Goal: Information Seeking & Learning: Learn about a topic

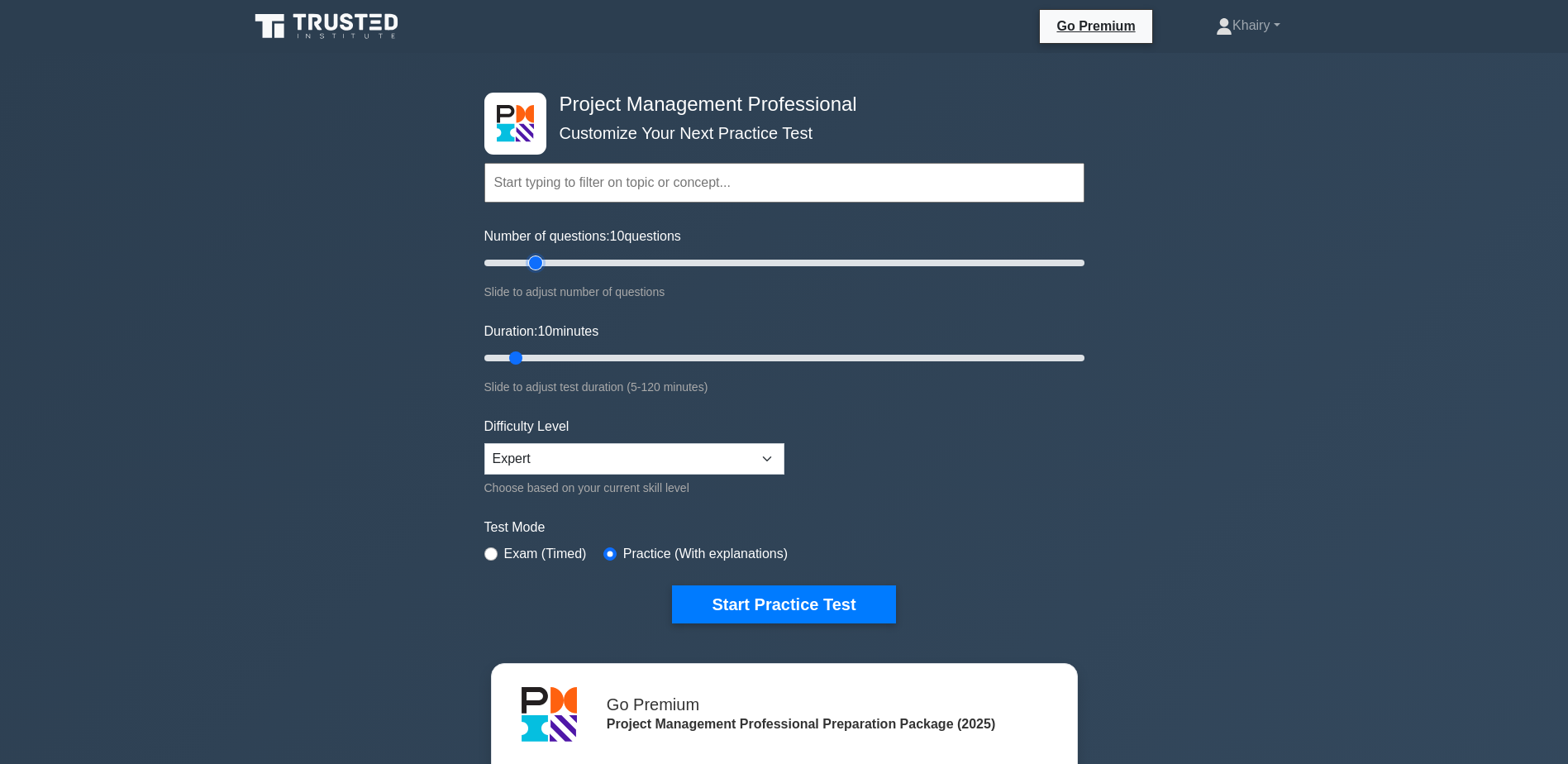
type input "20"
click at [542, 260] on input "Number of questions: 10 questions" at bounding box center [784, 262] width 600 height 19
type input "20"
click at [573, 359] on input "Duration: 10 minutes" at bounding box center [784, 357] width 600 height 19
click at [780, 595] on button "Start Practice Test" at bounding box center [783, 604] width 223 height 38
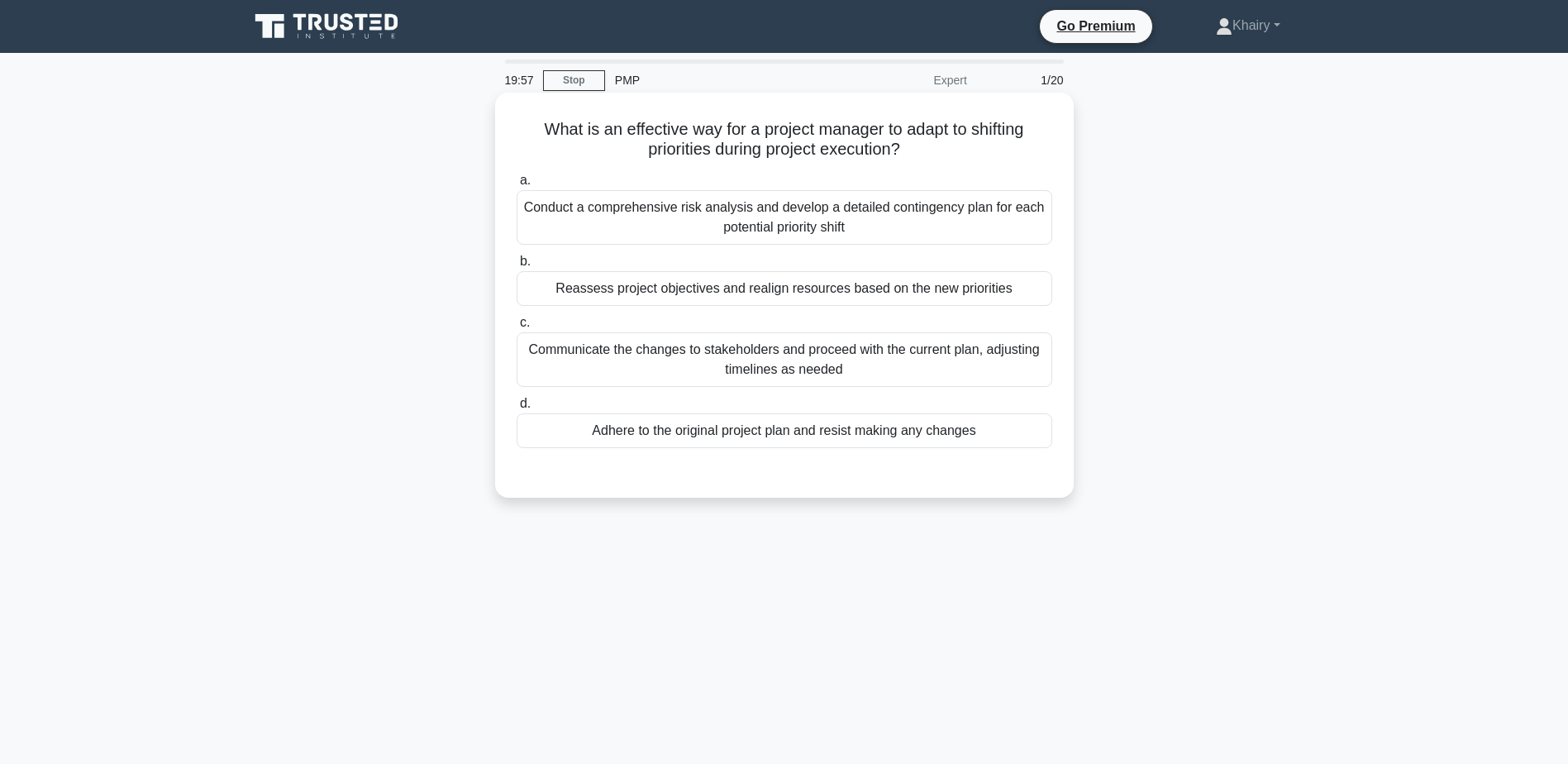
drag, startPoint x: 517, startPoint y: 118, endPoint x: 993, endPoint y: 152, distance: 477.2
click at [993, 152] on div "What is an effective way for a project manager to adapt to shifting priorities …" at bounding box center [784, 294] width 566 height 392
copy h5 "What is an effective way for a project manager to adapt to shifting priorities …"
click at [1050, 286] on div "Reassess project objectives and realign resources based on the new priorities" at bounding box center [784, 289] width 536 height 35
click at [516, 267] on input "b. Reassess project objectives and realign resources based on the new priorities" at bounding box center [516, 262] width 0 height 11
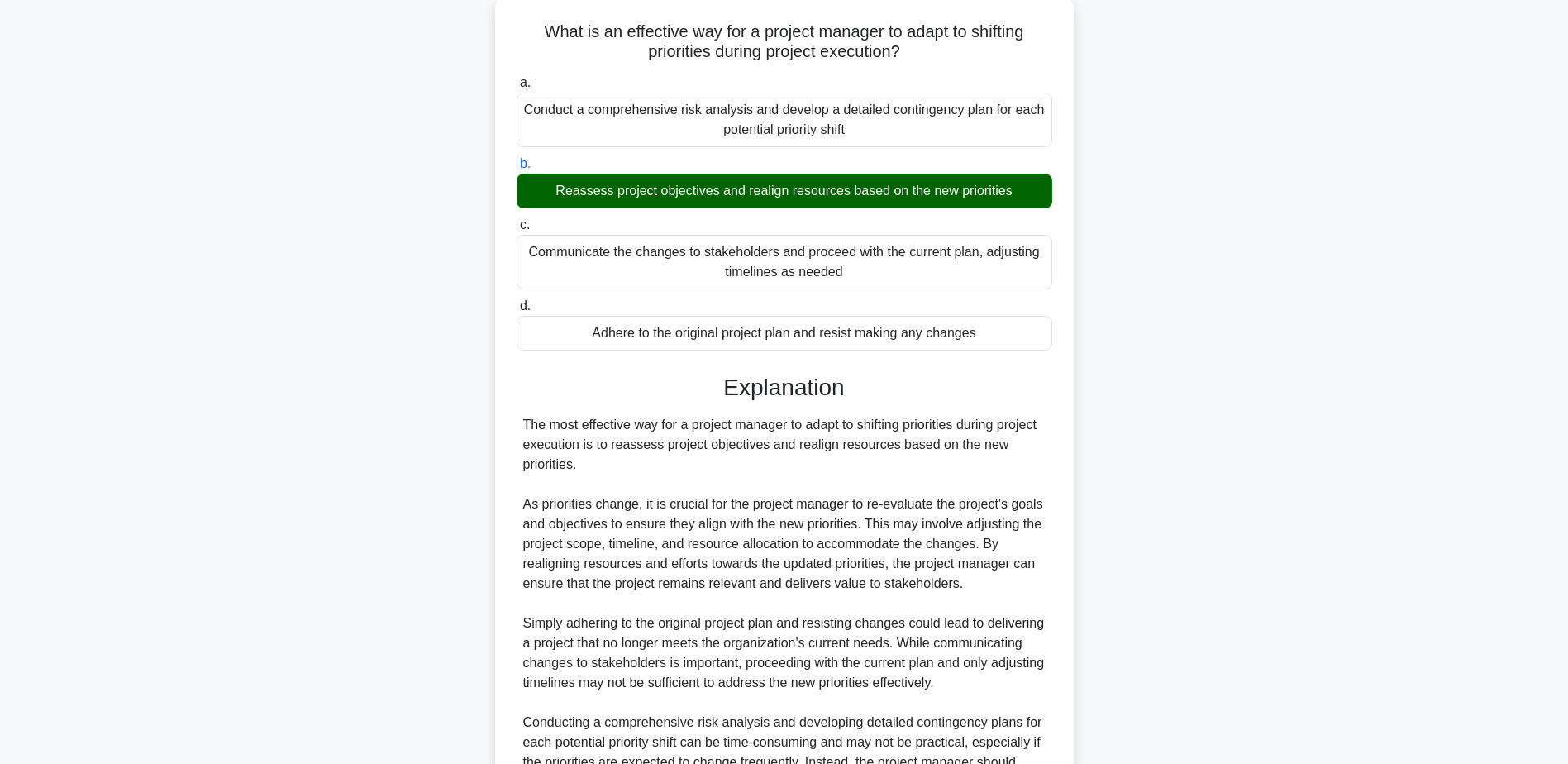
scroll to position [296, 0]
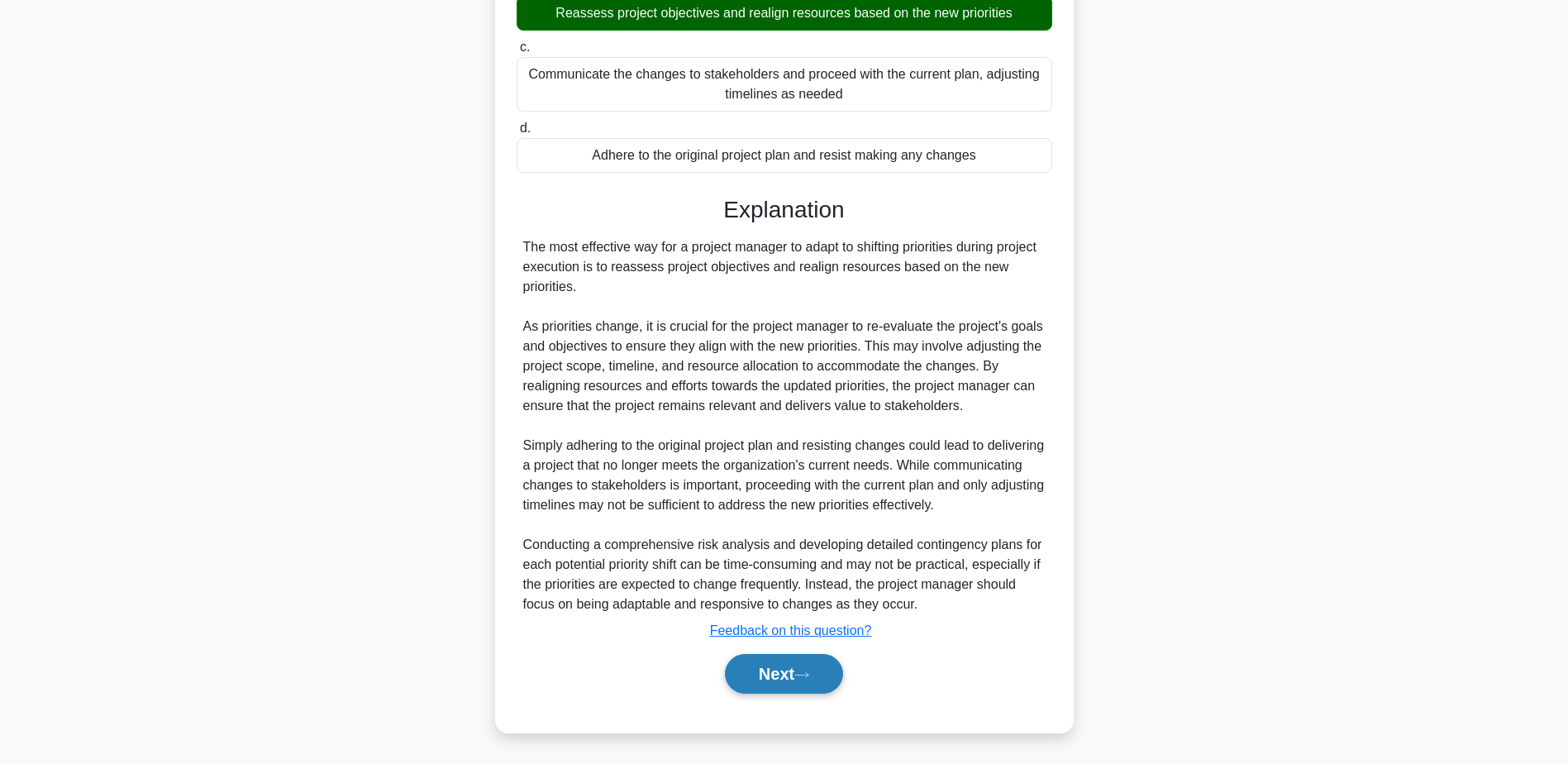
click at [745, 679] on button "Next" at bounding box center [784, 673] width 118 height 40
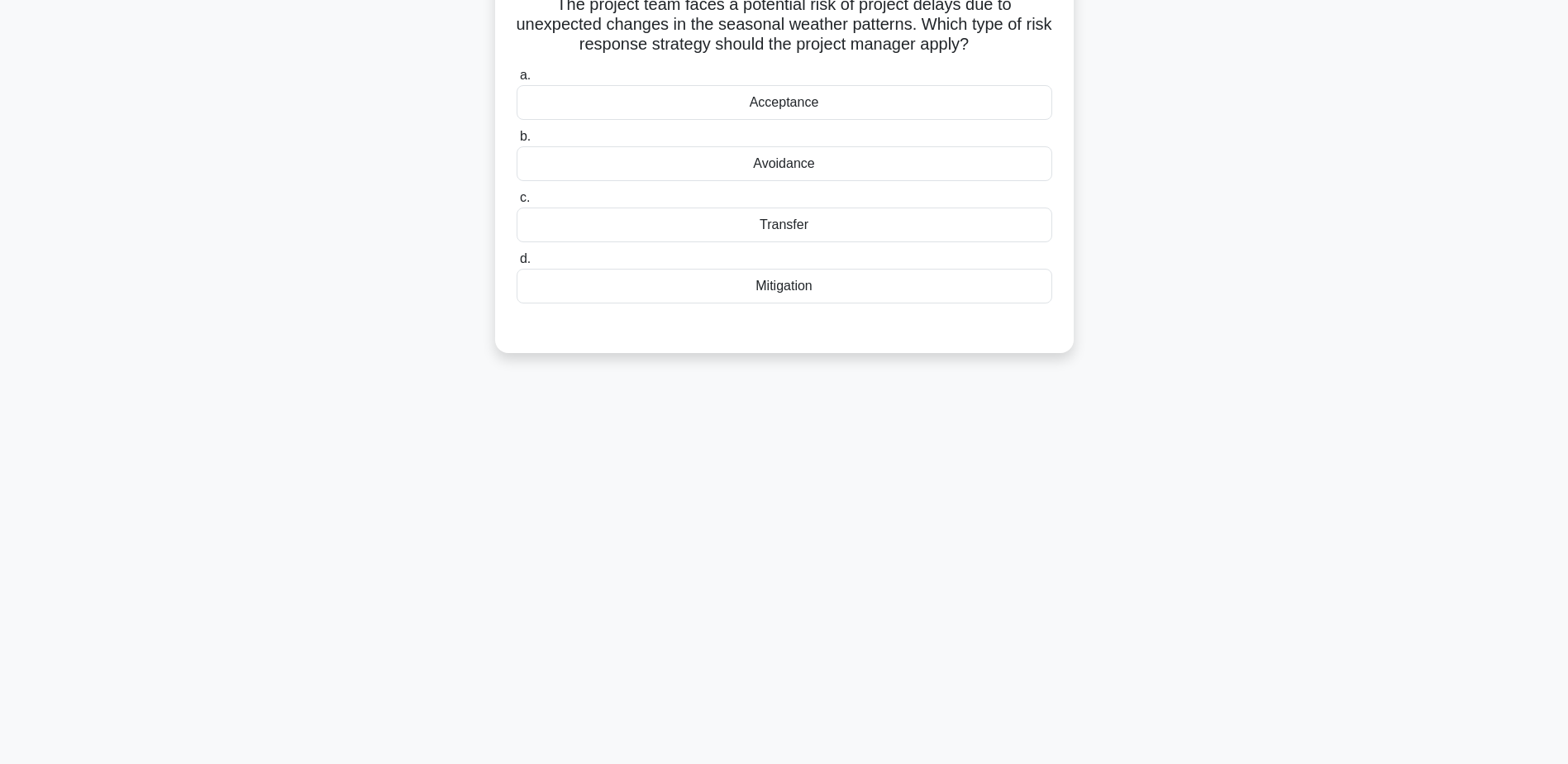
scroll to position [0, 0]
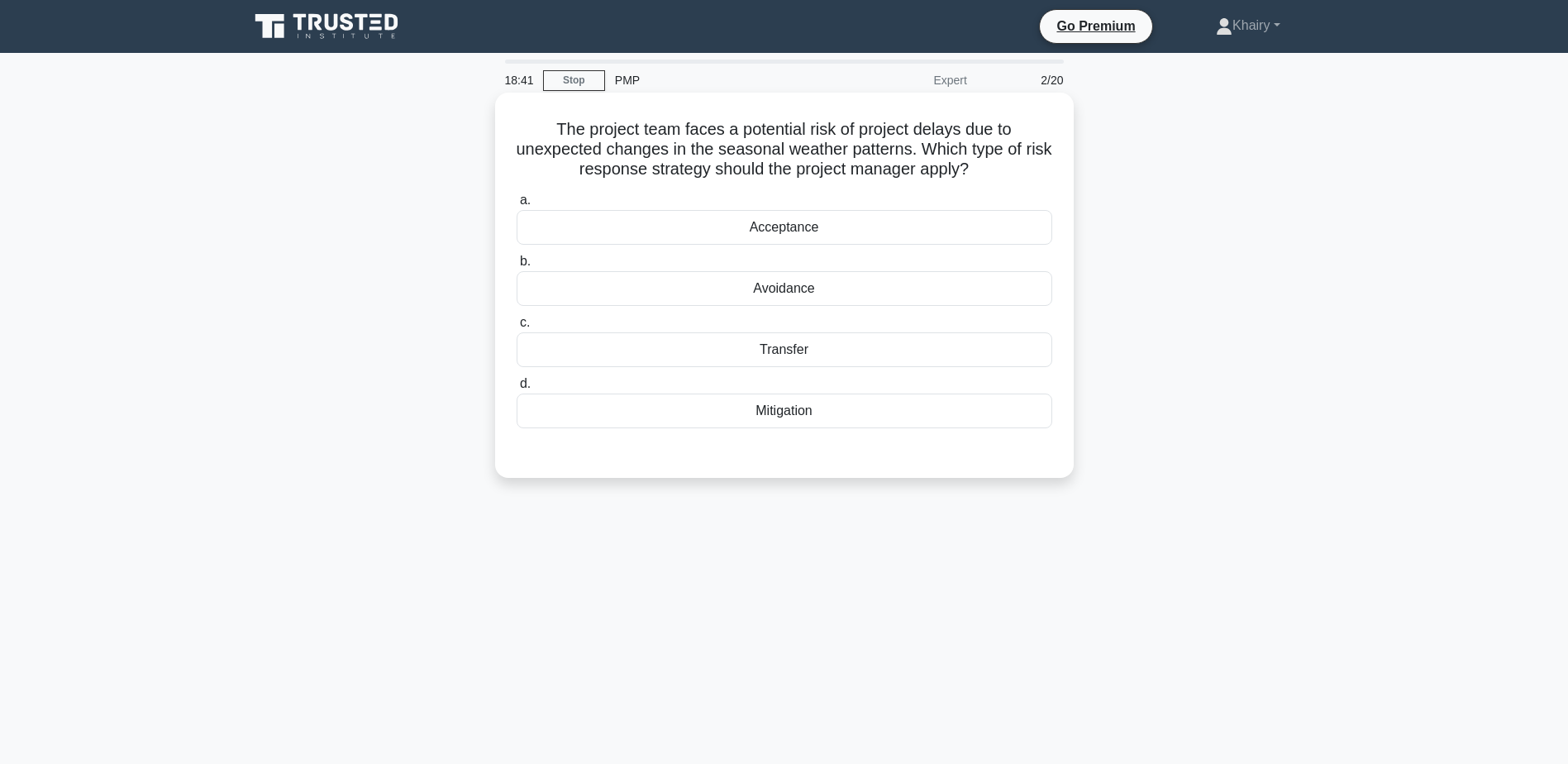
drag, startPoint x: 545, startPoint y: 117, endPoint x: 1064, endPoint y: 167, distance: 521.4
click at [1064, 167] on div "The project team faces a potential risk of project delays due to unexpected cha…" at bounding box center [784, 285] width 566 height 372
copy h5 "The project team faces a potential risk of project delays due to unexpected cha…"
click at [1048, 416] on div "Mitigation" at bounding box center [784, 411] width 536 height 35
click at [516, 390] on input "d. Mitigation" at bounding box center [516, 384] width 0 height 11
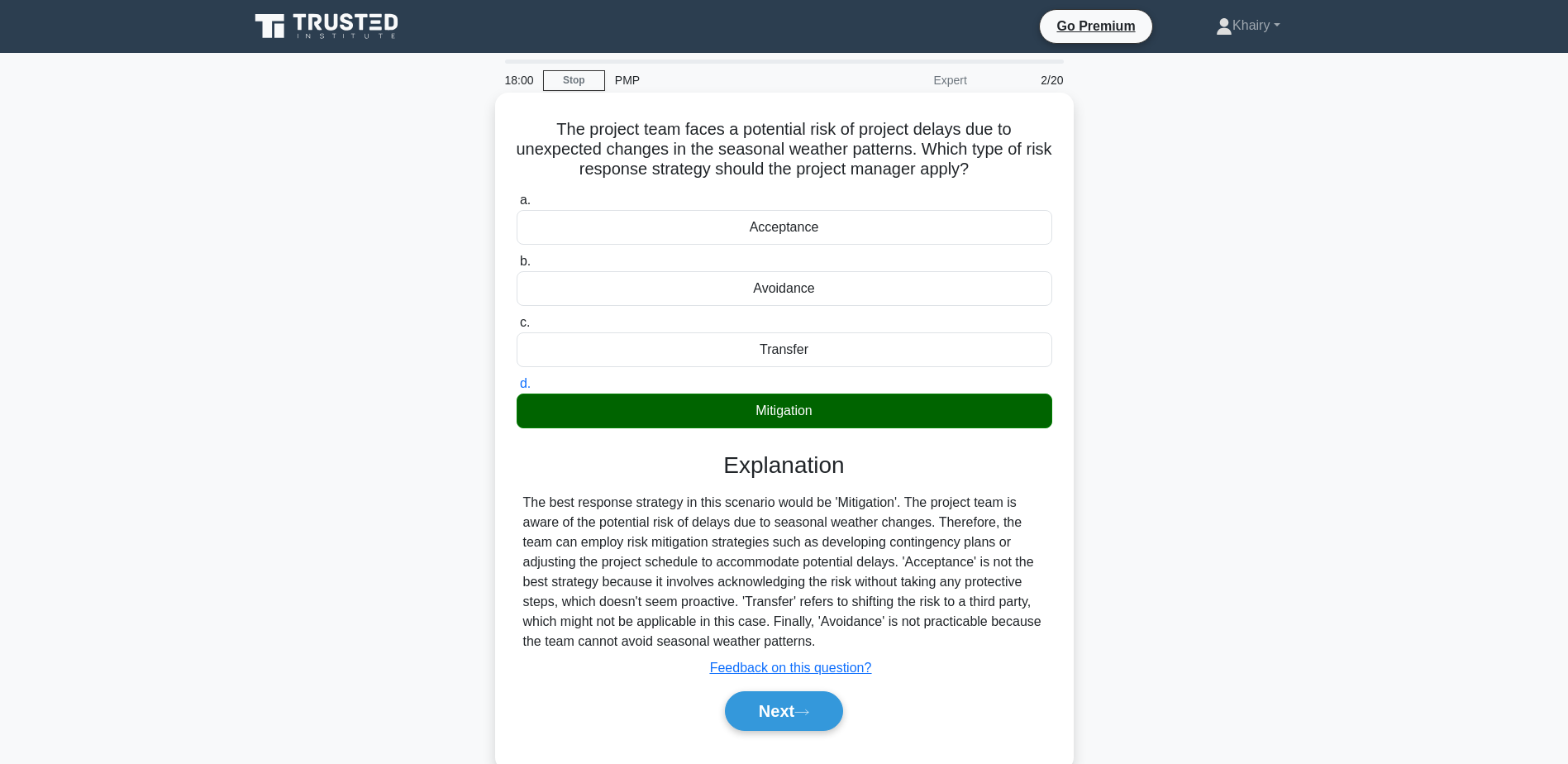
scroll to position [129, 0]
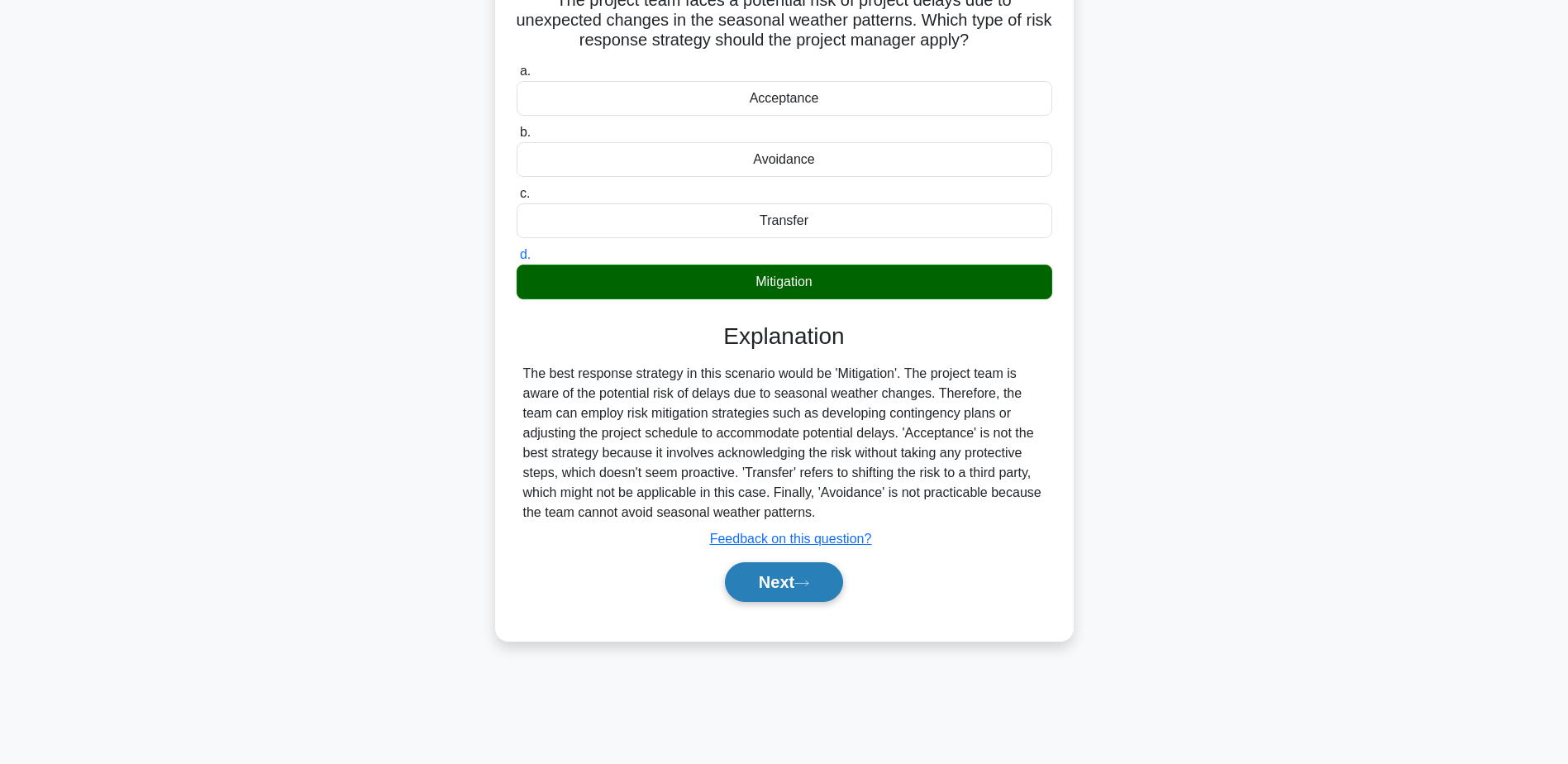
click at [792, 570] on button "Next" at bounding box center [784, 582] width 118 height 40
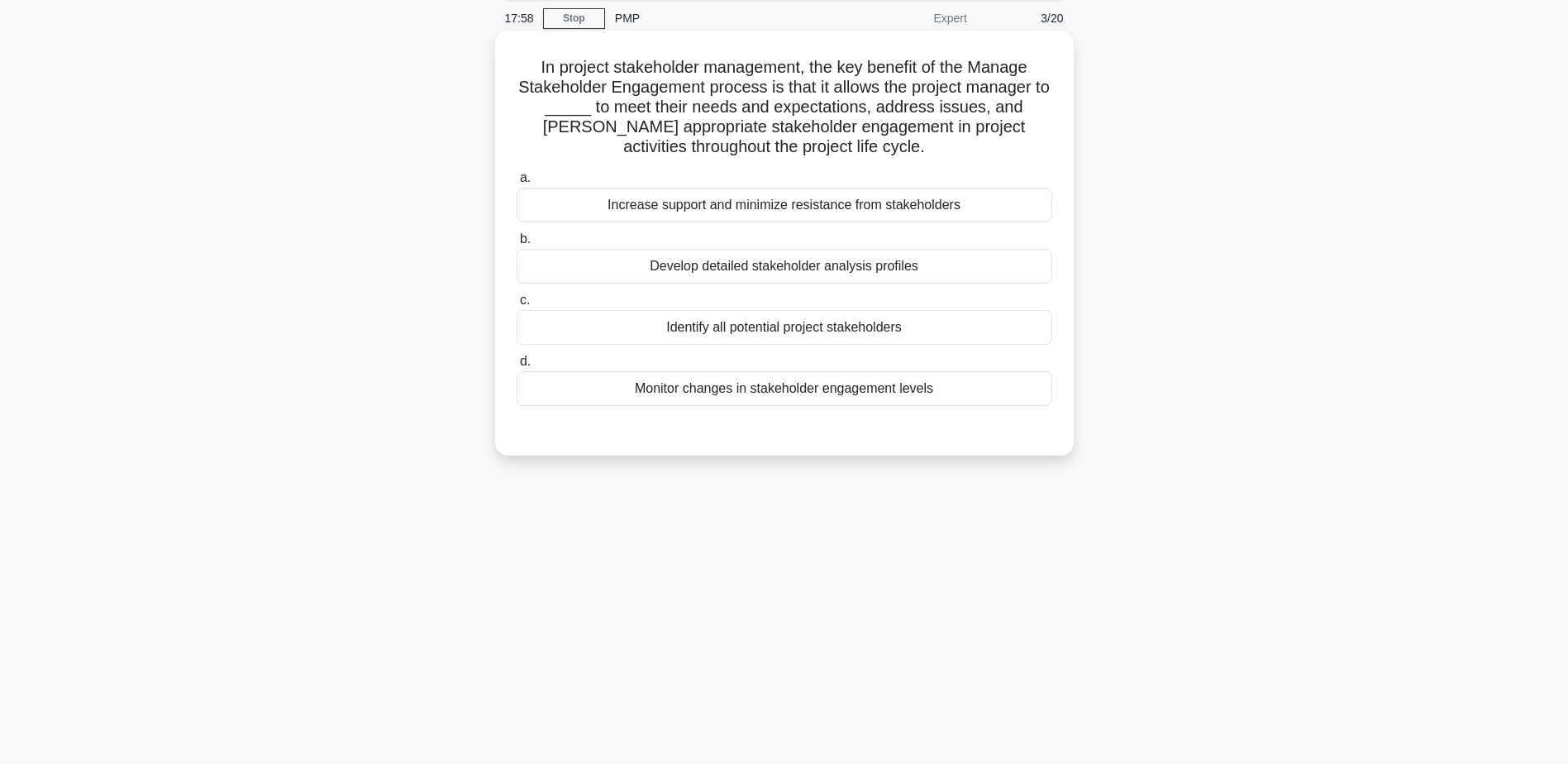
scroll to position [0, 0]
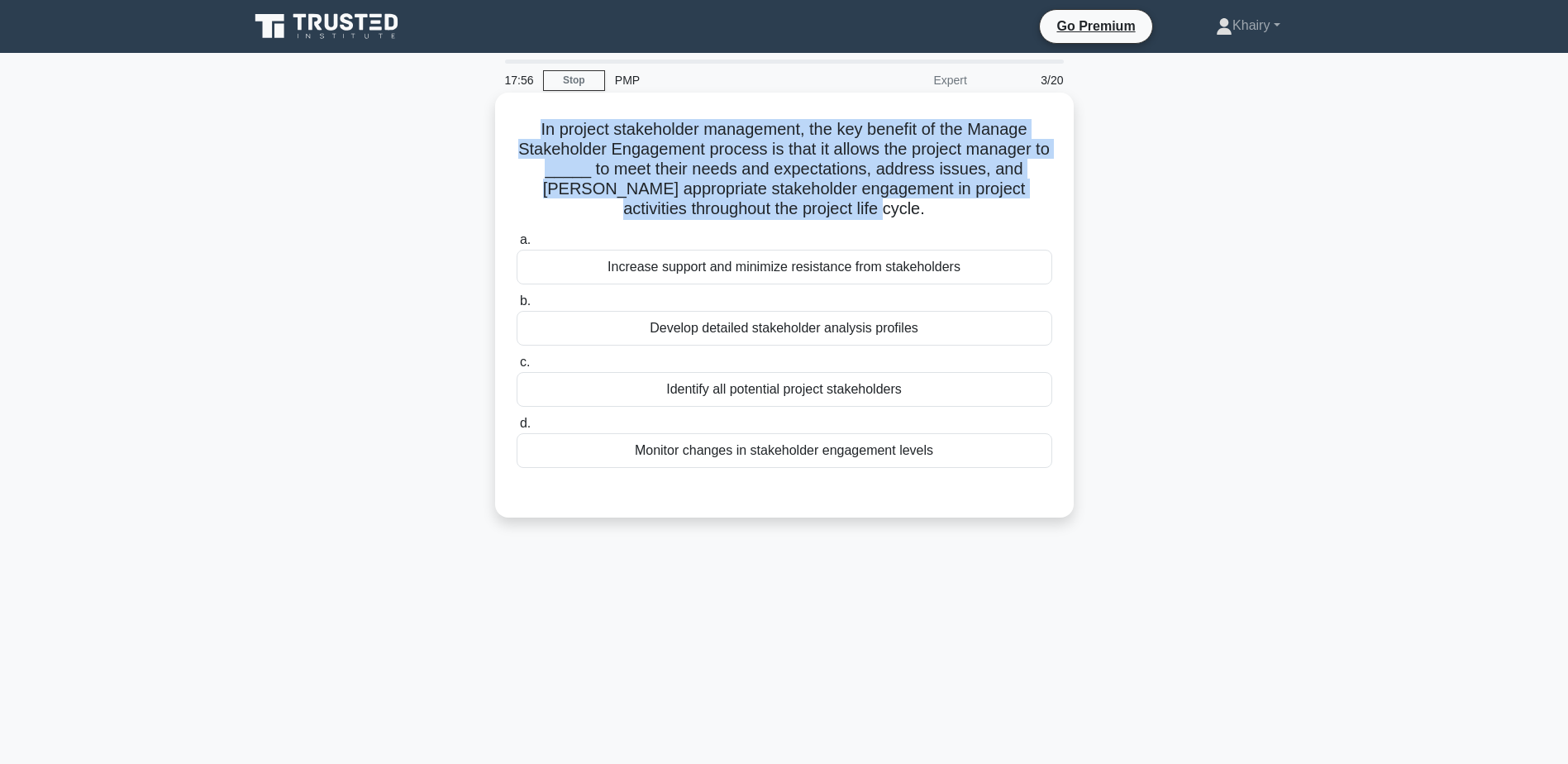
drag, startPoint x: 528, startPoint y: 124, endPoint x: 942, endPoint y: 208, distance: 422.4
click at [942, 208] on h5 "In project stakeholder management, the key benefit of the Manage Stakeholder En…" at bounding box center [784, 169] width 539 height 101
copy h5 "In project stakeholder management, the key benefit of the Manage Stakeholder En…"
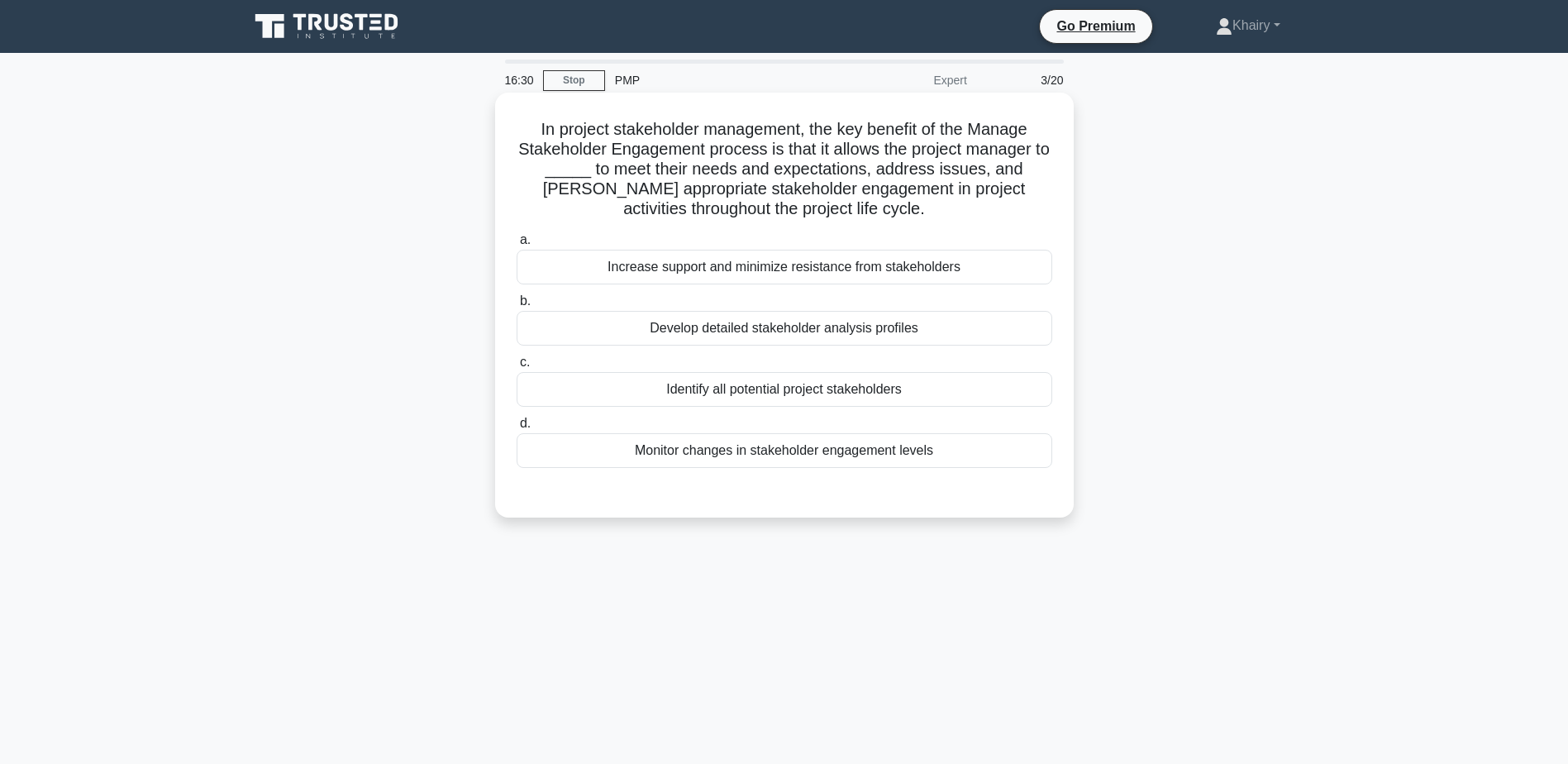
click at [1042, 266] on div "Increase support and minimize resistance from stakeholders" at bounding box center [784, 268] width 536 height 35
click at [516, 245] on input "a. Increase support and minimize resistance from stakeholders" at bounding box center [516, 241] width 0 height 11
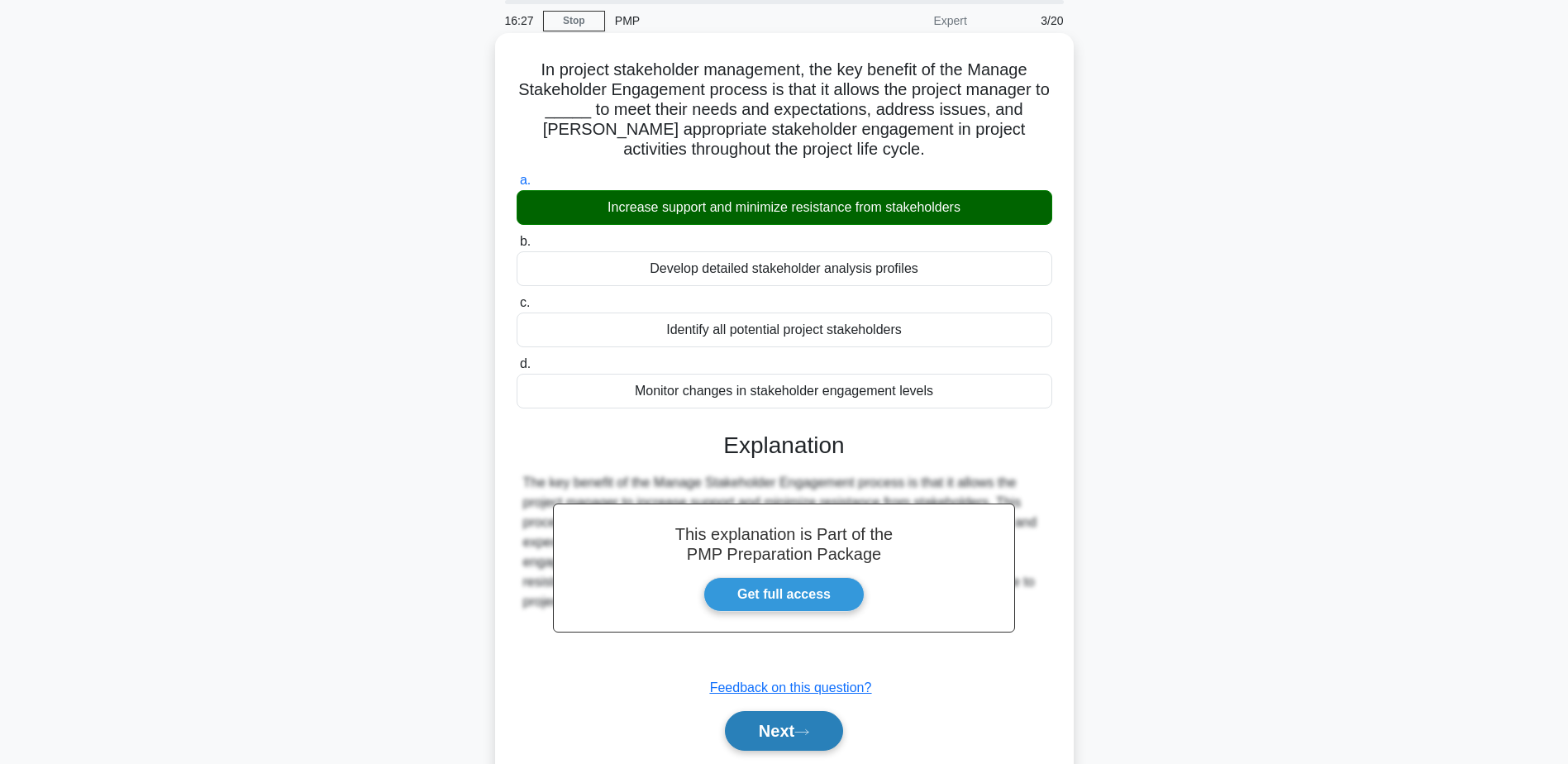
scroll to position [129, 0]
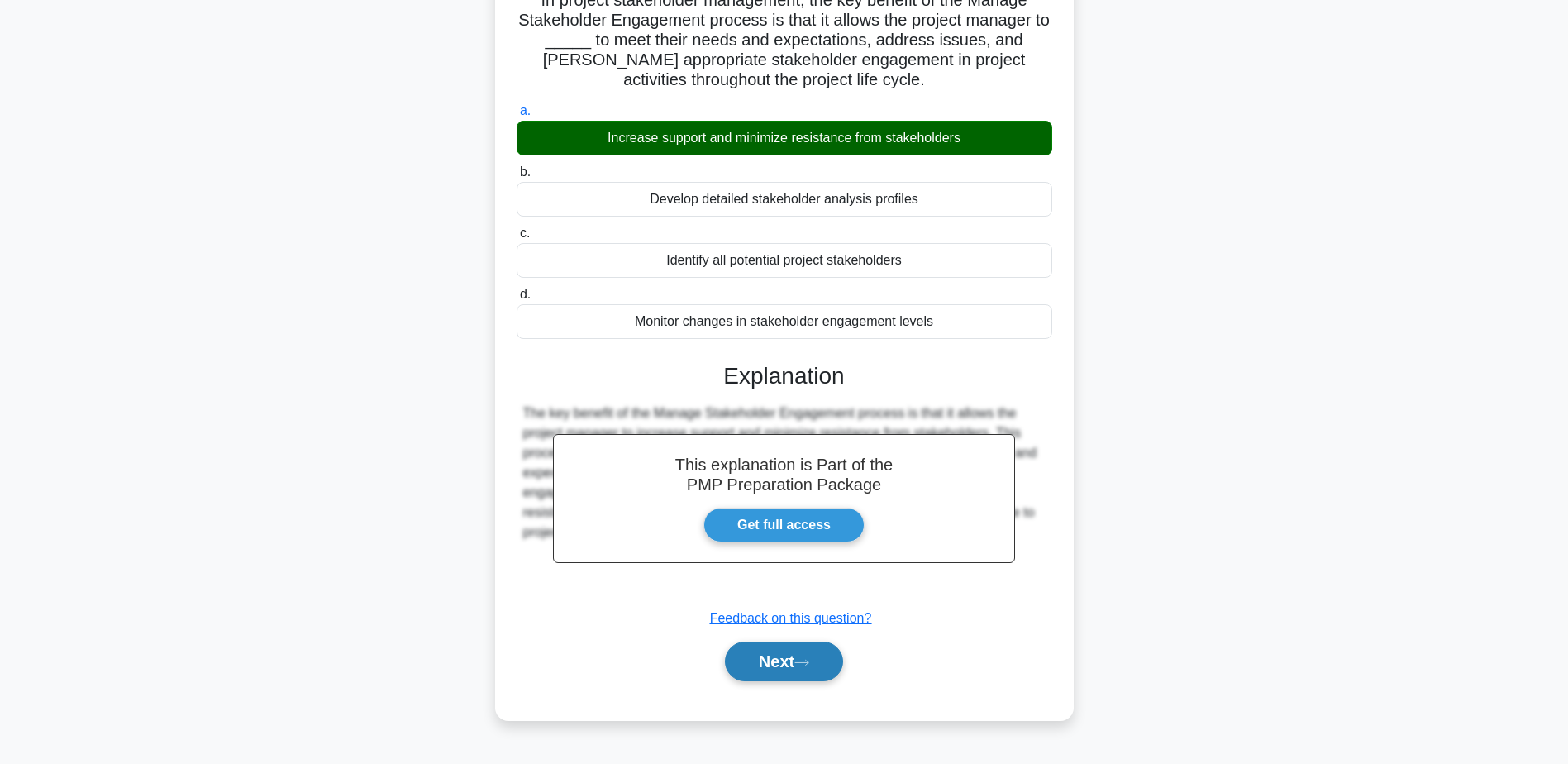
click at [806, 660] on icon at bounding box center [802, 663] width 15 height 9
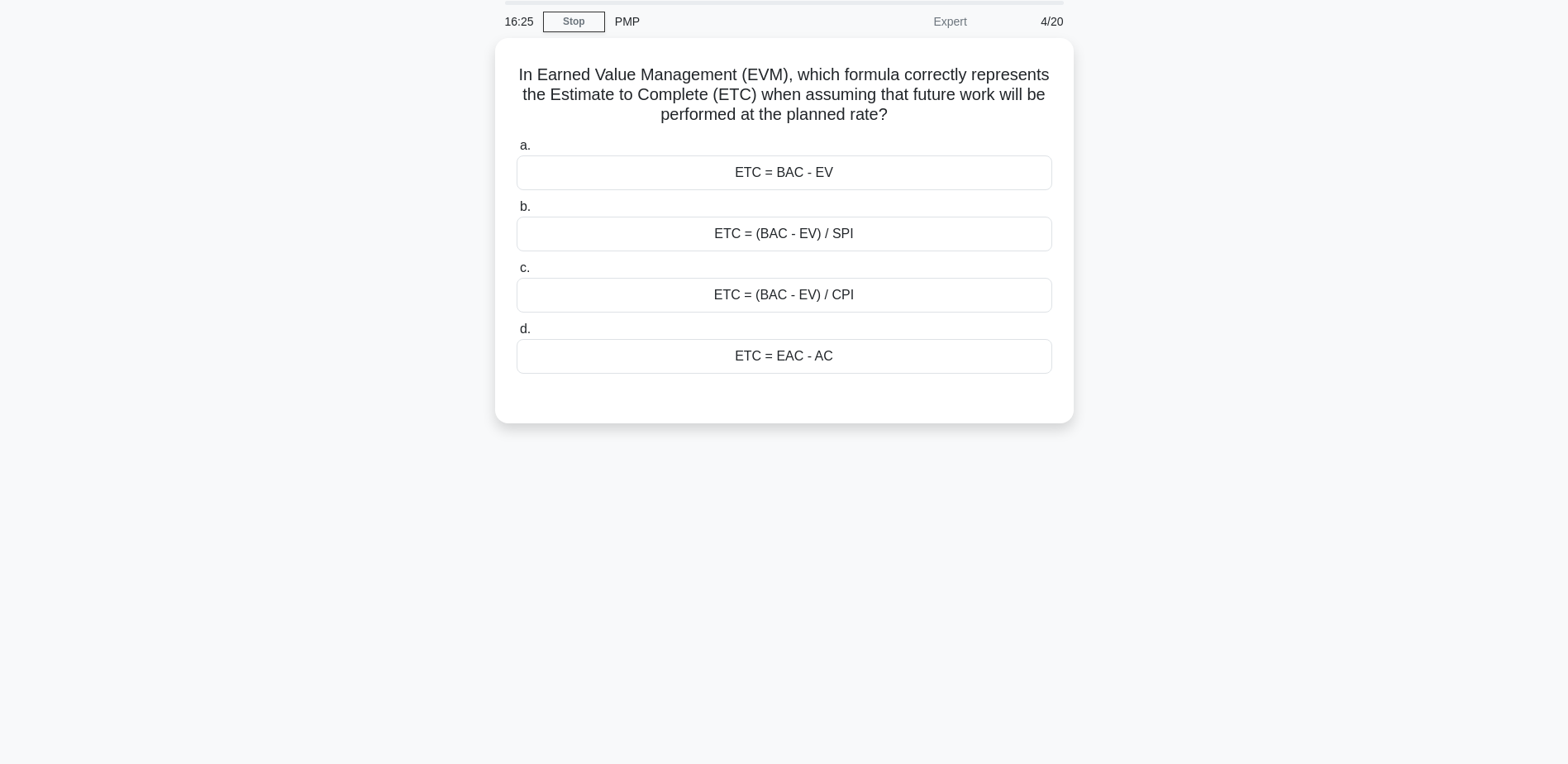
scroll to position [0, 0]
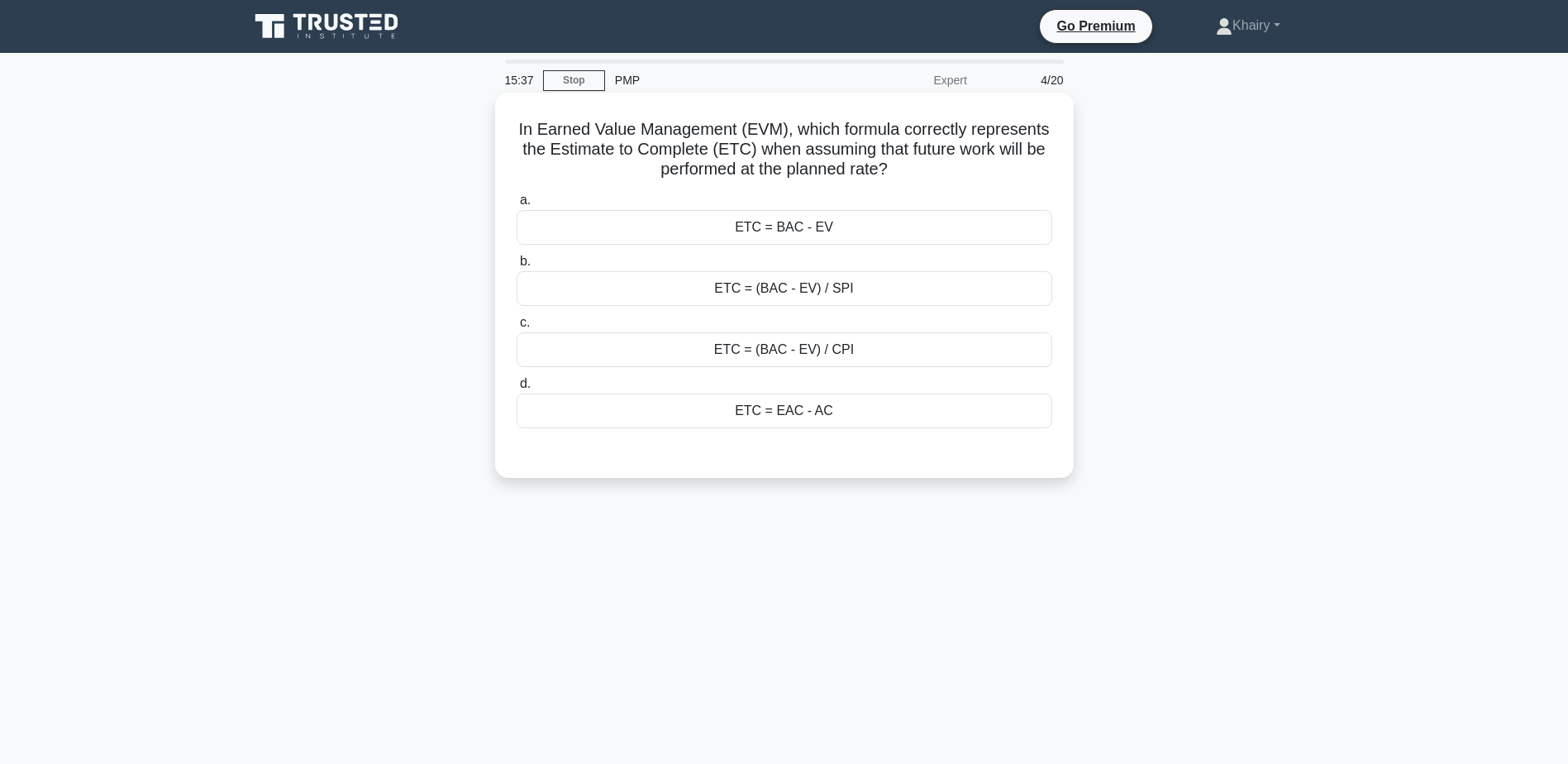
click at [1048, 411] on div "ETC = EAC - AC" at bounding box center [784, 411] width 536 height 35
click at [516, 390] on input "d. ETC = EAC - AC" at bounding box center [516, 384] width 0 height 11
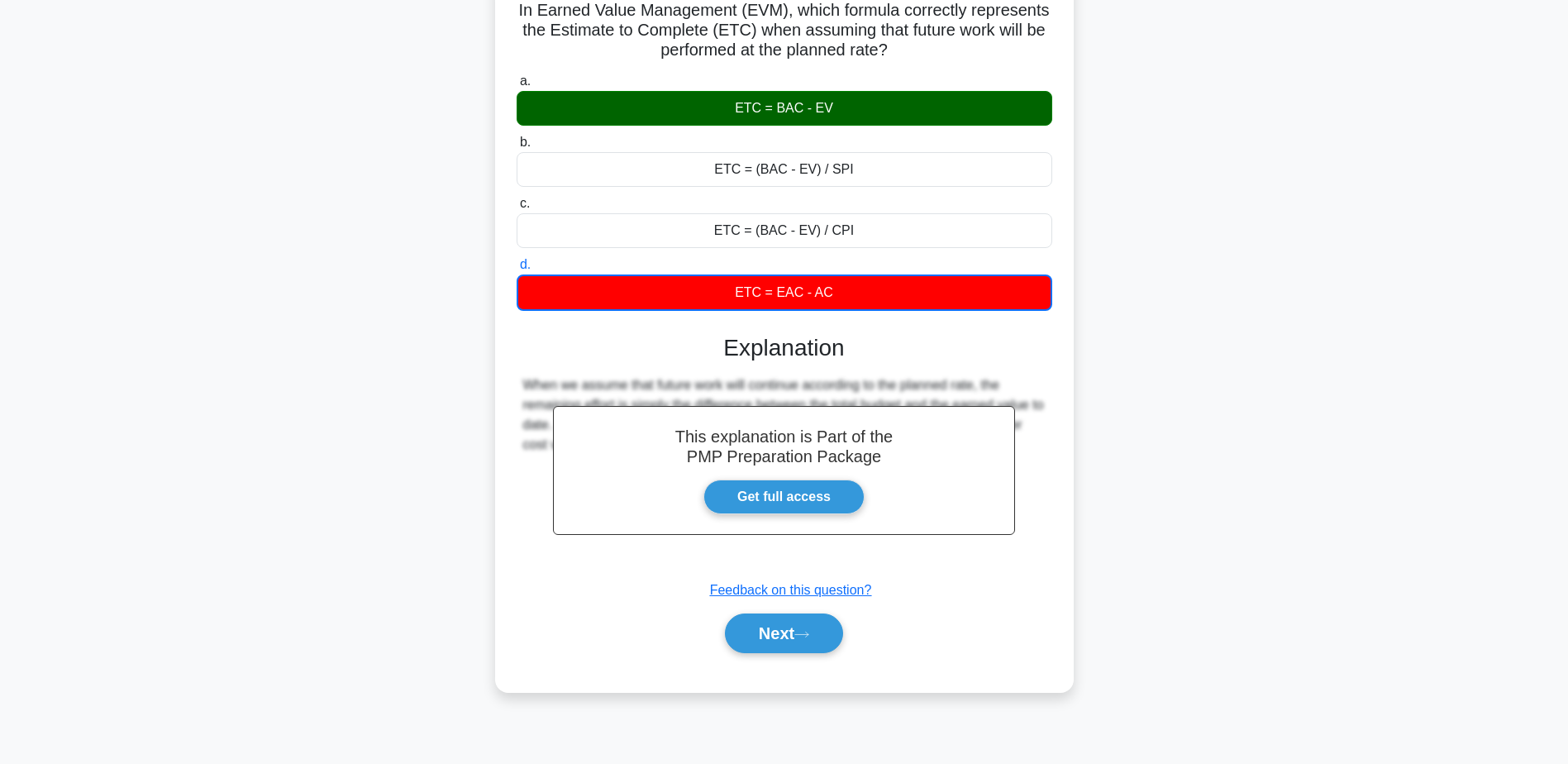
scroll to position [129, 0]
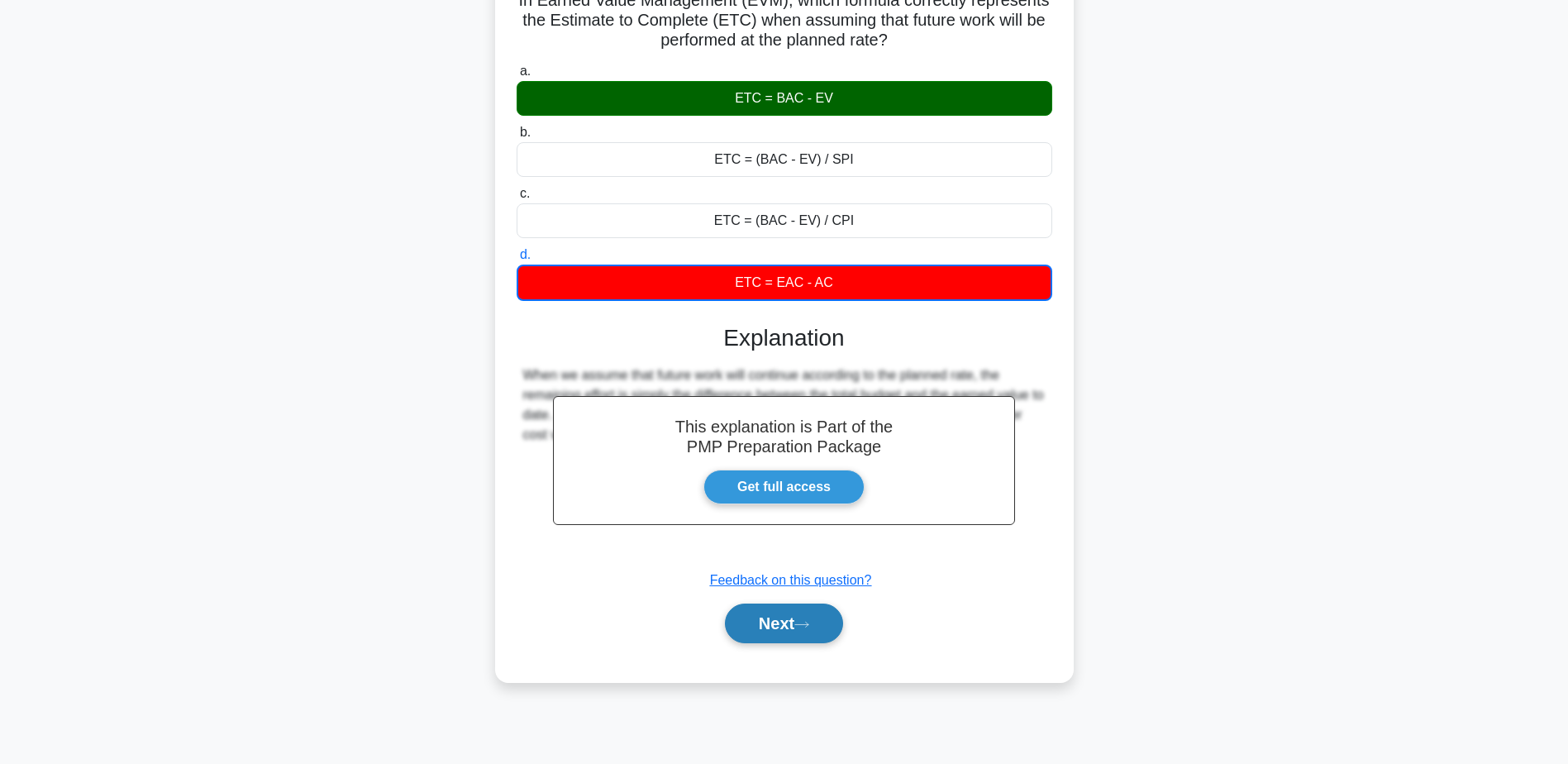
click at [790, 617] on button "Next" at bounding box center [784, 623] width 118 height 40
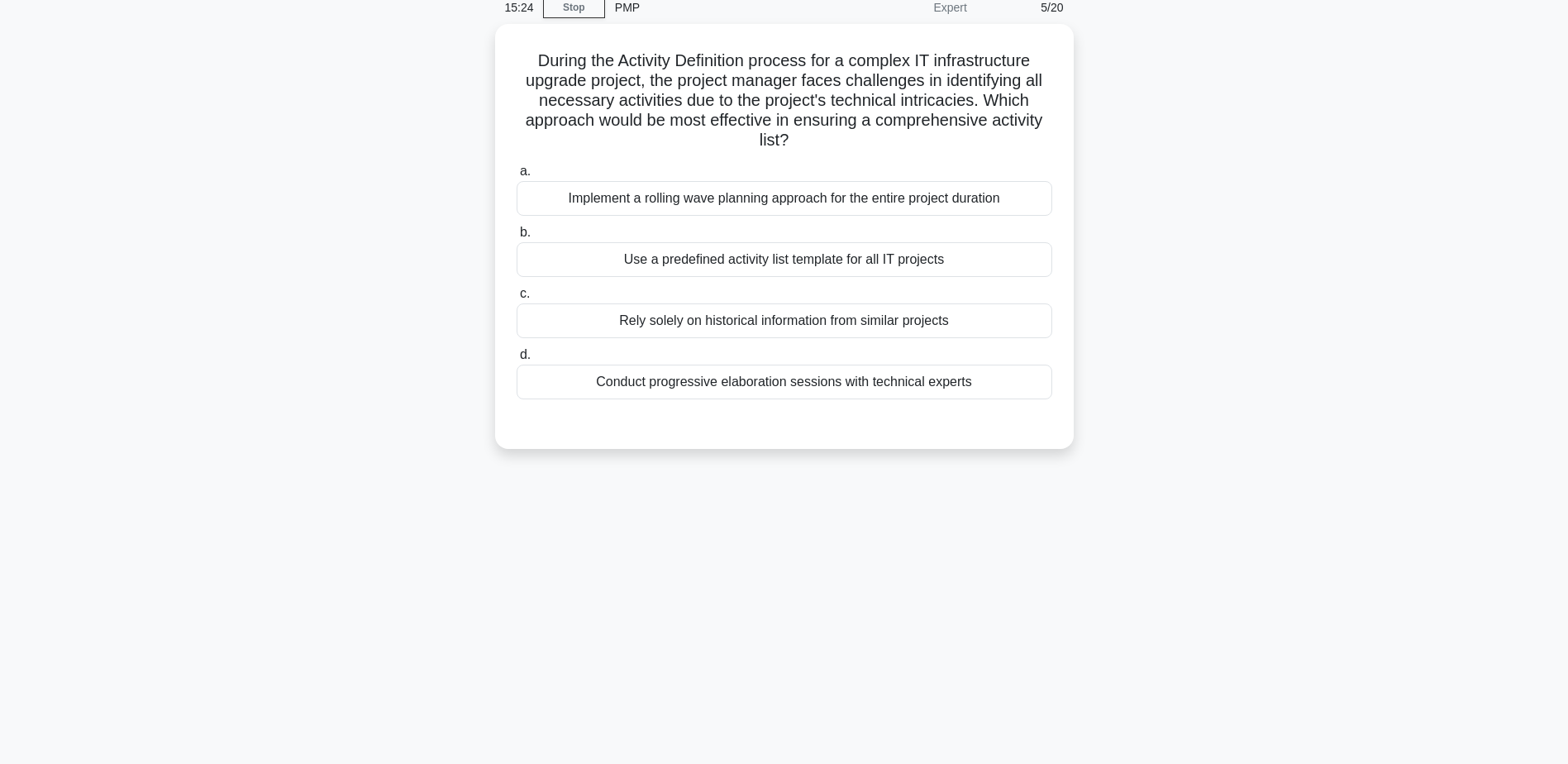
scroll to position [0, 0]
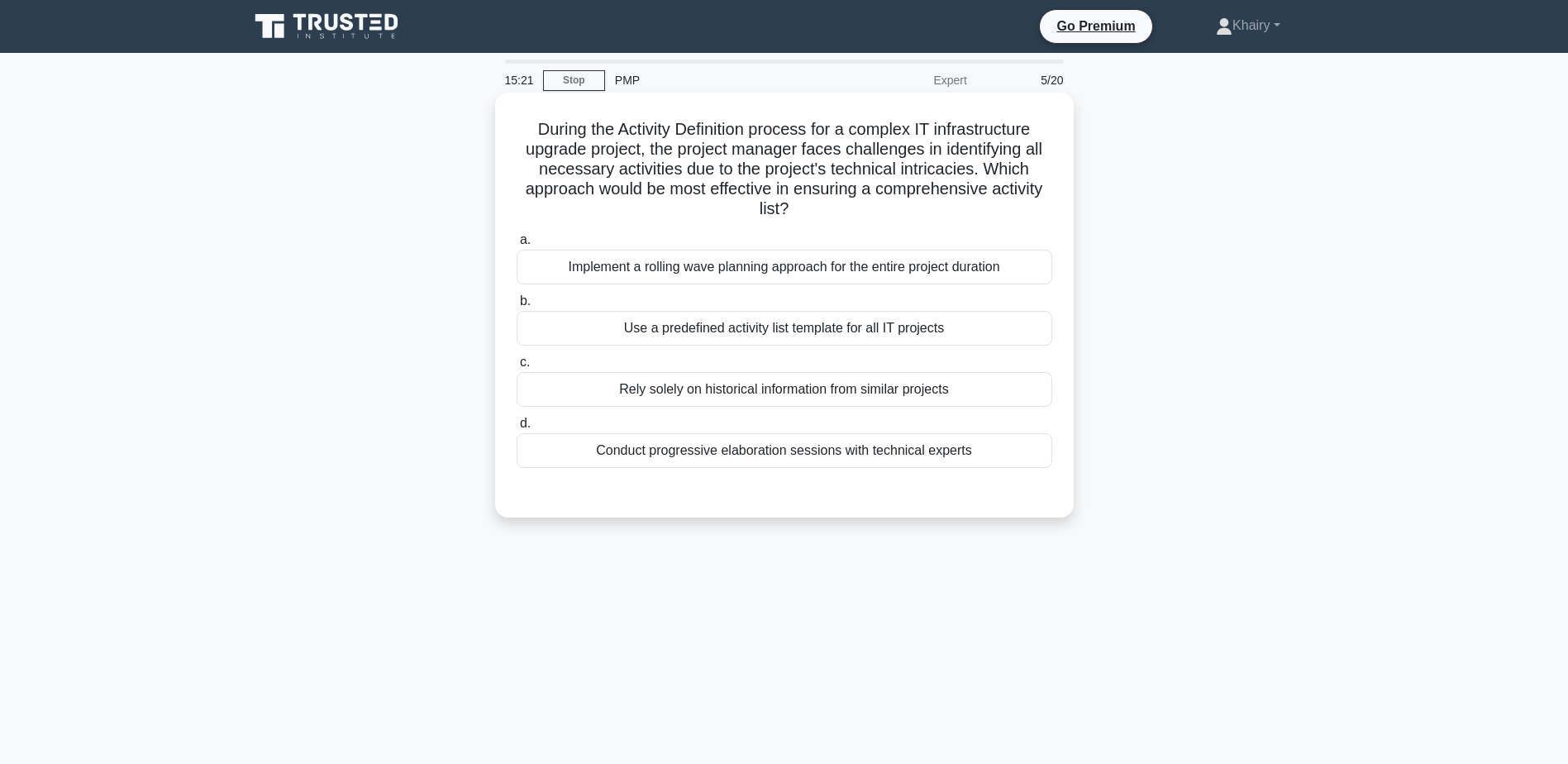
drag, startPoint x: 528, startPoint y: 119, endPoint x: 906, endPoint y: 209, distance: 388.6
click at [906, 209] on h5 "During the Activity Definition process for a complex IT infrastructure upgrade …" at bounding box center [784, 169] width 539 height 101
copy h5 "During the Activity Definition process for a complex IT infrastructure upgrade …"
click at [1050, 452] on div "Conduct progressive elaboration sessions with technical experts" at bounding box center [784, 451] width 536 height 35
click at [516, 430] on input "d. Conduct progressive elaboration sessions with technical experts" at bounding box center [516, 424] width 0 height 11
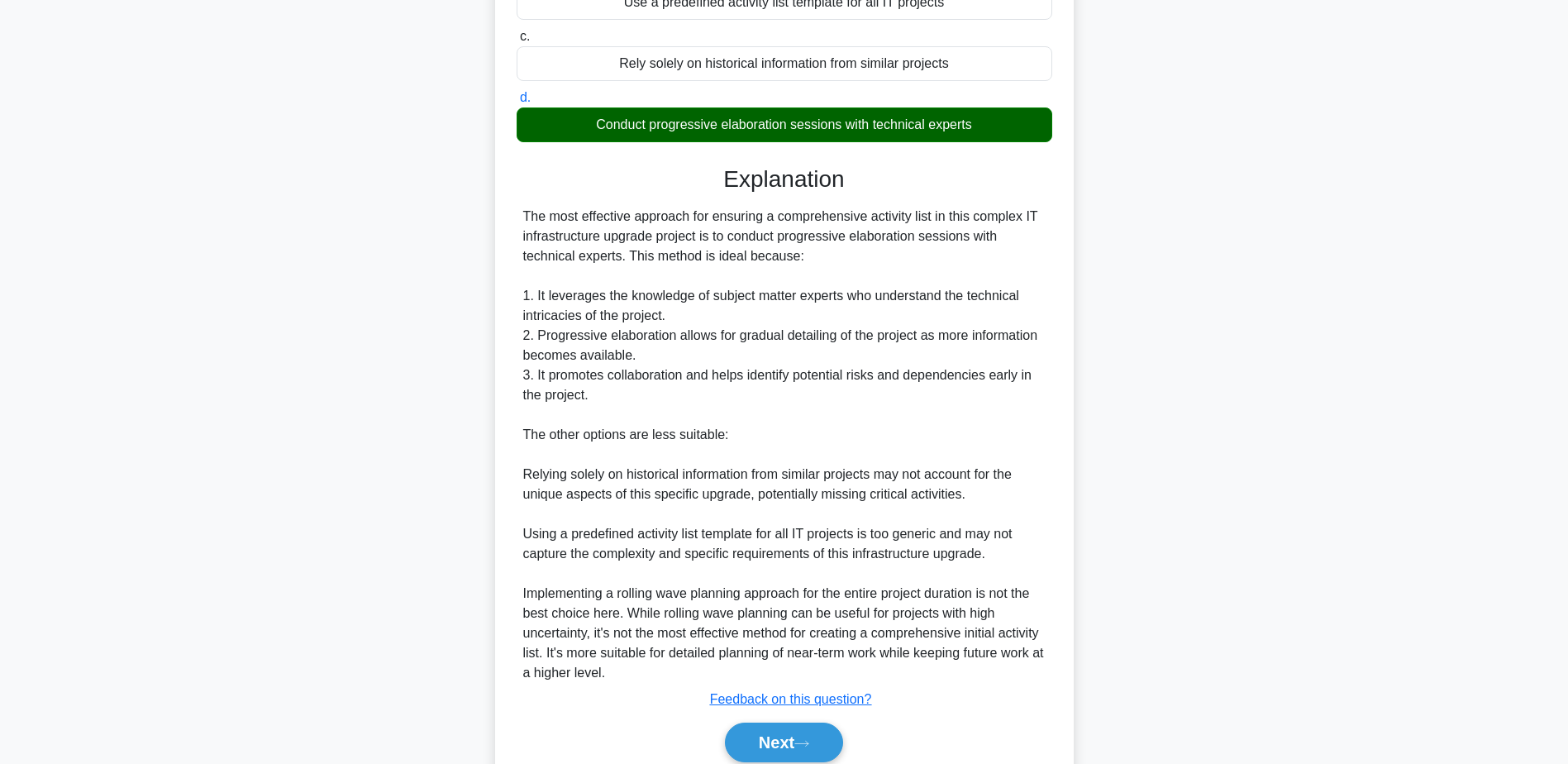
scroll to position [395, 0]
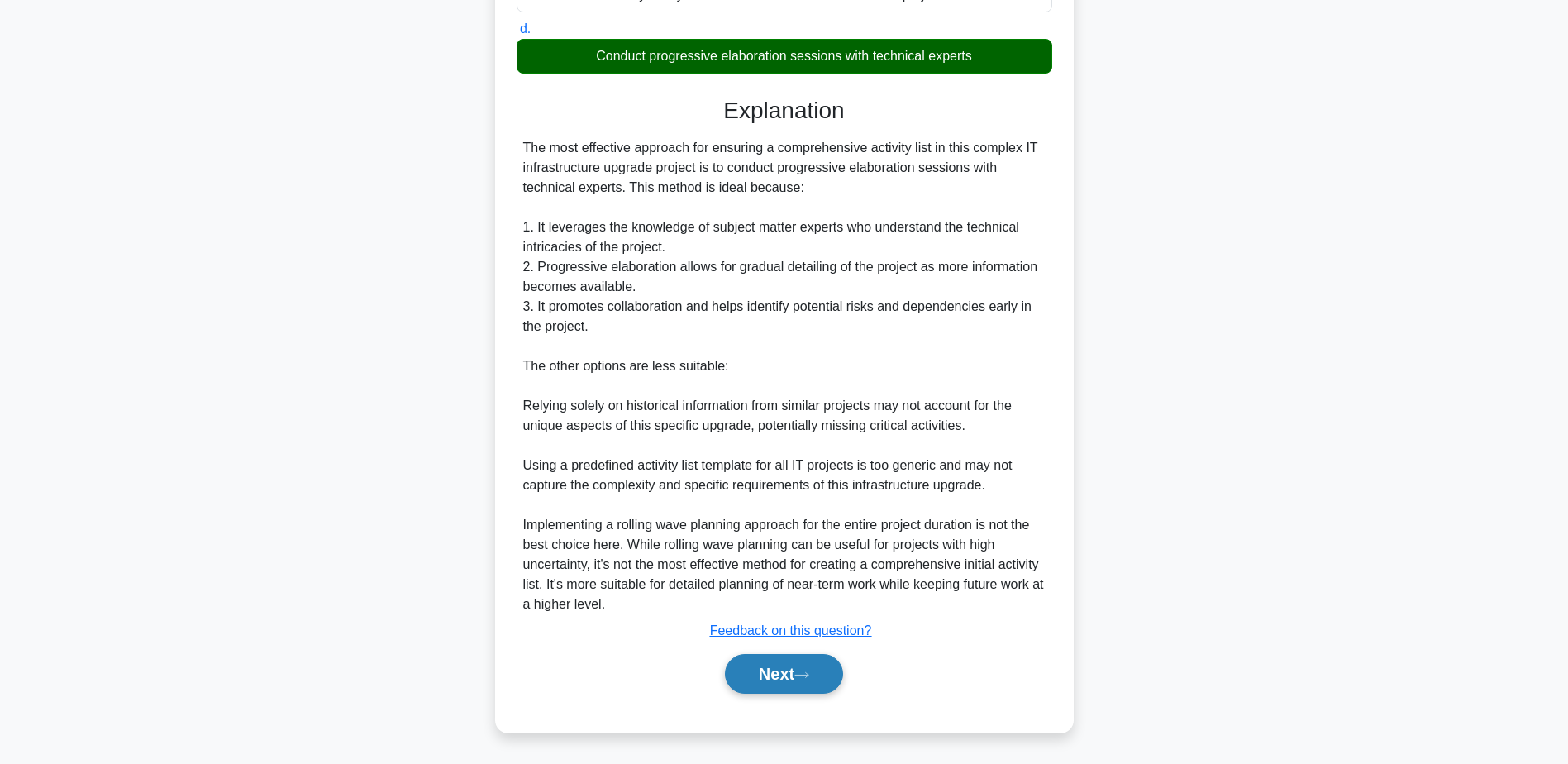
click at [810, 670] on button "Next" at bounding box center [784, 673] width 118 height 40
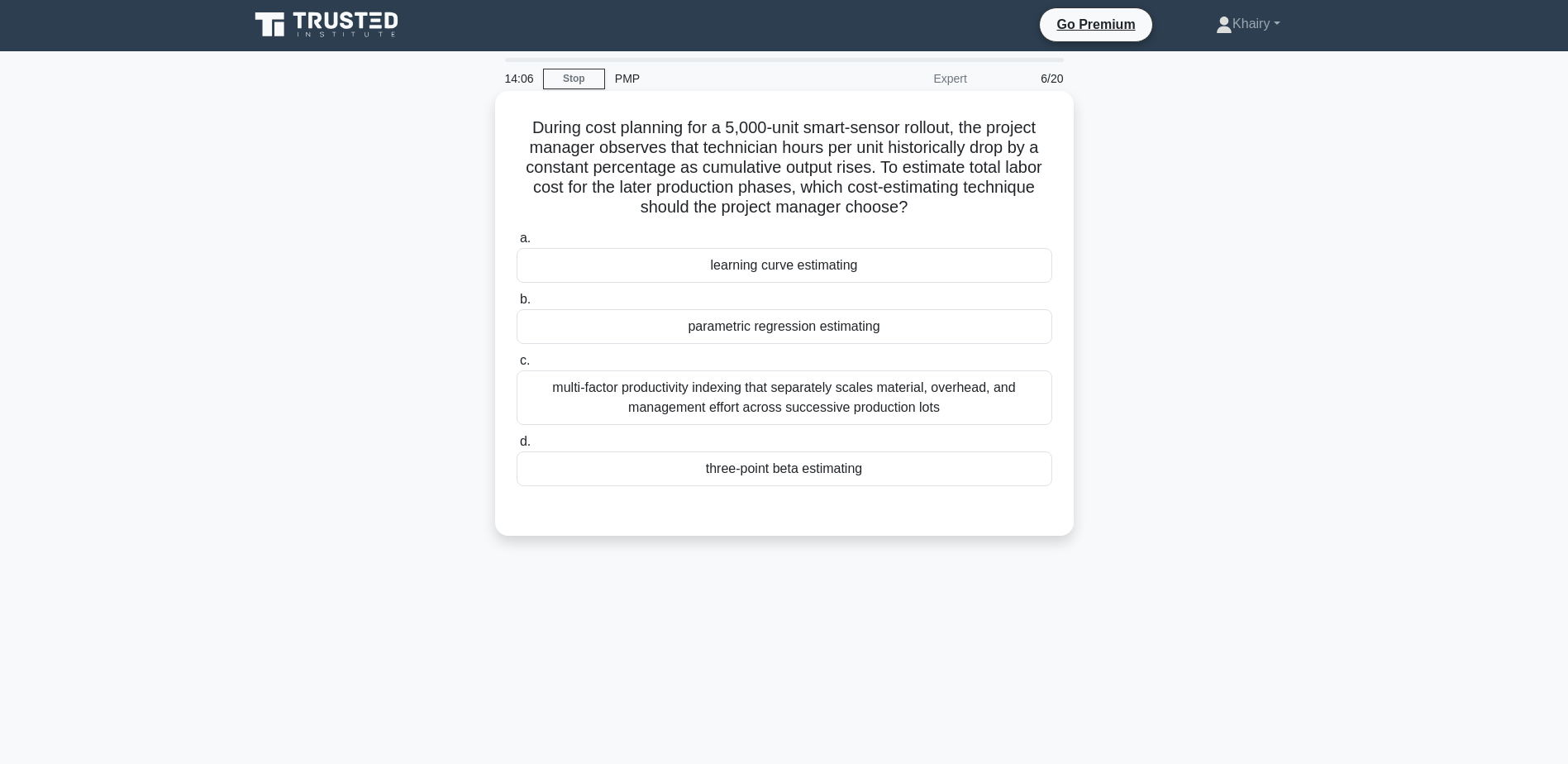
scroll to position [0, 0]
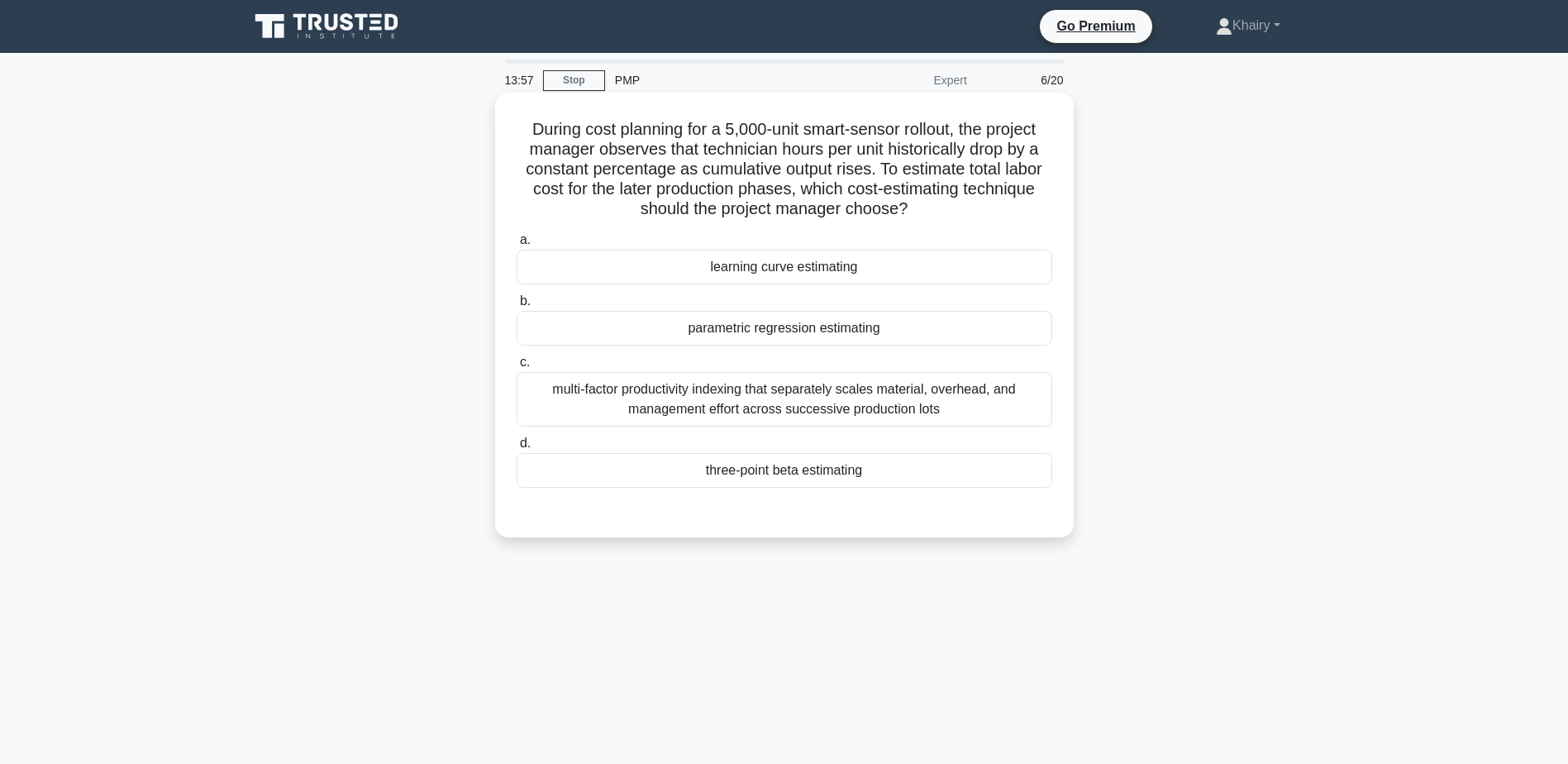
drag, startPoint x: 506, startPoint y: 121, endPoint x: 938, endPoint y: 219, distance: 443.0
click at [938, 219] on div "During cost planning for a 5,000-unit smart-sensor rollout, the project manager…" at bounding box center [784, 315] width 566 height 432
copy h5 "During cost planning for a 5,000-unit smart-sensor rollout, the project manager…"
click at [1048, 325] on div "parametric regression estimating" at bounding box center [784, 329] width 536 height 35
click at [516, 307] on input "b. parametric regression estimating" at bounding box center [516, 302] width 0 height 11
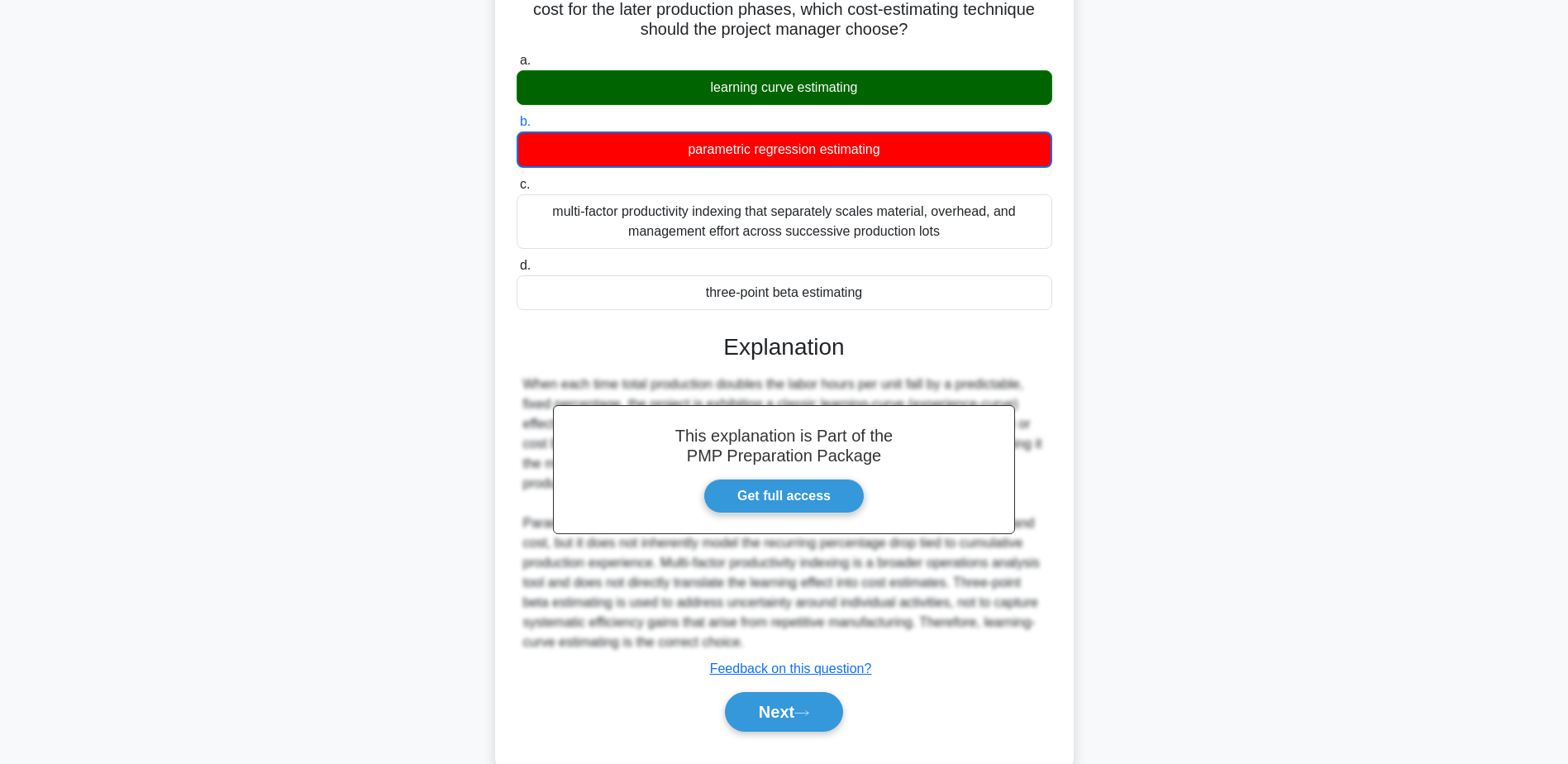
scroll to position [219, 0]
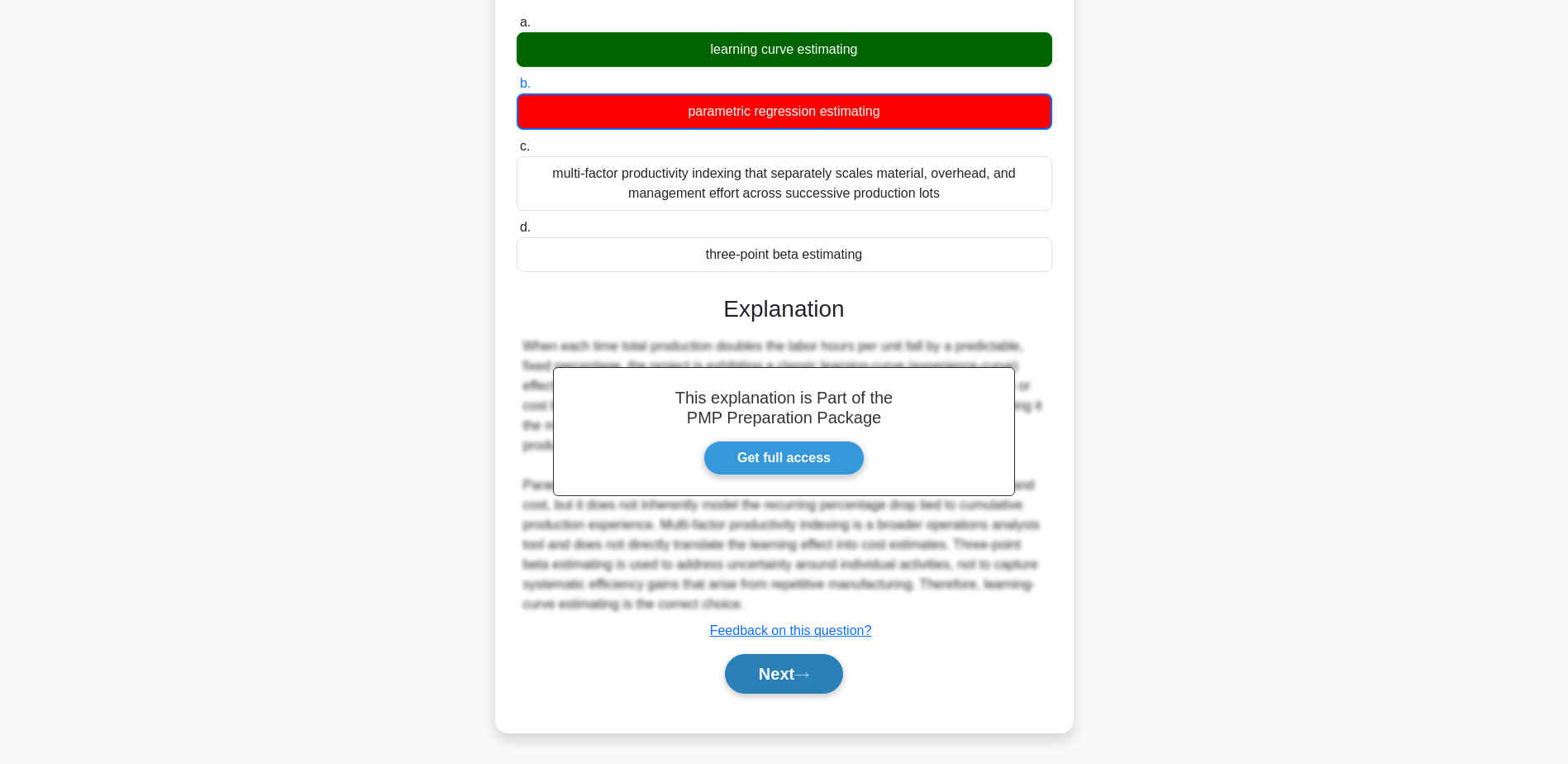
click at [809, 679] on icon at bounding box center [802, 675] width 15 height 9
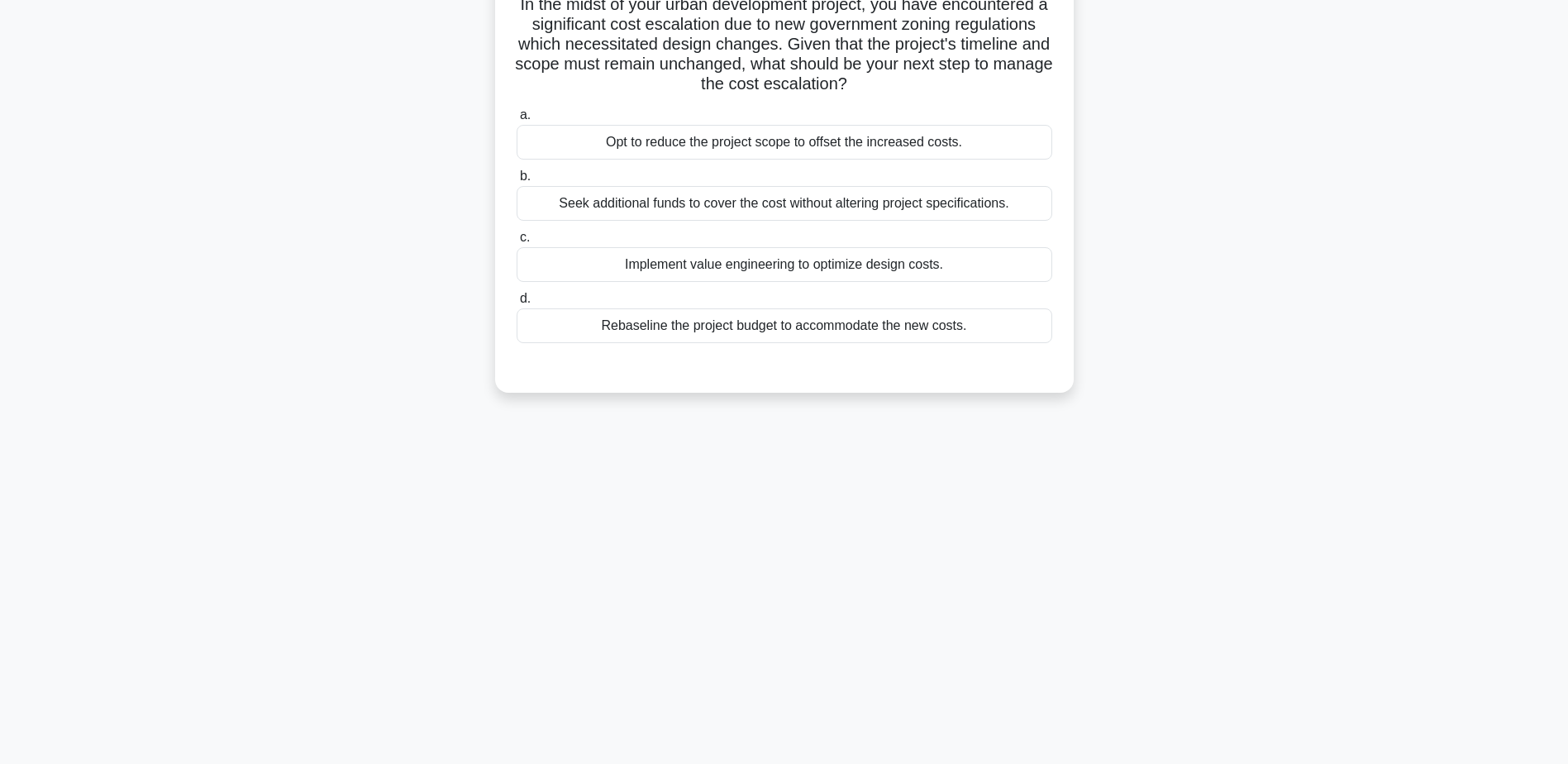
scroll to position [0, 0]
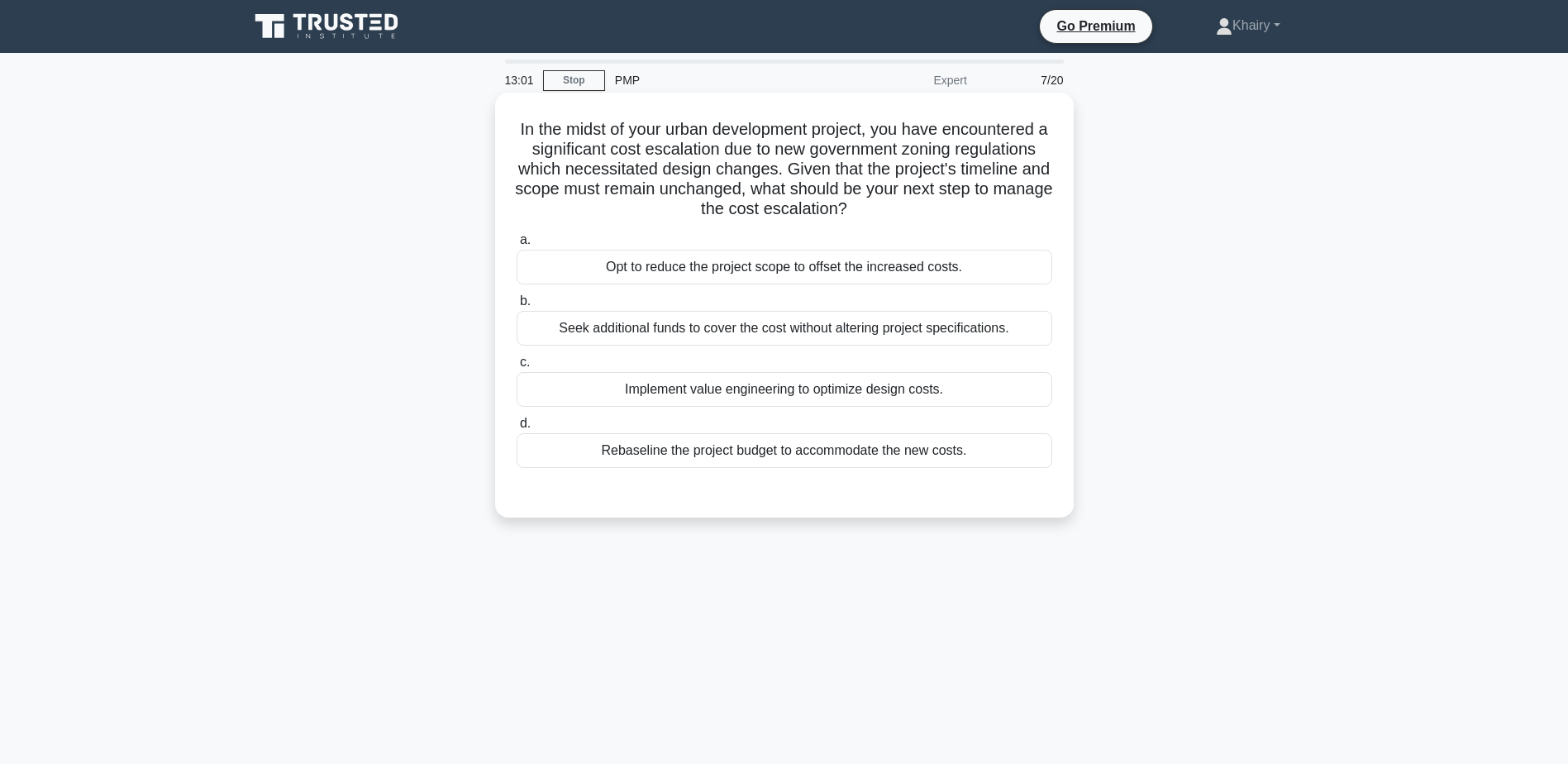
drag, startPoint x: 508, startPoint y: 124, endPoint x: 952, endPoint y: 215, distance: 453.2
click at [952, 215] on div "In the midst of your urban development project, you have encountered a signific…" at bounding box center [784, 305] width 566 height 412
copy h5 "In the midst of your urban development project, you have encountered a signific…"
click at [1052, 394] on div "Implement value engineering to optimize design costs." at bounding box center [784, 390] width 536 height 35
click at [516, 368] on input "c. Implement value engineering to optimize design costs." at bounding box center [516, 363] width 0 height 11
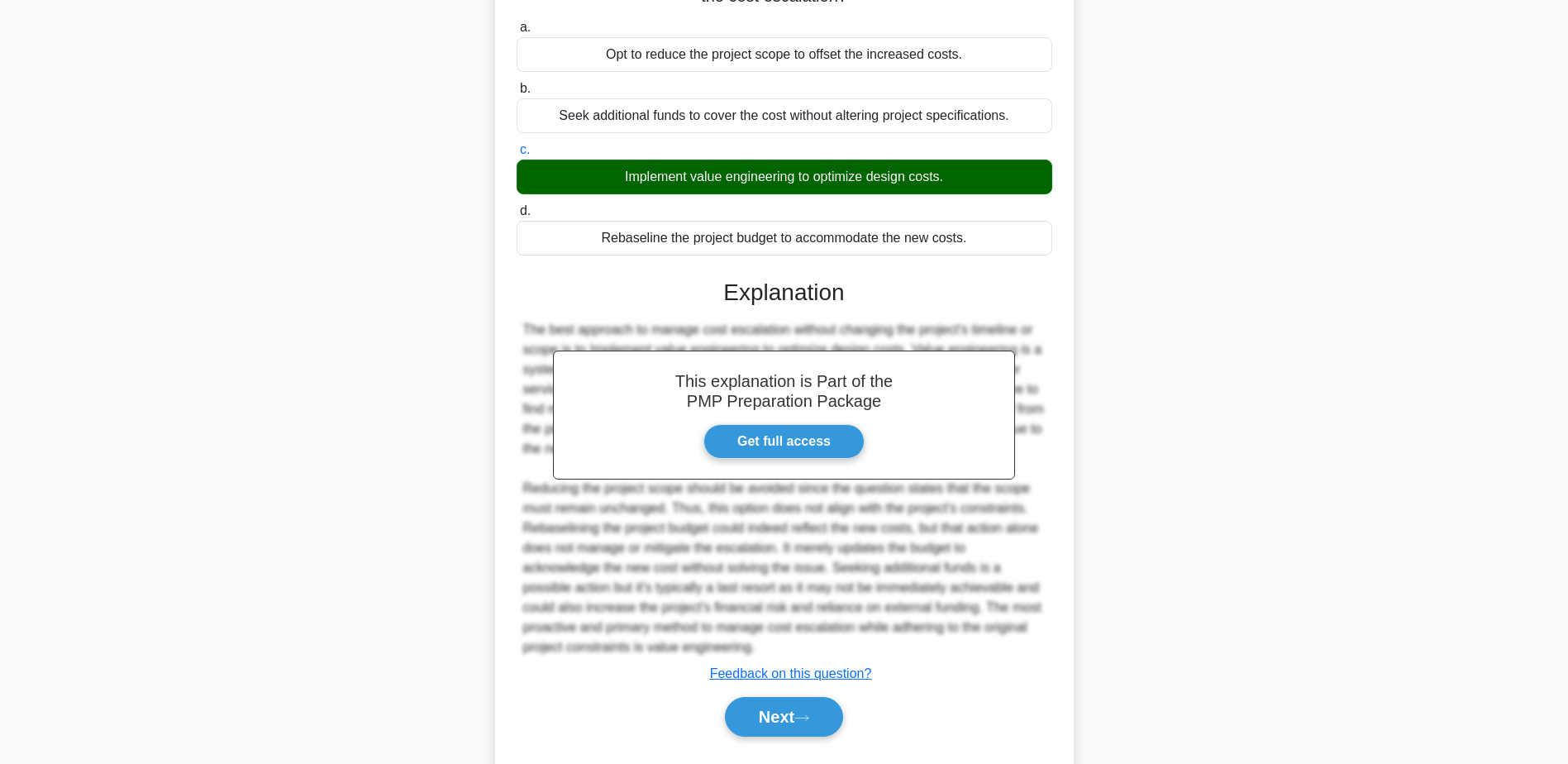
scroll to position [257, 0]
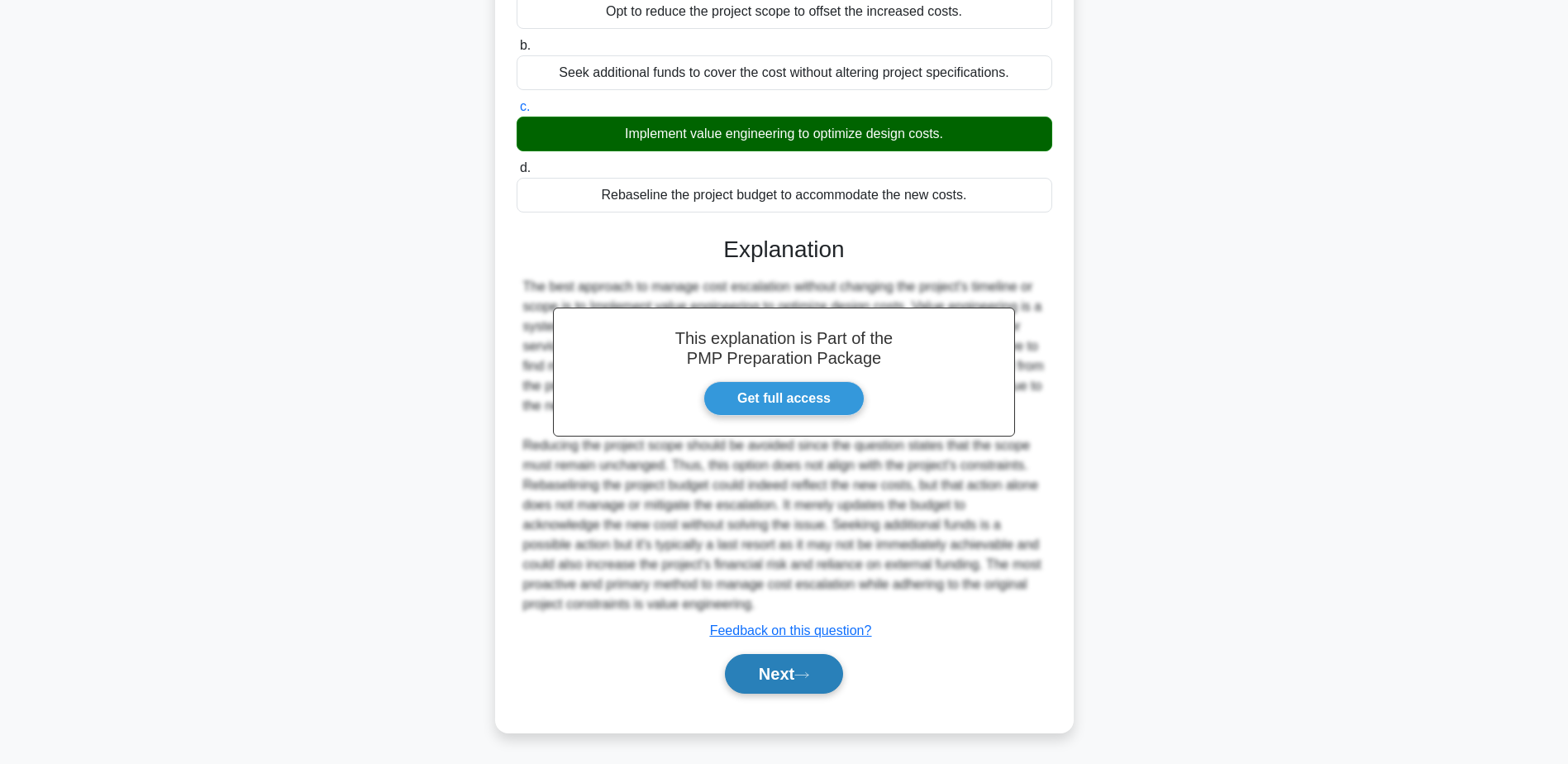
click at [778, 668] on button "Next" at bounding box center [784, 673] width 118 height 40
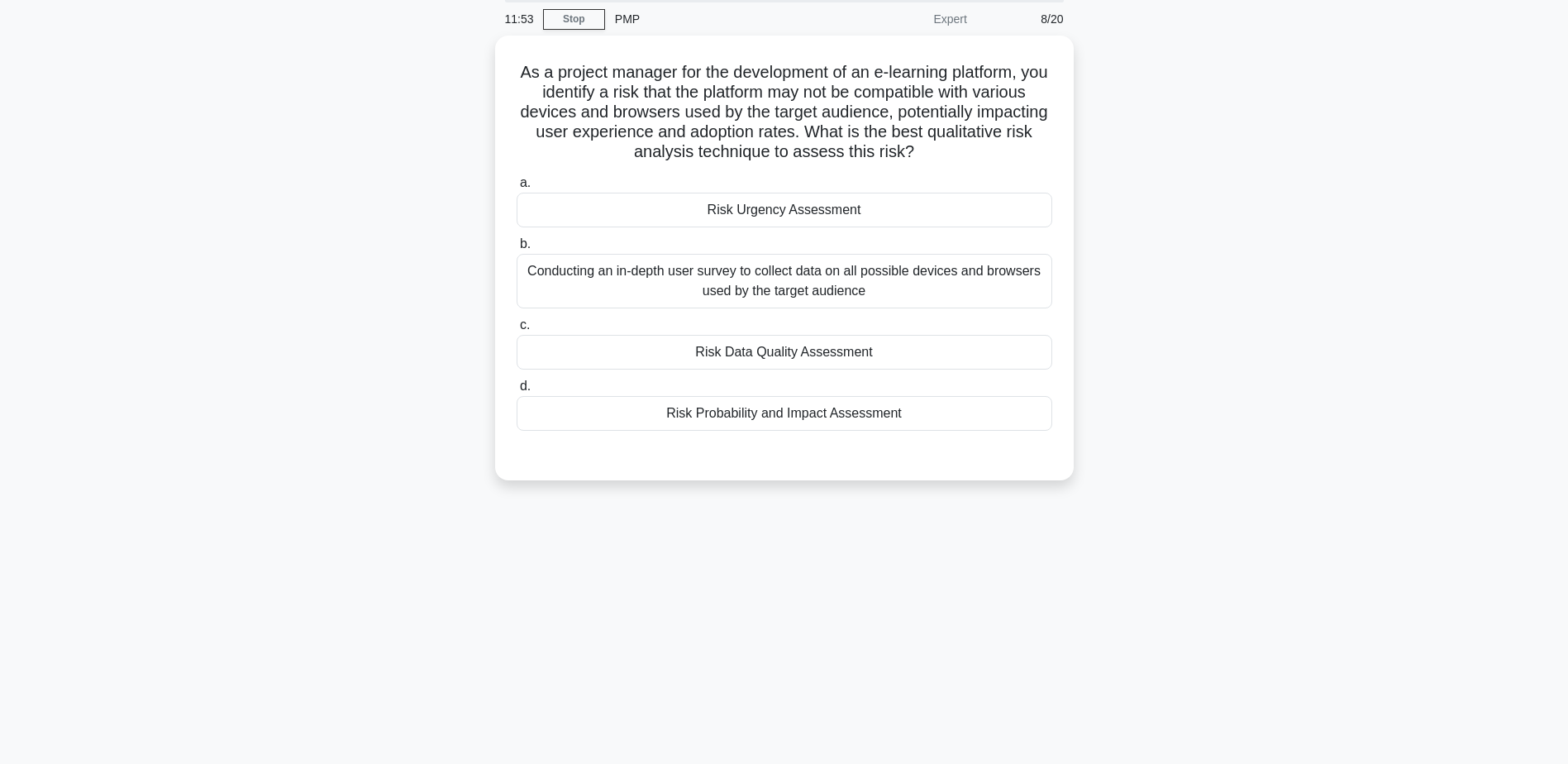
scroll to position [0, 0]
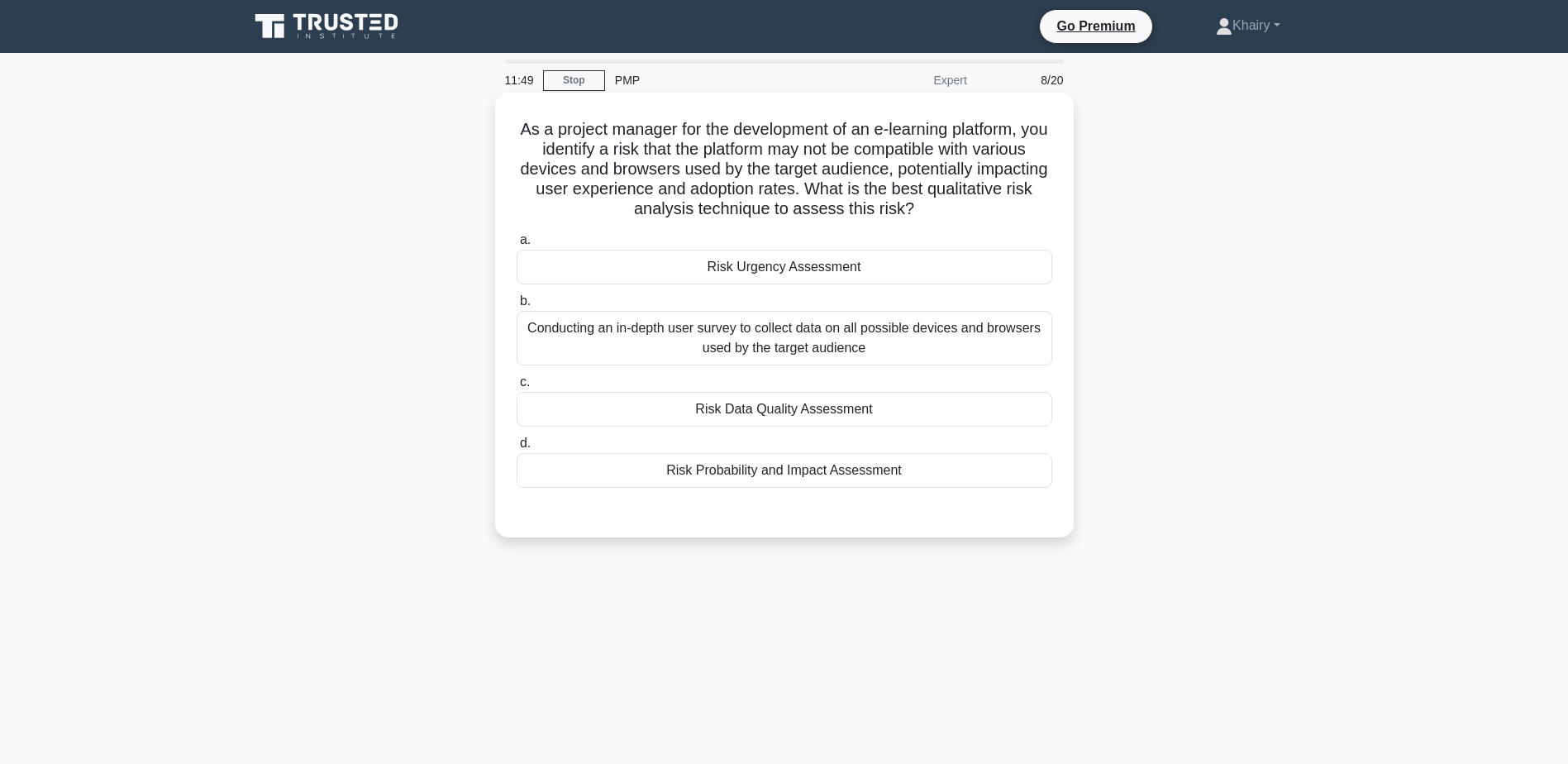
drag, startPoint x: 524, startPoint y: 121, endPoint x: 986, endPoint y: 219, distance: 472.3
click at [986, 219] on h5 "As a project manager for the development of an e-learning platform, you identif…" at bounding box center [784, 169] width 539 height 101
copy h5 "As a project manager for the development of an e-learning platform, you identif…"
click at [1034, 472] on div "Risk Probability and Impact Assessment" at bounding box center [784, 470] width 536 height 35
click at [516, 449] on input "d. Risk Probability and Impact Assessment" at bounding box center [516, 444] width 0 height 11
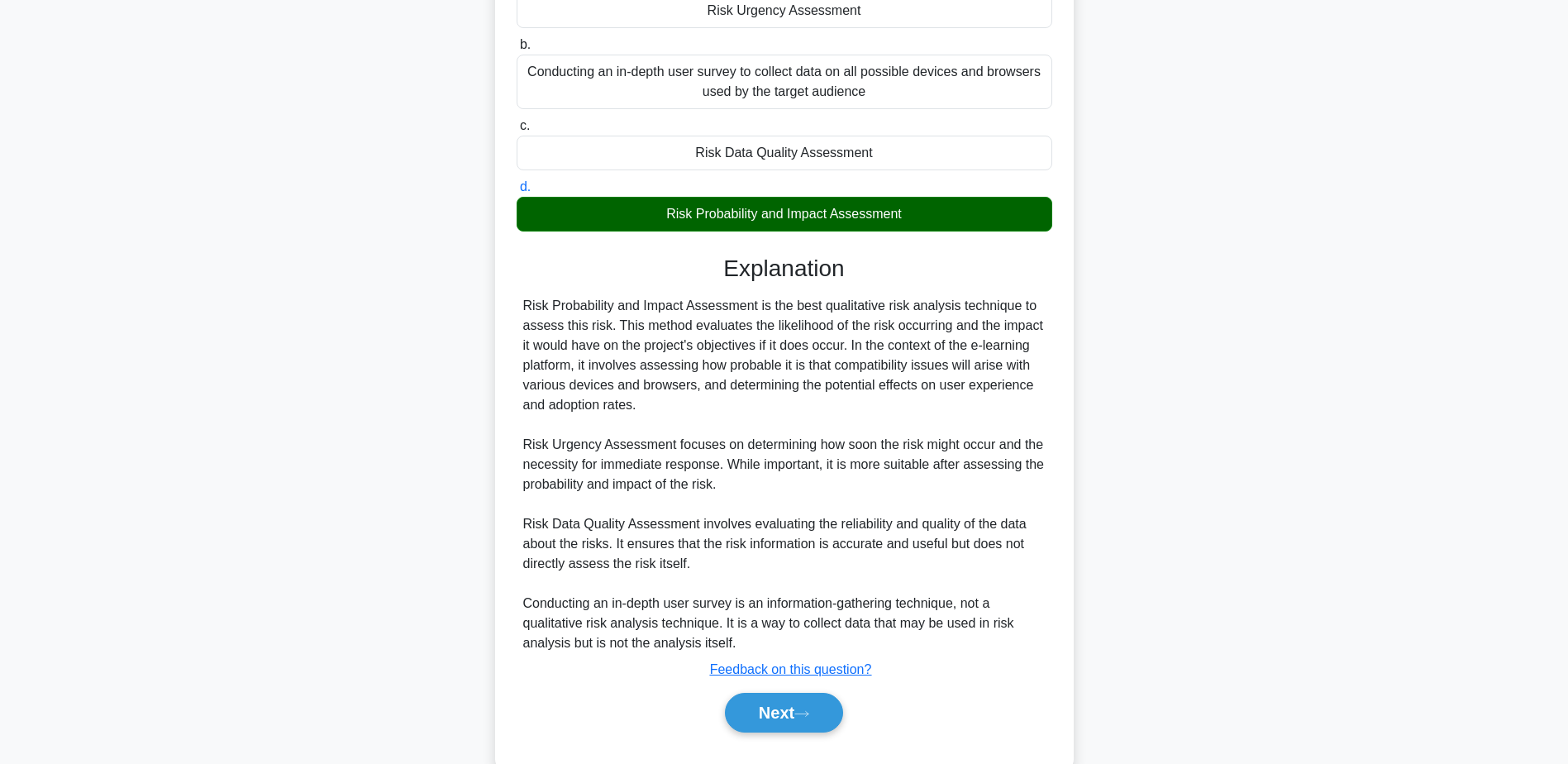
scroll to position [296, 0]
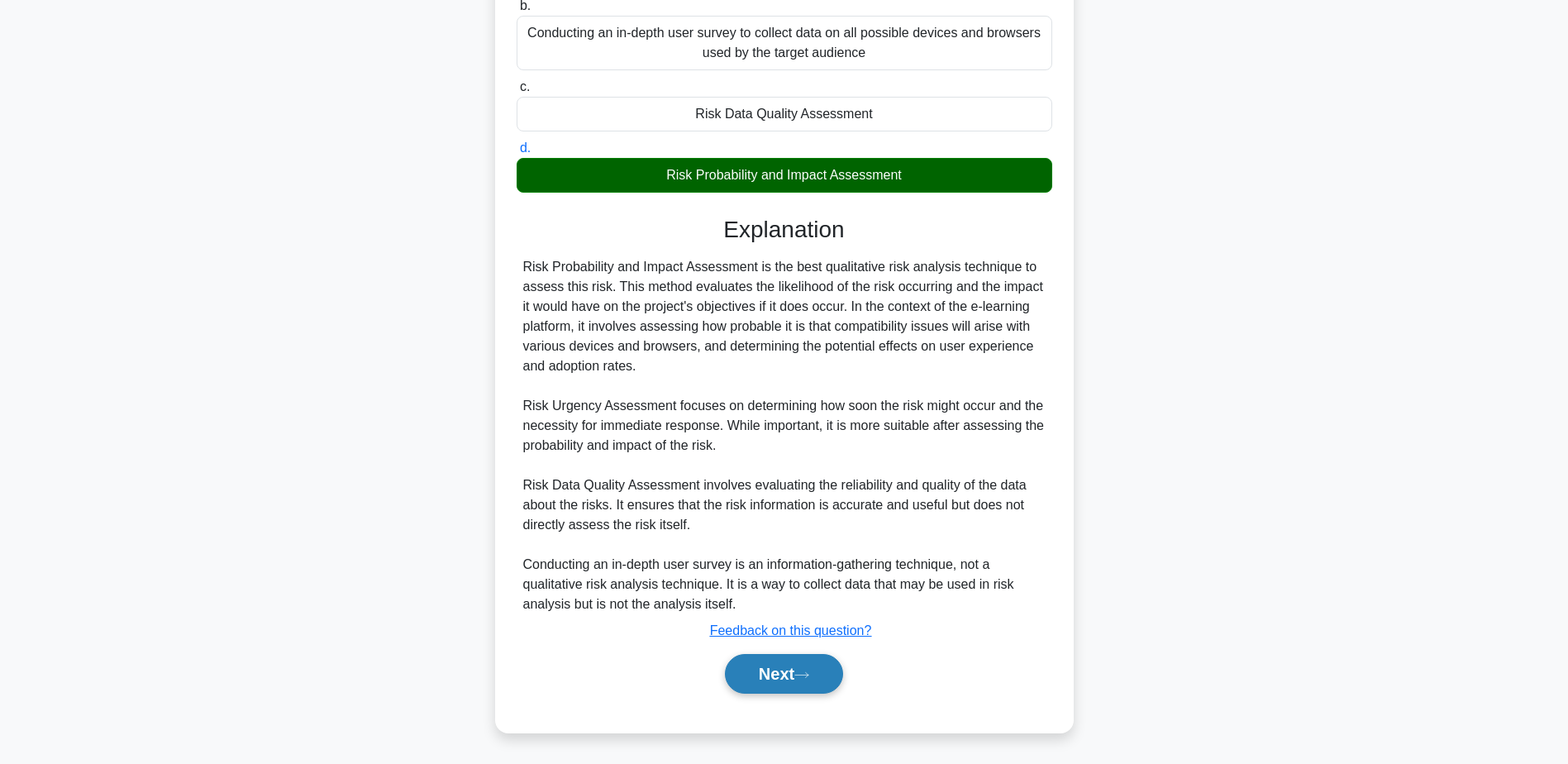
click at [776, 665] on button "Next" at bounding box center [784, 673] width 118 height 40
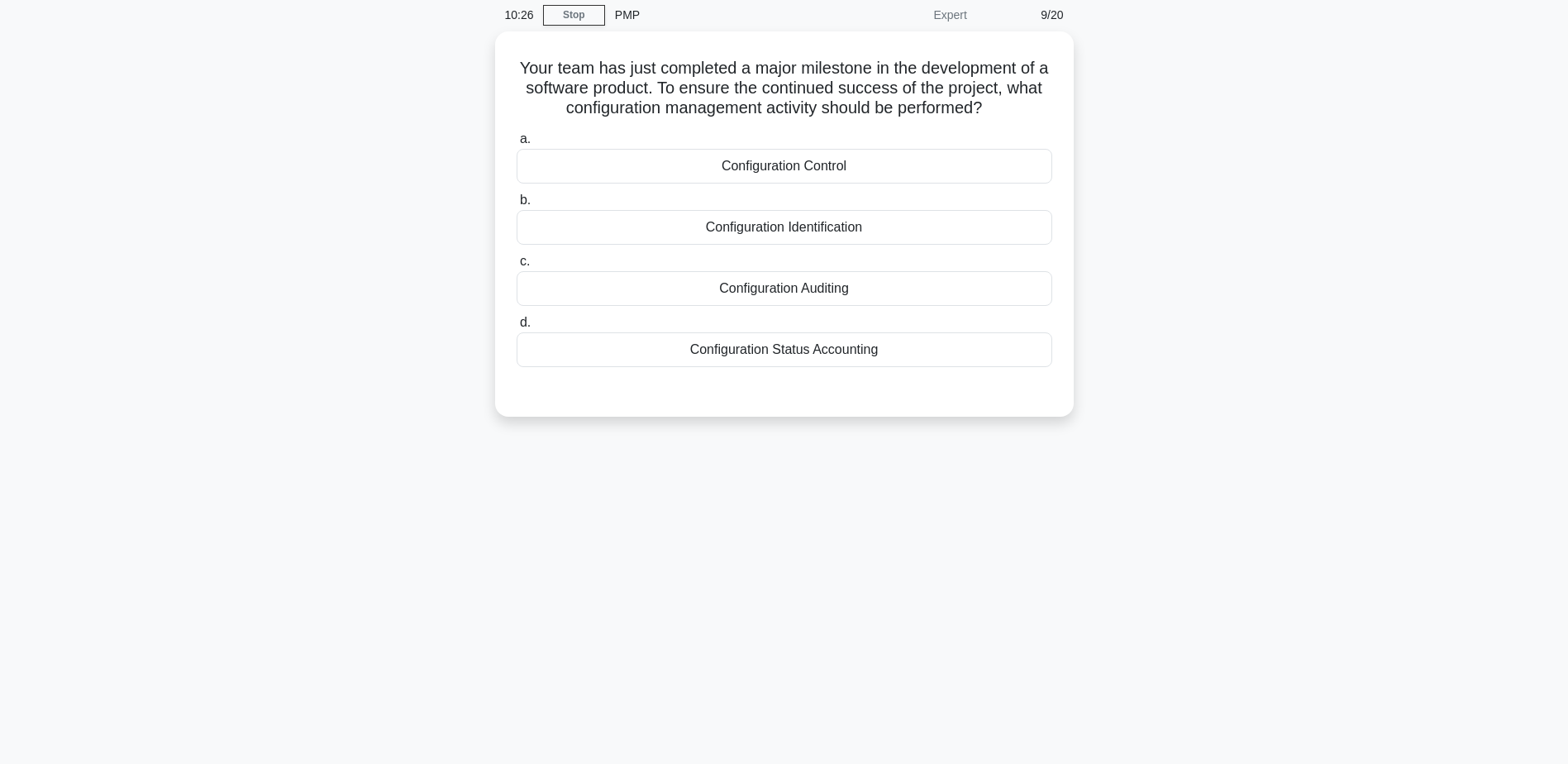
scroll to position [0, 0]
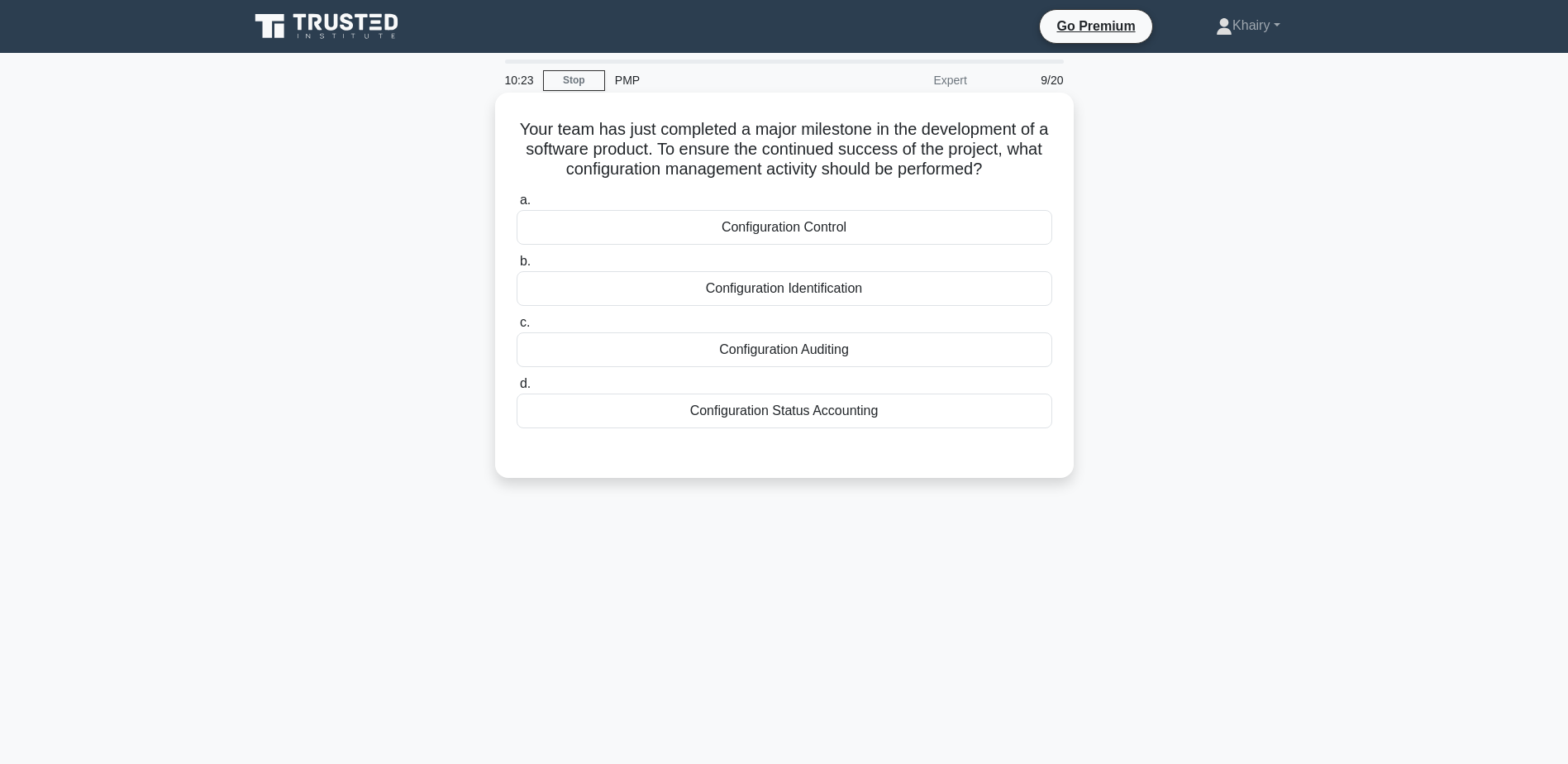
drag, startPoint x: 515, startPoint y: 120, endPoint x: 1048, endPoint y: 177, distance: 536.0
click at [1048, 177] on h5 "Your team has just completed a major milestone in the development of a software…" at bounding box center [784, 150] width 539 height 61
copy h5 "Your team has just completed a major milestone in the development of a software…"
click at [1050, 220] on div "Configuration Control" at bounding box center [784, 228] width 536 height 35
click at [516, 206] on input "a. Configuration Control" at bounding box center [516, 201] width 0 height 11
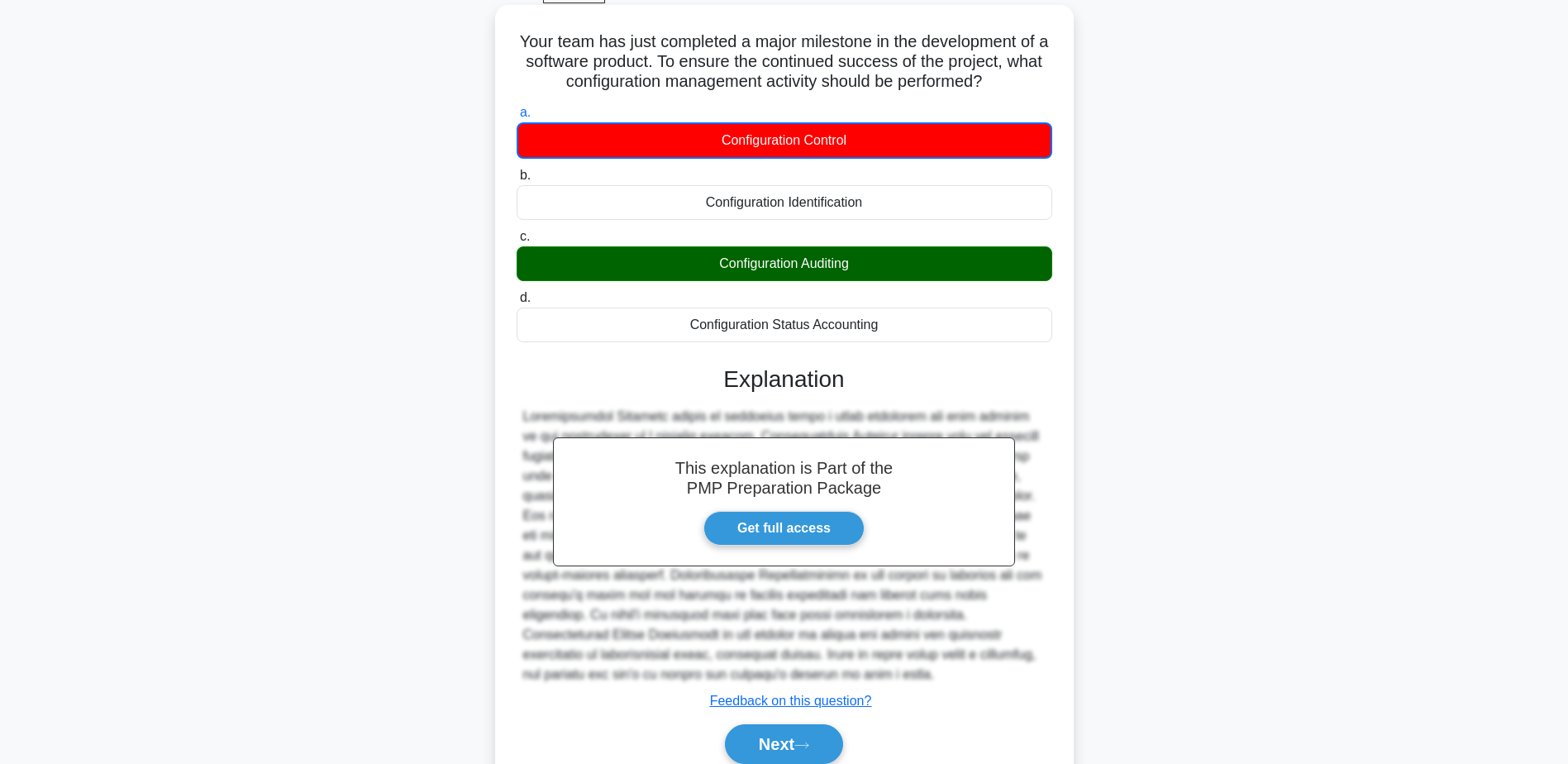
scroll to position [158, 0]
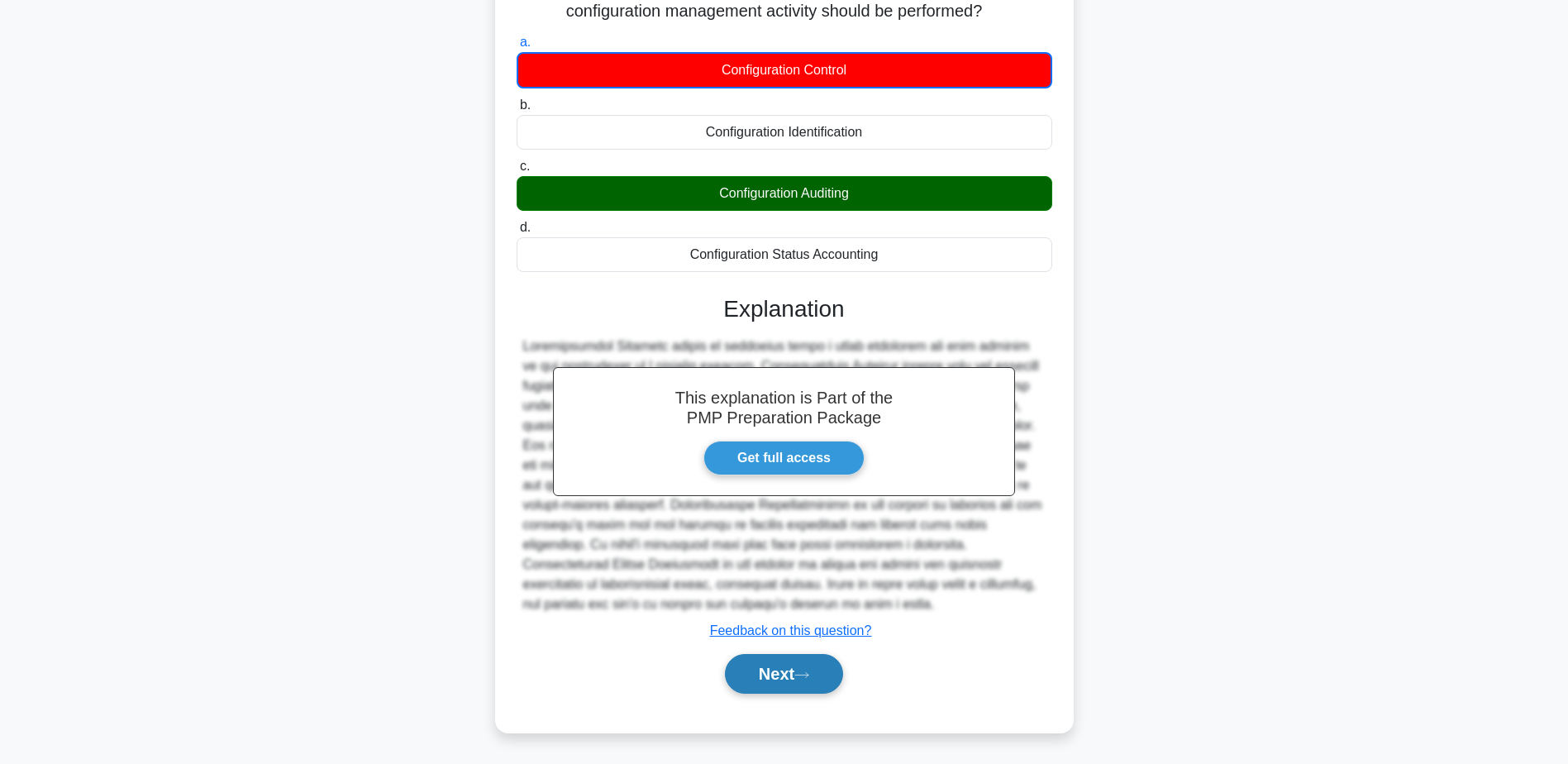
click at [790, 674] on button "Next" at bounding box center [784, 673] width 118 height 40
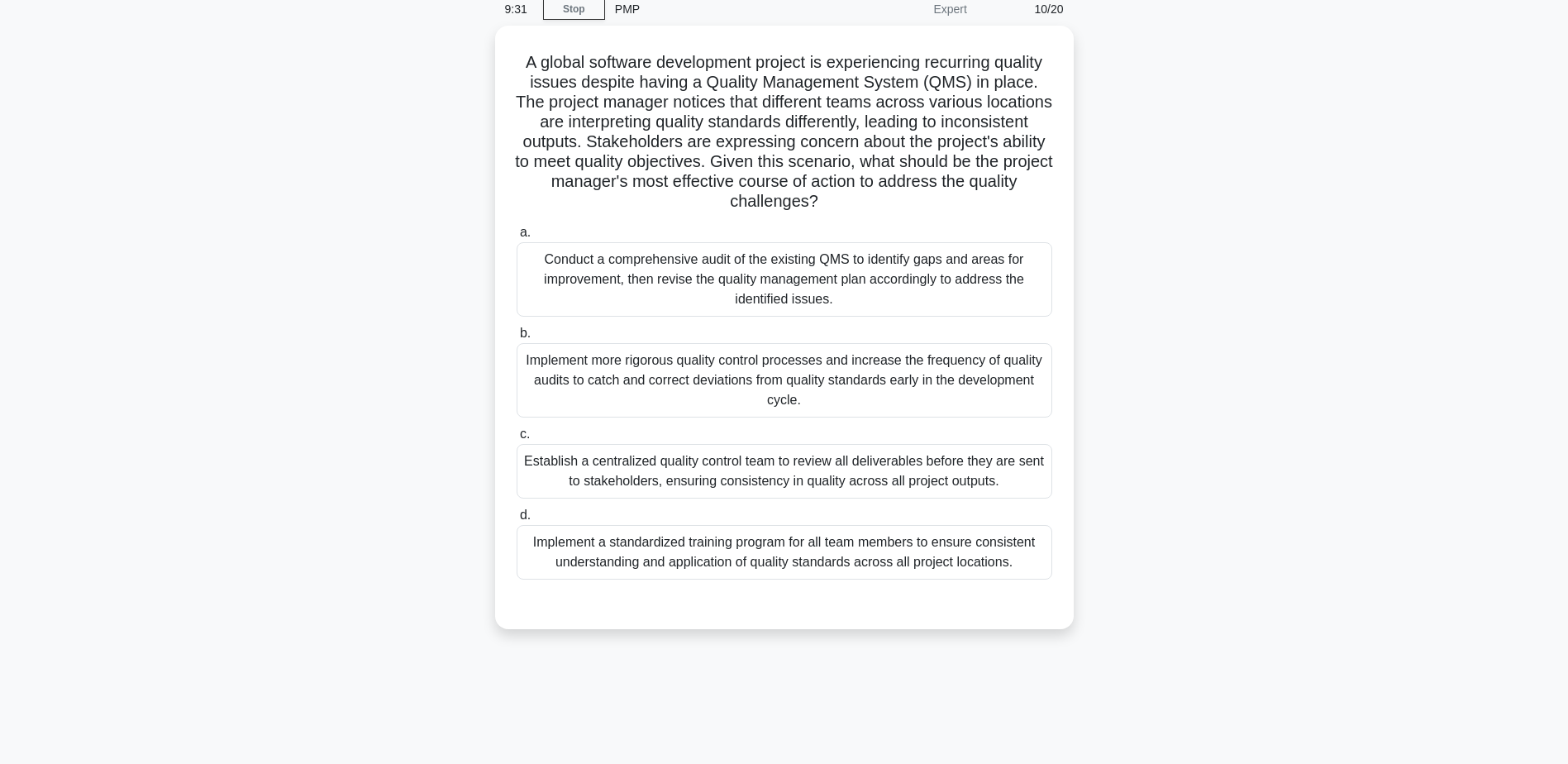
scroll to position [0, 0]
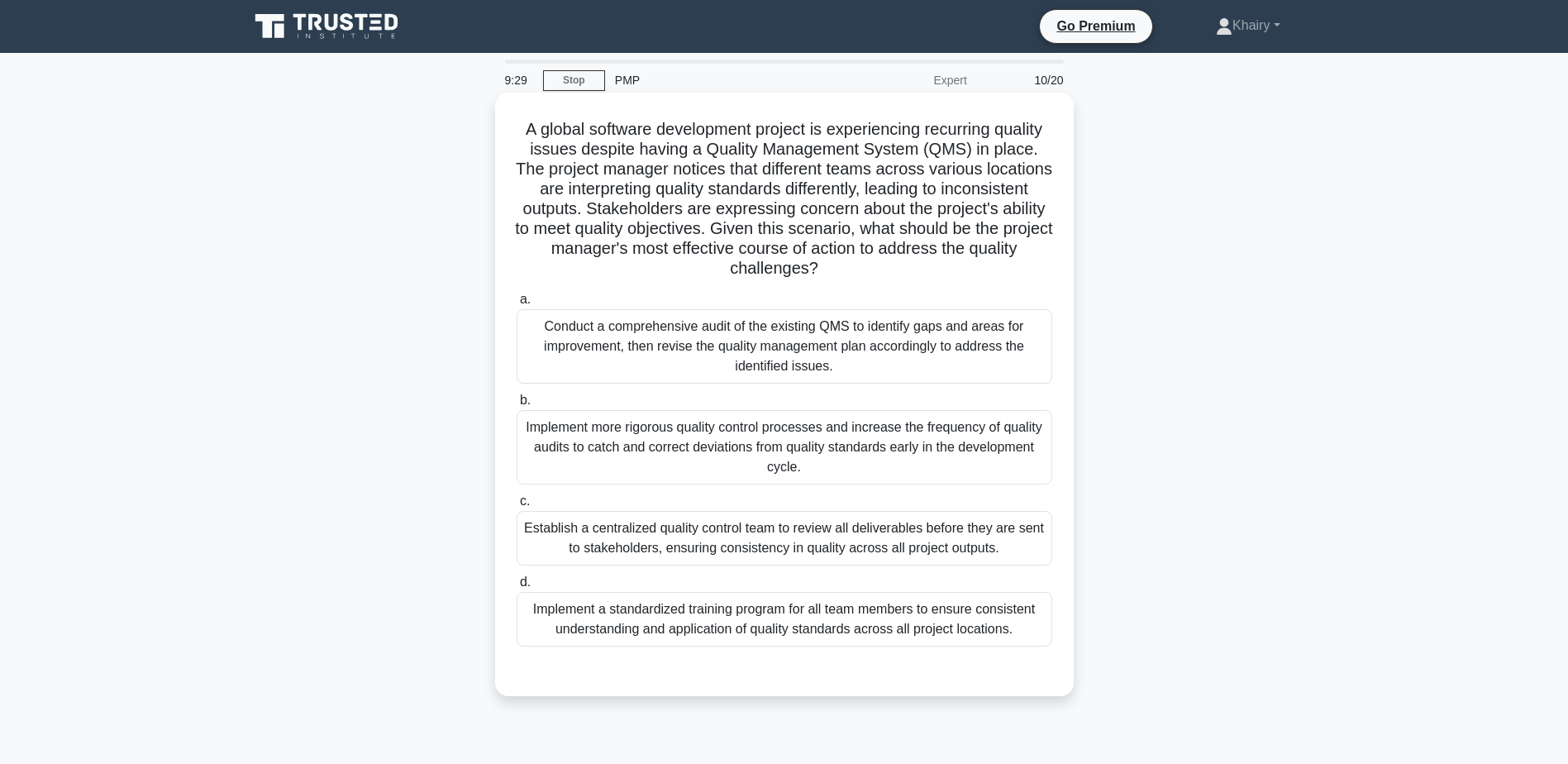
drag, startPoint x: 511, startPoint y: 119, endPoint x: 943, endPoint y: 269, distance: 457.3
click at [943, 269] on div "A global software development project is experiencing recurring quality issues …" at bounding box center [784, 395] width 566 height 591
copy h5 "A global software development project is experiencing recurring quality issues …"
click at [1046, 333] on div "Conduct a comprehensive audit of the existing QMS to identify gaps and areas fo…" at bounding box center [784, 346] width 536 height 74
click at [516, 306] on input "a. Conduct a comprehensive audit of the existing QMS to identify gaps and areas…" at bounding box center [516, 300] width 0 height 11
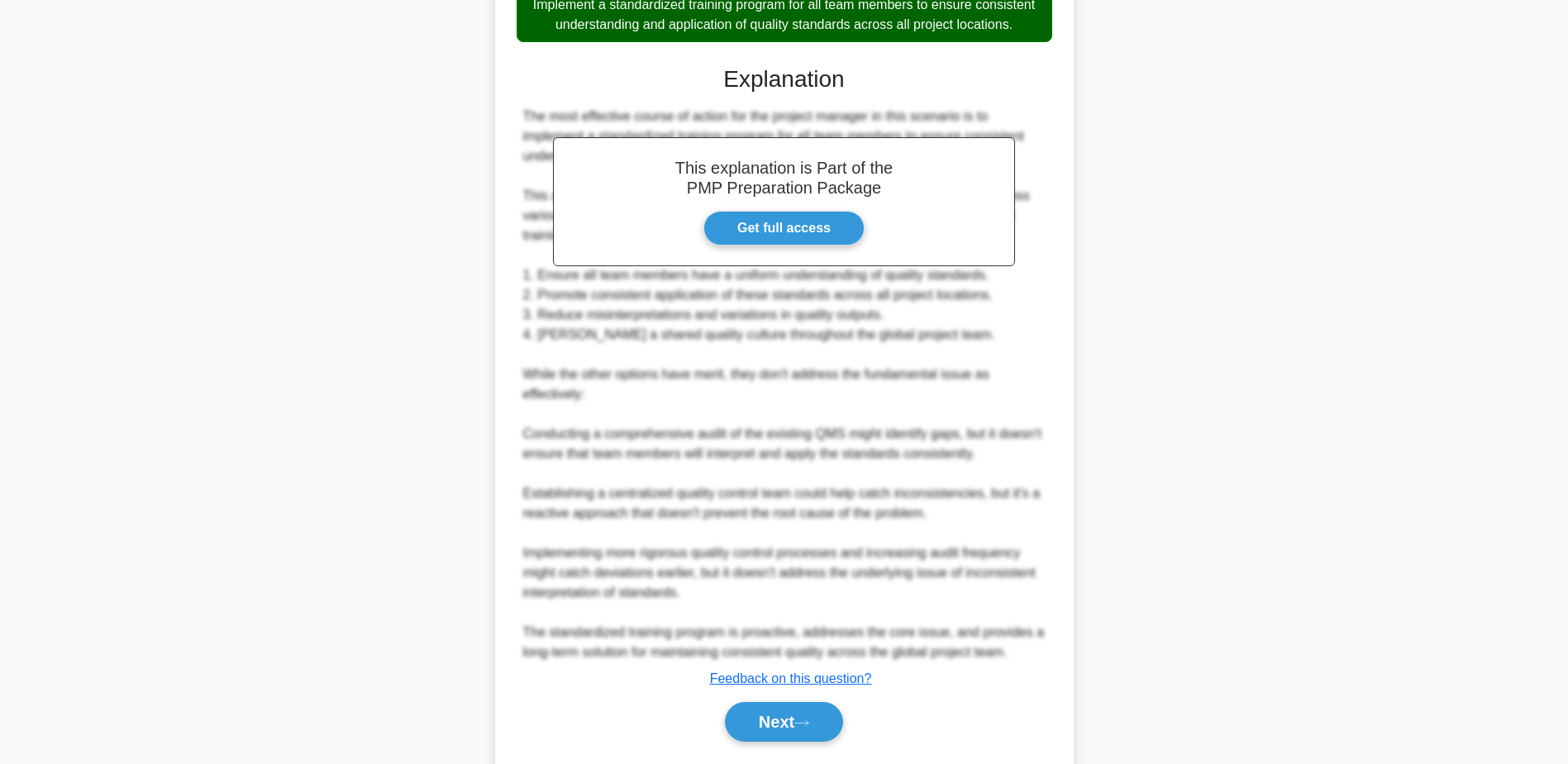
scroll to position [655, 0]
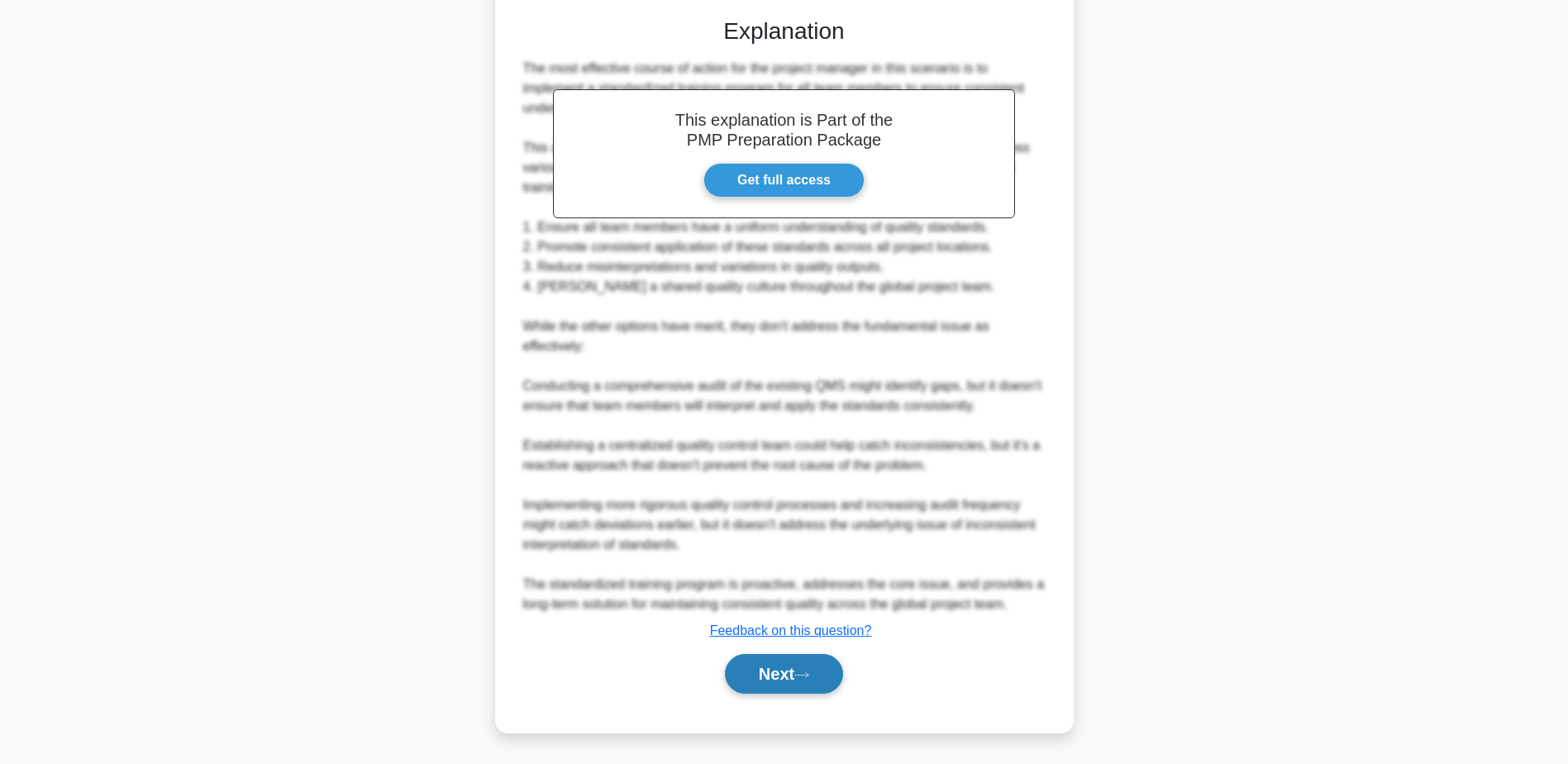
click at [792, 673] on button "Next" at bounding box center [784, 673] width 118 height 40
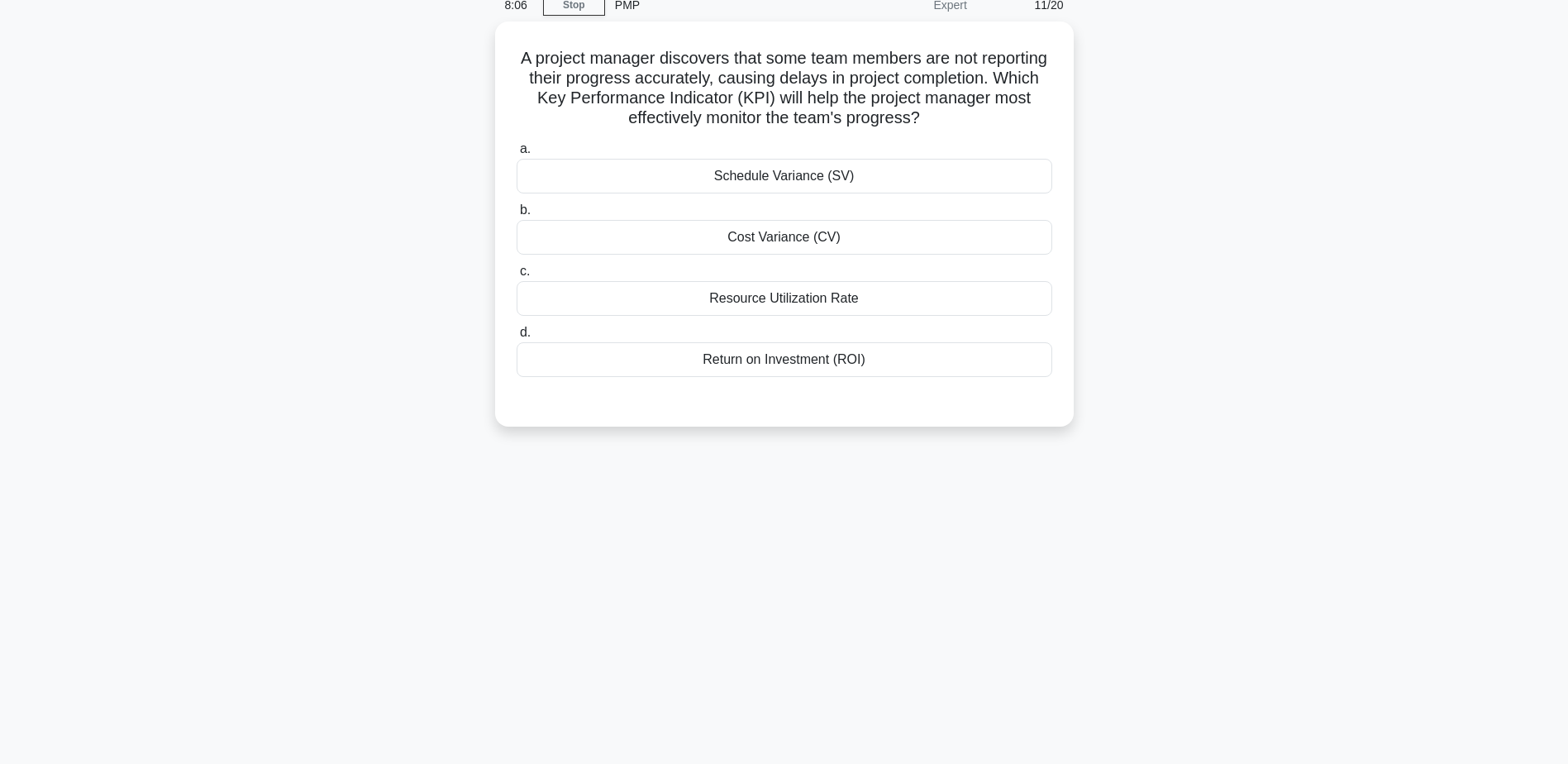
scroll to position [0, 0]
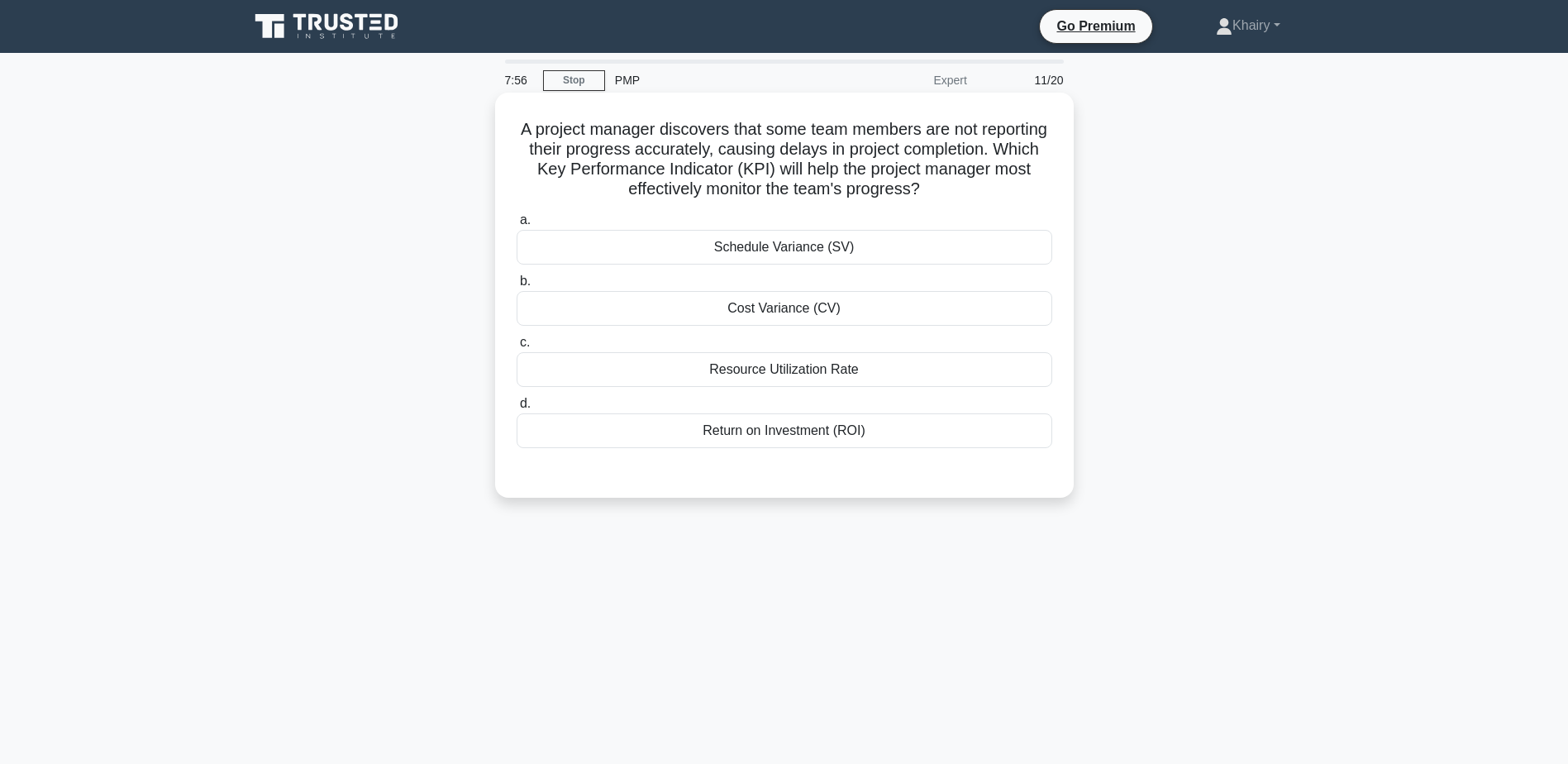
drag, startPoint x: 548, startPoint y: 119, endPoint x: 1040, endPoint y: 192, distance: 497.4
click at [1040, 192] on div "A project manager discovers that some team members are not reporting their prog…" at bounding box center [784, 294] width 566 height 392
copy h5 "A project manager discovers that some team members are not reporting their prog…"
click at [1041, 244] on div "Schedule Variance (SV)" at bounding box center [784, 247] width 536 height 35
click at [516, 226] on input "a. Schedule Variance (SV)" at bounding box center [516, 220] width 0 height 11
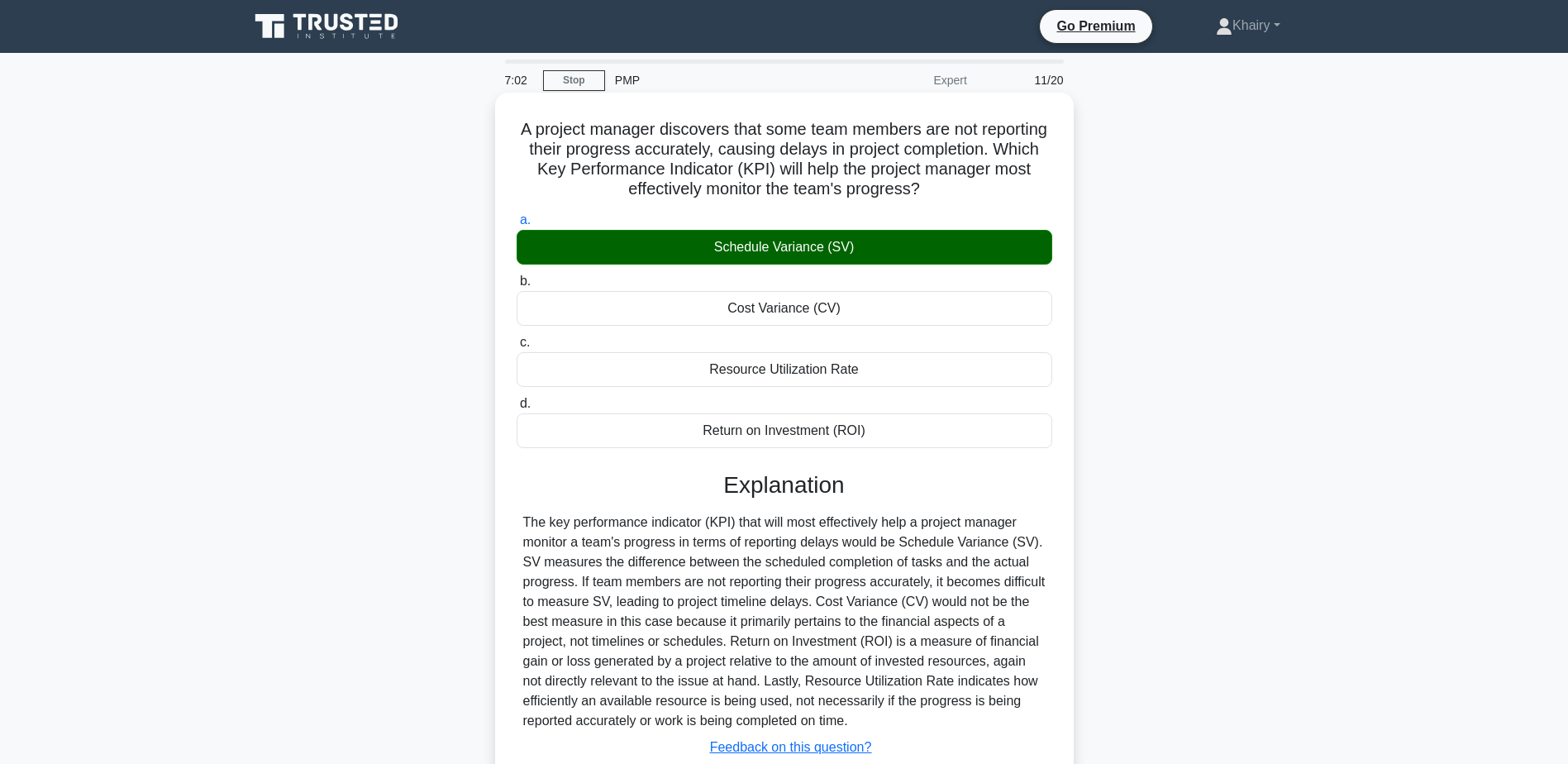
scroll to position [129, 0]
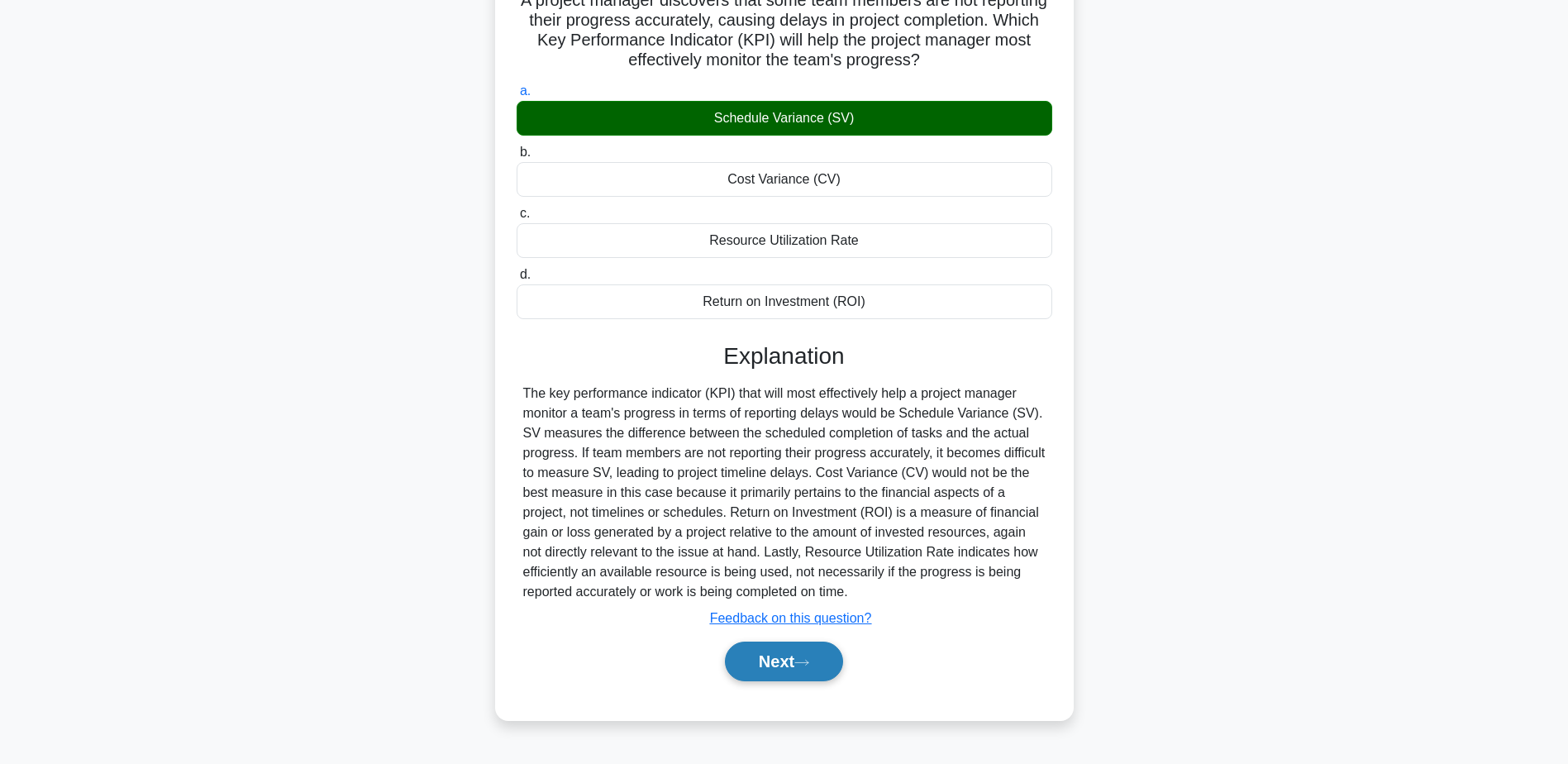
click at [790, 658] on button "Next" at bounding box center [784, 661] width 118 height 40
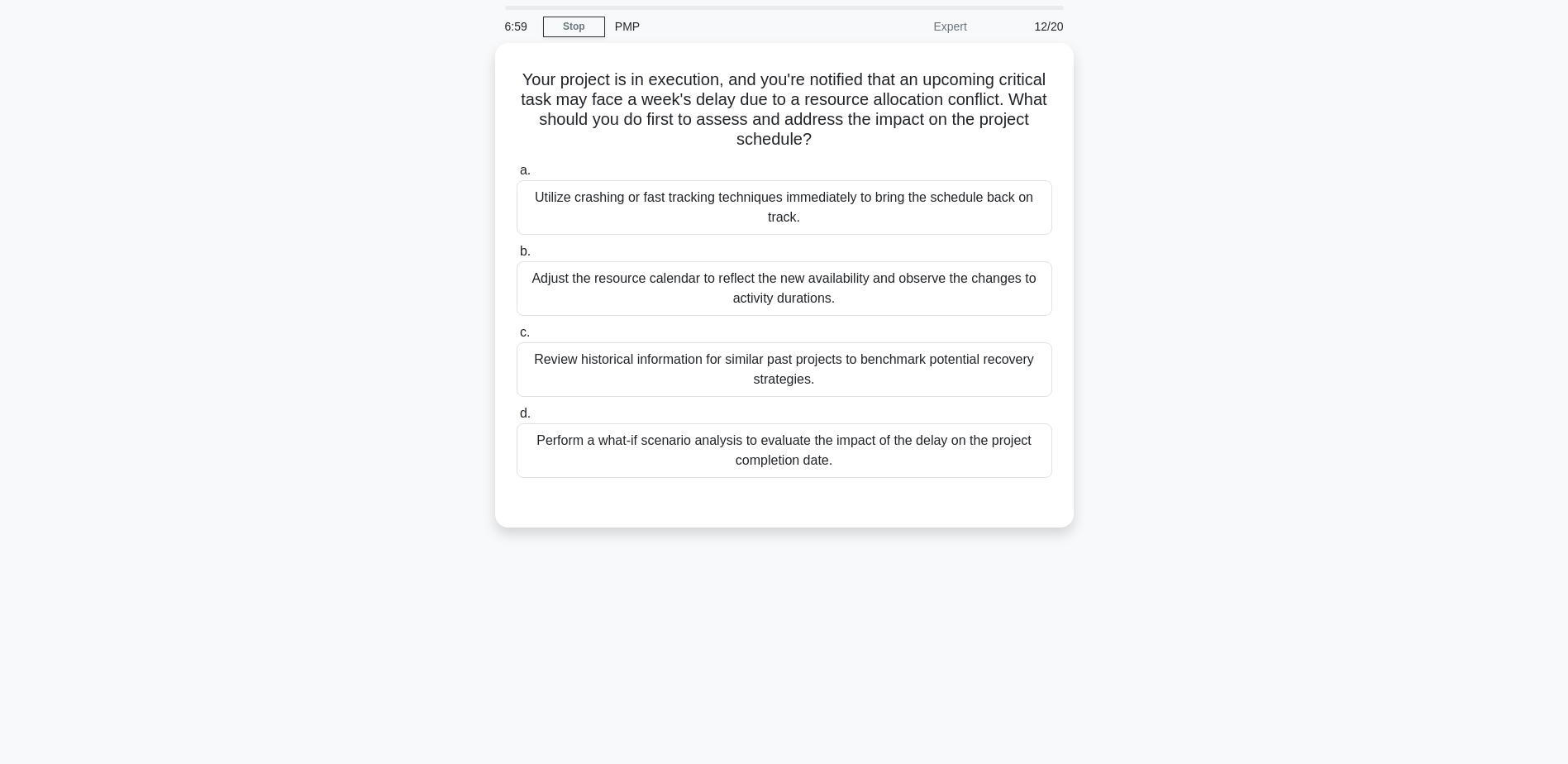
scroll to position [0, 0]
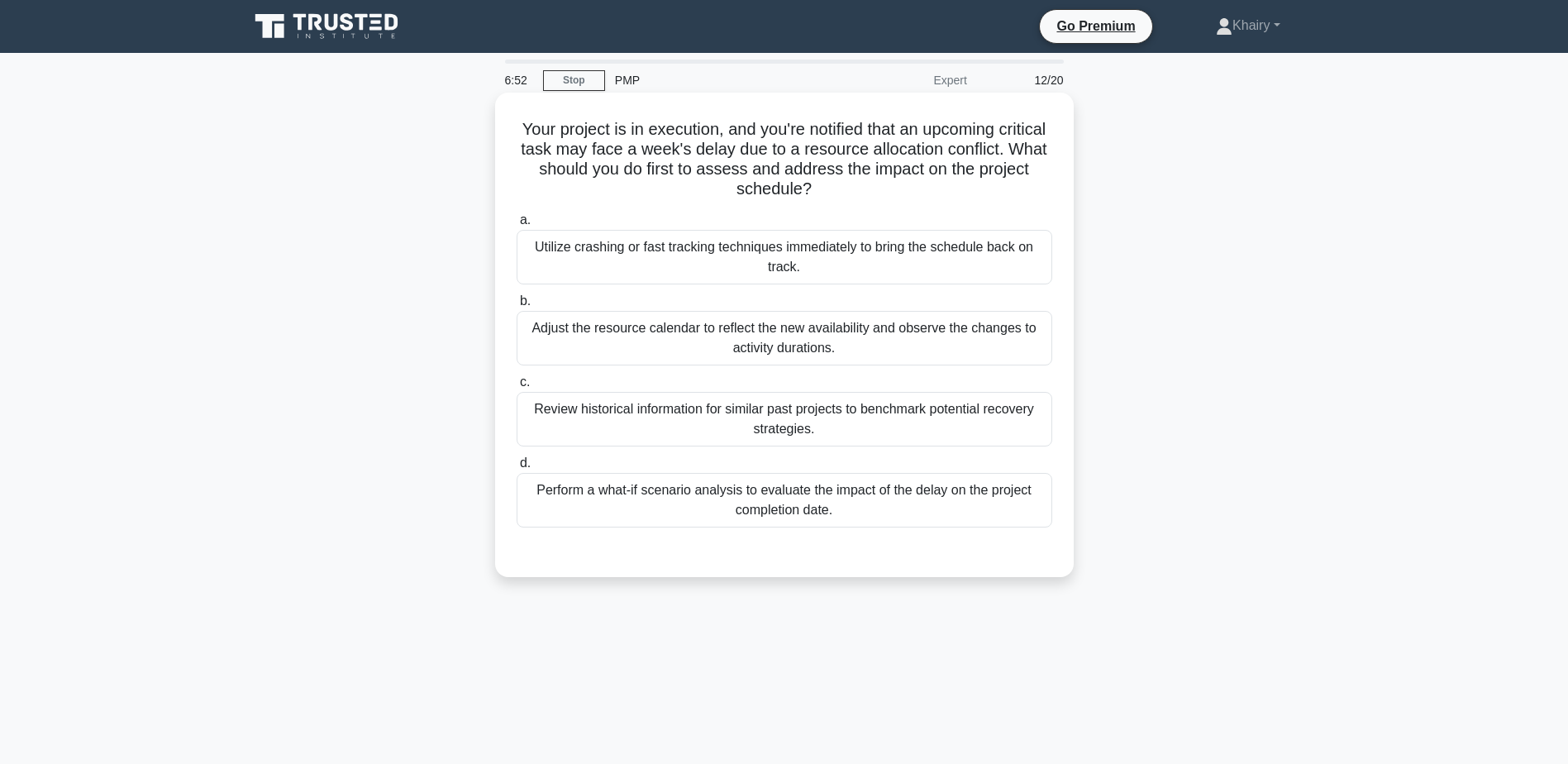
drag, startPoint x: 533, startPoint y: 122, endPoint x: 1026, endPoint y: 189, distance: 497.5
click at [1026, 189] on h5 "Your project is in execution, and you're notified that an upcoming critical tas…" at bounding box center [784, 160] width 539 height 81
click at [1038, 516] on div "Perform a what-if scenario analysis to evaluate the impact of the delay on the …" at bounding box center [784, 500] width 536 height 55
click at [516, 469] on input "d. Perform a what-if scenario analysis to evaluate the impact of the delay on t…" at bounding box center [516, 464] width 0 height 11
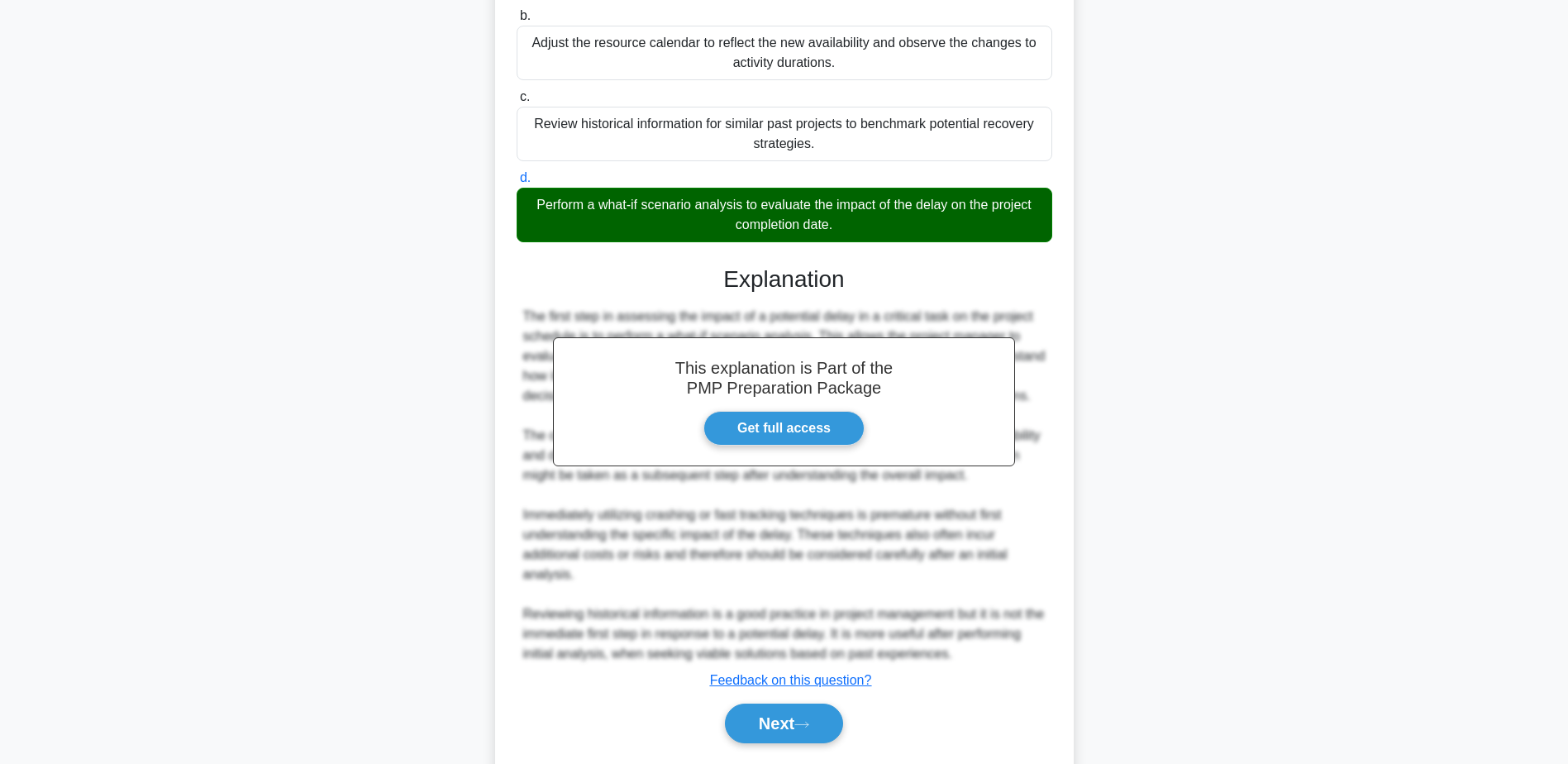
scroll to position [356, 0]
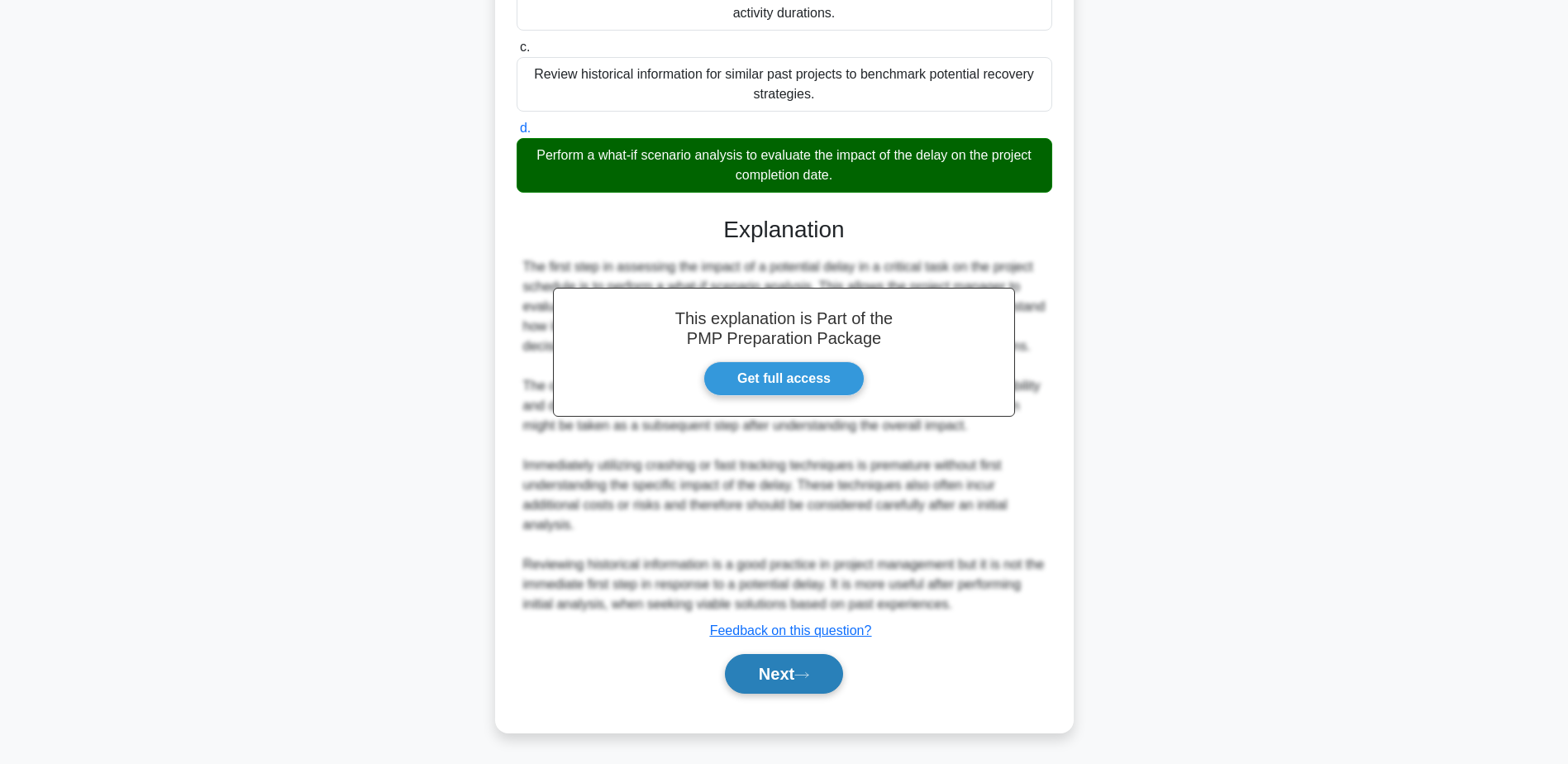
click at [790, 666] on button "Next" at bounding box center [784, 673] width 118 height 40
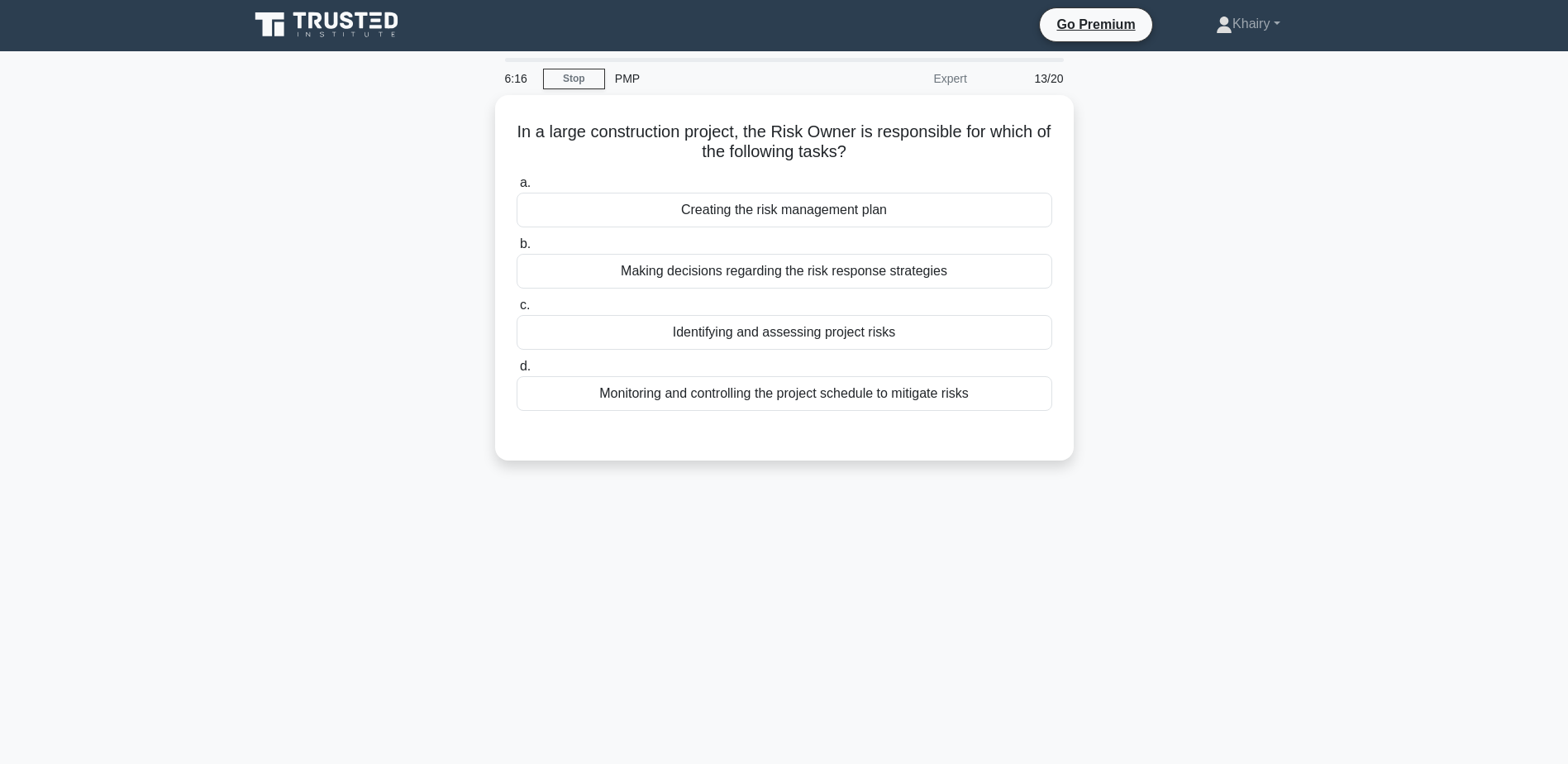
scroll to position [0, 0]
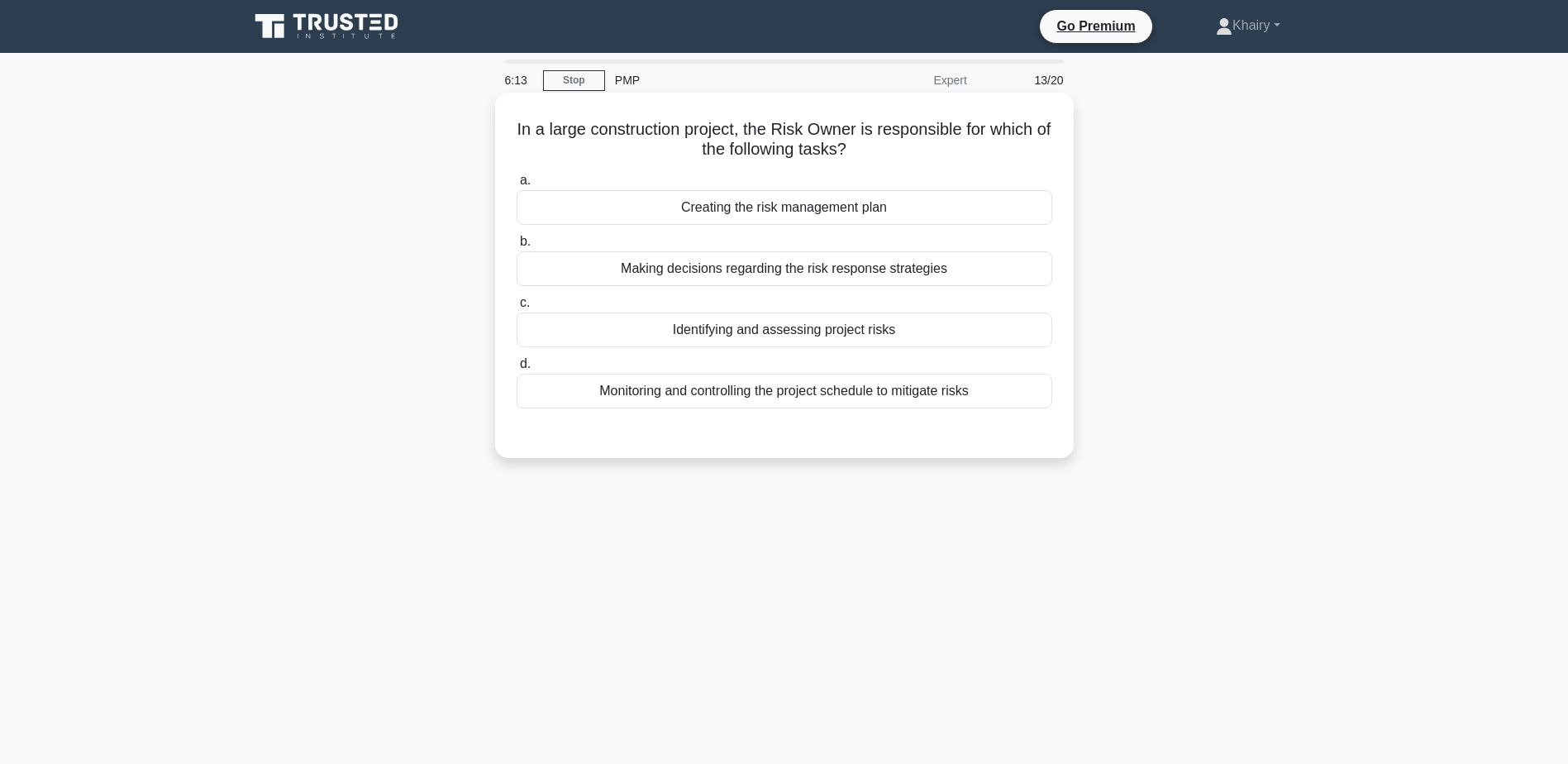
drag, startPoint x: 509, startPoint y: 121, endPoint x: 936, endPoint y: 156, distance: 428.4
click at [936, 156] on div "In a large construction project, the Risk Owner is responsible for which of the…" at bounding box center [784, 275] width 566 height 352
click at [1044, 271] on div "Making decisions regarding the risk response strategies" at bounding box center [784, 269] width 536 height 35
click at [516, 247] on input "b. Making decisions regarding the risk response strategies" at bounding box center [516, 242] width 0 height 11
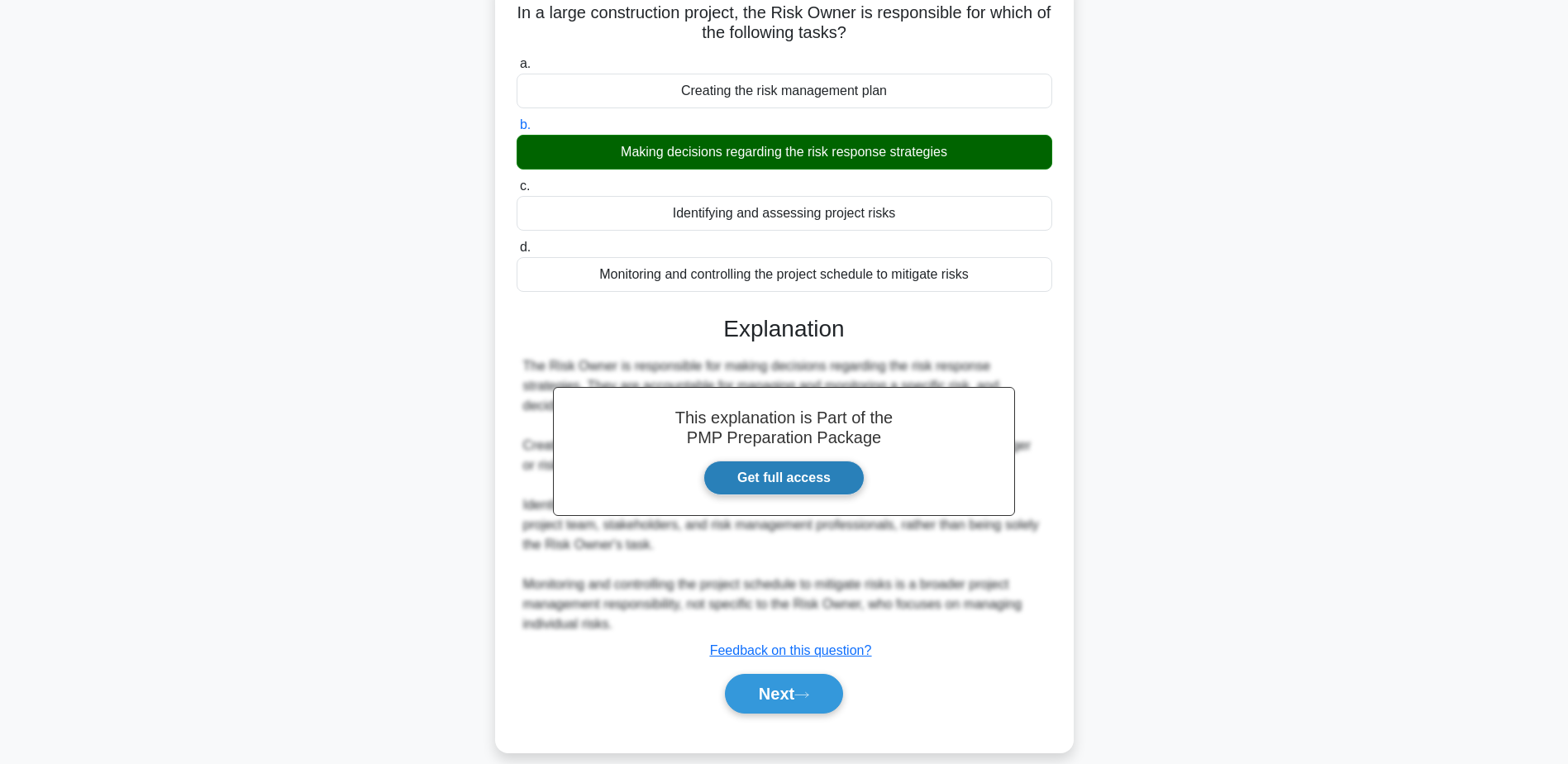
scroll to position [137, 0]
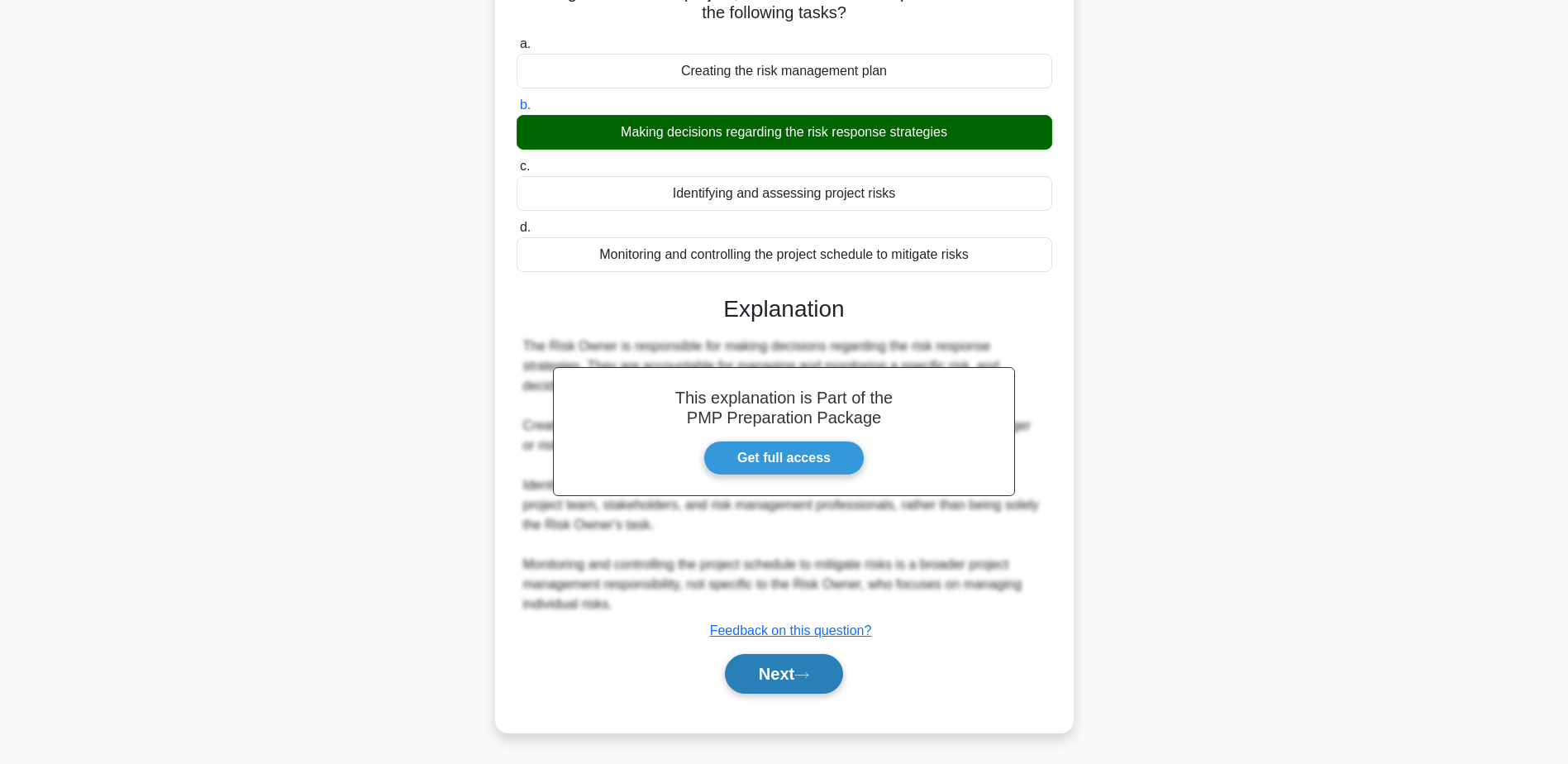
click at [793, 670] on button "Next" at bounding box center [784, 673] width 118 height 40
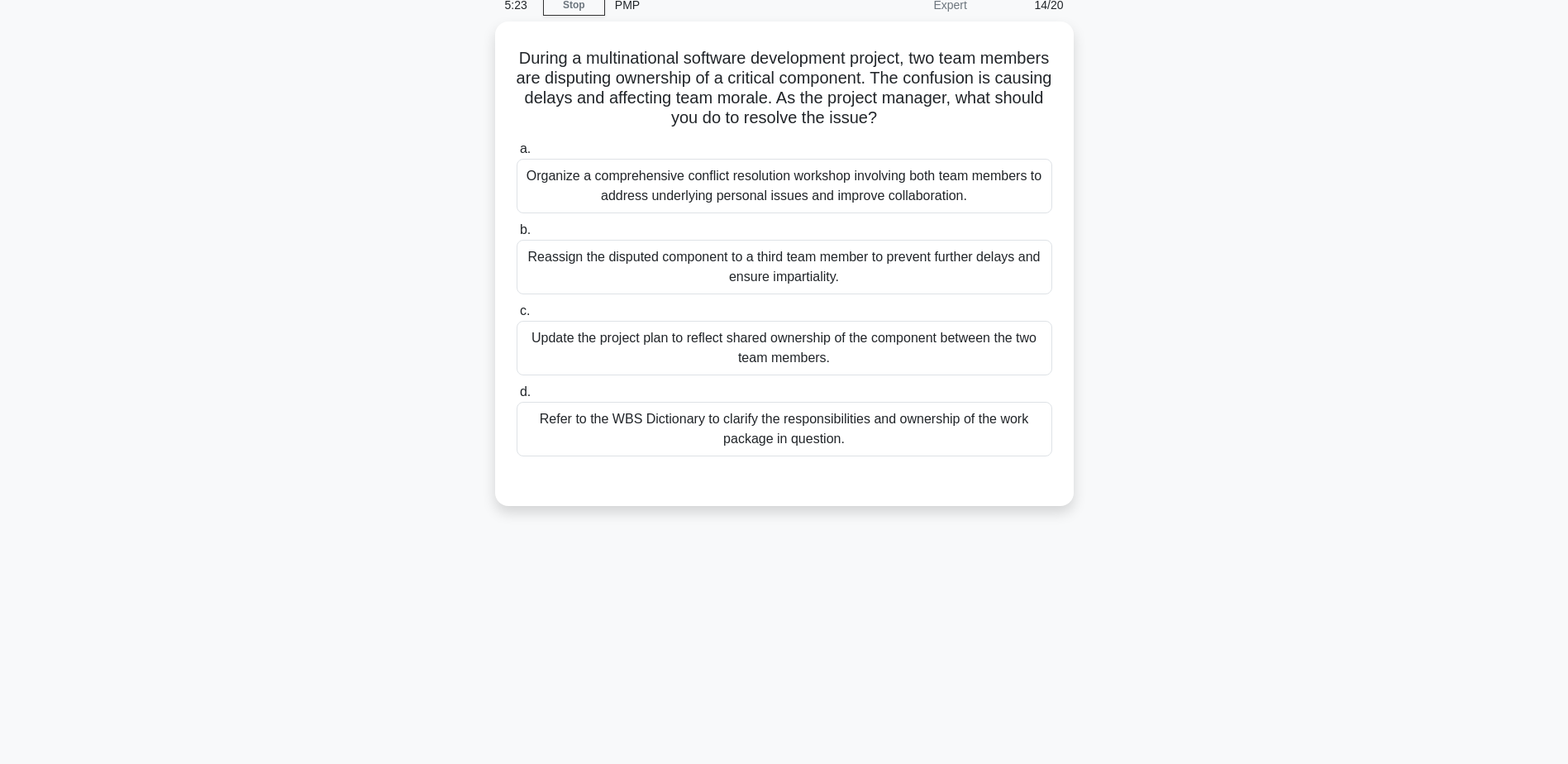
scroll to position [0, 0]
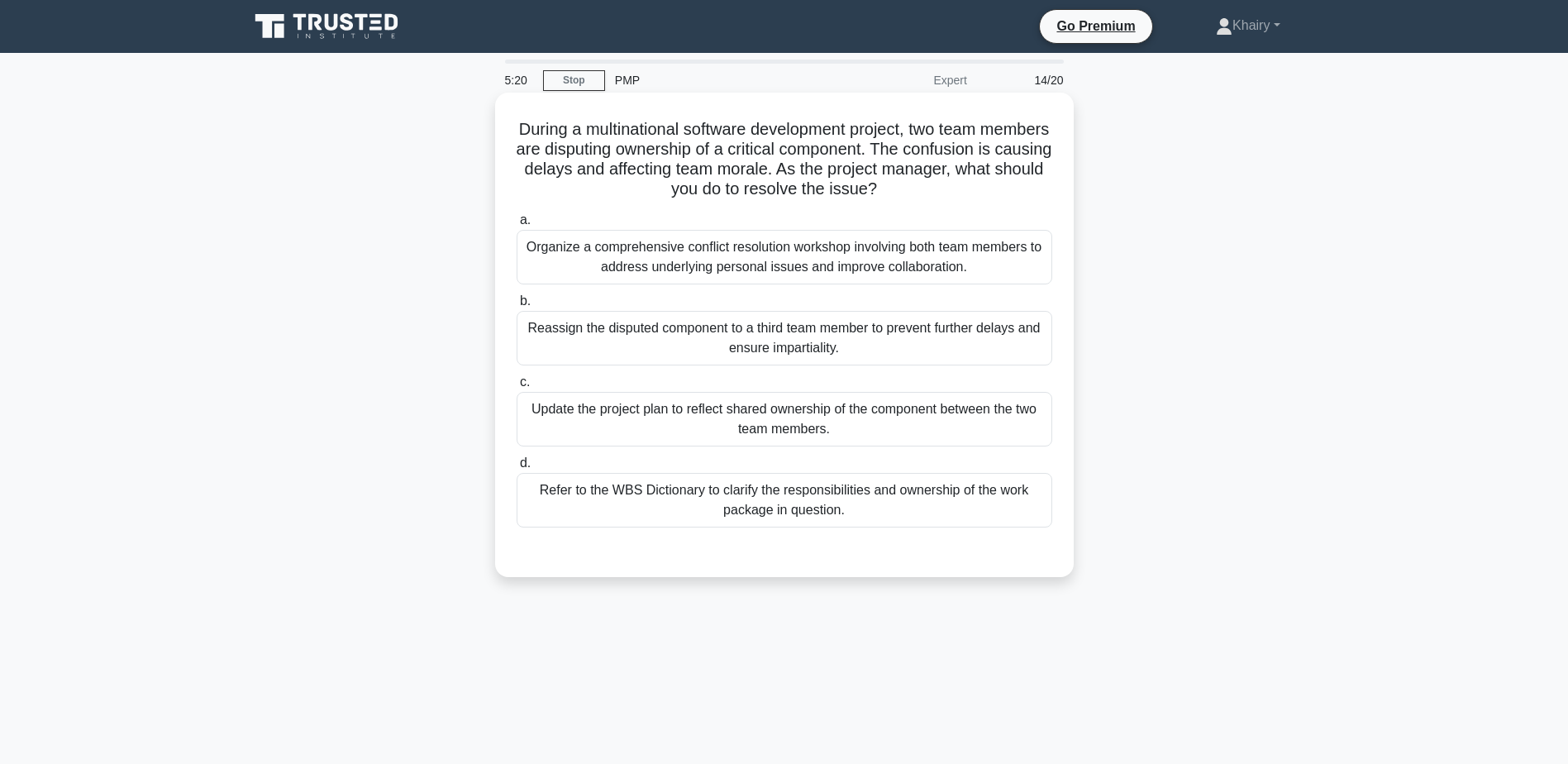
drag, startPoint x: 544, startPoint y: 127, endPoint x: 989, endPoint y: 199, distance: 450.8
click at [989, 199] on h5 "During a multinational software development project, two team members are dispu…" at bounding box center [784, 160] width 539 height 81
click at [1046, 246] on div "Organize a comprehensive conflict resolution workshop involving both team membe…" at bounding box center [784, 257] width 536 height 55
click at [516, 226] on input "a. Organize a comprehensive conflict resolution workshop involving both team me…" at bounding box center [516, 220] width 0 height 11
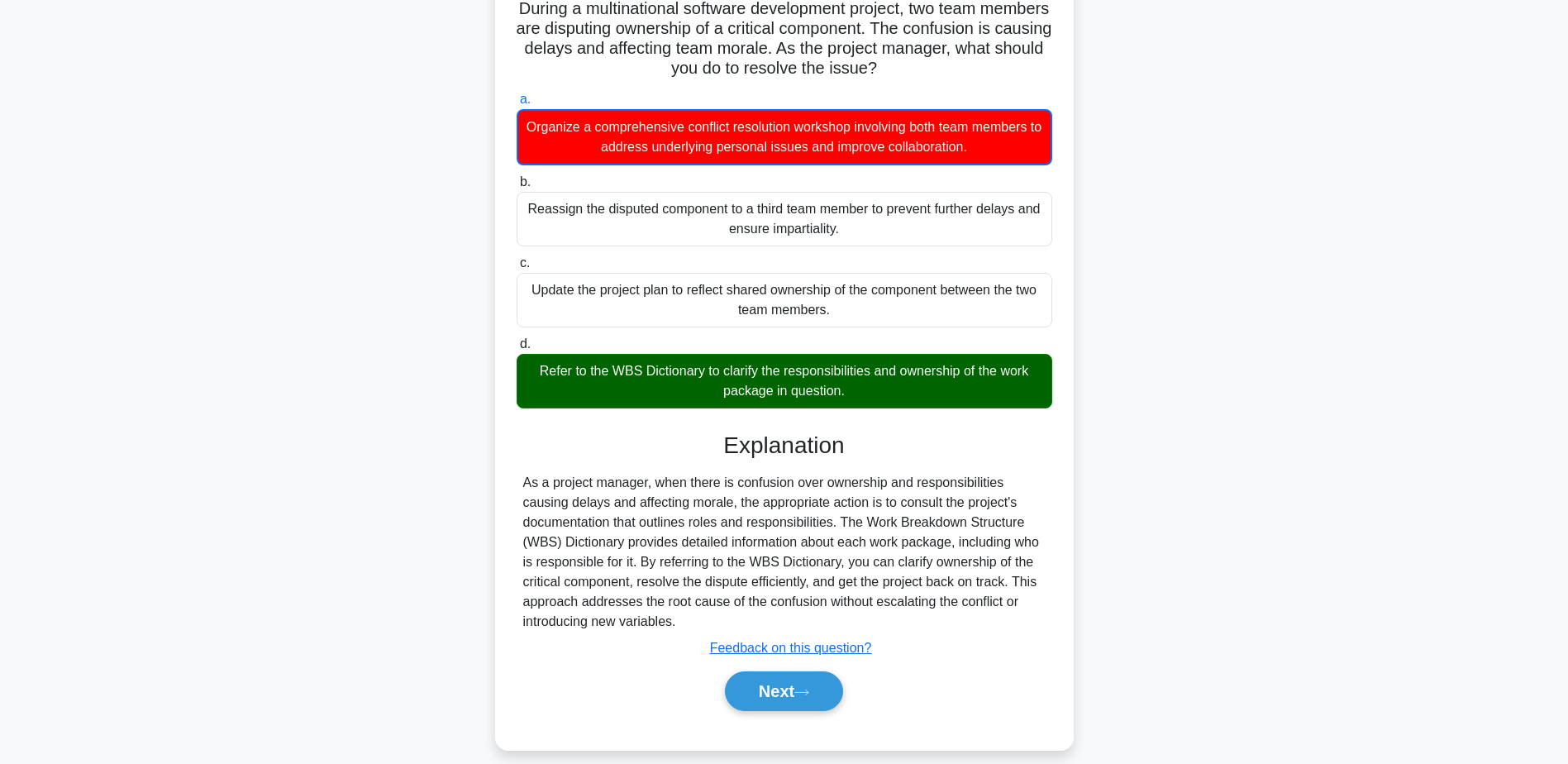
scroll to position [139, 0]
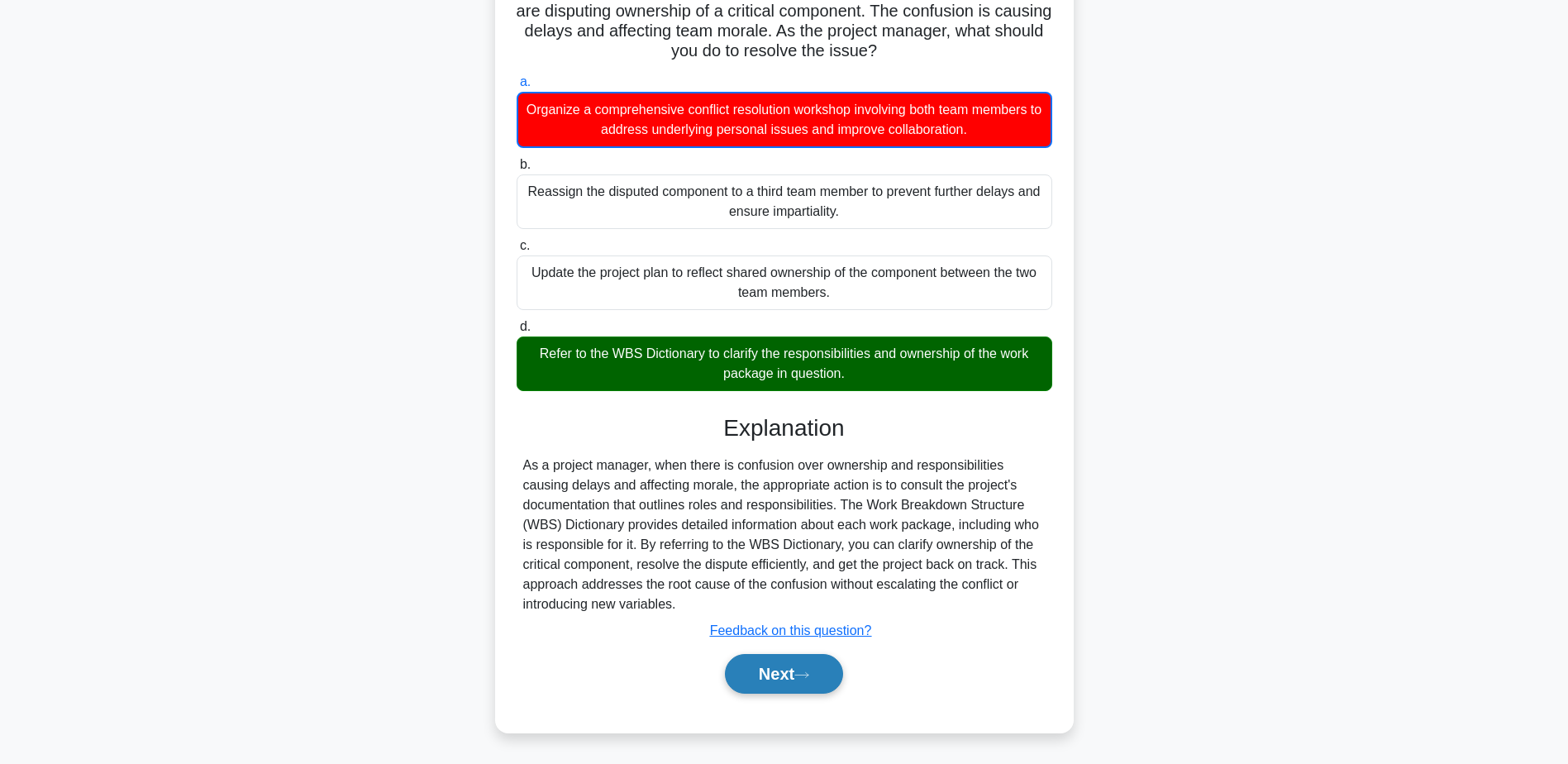
click at [788, 674] on button "Next" at bounding box center [784, 673] width 118 height 40
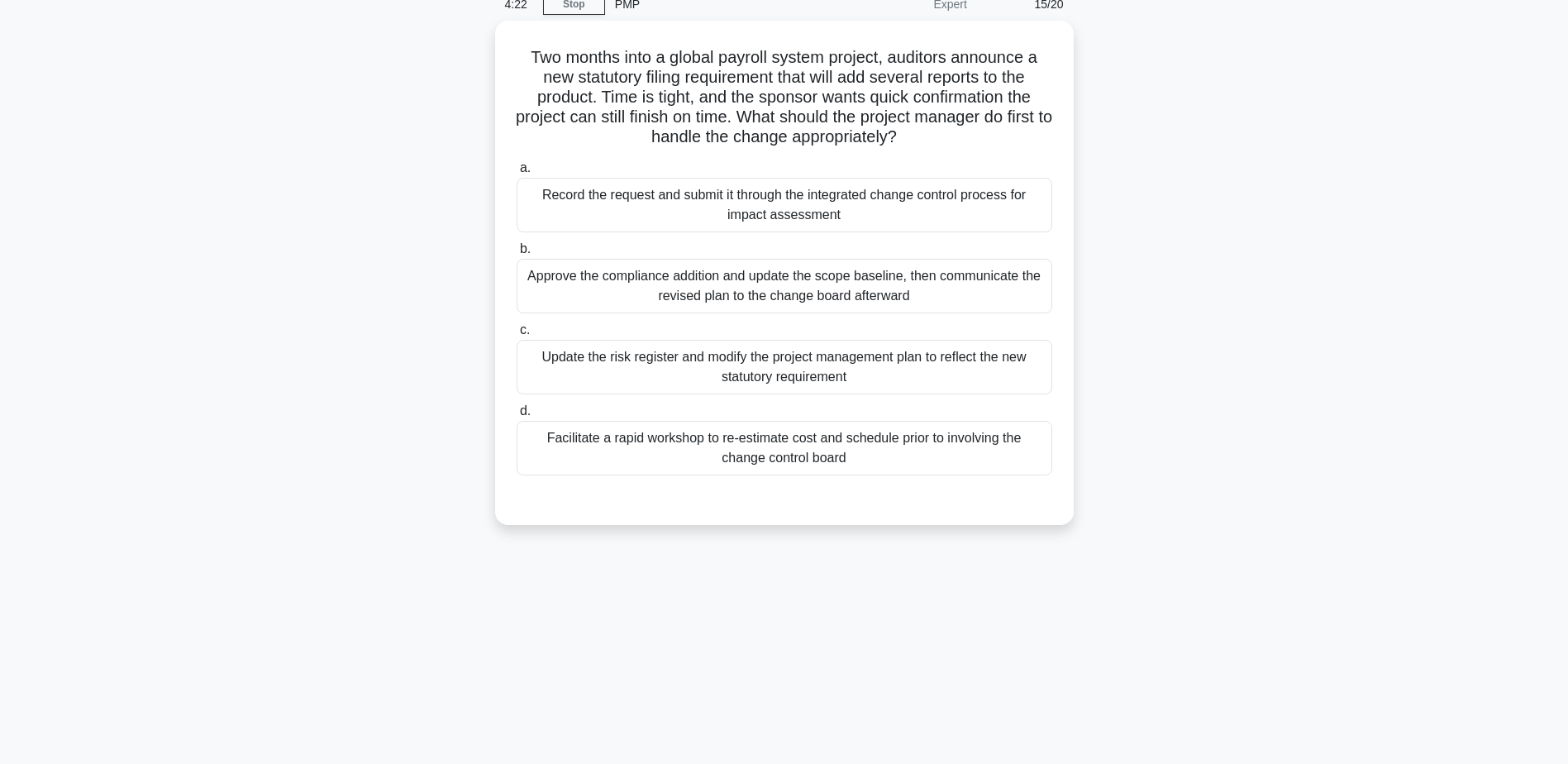
scroll to position [46, 0]
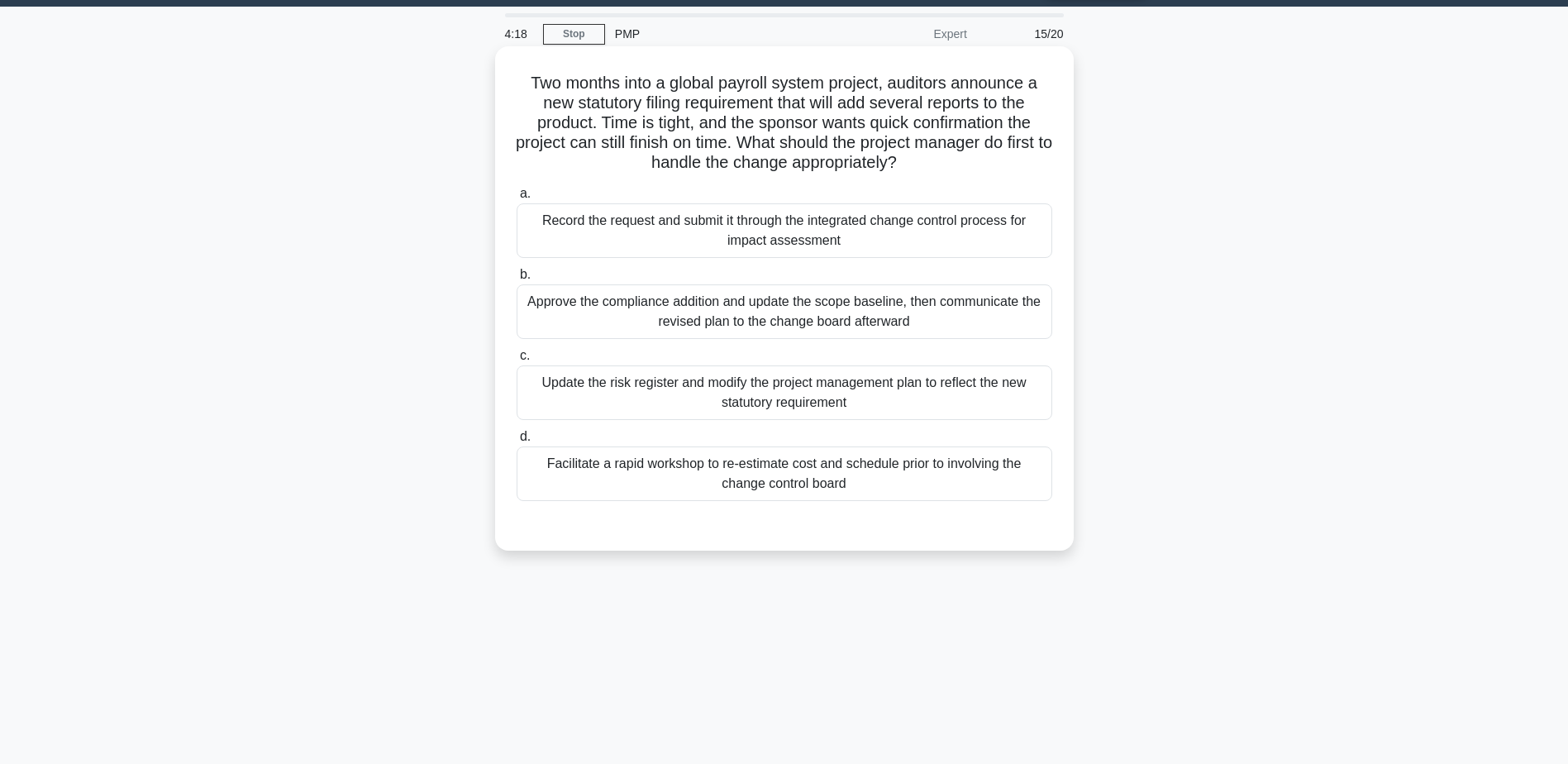
click at [1048, 481] on div "Facilitate a rapid workshop to re-estimate cost and schedule prior to involving…" at bounding box center [784, 473] width 536 height 55
click at [516, 443] on input "d. Facilitate a rapid workshop to re-estimate cost and schedule prior to involv…" at bounding box center [516, 437] width 0 height 11
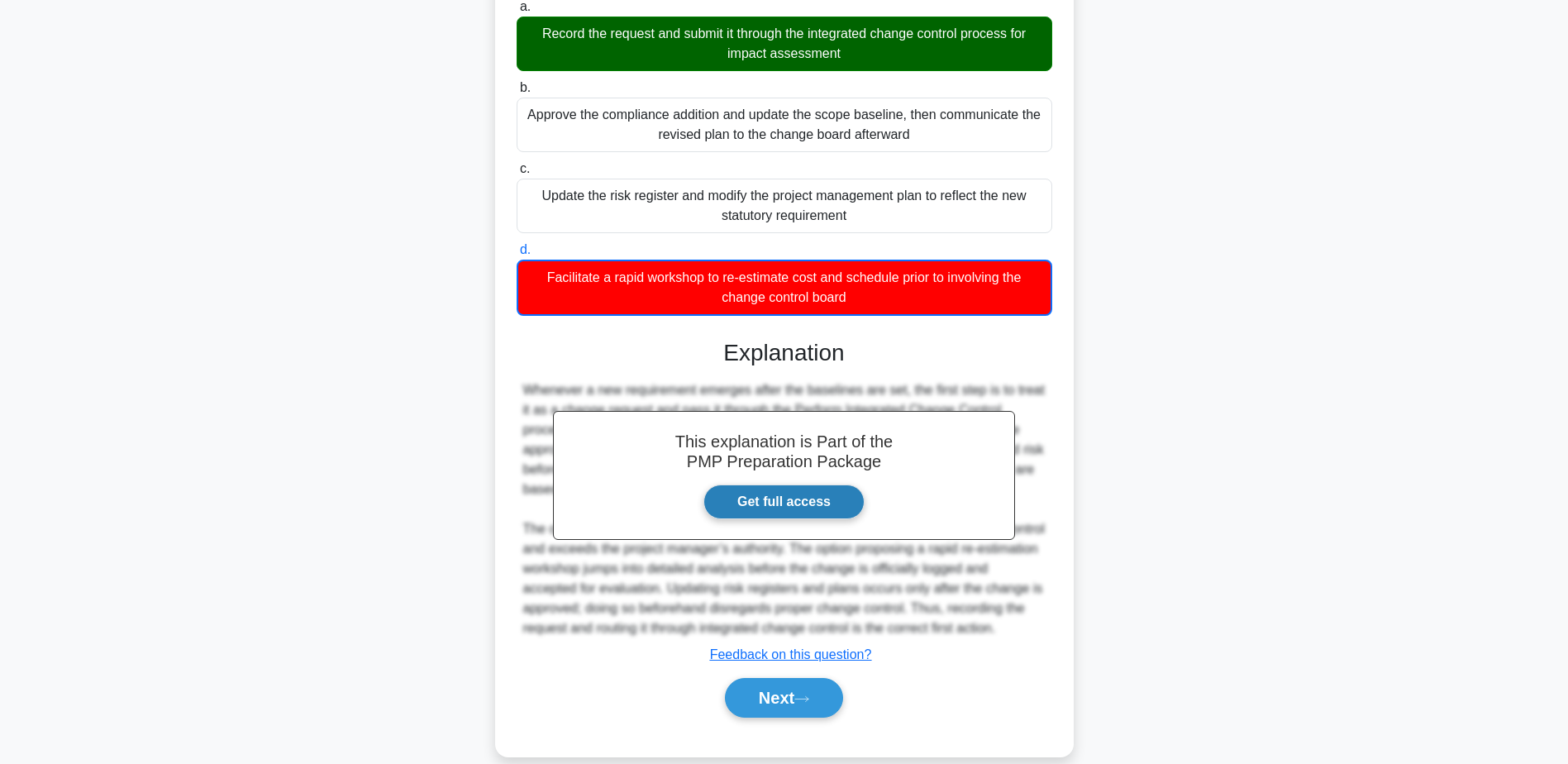
scroll to position [258, 0]
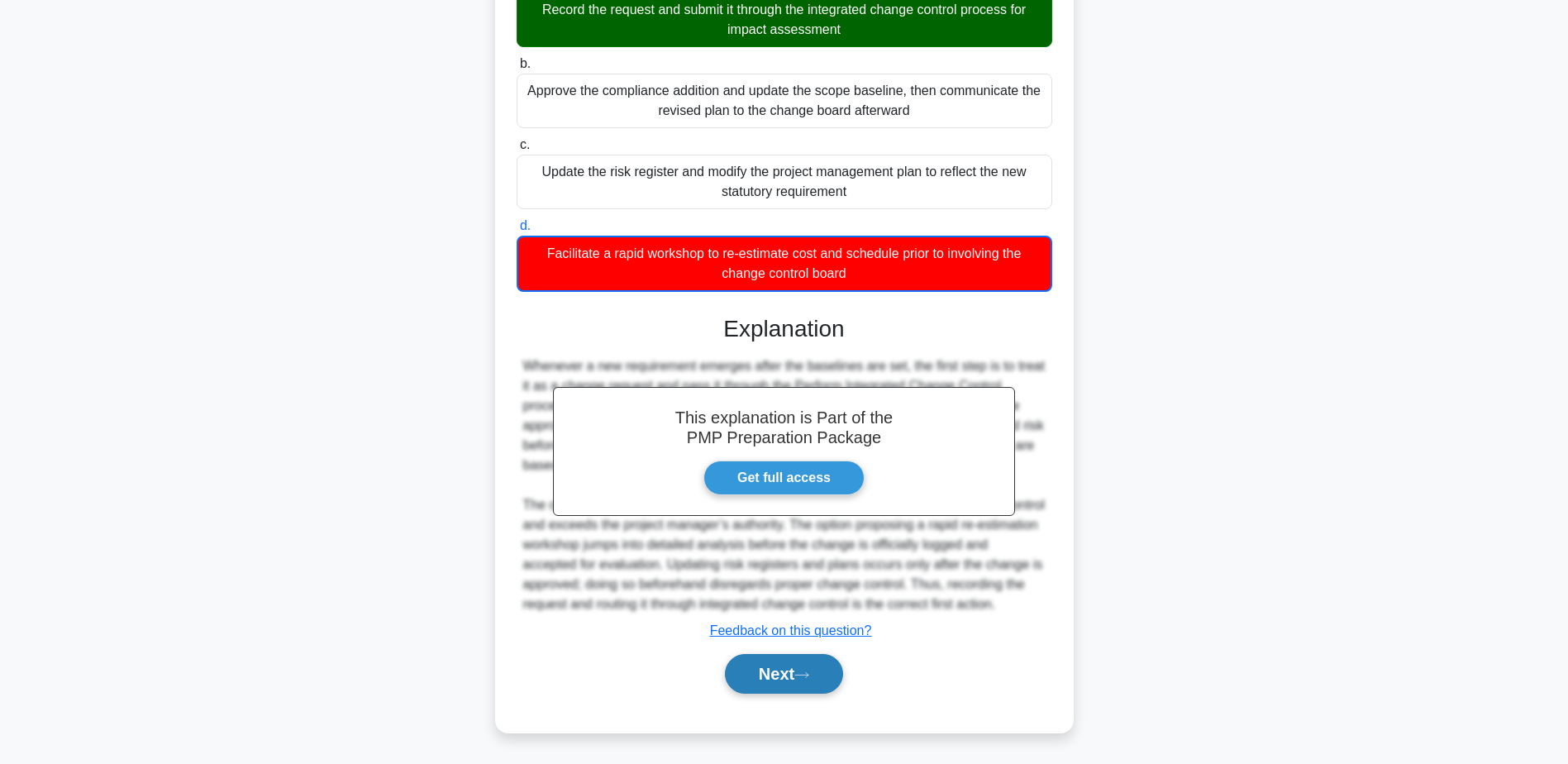
click at [778, 670] on button "Next" at bounding box center [784, 673] width 118 height 40
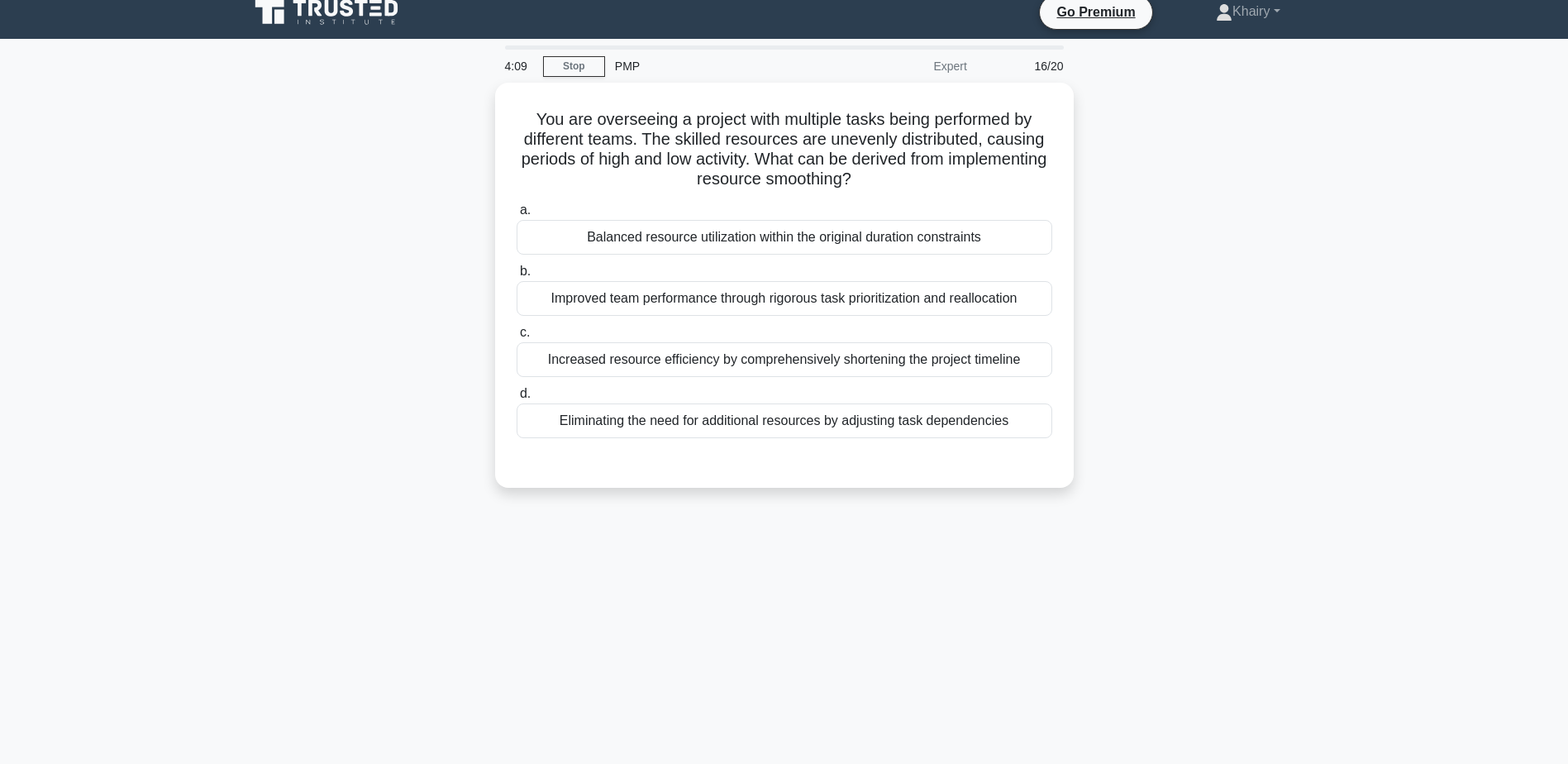
scroll to position [0, 0]
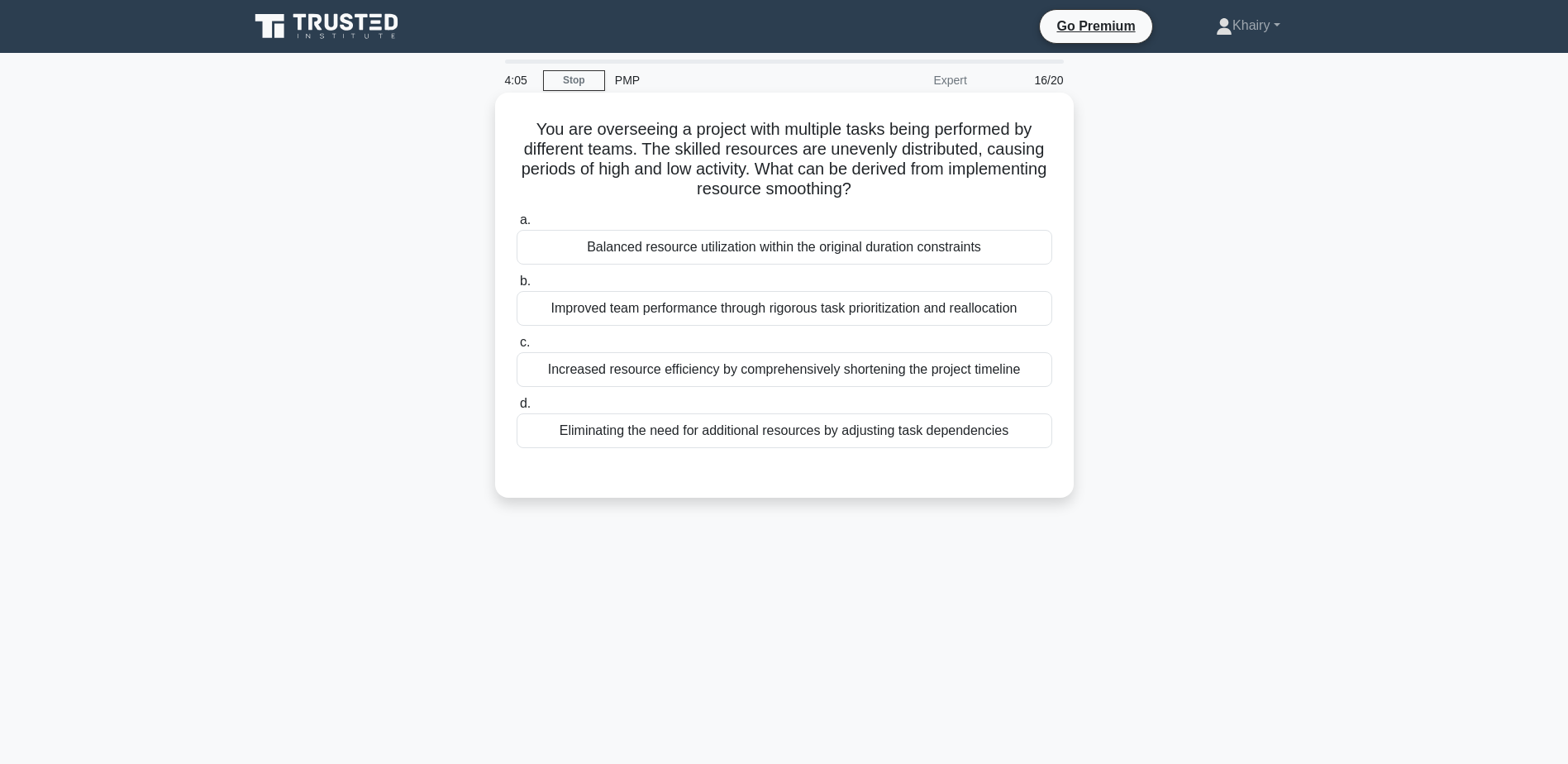
drag, startPoint x: 515, startPoint y: 120, endPoint x: 971, endPoint y: 182, distance: 460.2
click at [971, 182] on h5 "You are overseeing a project with multiple tasks being performed by different t…" at bounding box center [784, 160] width 539 height 81
click at [1044, 245] on div "Balanced resource utilization within the original duration constraints" at bounding box center [784, 247] width 536 height 35
click at [516, 226] on input "a. Balanced resource utilization within the original duration constraints" at bounding box center [516, 220] width 0 height 11
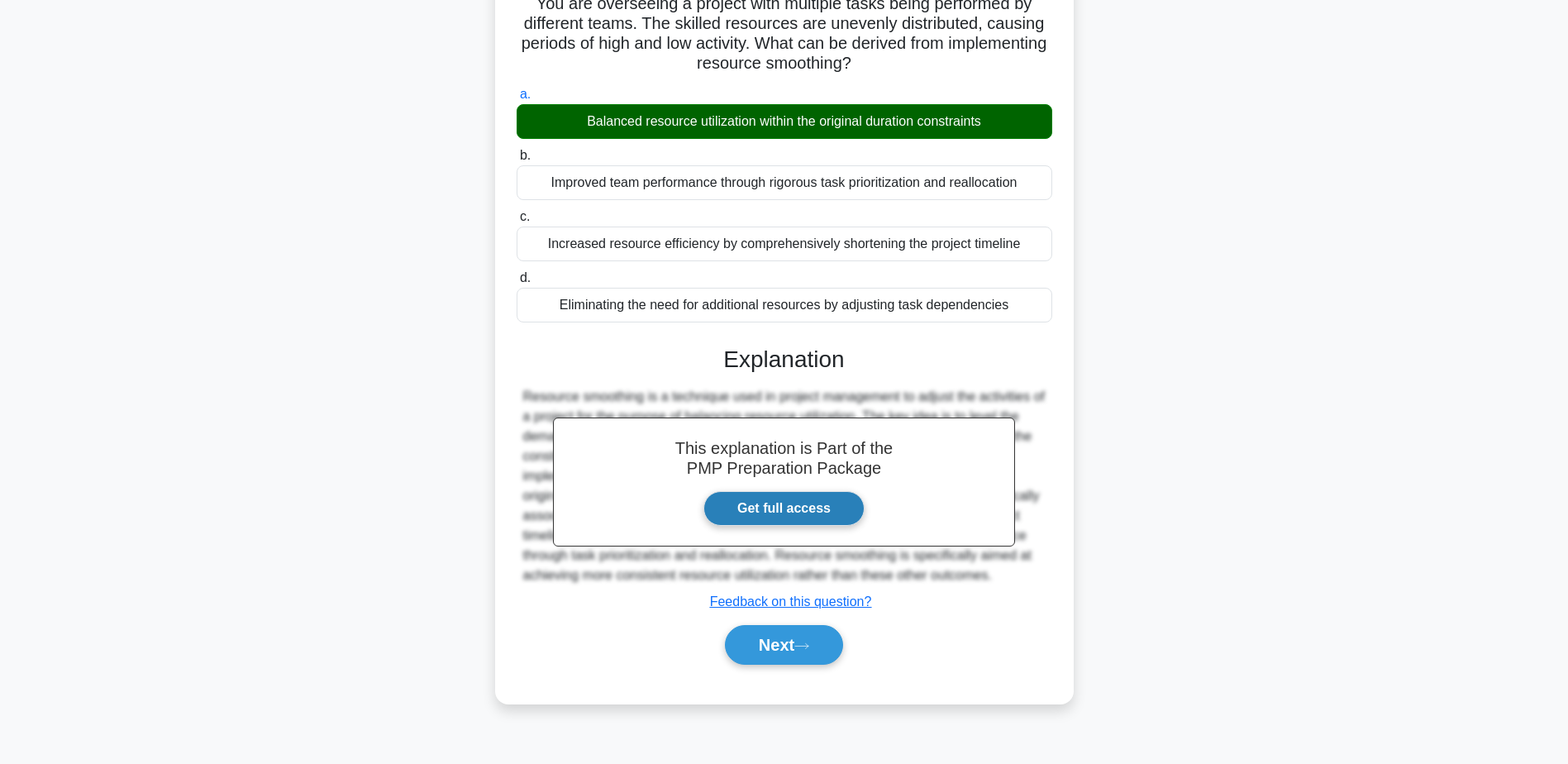
scroll to position [129, 0]
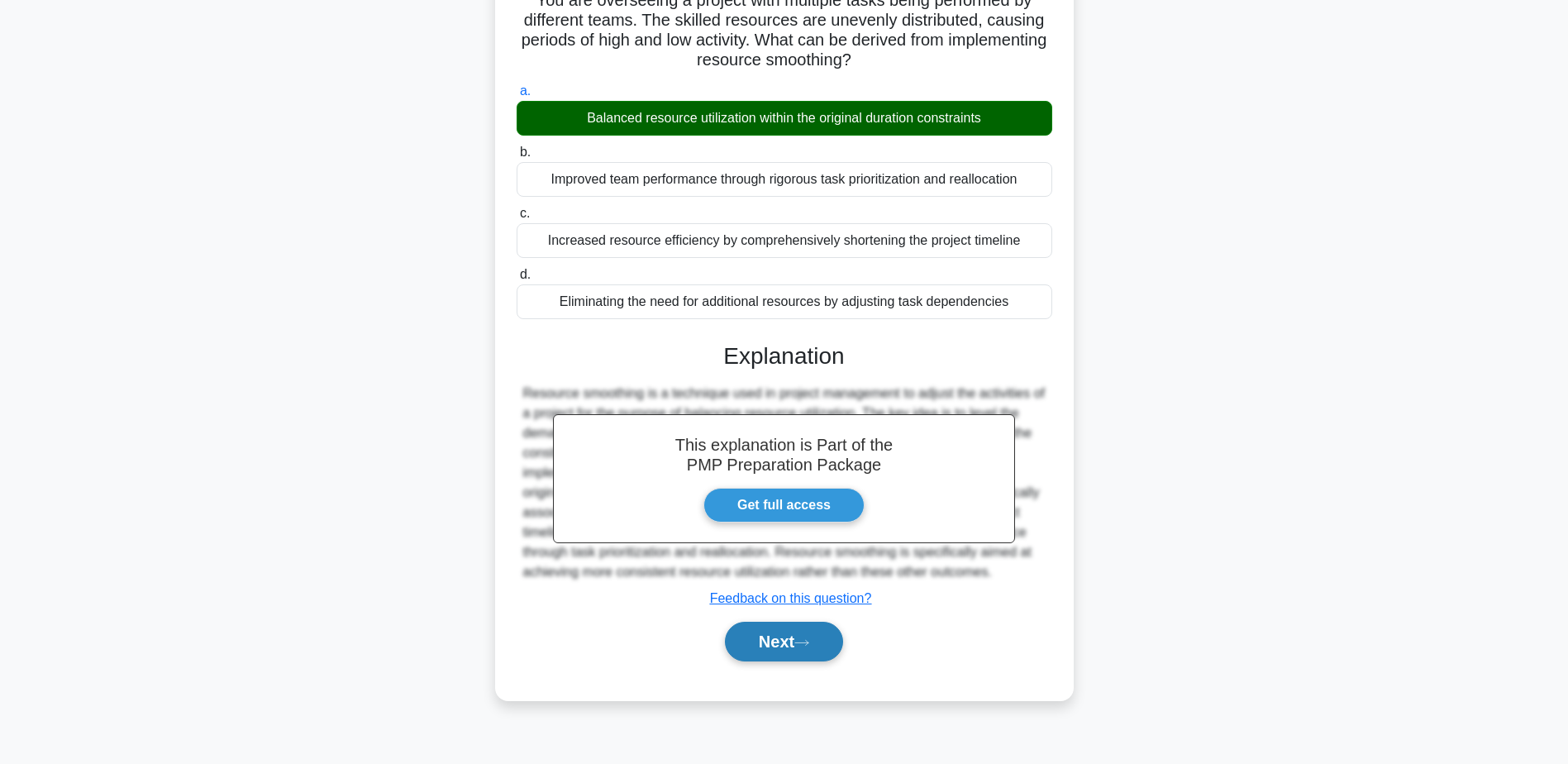
click at [803, 643] on icon at bounding box center [802, 643] width 15 height 9
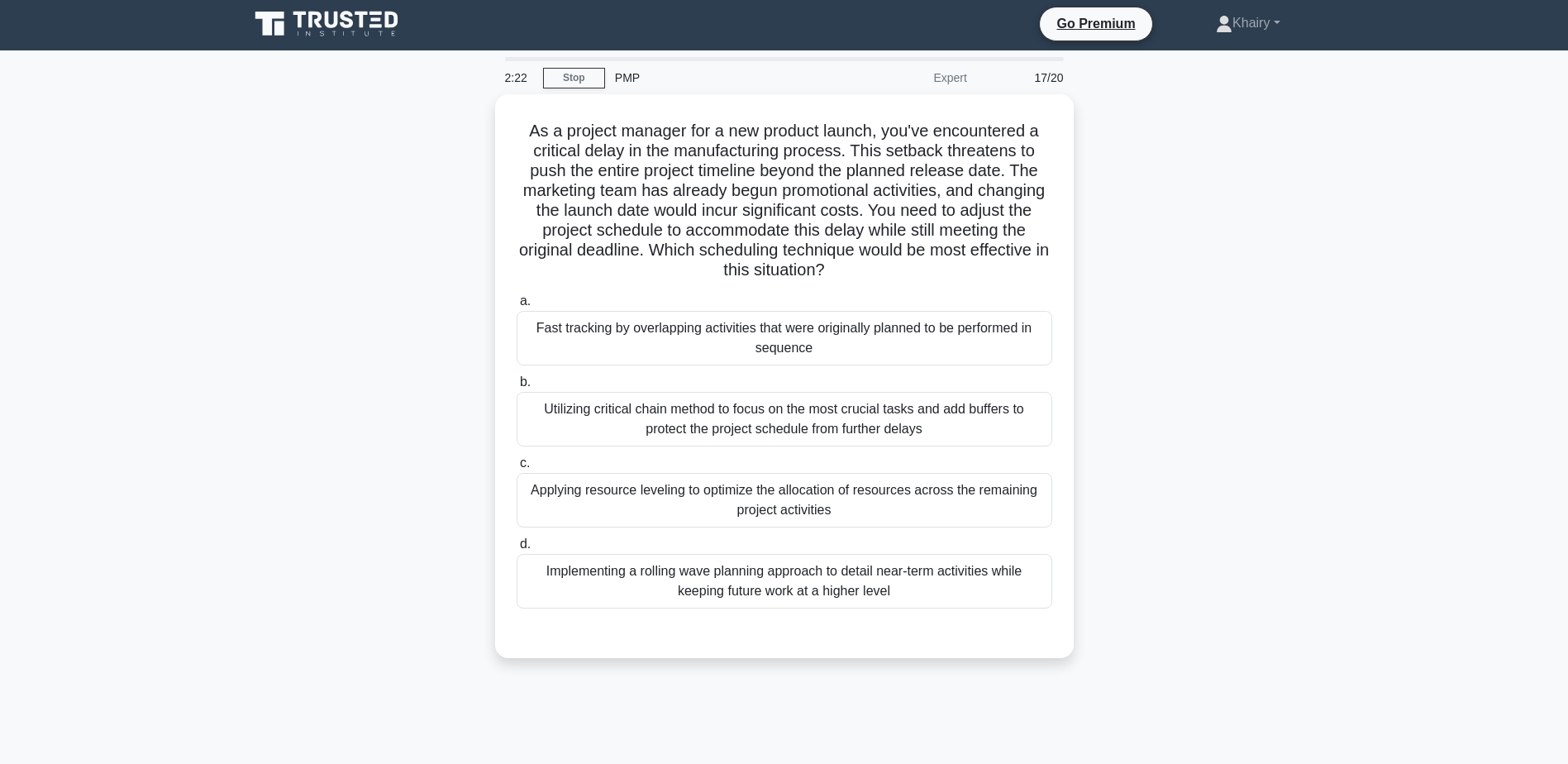
scroll to position [0, 0]
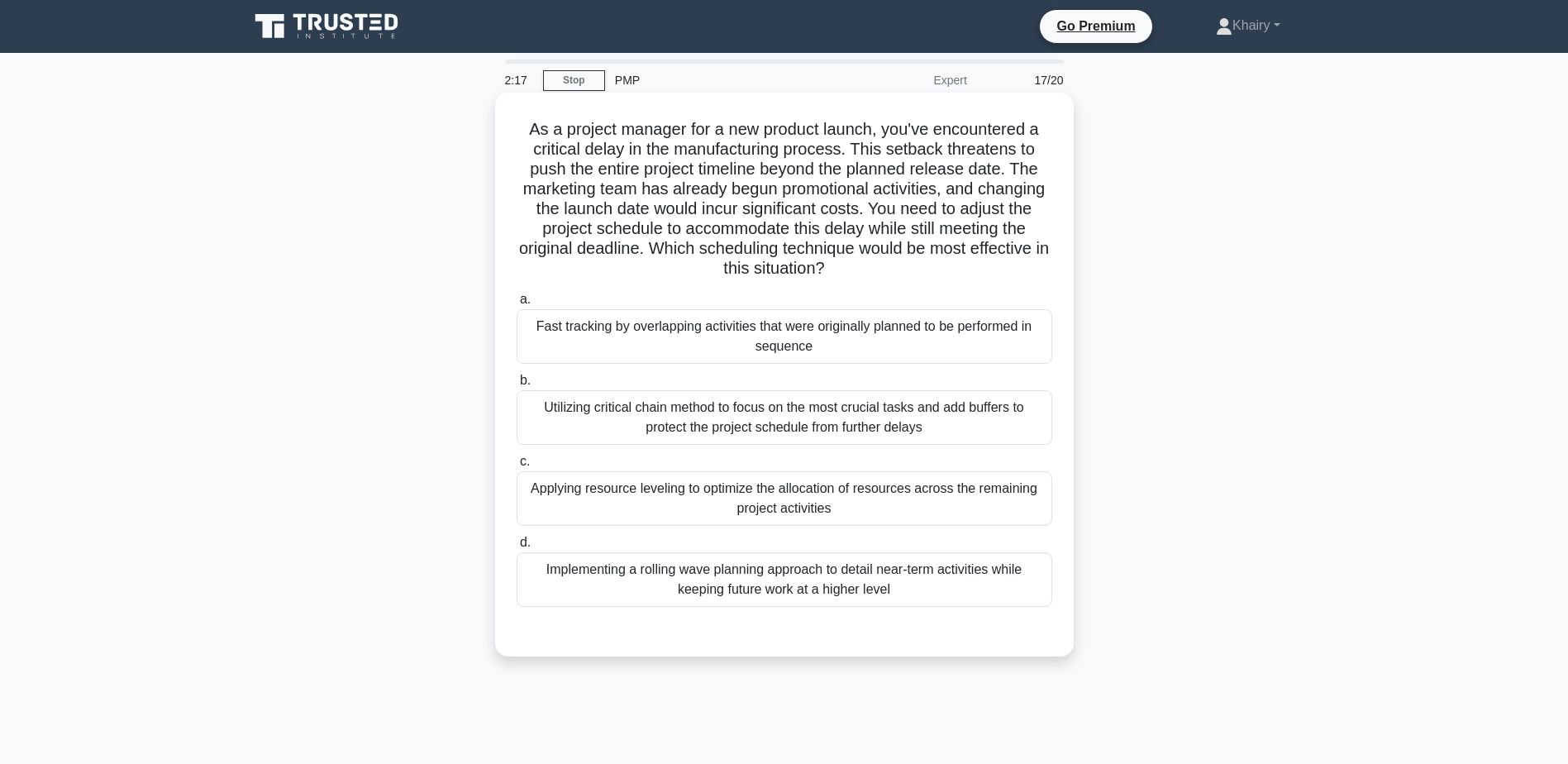
drag, startPoint x: 522, startPoint y: 127, endPoint x: 985, endPoint y: 267, distance: 483.7
click at [985, 267] on h5 "As a project manager for a new product launch, you've encountered a critical de…" at bounding box center [784, 199] width 539 height 160
click at [1014, 210] on h5 "As a project manager for a new product launch, you've encountered a critical de…" at bounding box center [784, 199] width 539 height 160
click at [1041, 341] on div "Fast tracking by overlapping activities that were originally planned to be perf…" at bounding box center [784, 336] width 536 height 55
click at [516, 306] on input "a. Fast tracking by overlapping activities that were originally planned to be p…" at bounding box center [516, 300] width 0 height 11
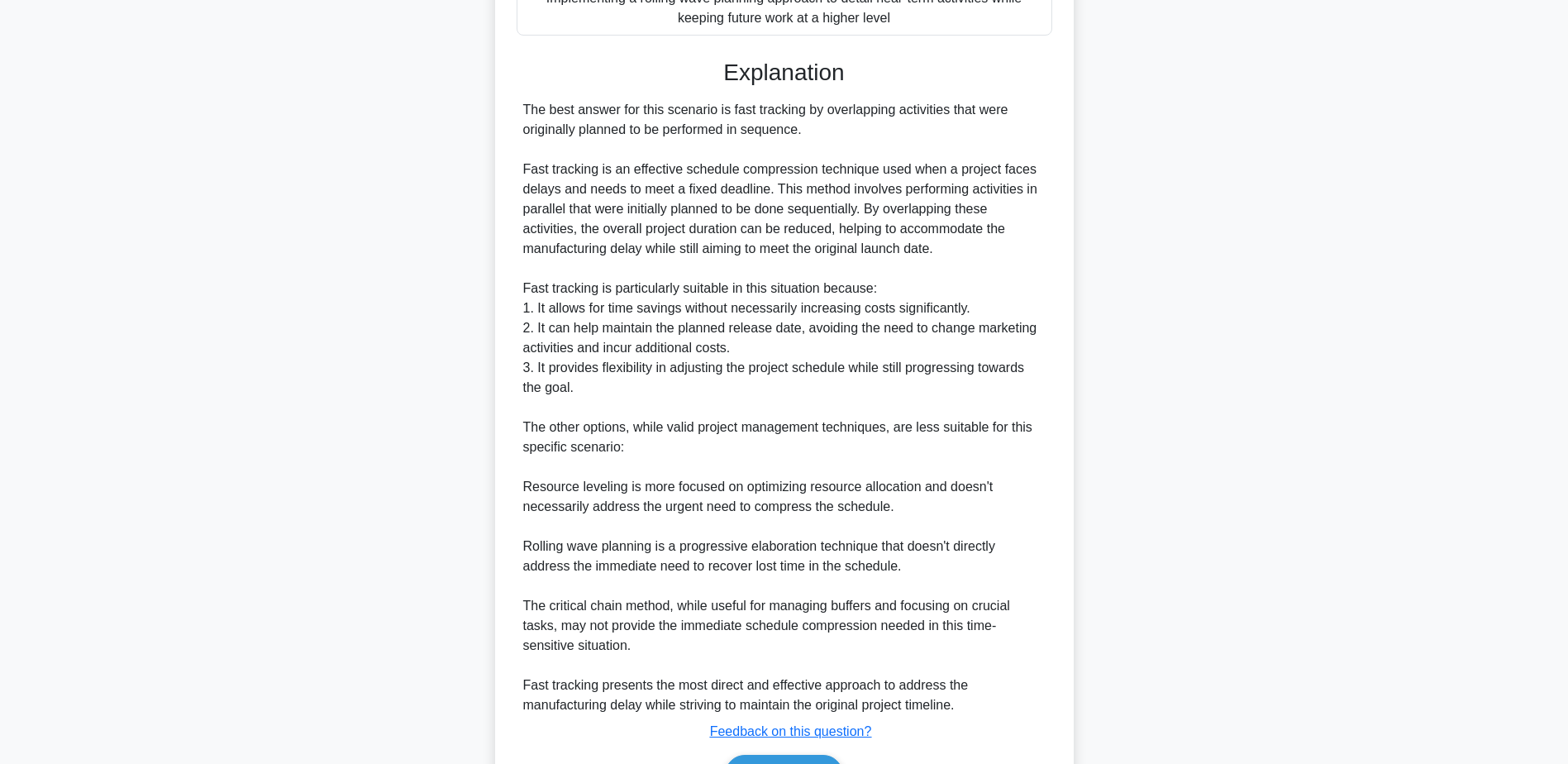
scroll to position [673, 0]
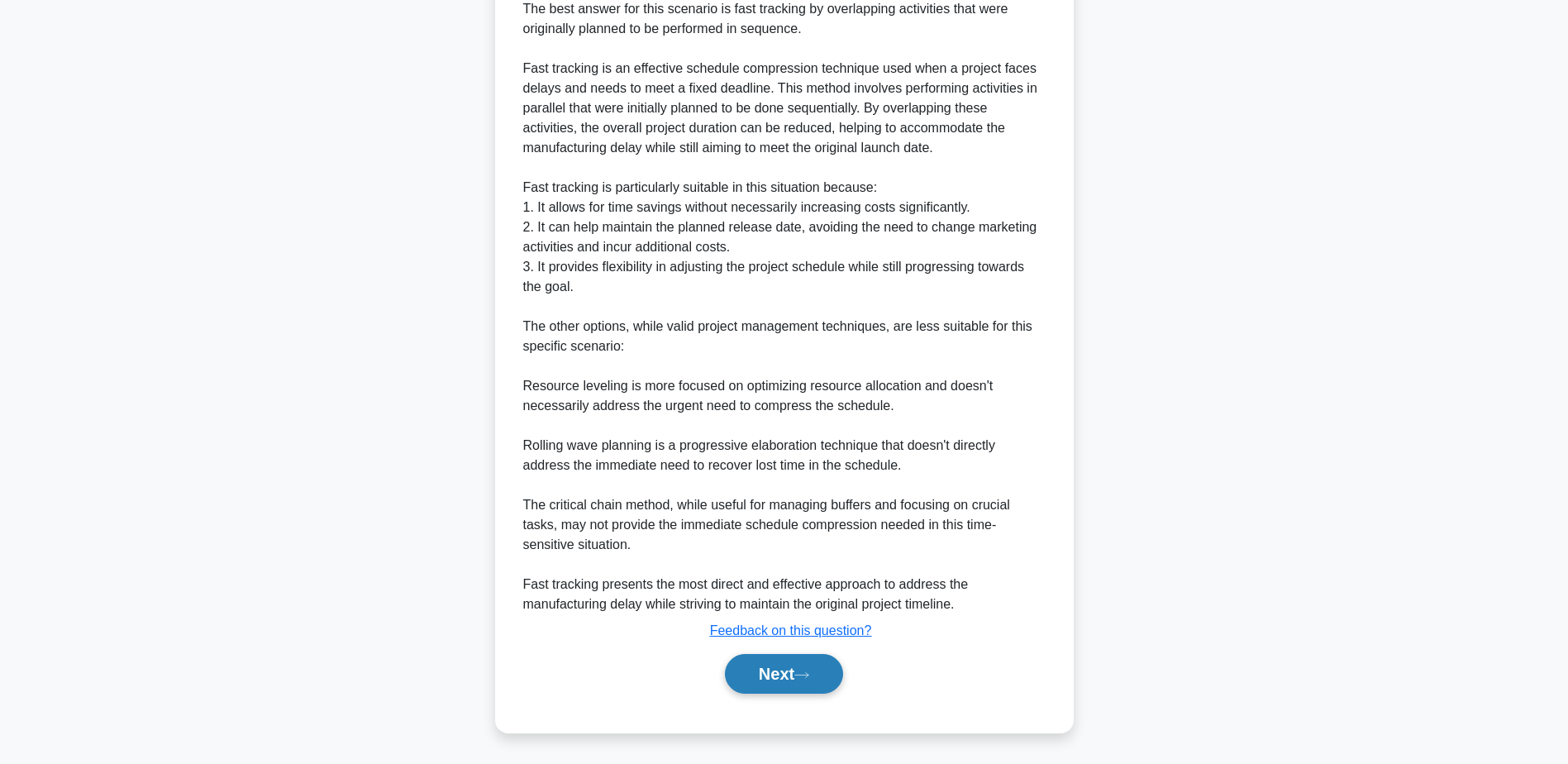
click at [792, 670] on button "Next" at bounding box center [784, 673] width 118 height 40
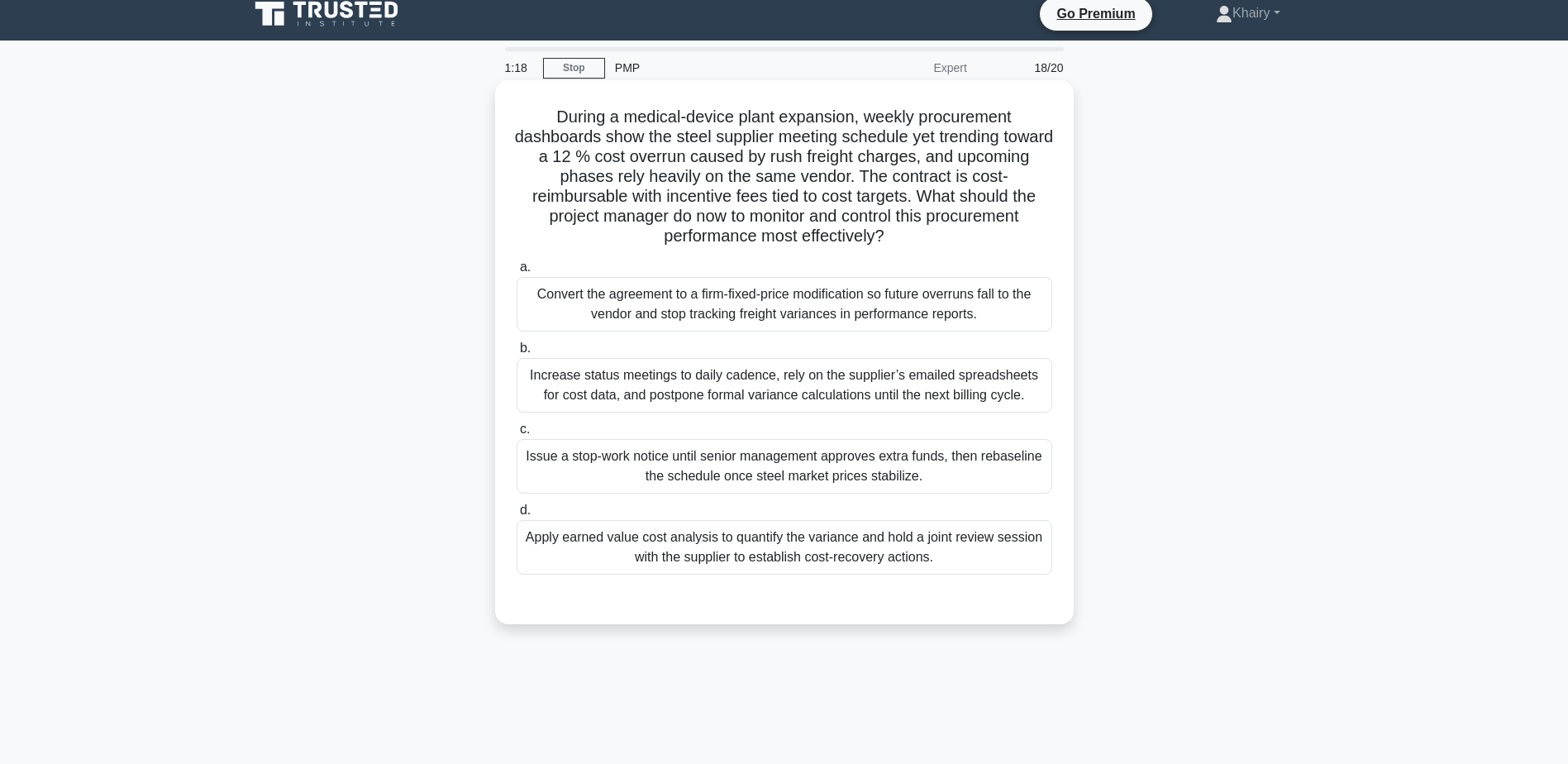
scroll to position [0, 0]
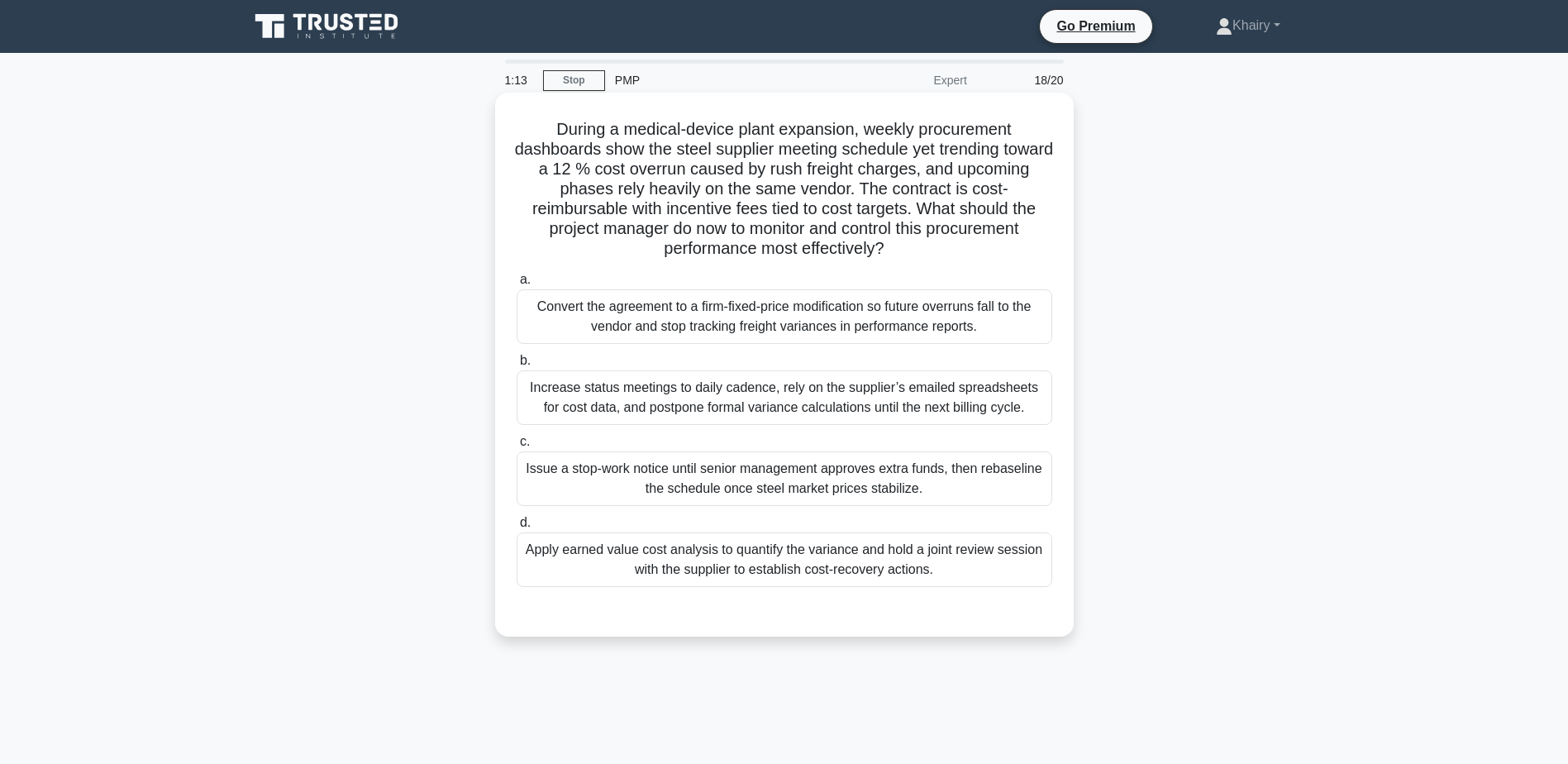
drag, startPoint x: 545, startPoint y: 123, endPoint x: 965, endPoint y: 246, distance: 437.6
click at [965, 246] on h5 "During a medical-device plant expansion, weekly procurement dashboards show the…" at bounding box center [784, 190] width 539 height 141
click at [1046, 556] on div "Apply earned value cost analysis to quantify the variance and hold a joint revi…" at bounding box center [784, 559] width 536 height 55
click at [516, 529] on input "d. Apply earned value cost analysis to quantify the variance and hold a joint r…" at bounding box center [516, 523] width 0 height 11
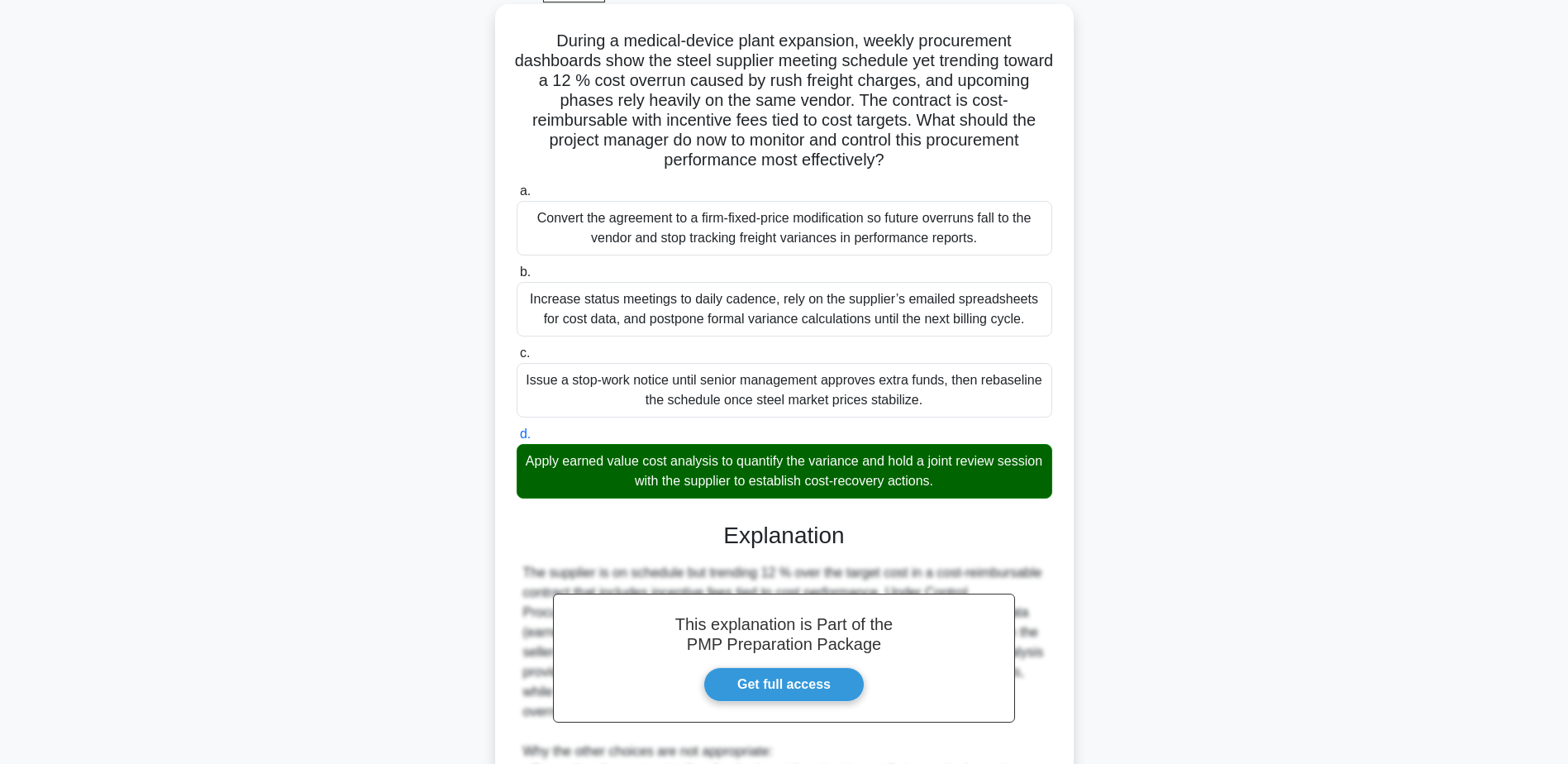
scroll to position [415, 0]
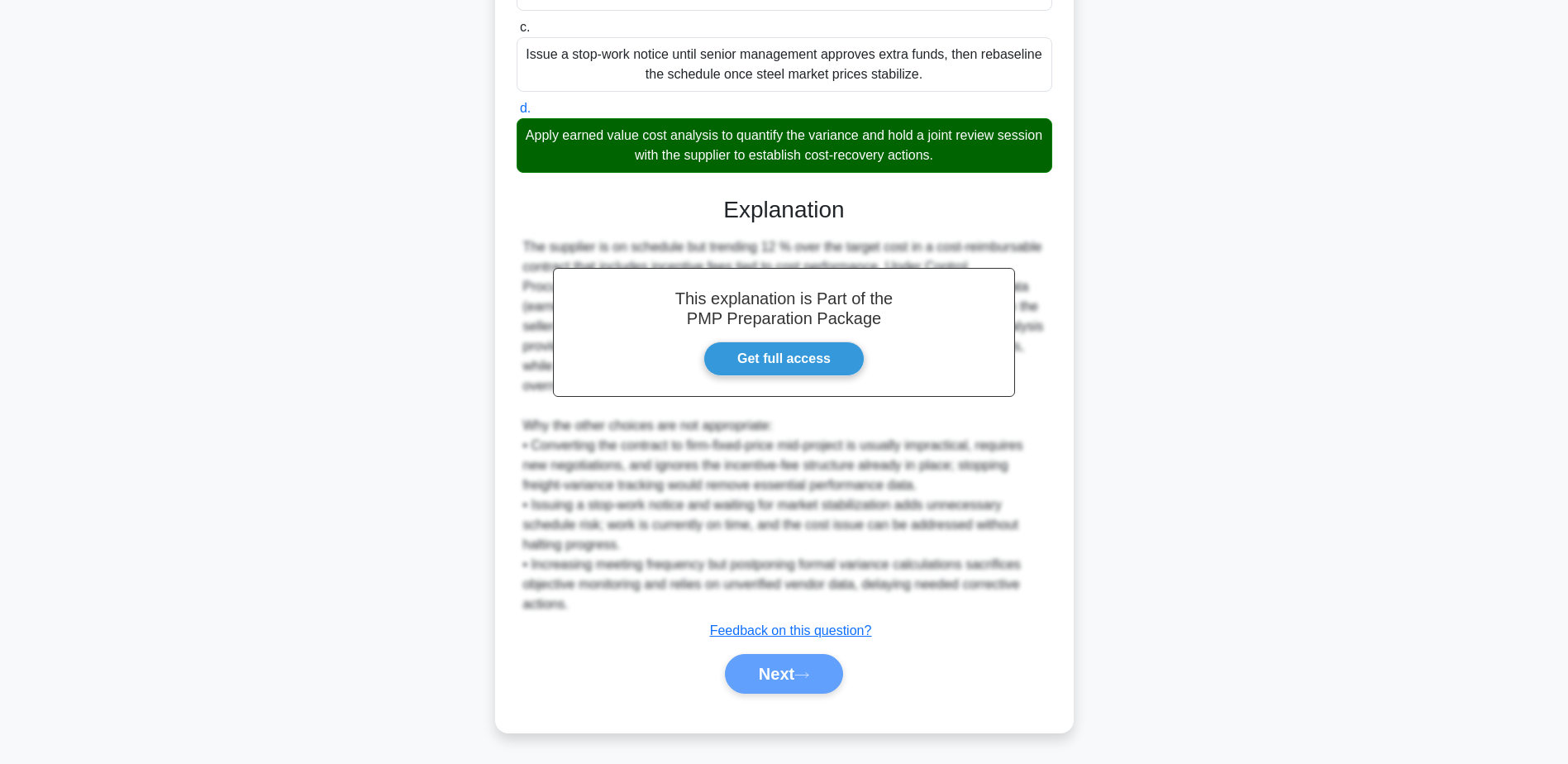
click at [787, 671] on div "Next" at bounding box center [785, 673] width 542 height 40
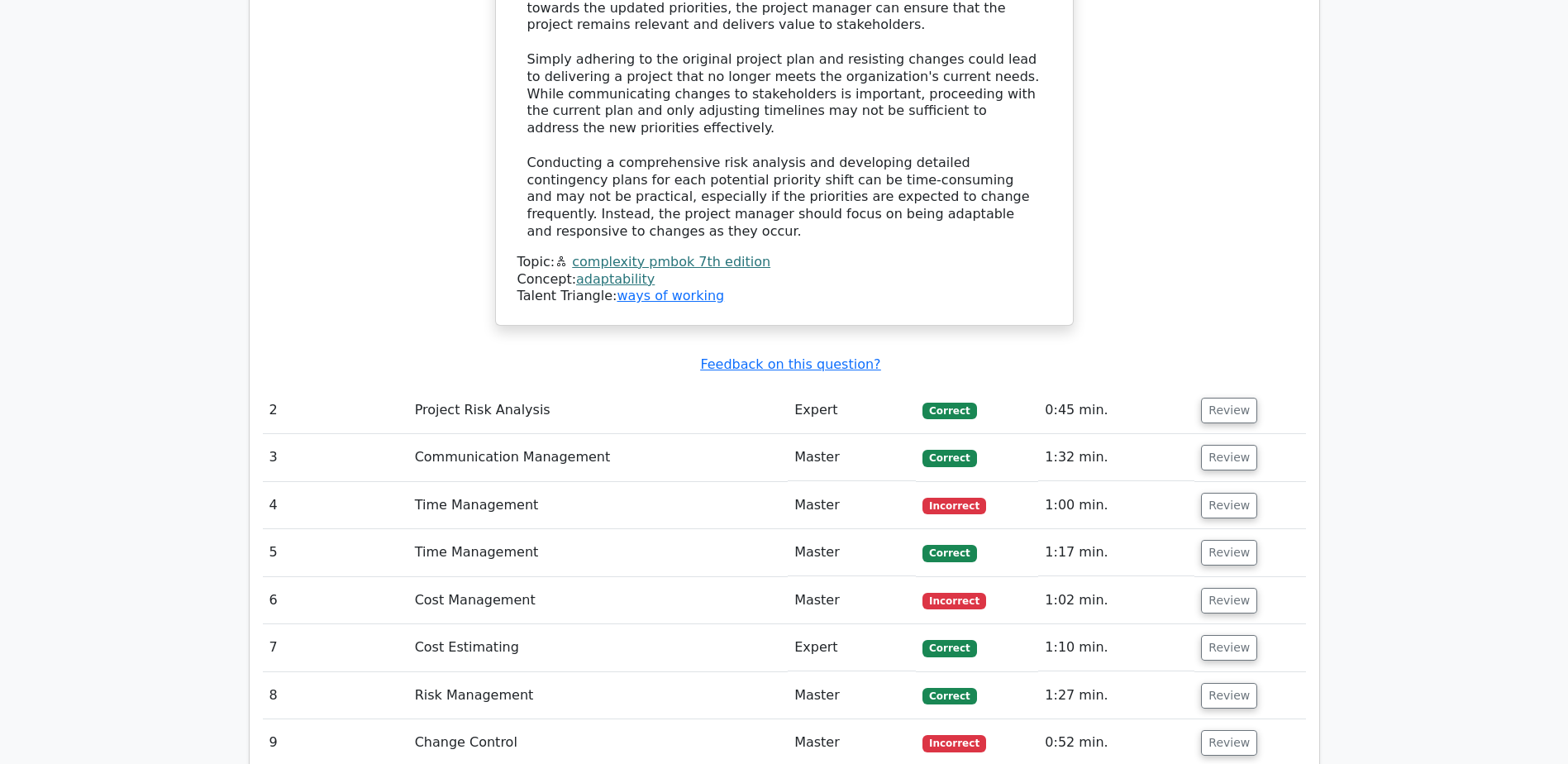
scroll to position [2316, 0]
click at [1233, 396] on button "Review" at bounding box center [1229, 409] width 56 height 26
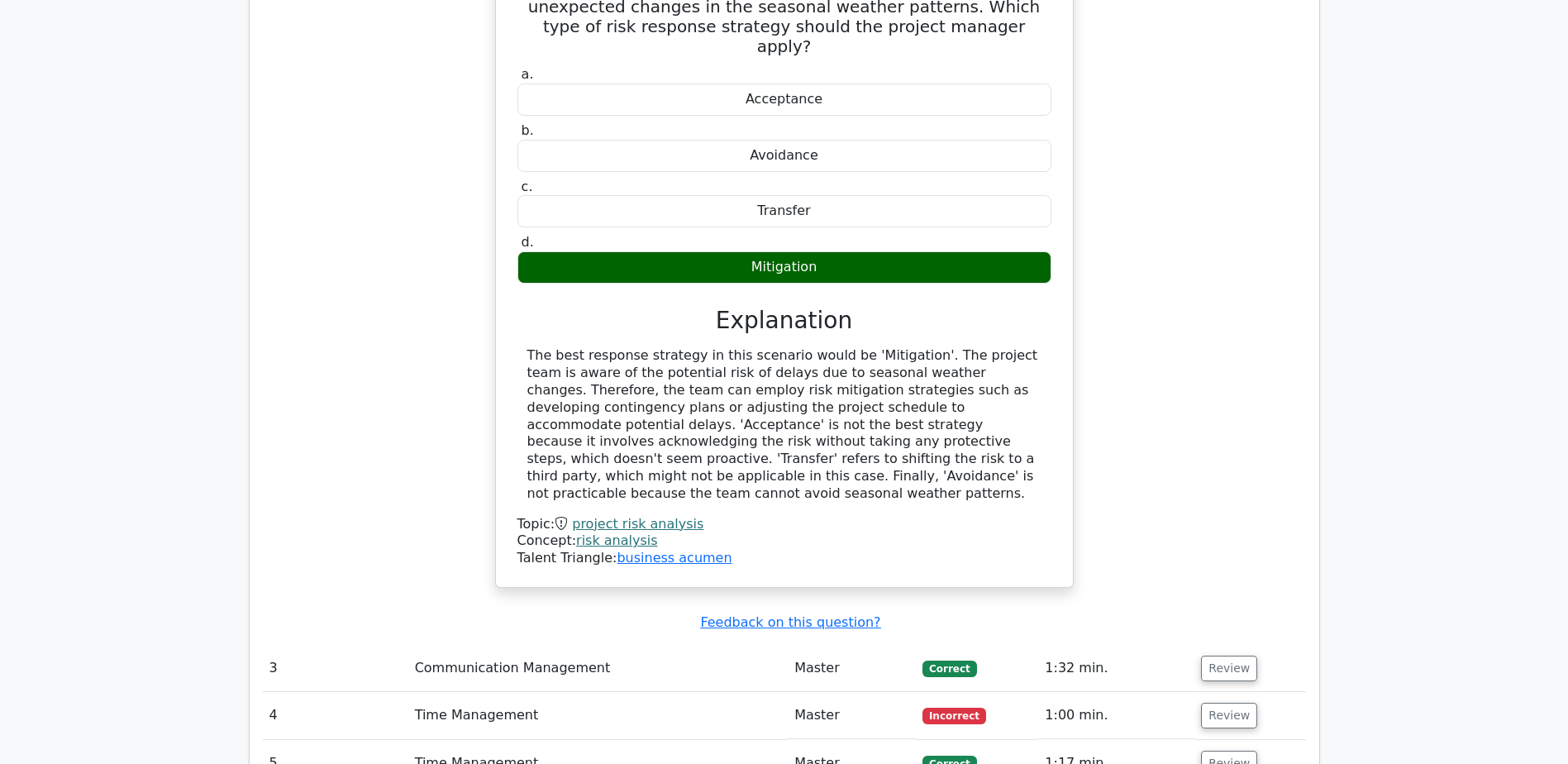
scroll to position [2977, 0]
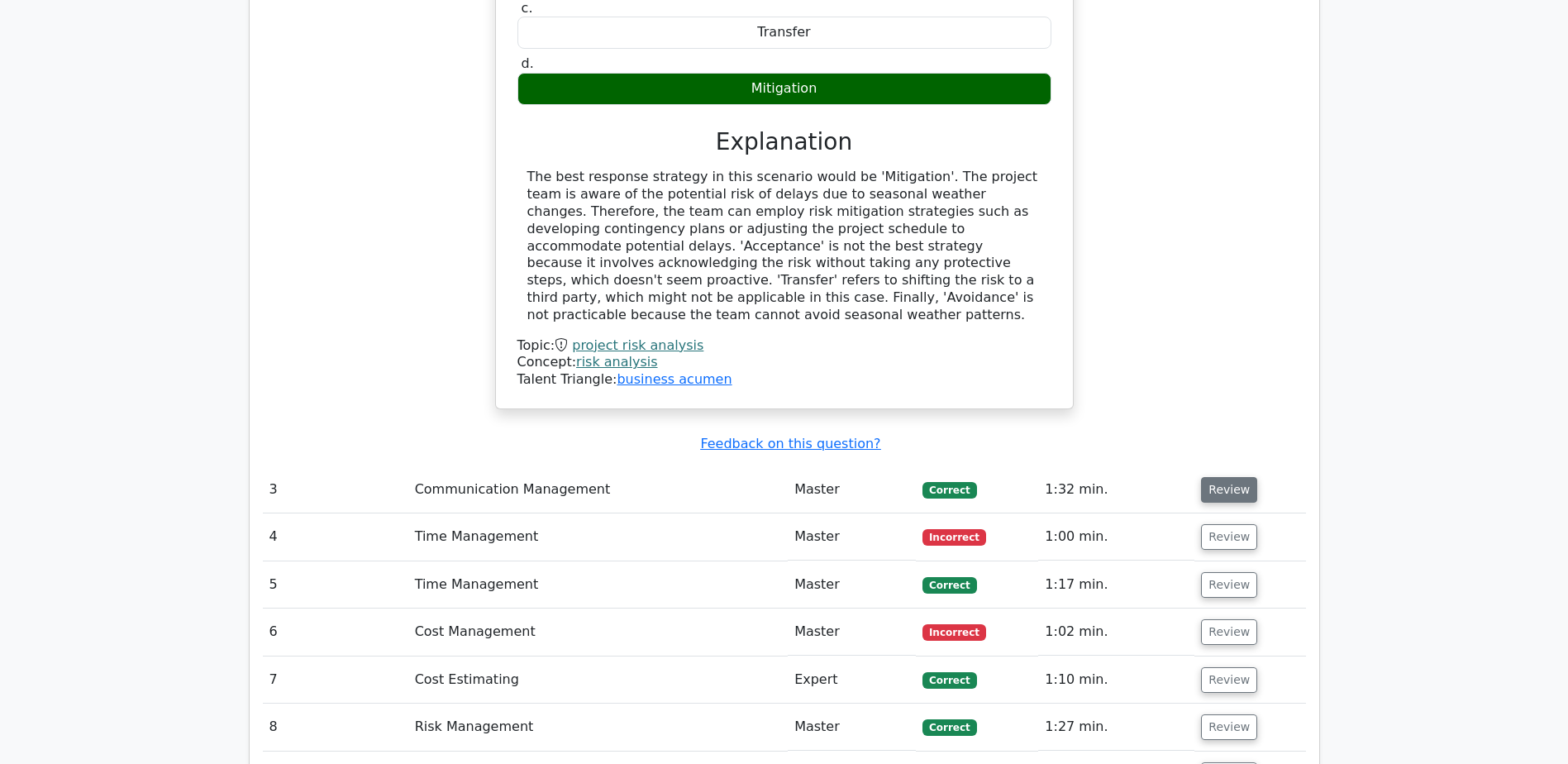
click at [1222, 477] on button "Review" at bounding box center [1229, 490] width 56 height 26
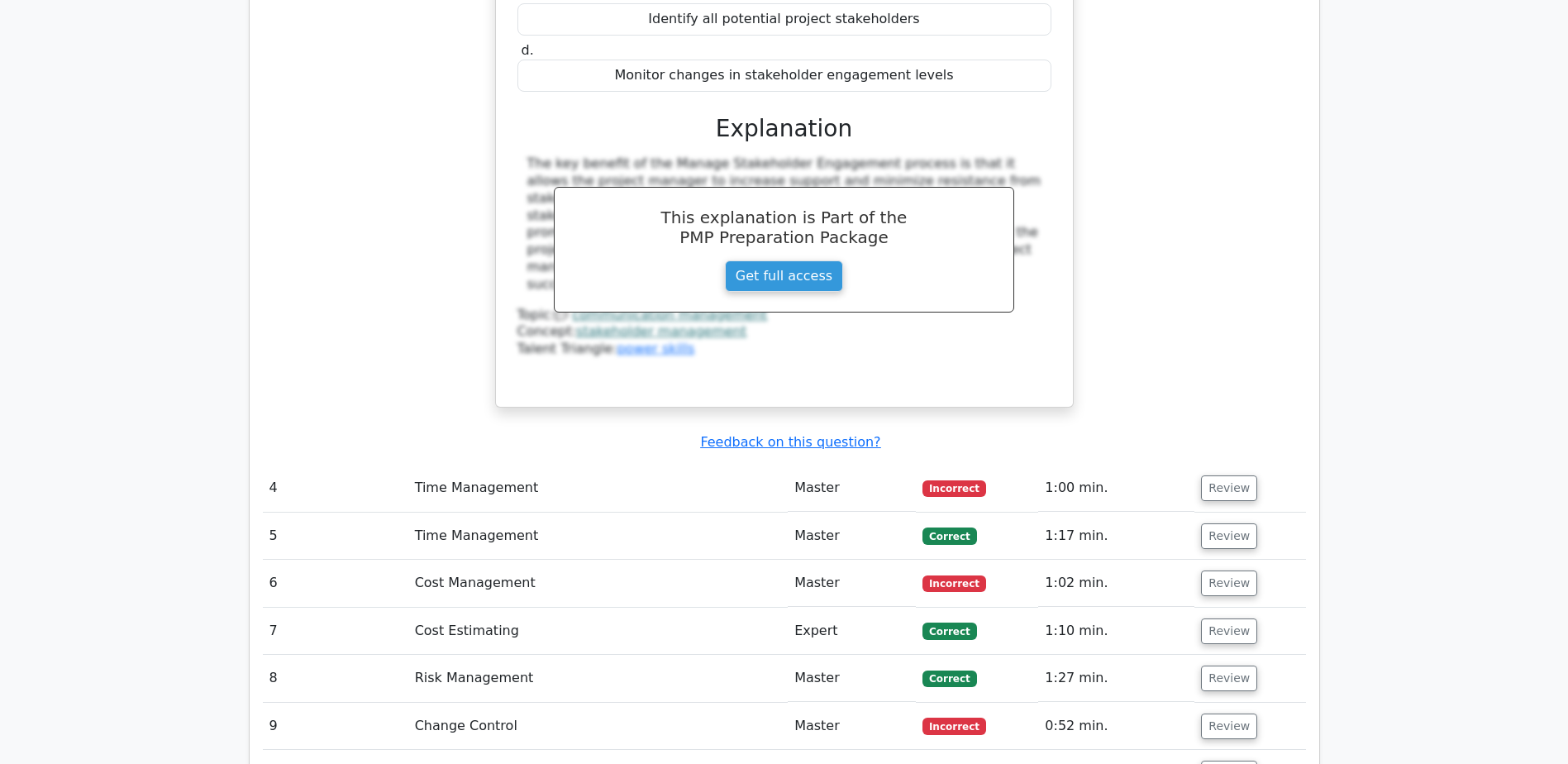
scroll to position [3804, 0]
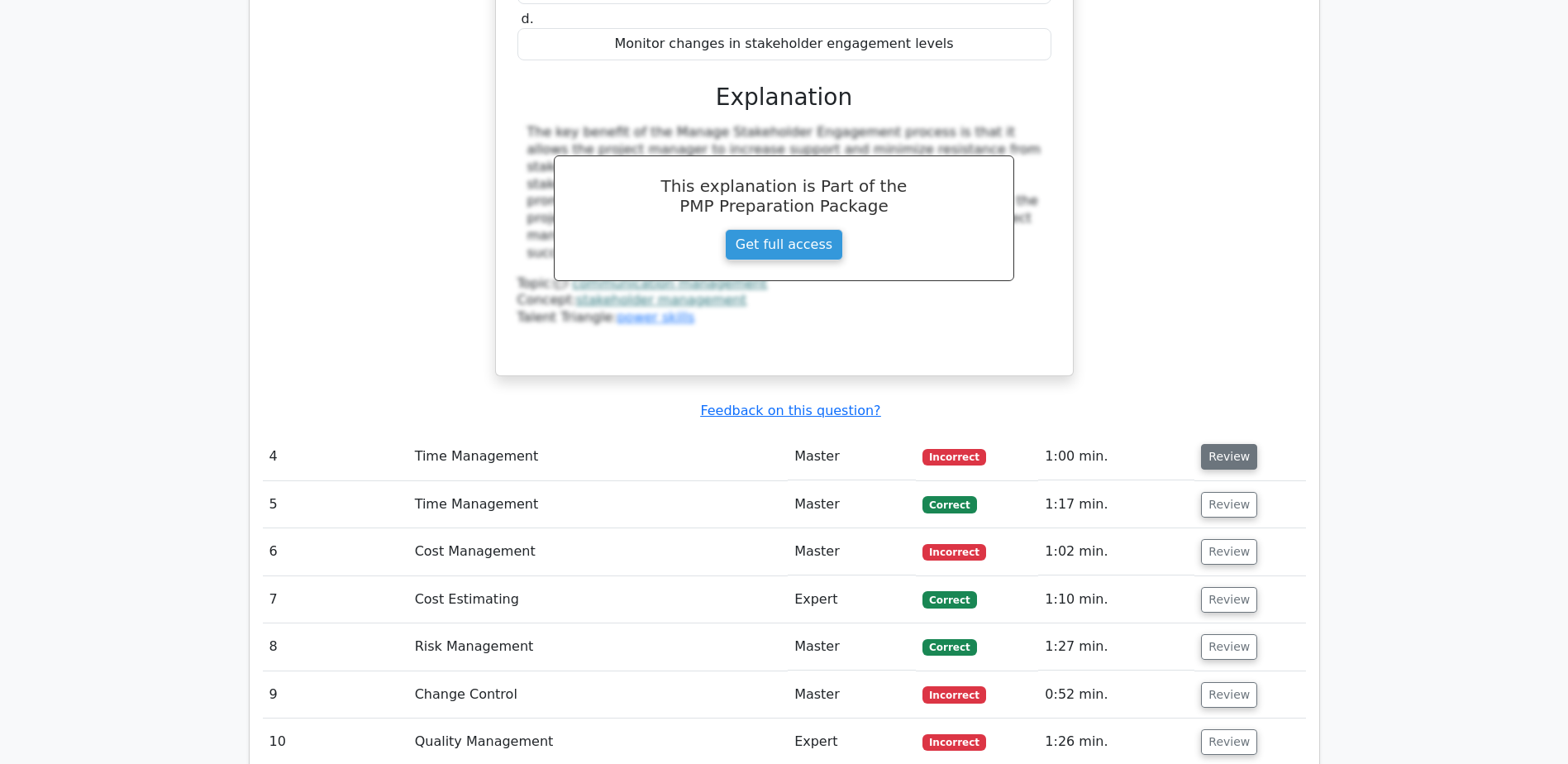
click at [1239, 445] on button "Review" at bounding box center [1229, 457] width 56 height 26
click at [1233, 445] on button "Review" at bounding box center [1229, 457] width 56 height 26
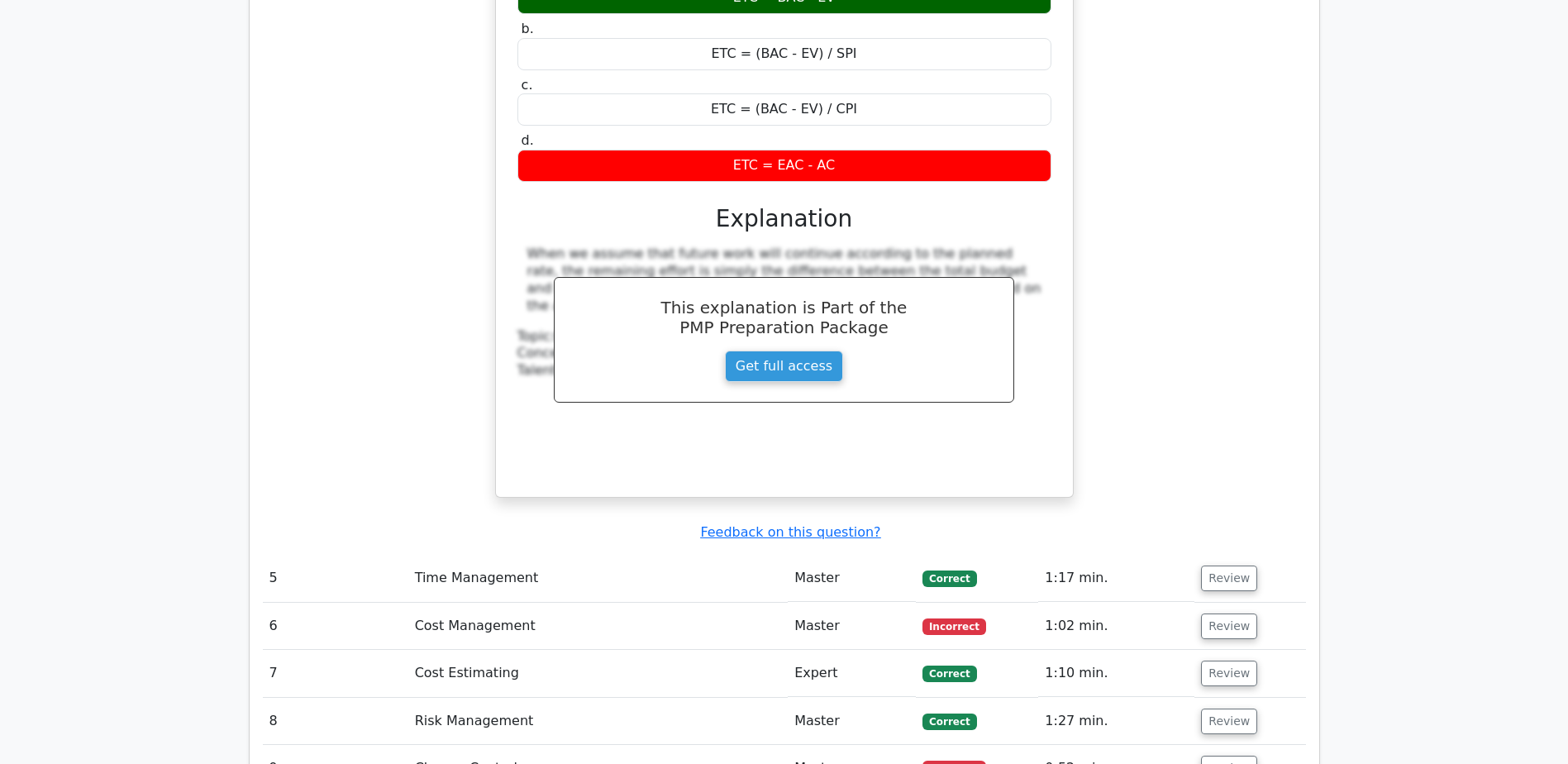
scroll to position [4466, 0]
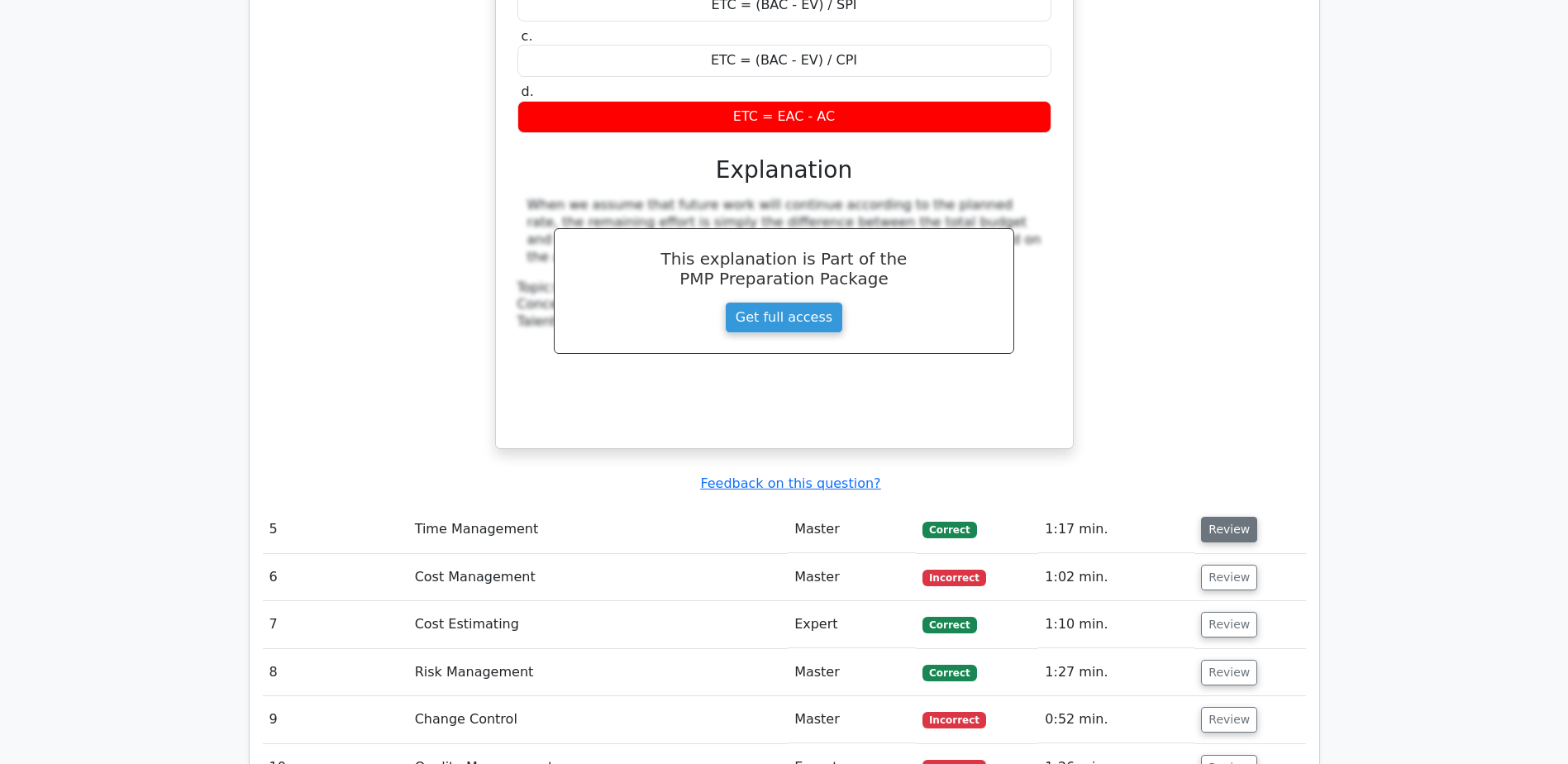
click at [1224, 517] on button "Review" at bounding box center [1229, 530] width 56 height 26
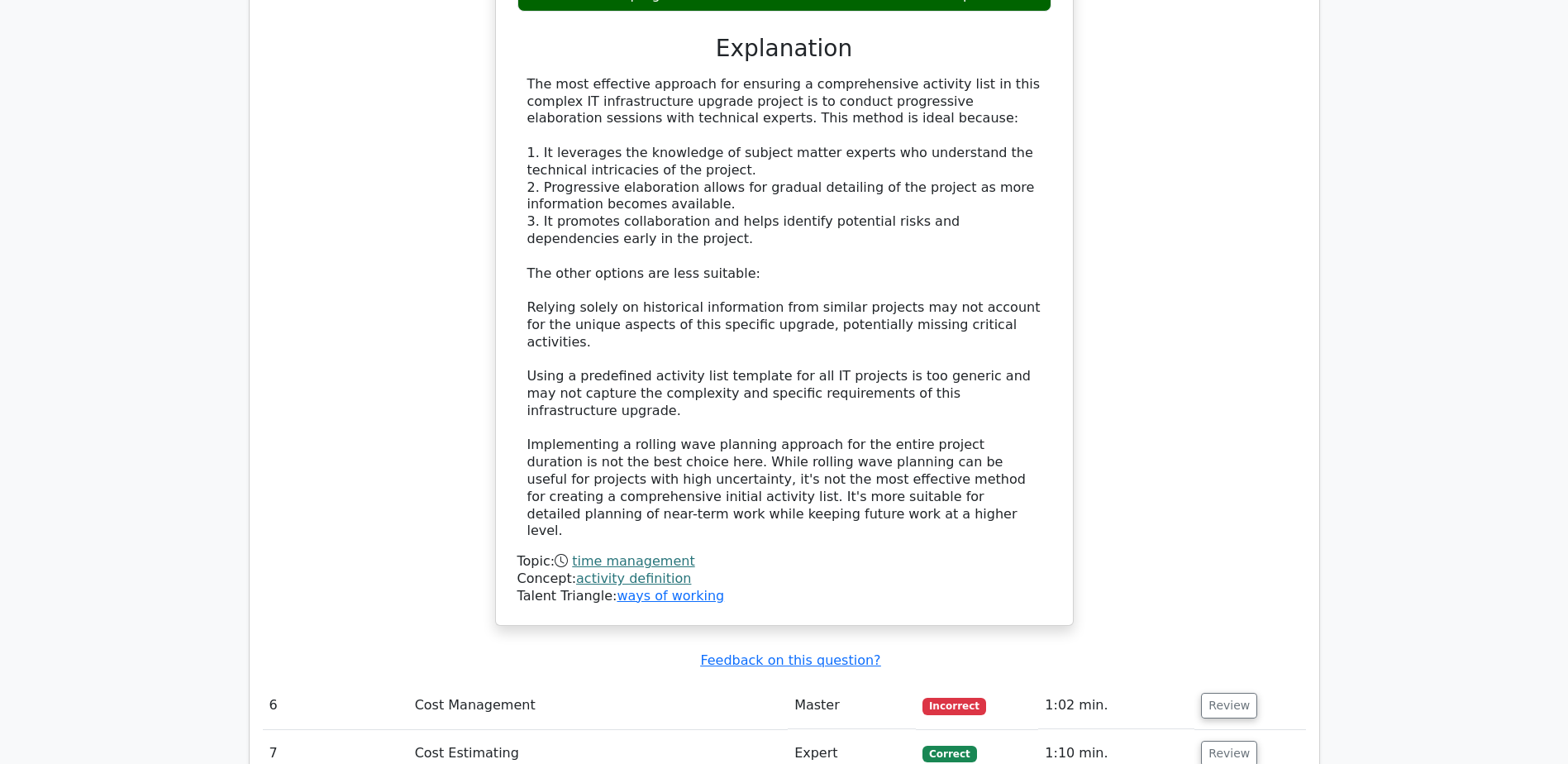
scroll to position [5458, 0]
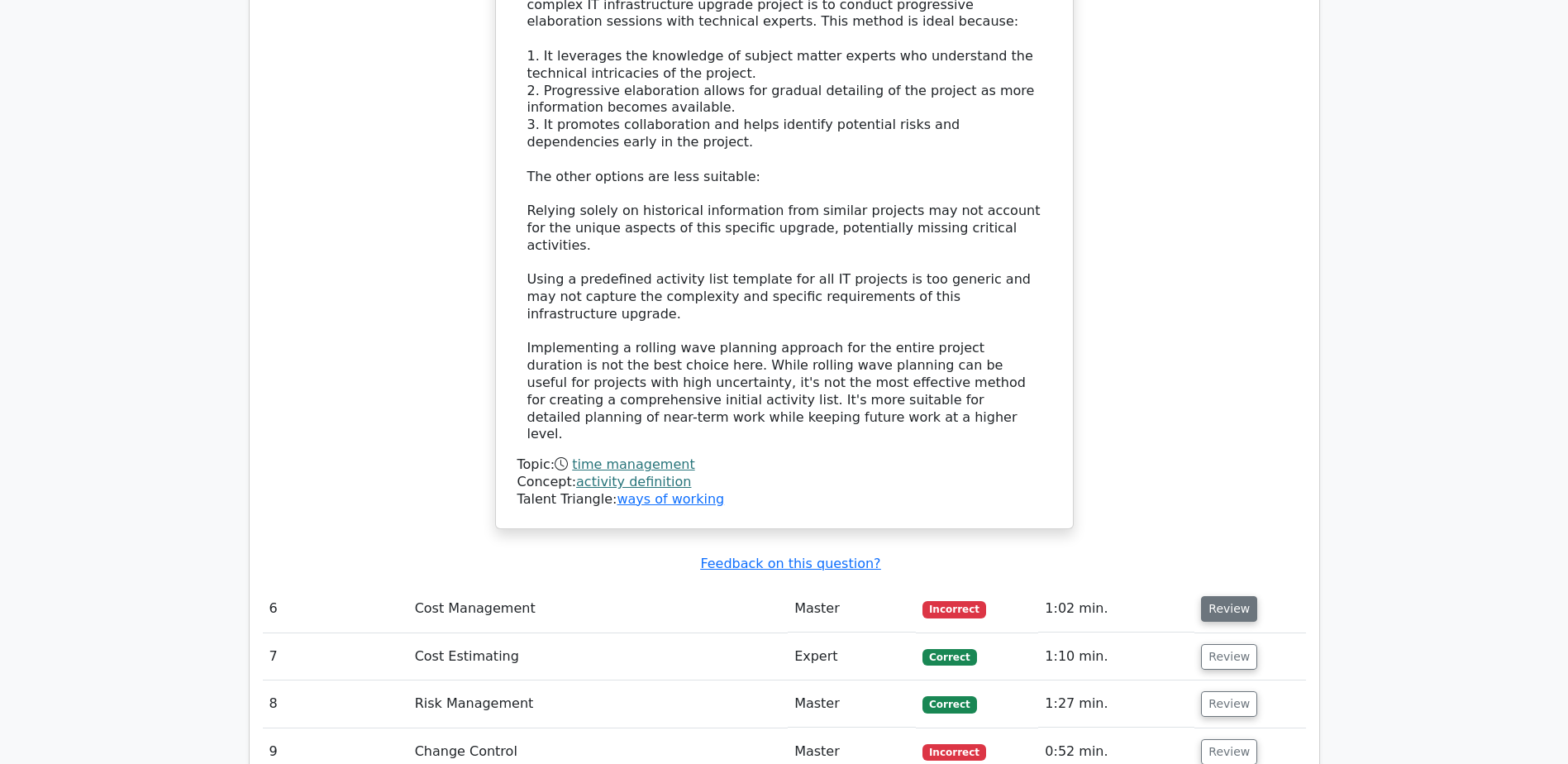
click at [1235, 596] on button "Review" at bounding box center [1229, 609] width 56 height 26
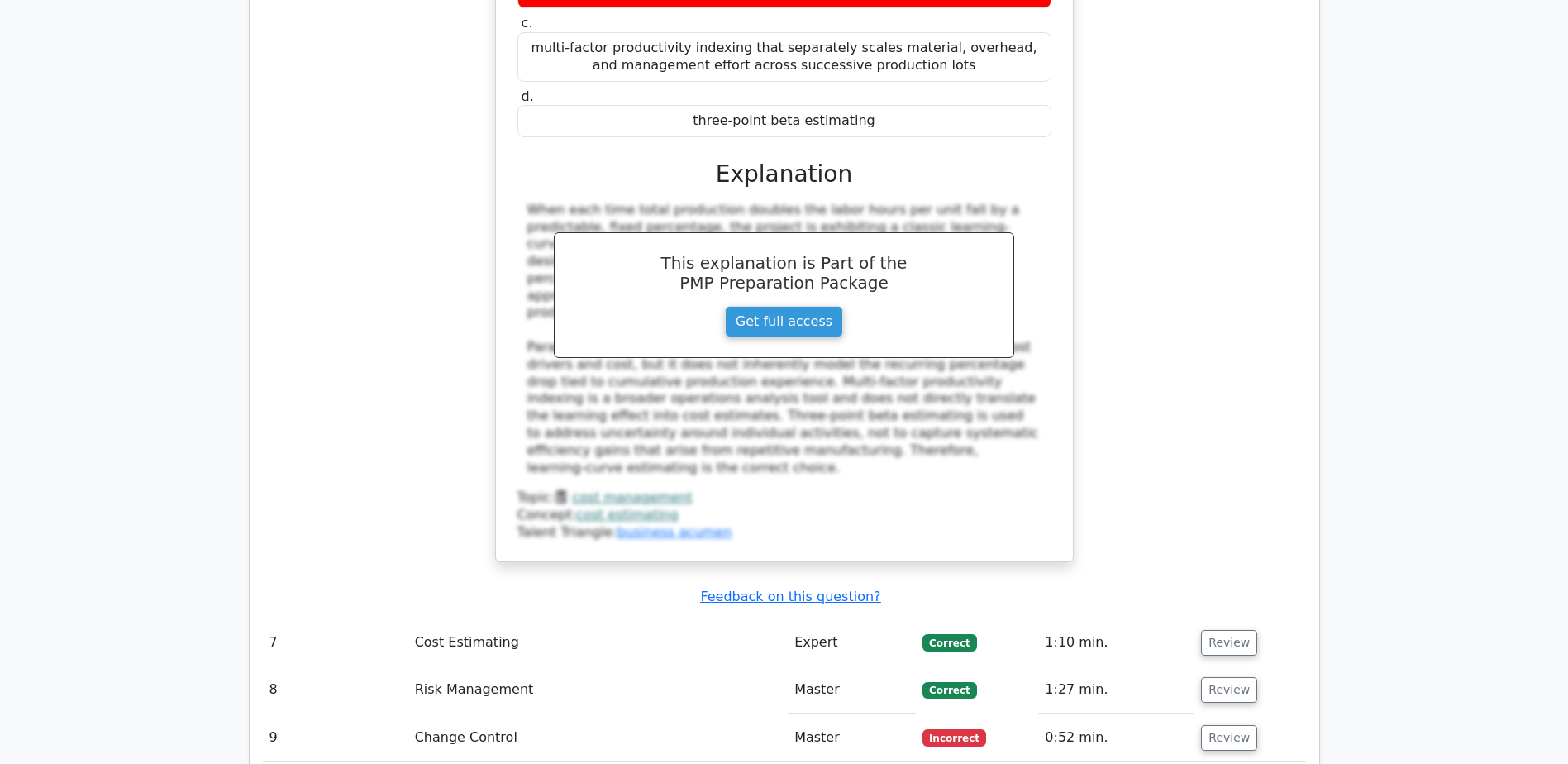
scroll to position [6369, 0]
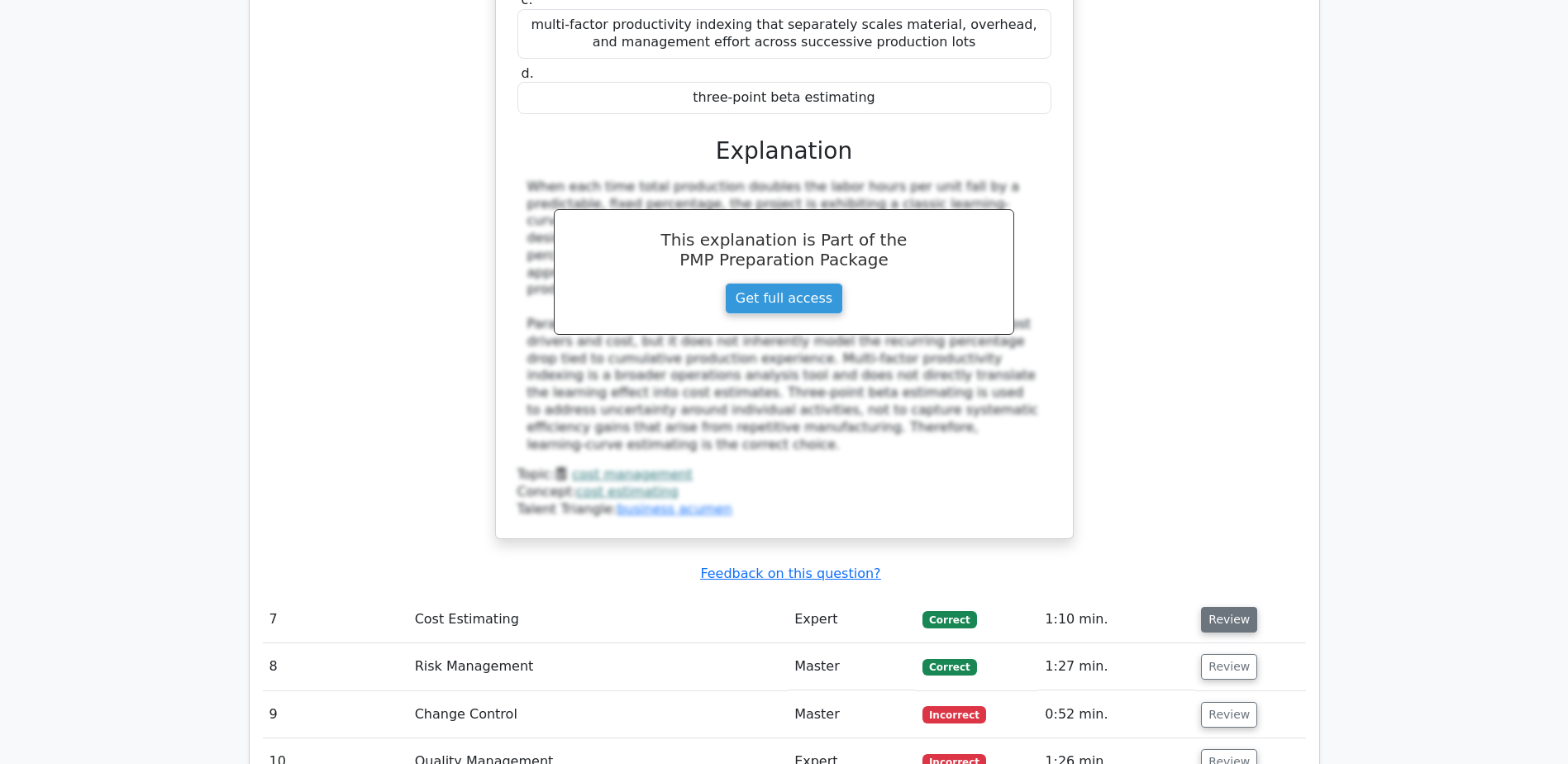
click at [1235, 607] on button "Review" at bounding box center [1229, 620] width 56 height 26
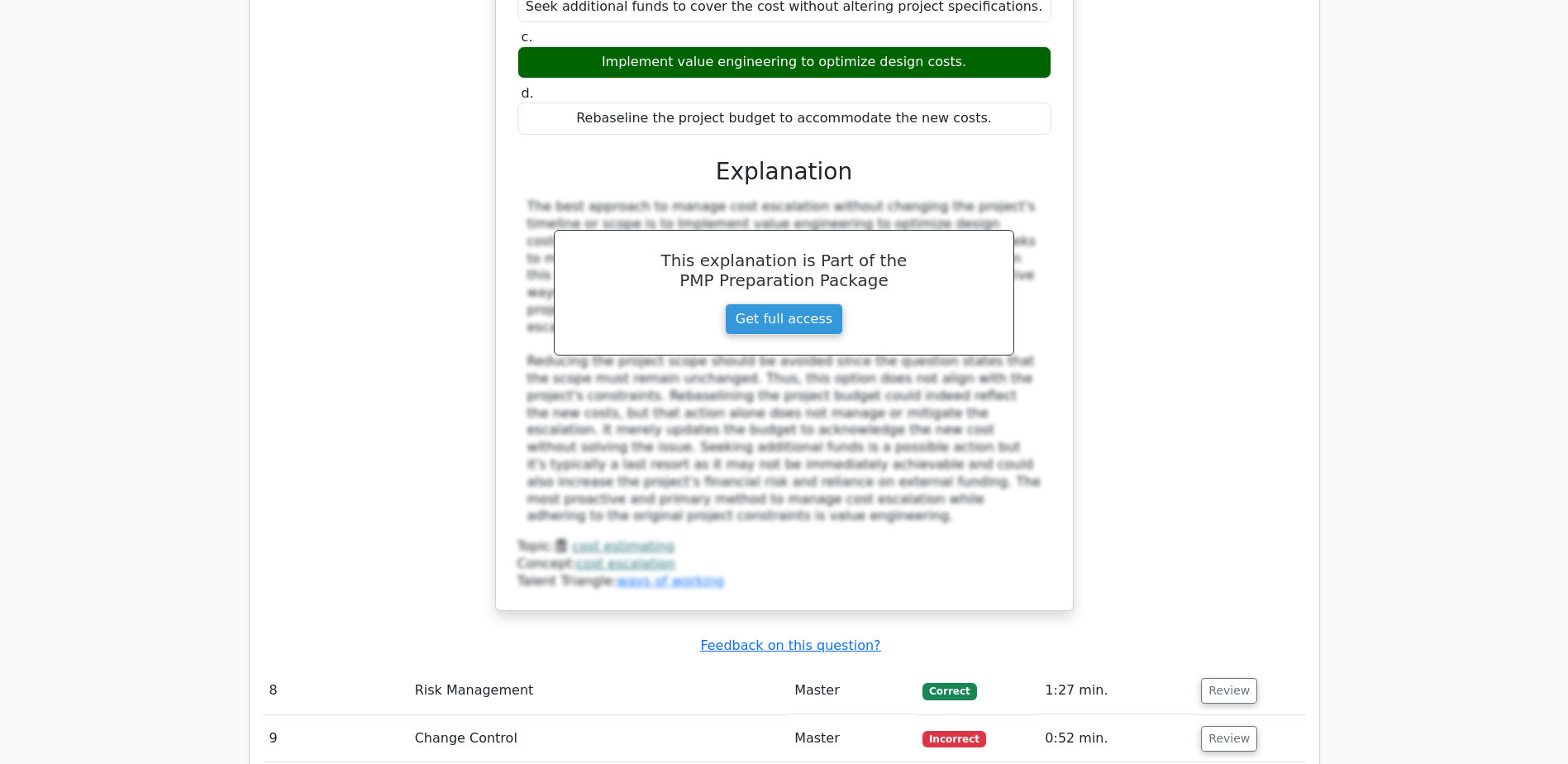
scroll to position [7278, 0]
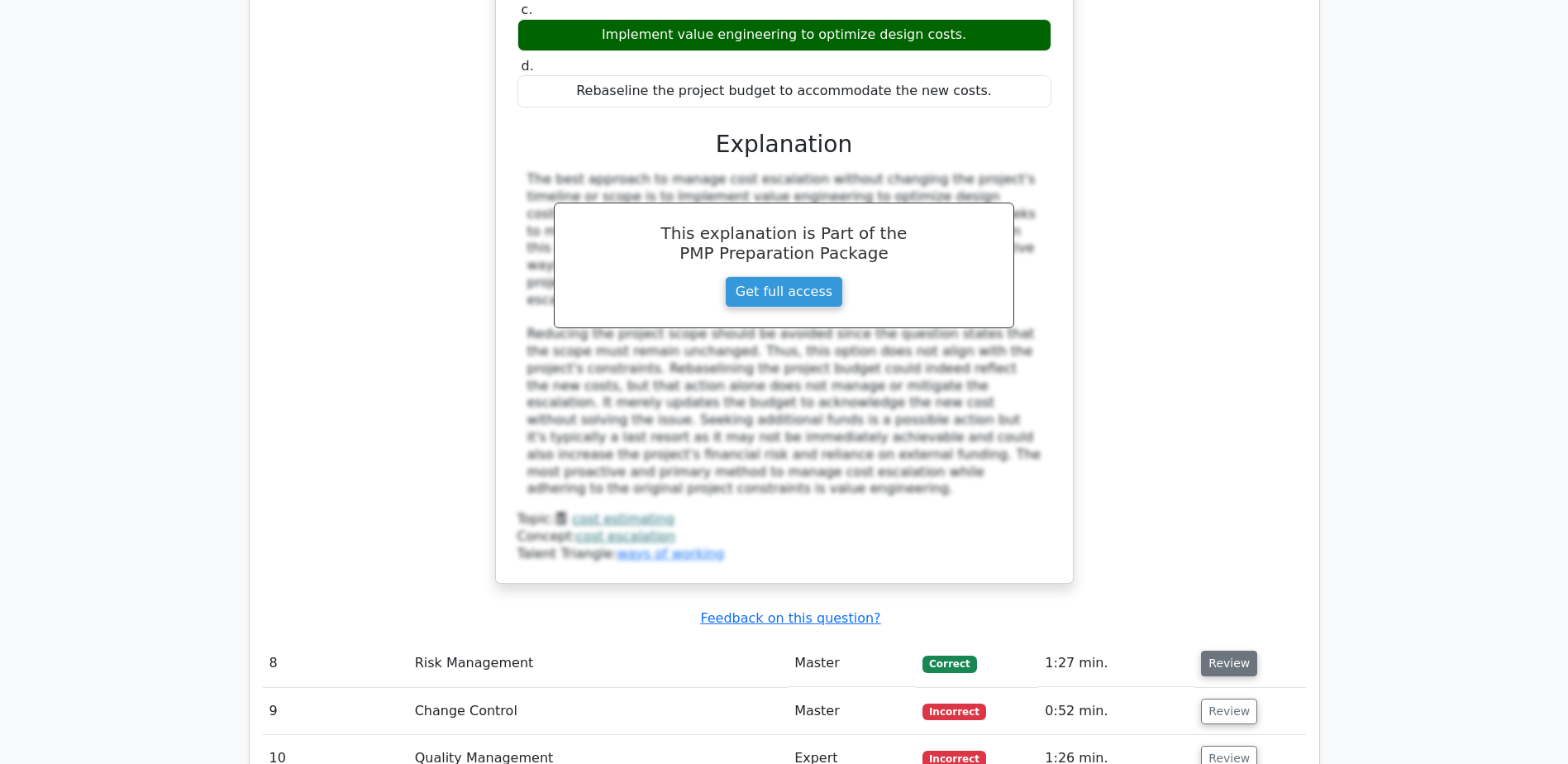
click at [1226, 651] on button "Review" at bounding box center [1229, 664] width 56 height 26
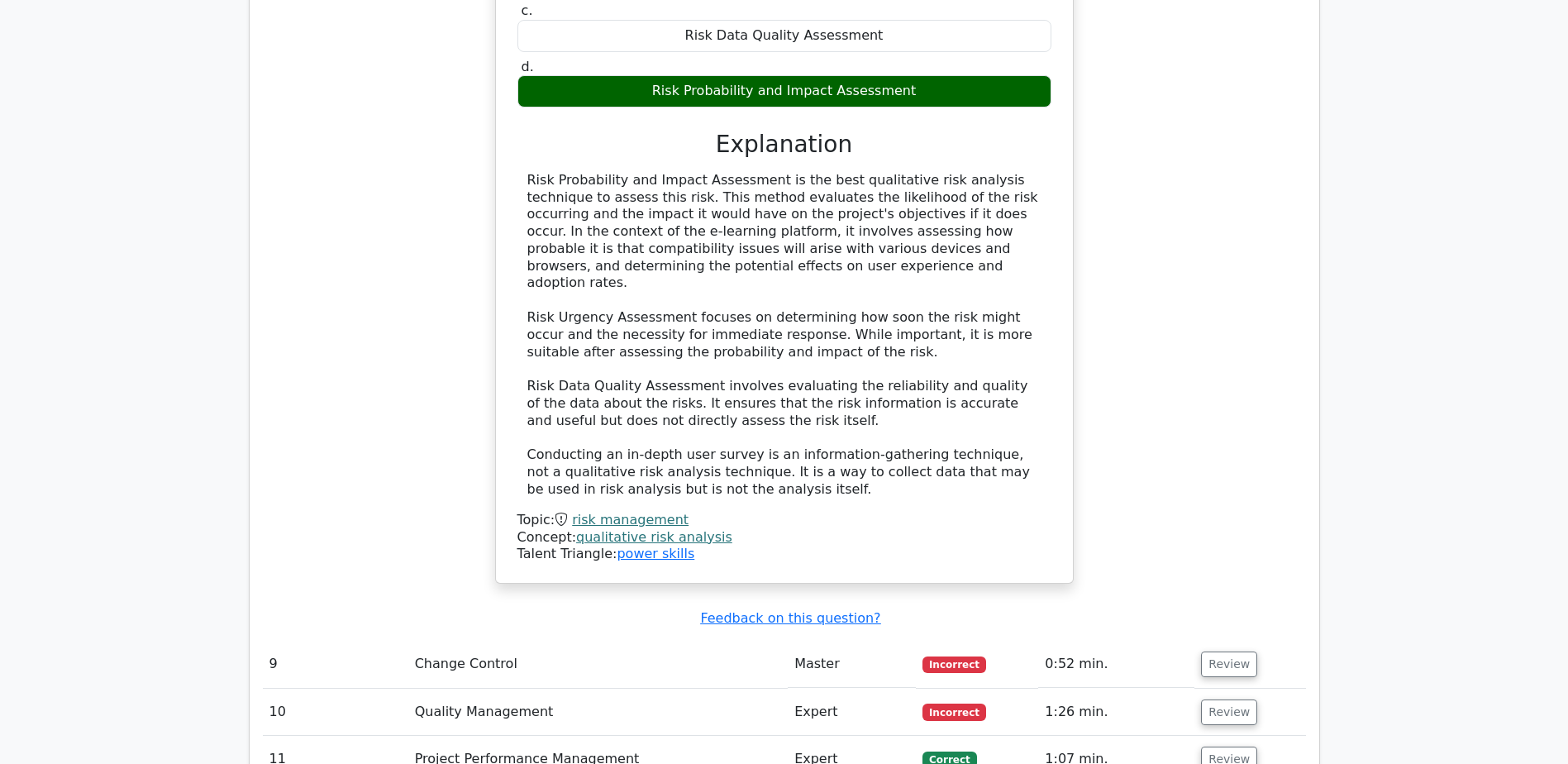
scroll to position [8271, 0]
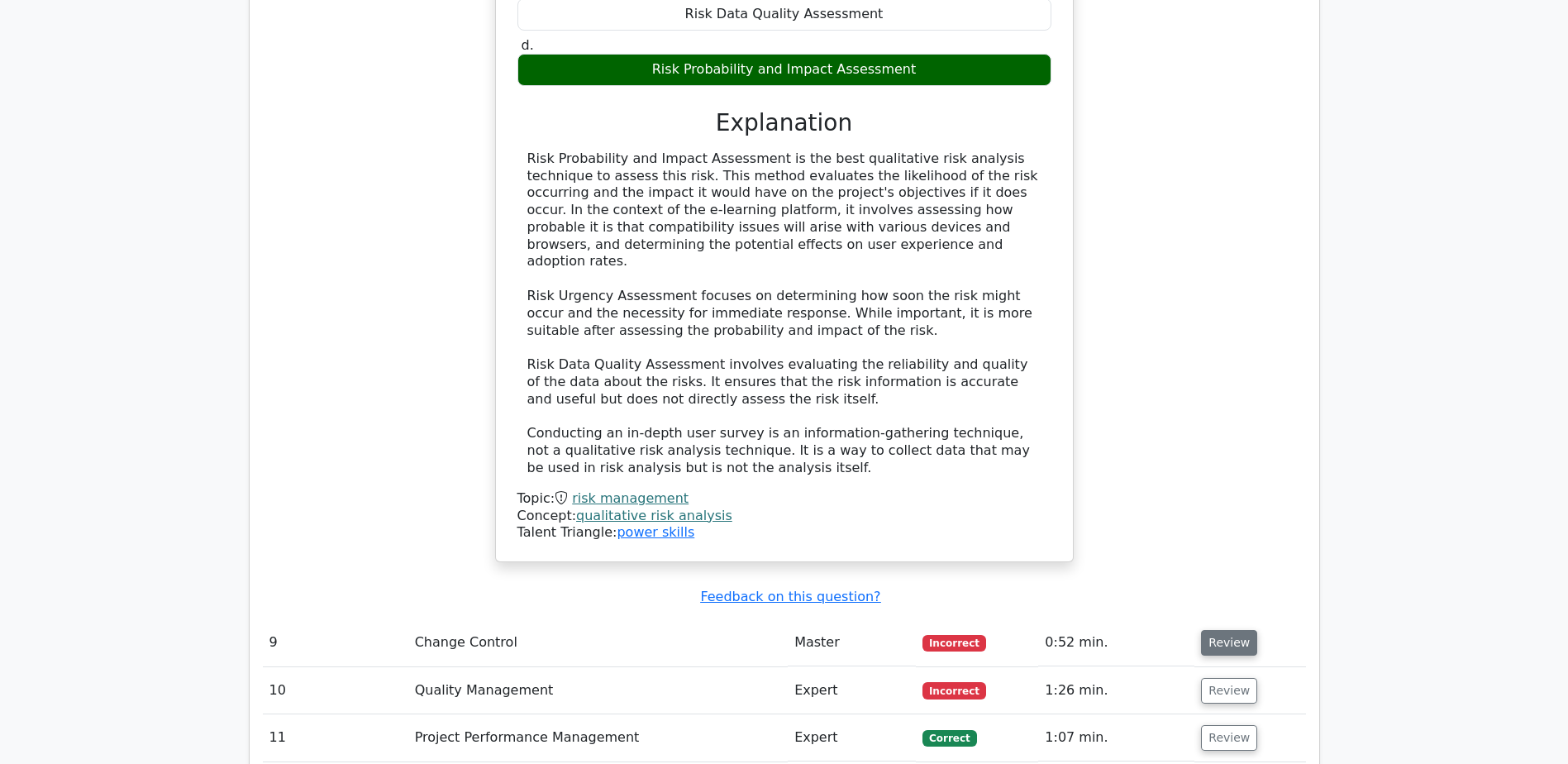
click at [1237, 631] on button "Review" at bounding box center [1229, 644] width 56 height 26
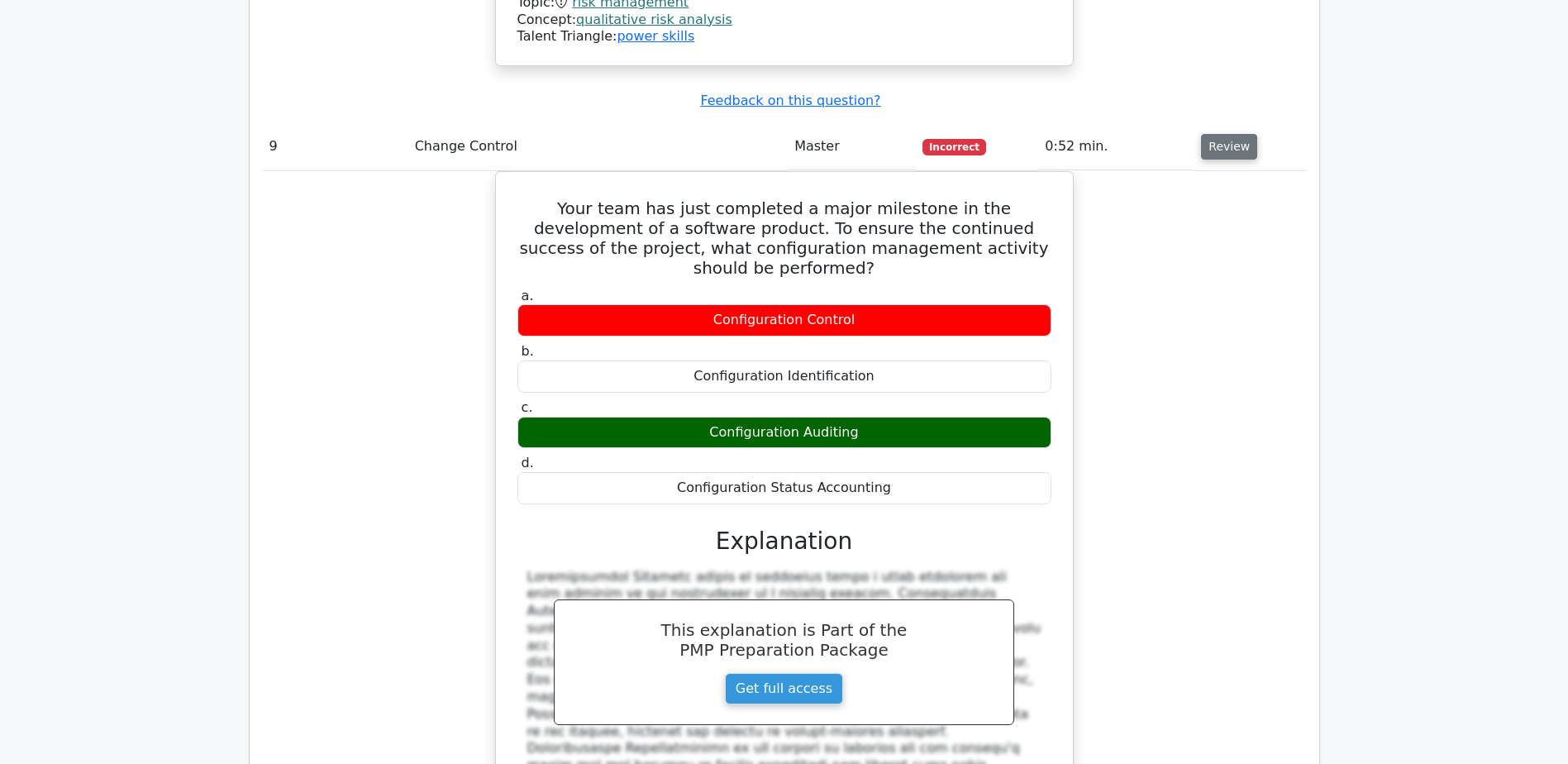
scroll to position [9015, 0]
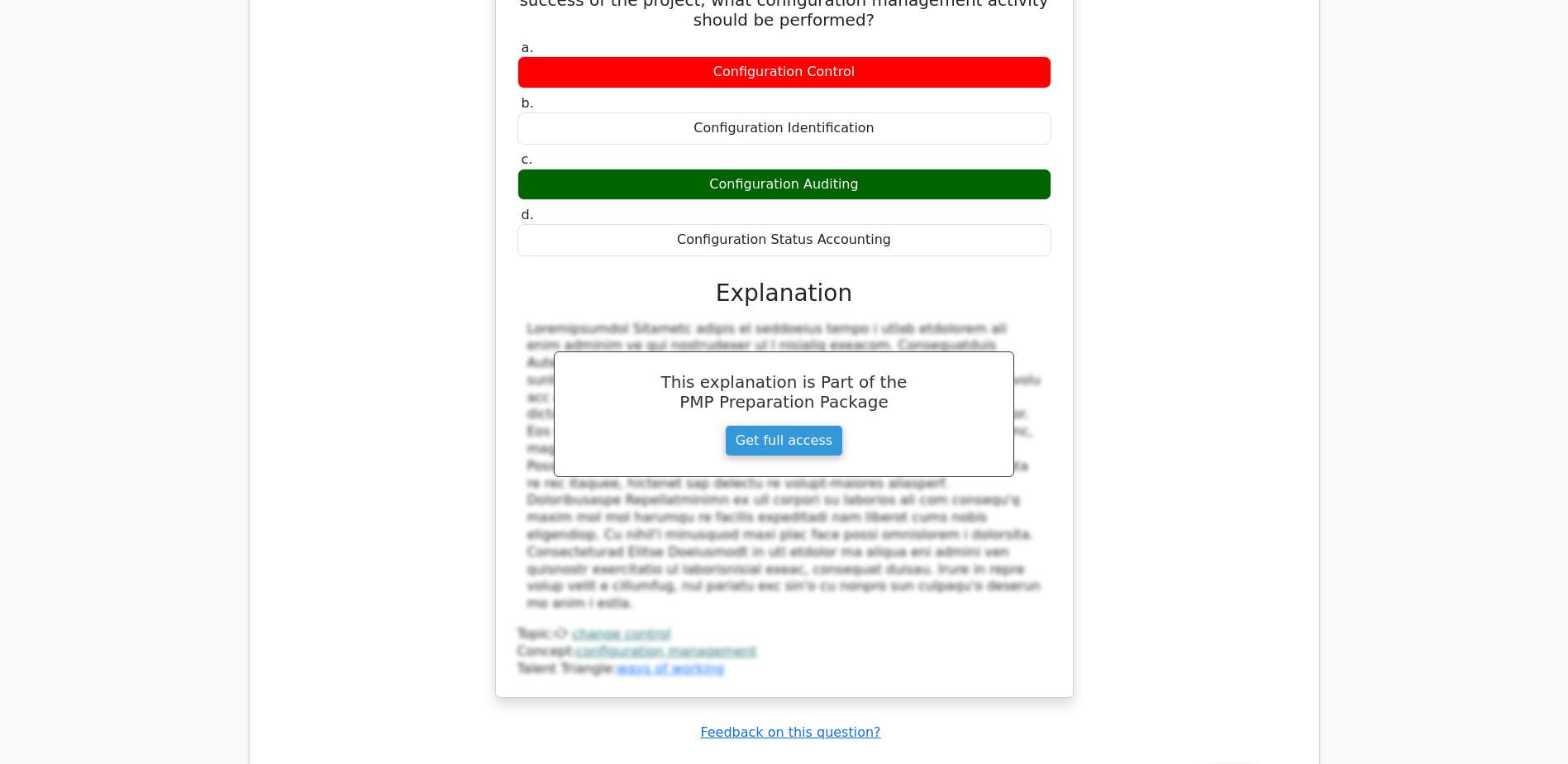
click at [1235, 763] on button "Review" at bounding box center [1229, 779] width 56 height 26
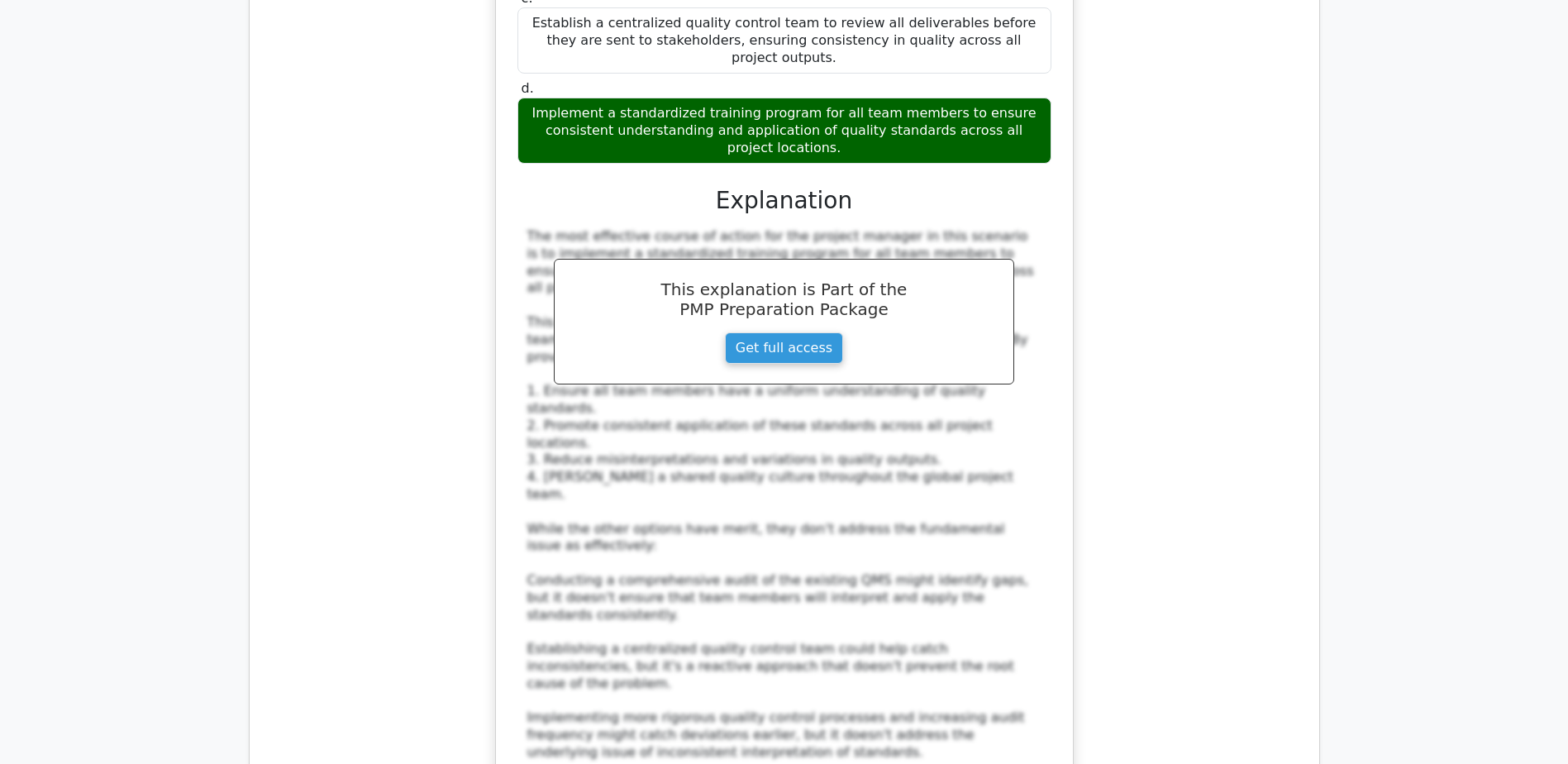
scroll to position [10255, 0]
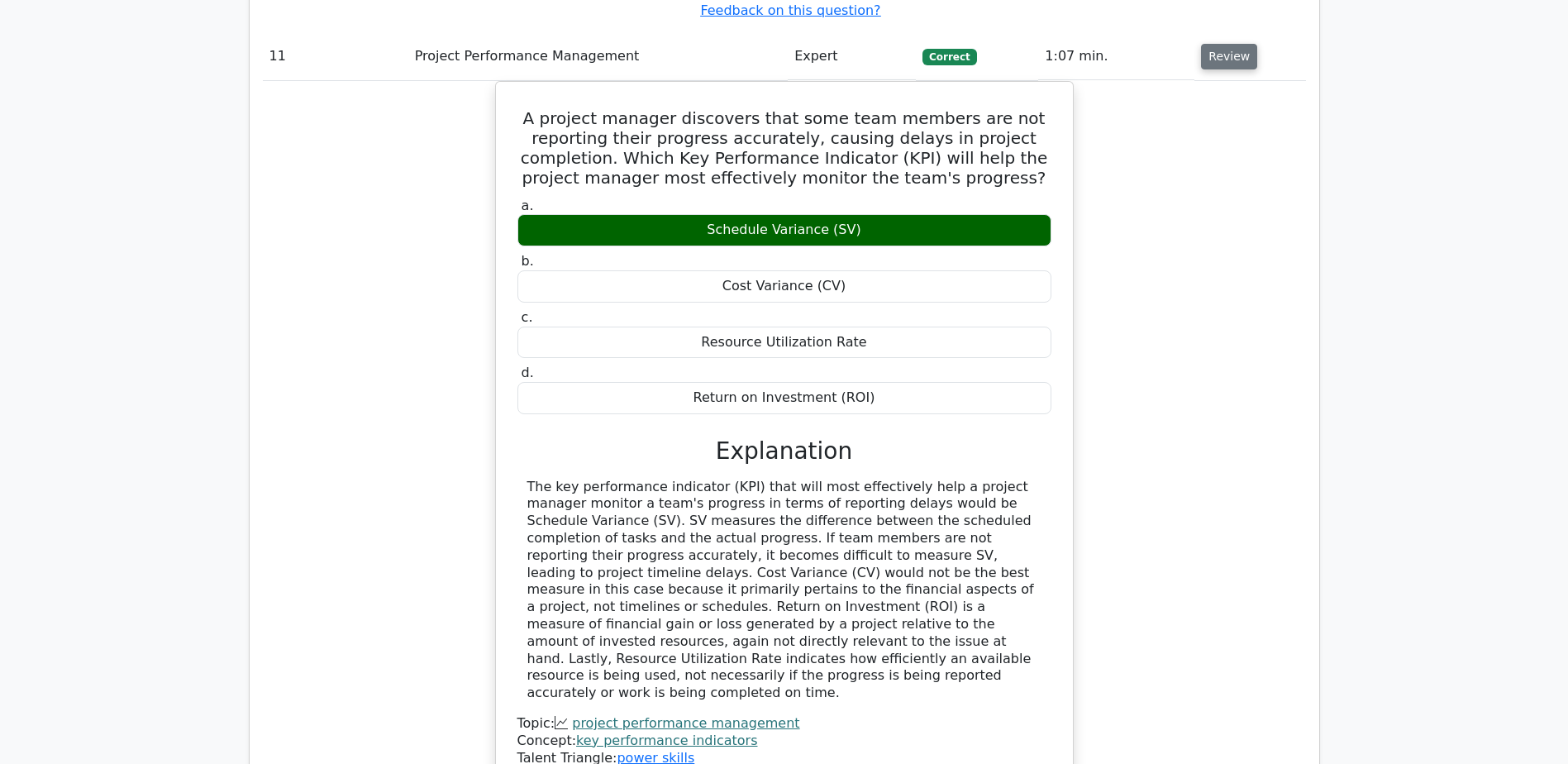
scroll to position [11166, 0]
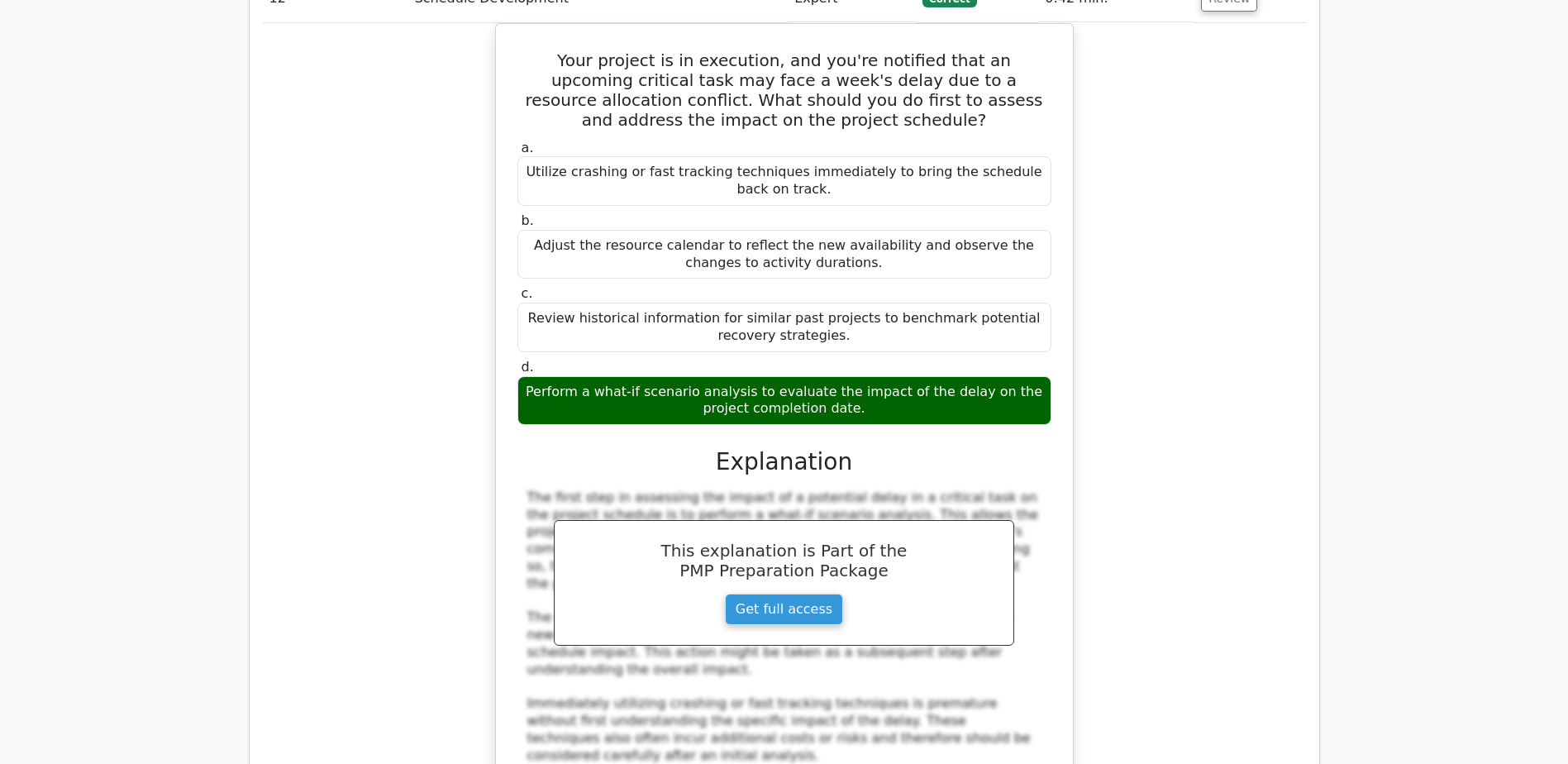
scroll to position [12241, 0]
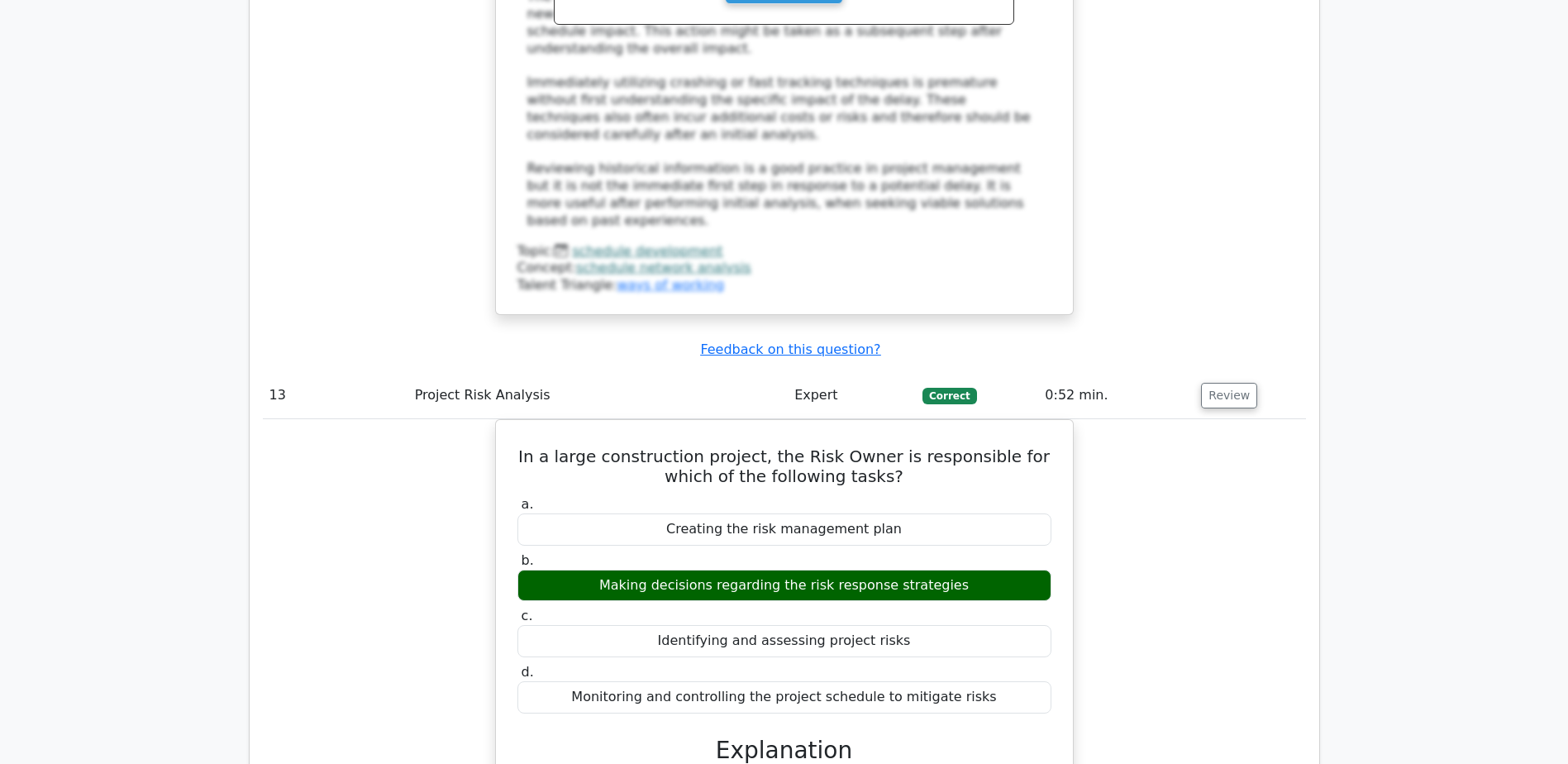
scroll to position [12819, 0]
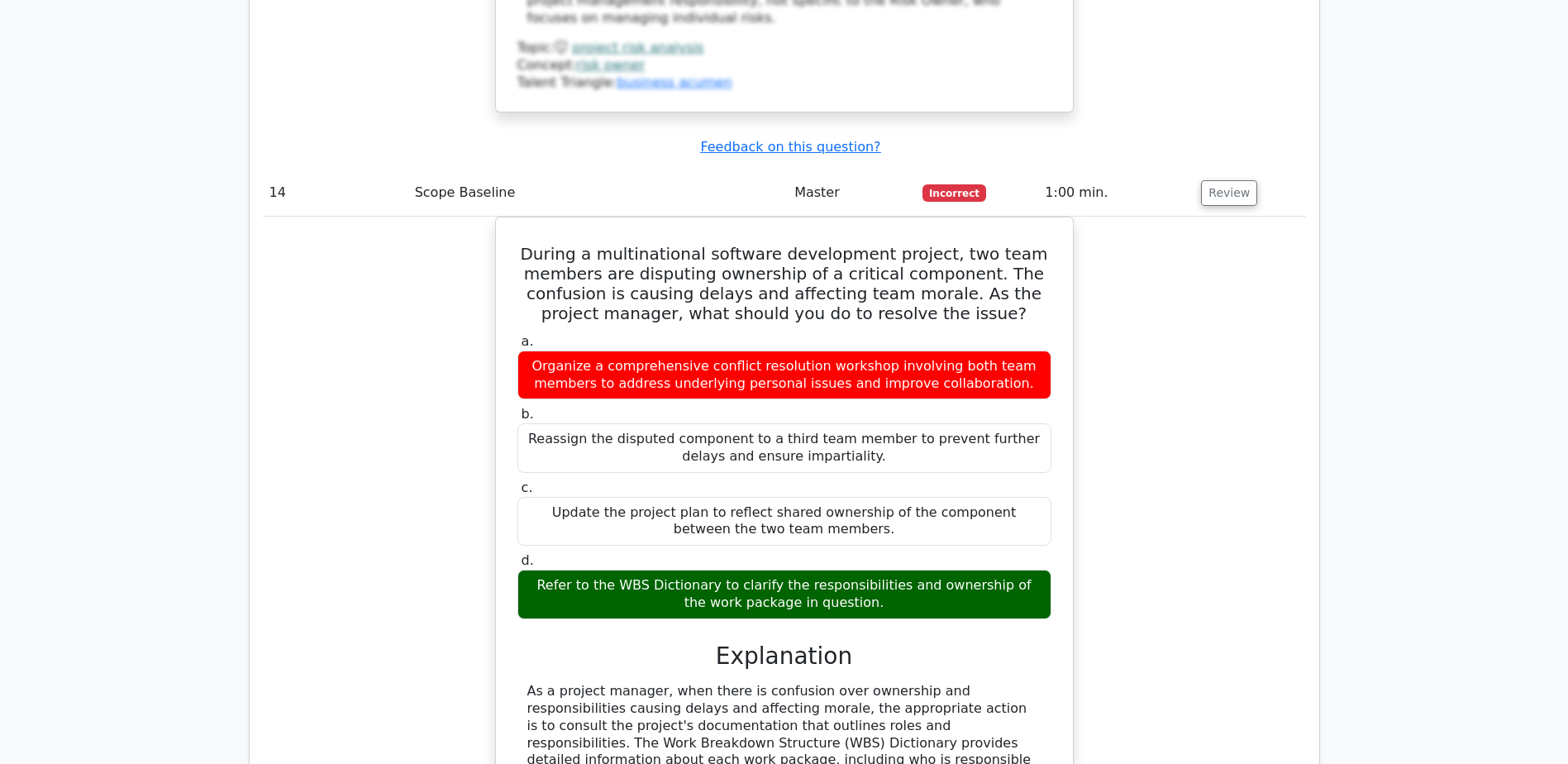
scroll to position [13646, 0]
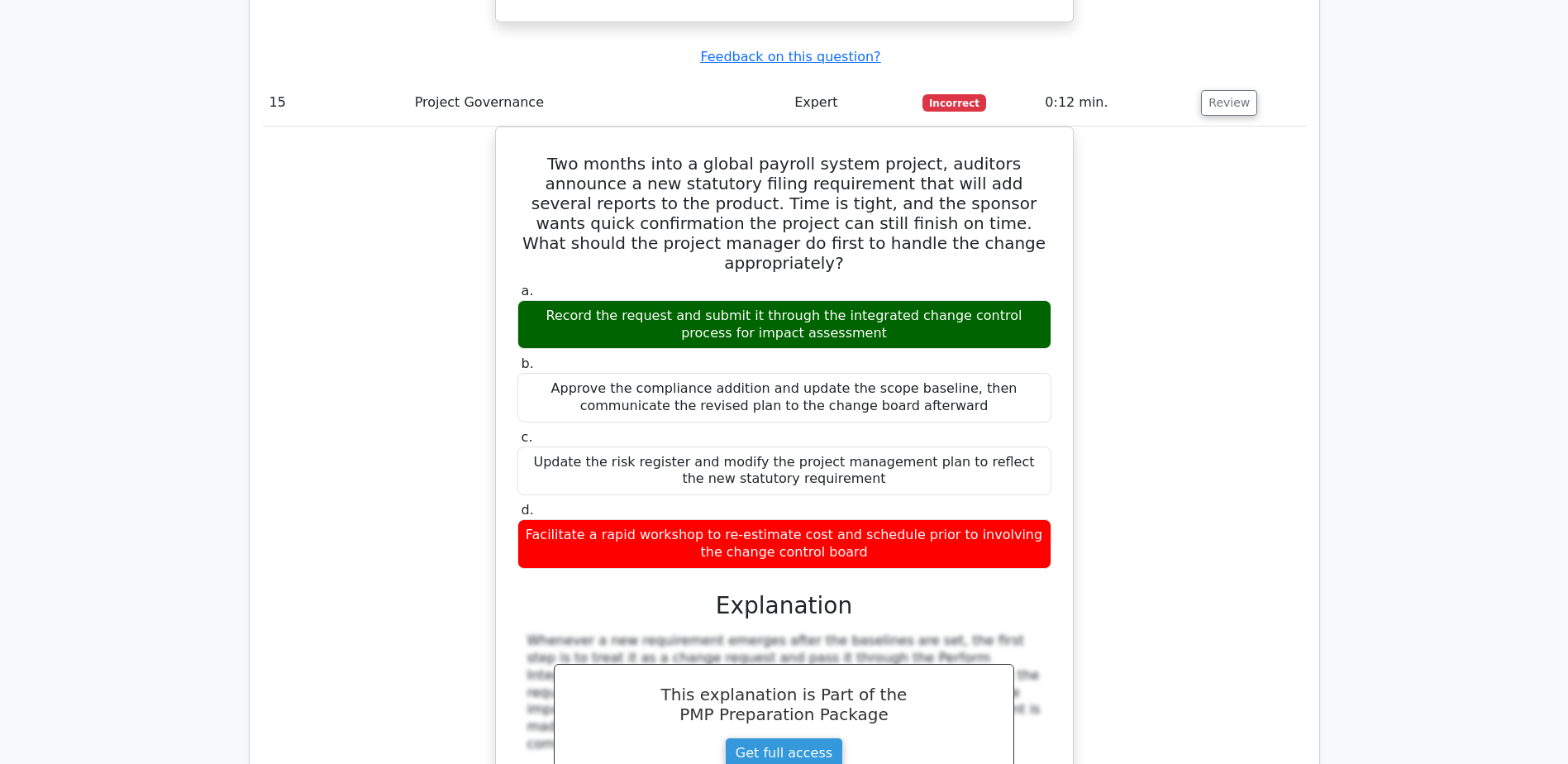
scroll to position [14556, 0]
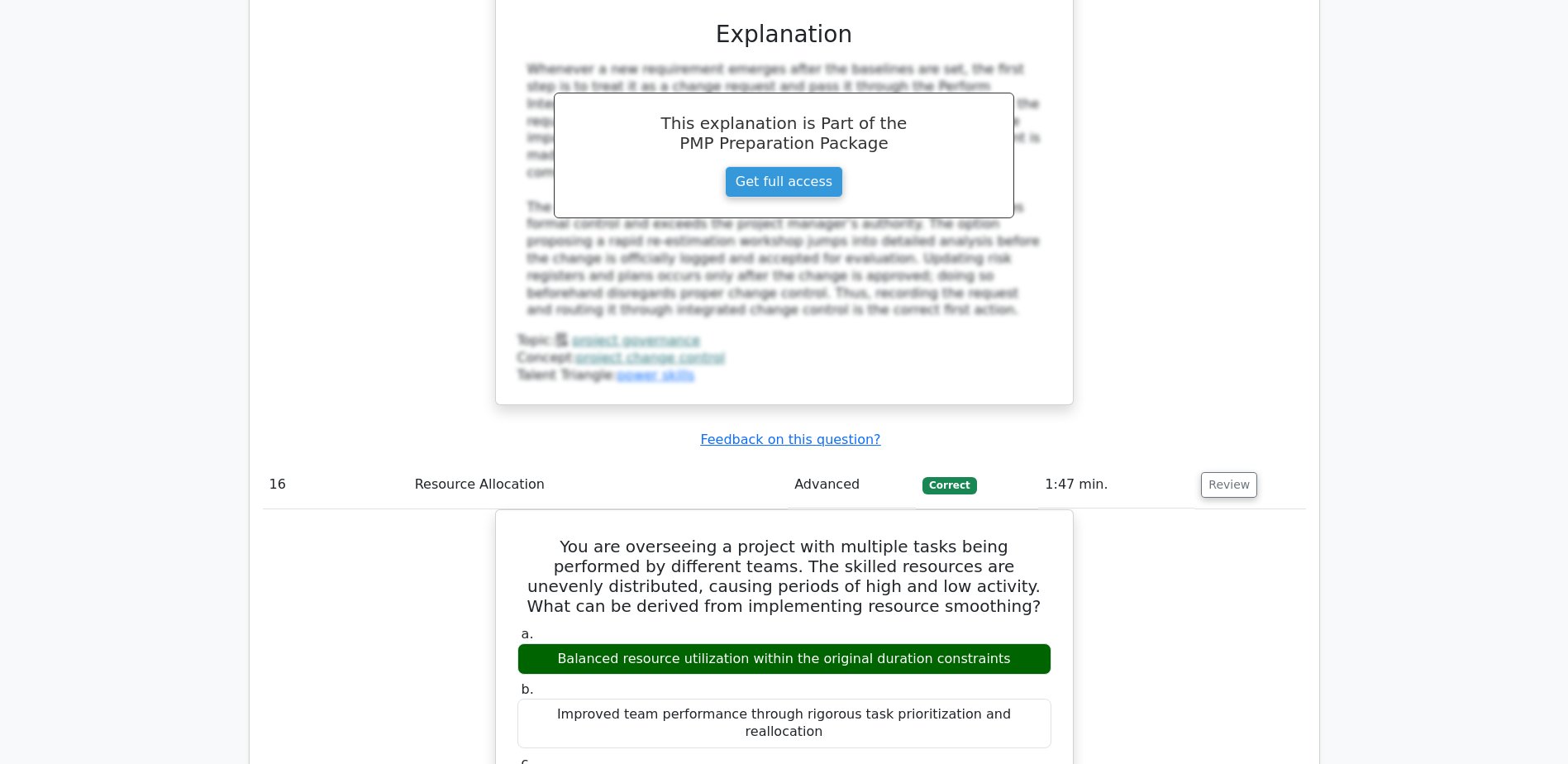
scroll to position [15300, 0]
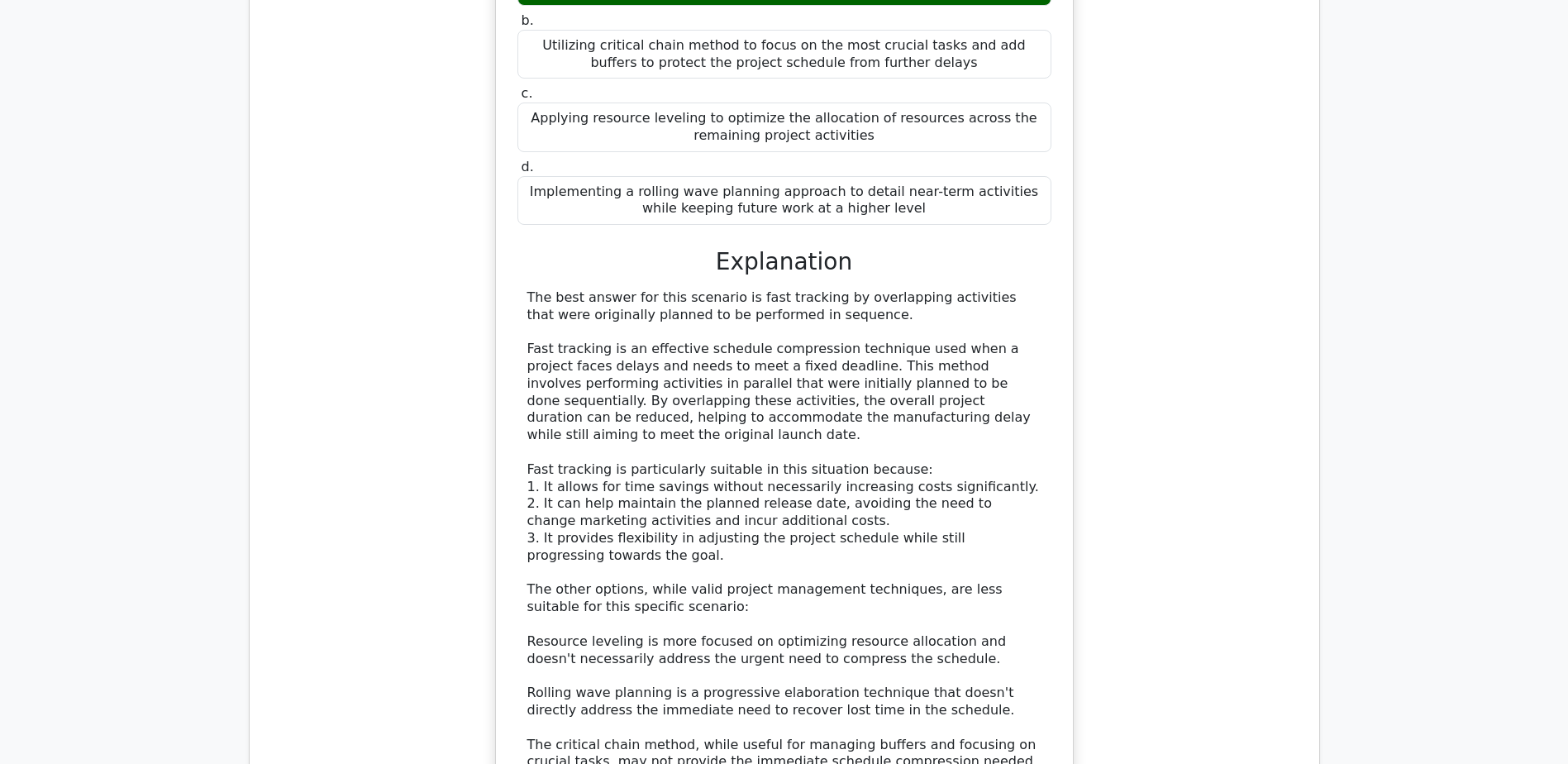
scroll to position [16985, 0]
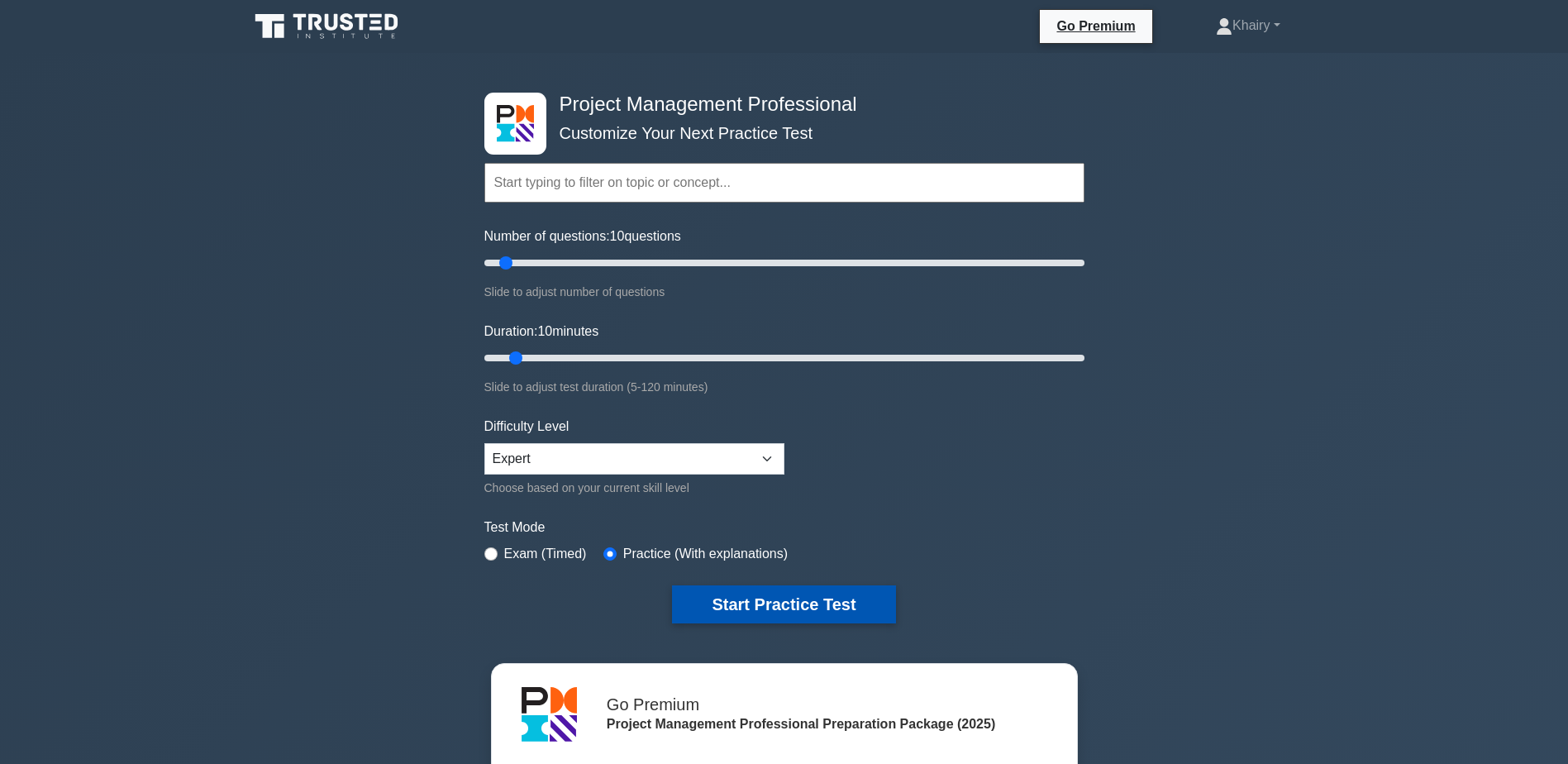
click at [776, 603] on button "Start Practice Test" at bounding box center [783, 604] width 223 height 38
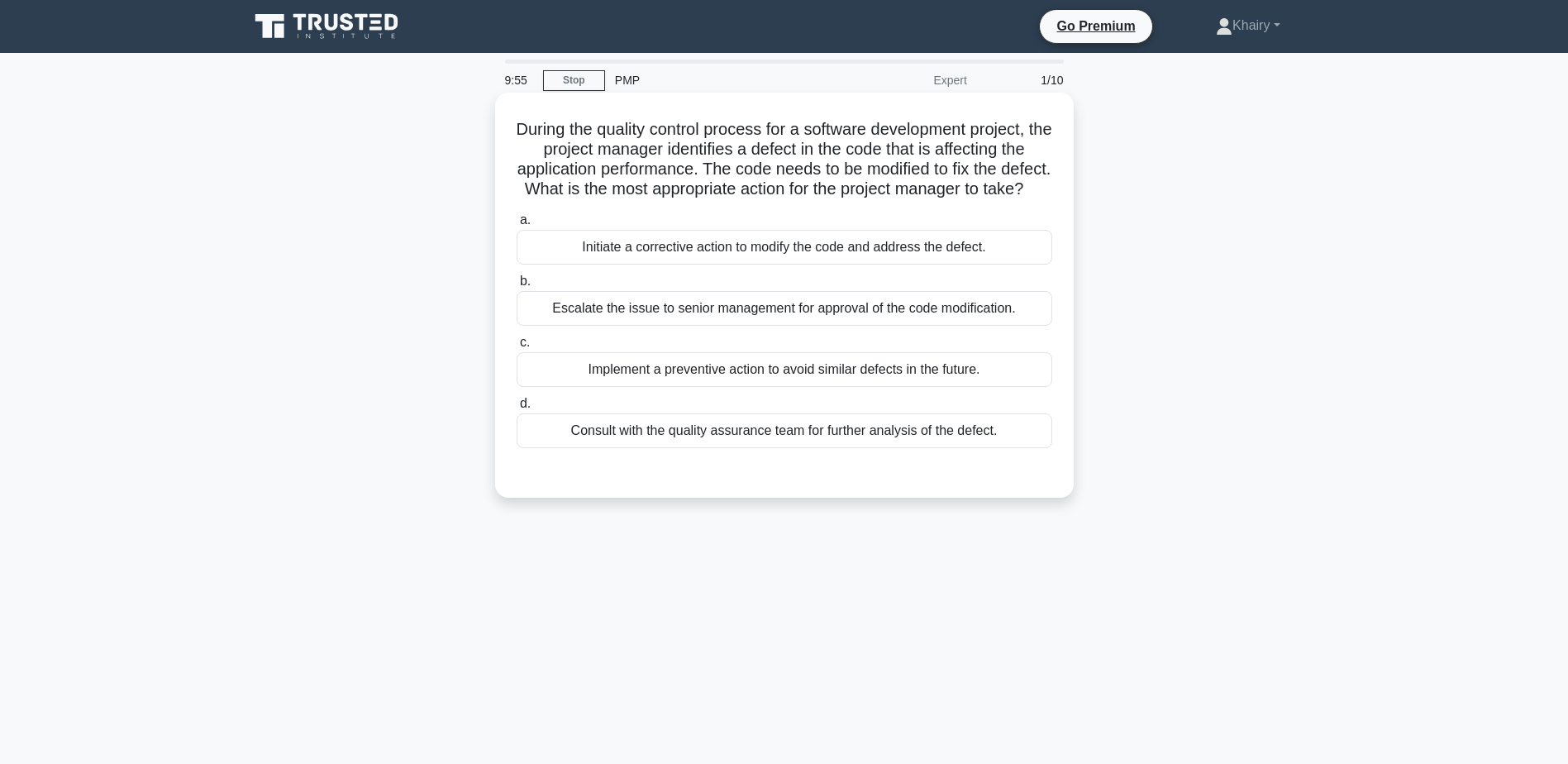
drag, startPoint x: 506, startPoint y: 118, endPoint x: 918, endPoint y: 215, distance: 423.3
click at [918, 215] on div "During the quality control process for a software development project, the proj…" at bounding box center [784, 294] width 566 height 392
copy h5 "During the quality control process for a software development project, the proj…"
click at [1048, 387] on div "Implement a preventive action to avoid similar defects in the future." at bounding box center [784, 369] width 536 height 35
click at [516, 348] on input "c. Implement a preventive action to avoid similar defects in the future." at bounding box center [516, 343] width 0 height 11
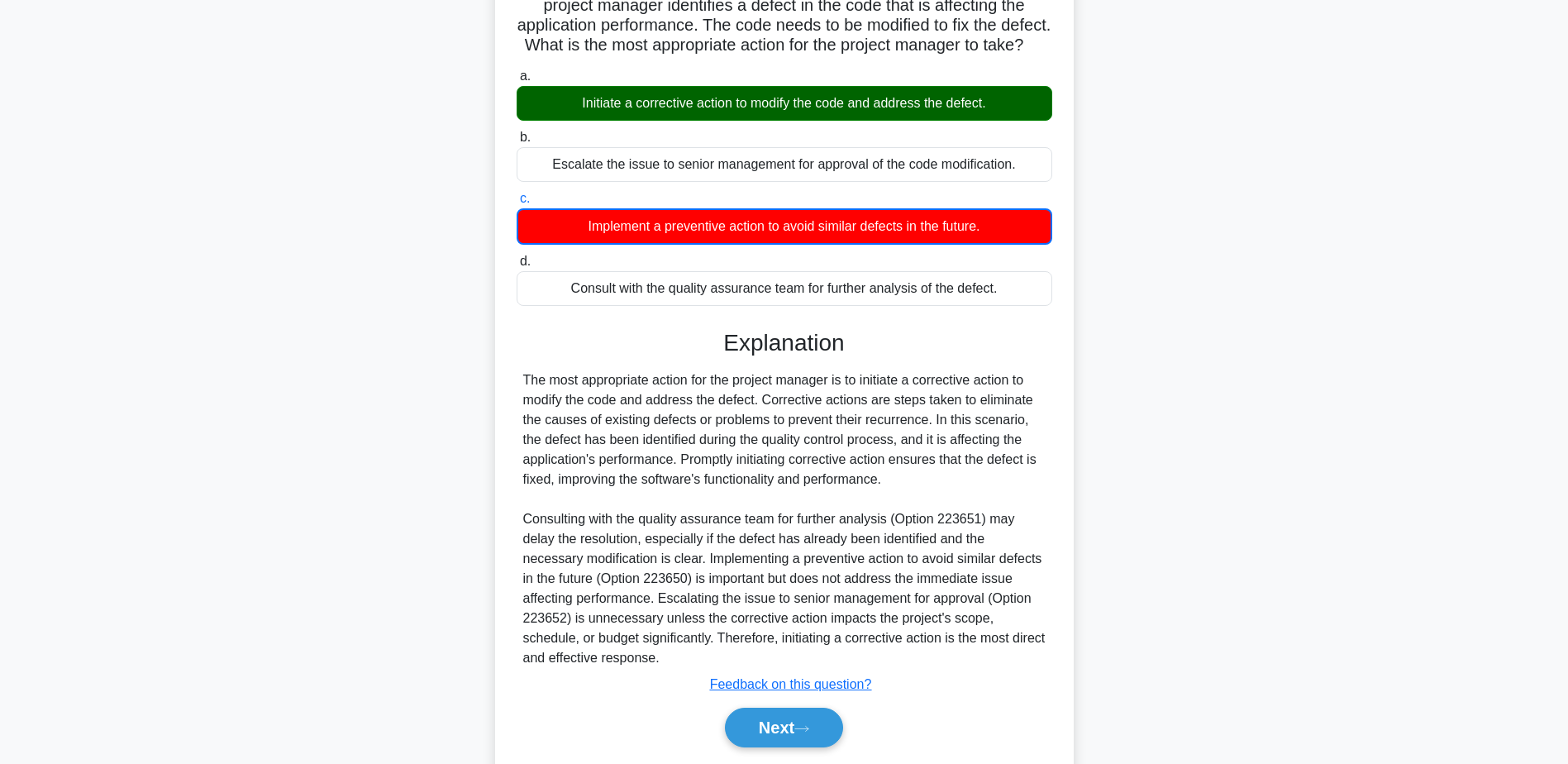
scroll to position [219, 0]
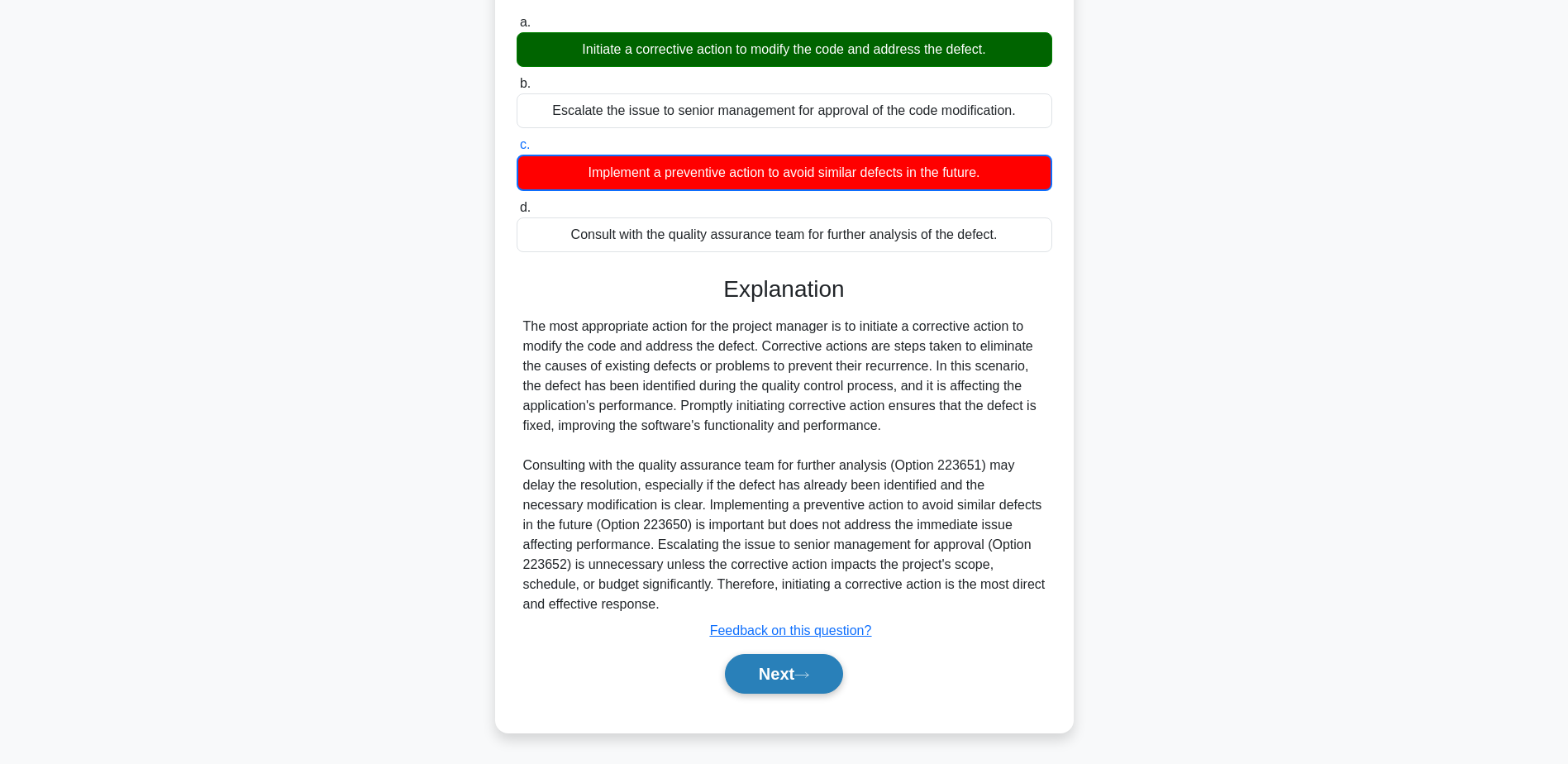
click at [789, 670] on button "Next" at bounding box center [784, 673] width 118 height 40
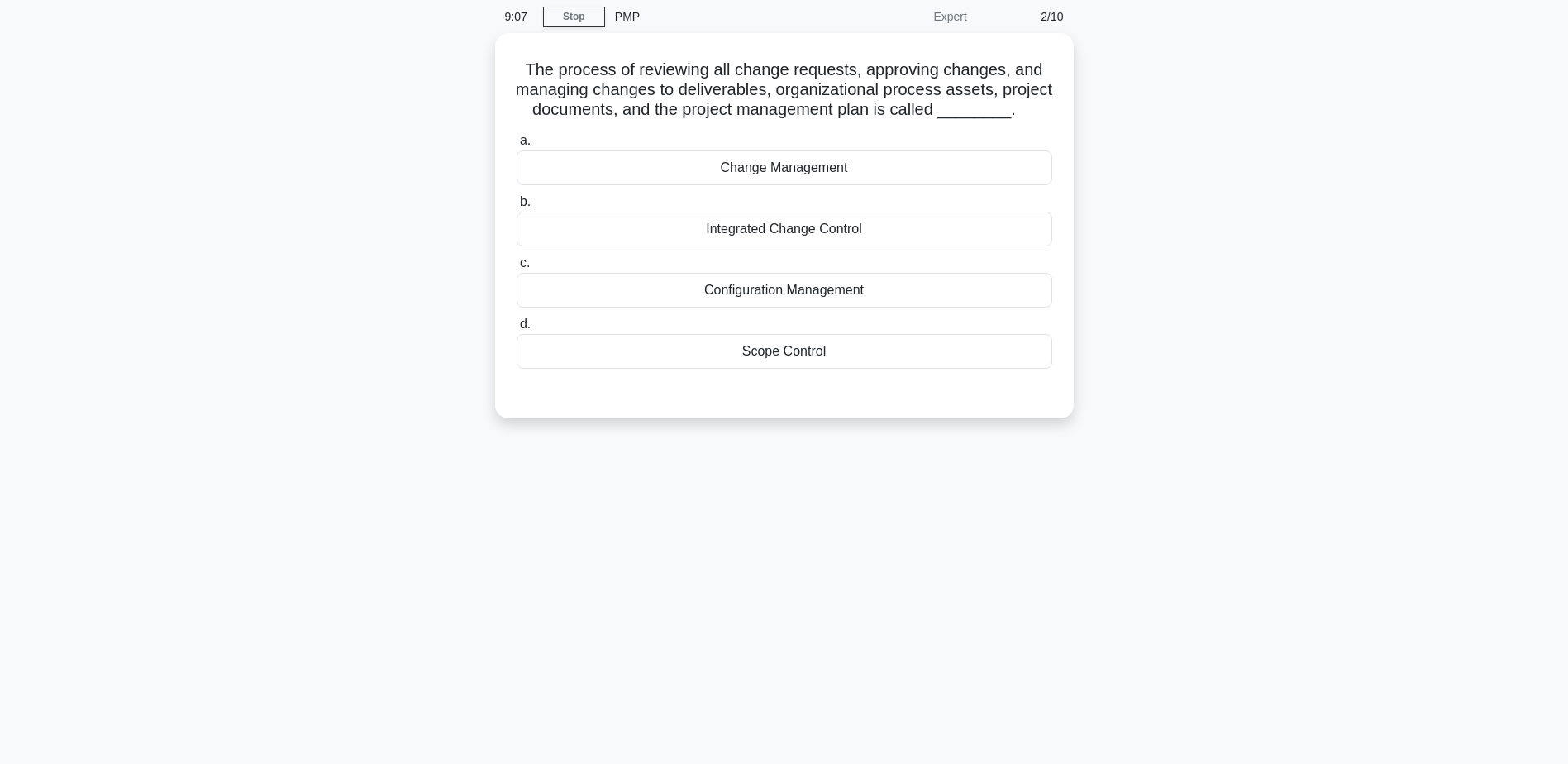
scroll to position [0, 0]
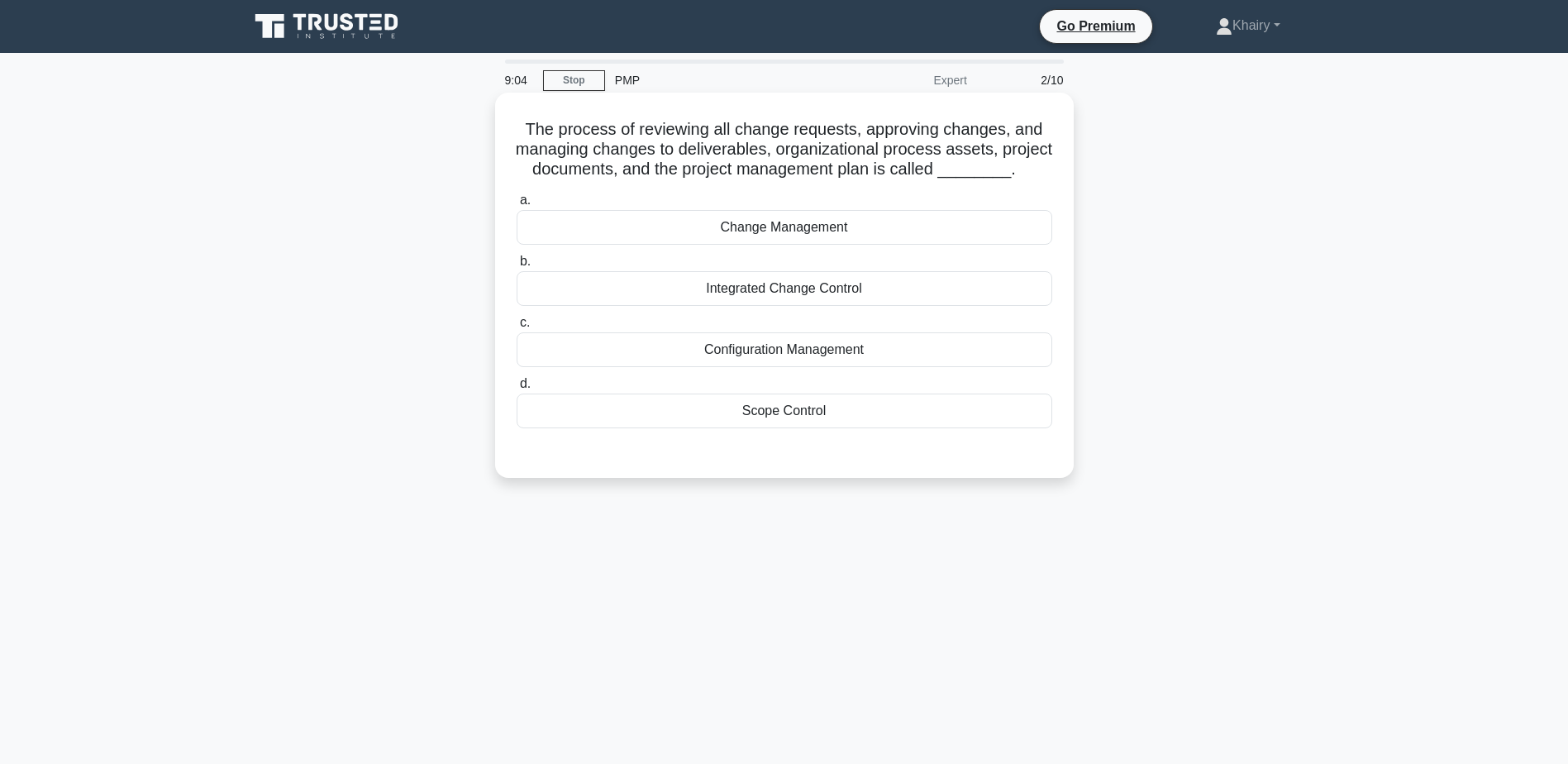
drag, startPoint x: 540, startPoint y: 120, endPoint x: 1025, endPoint y: 194, distance: 490.6
click at [1025, 181] on h5 "The process of reviewing all change requests, approving changes, and managing c…" at bounding box center [784, 150] width 539 height 61
copy h5 "The process of reviewing all change requests, approving changes, and managing c…"
click at [891, 244] on div "Change Management" at bounding box center [784, 228] width 536 height 35
click at [516, 206] on input "a. Change Management" at bounding box center [516, 201] width 0 height 11
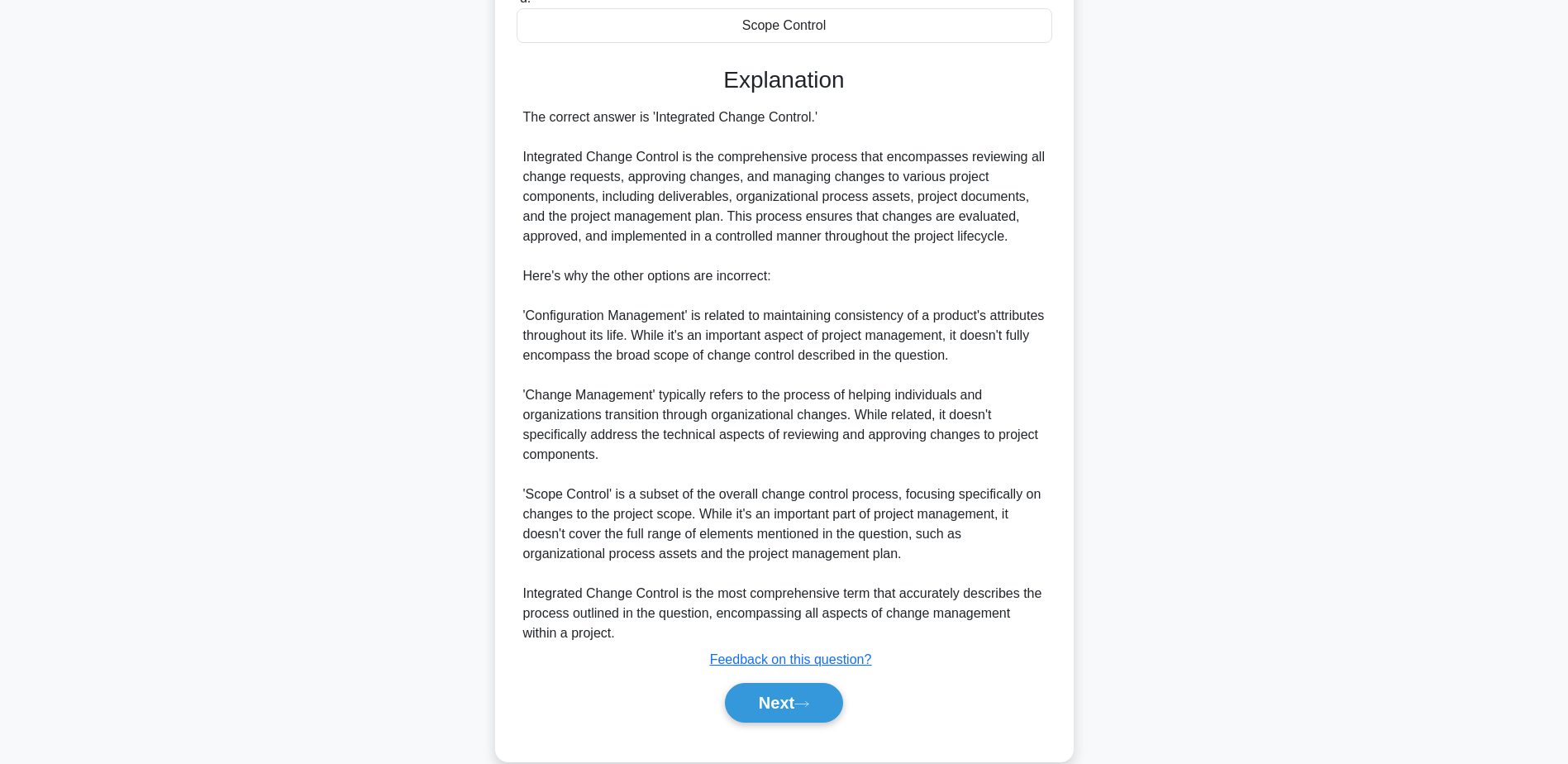
scroll to position [437, 0]
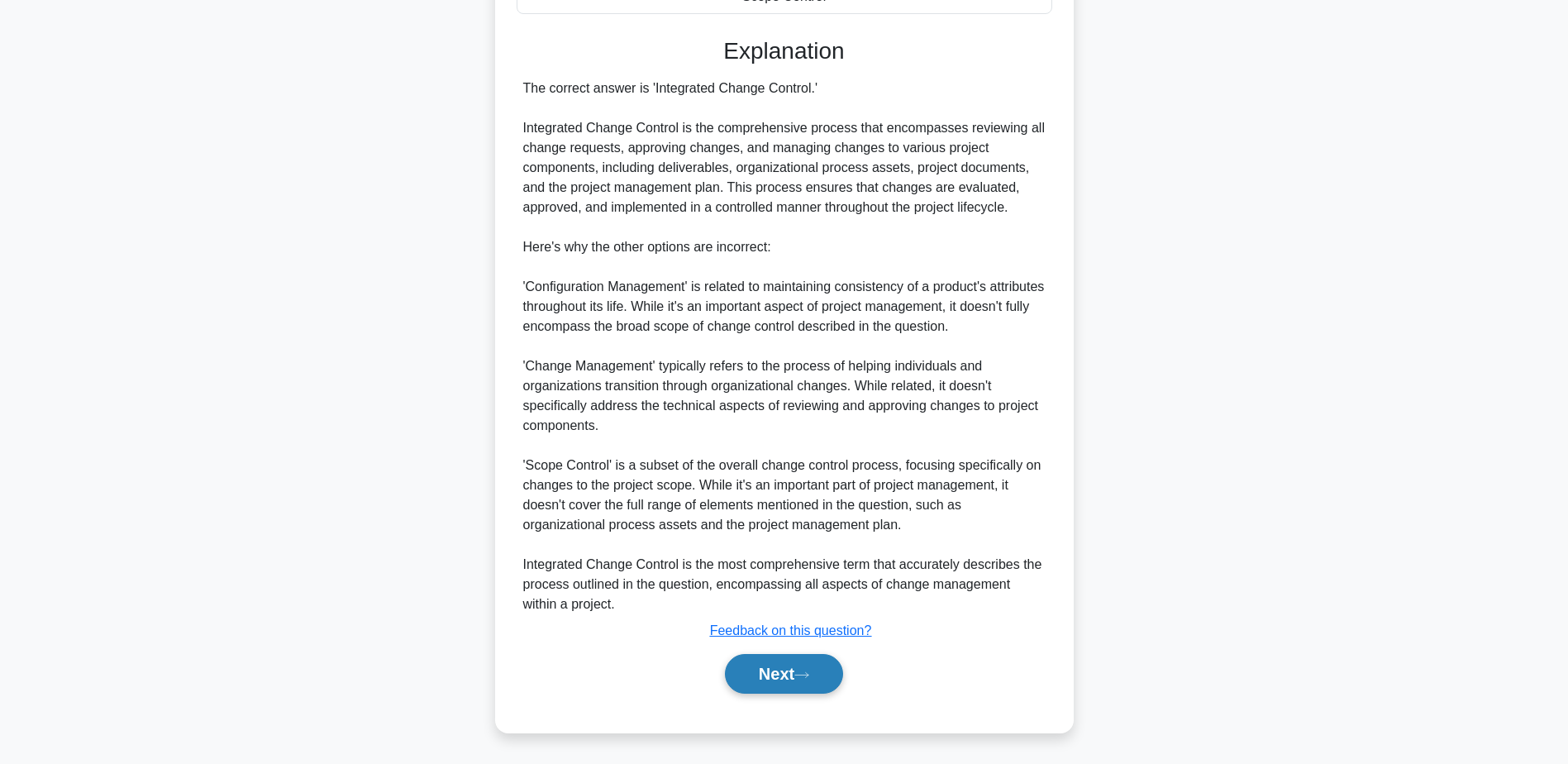
click at [790, 664] on button "Next" at bounding box center [784, 673] width 118 height 40
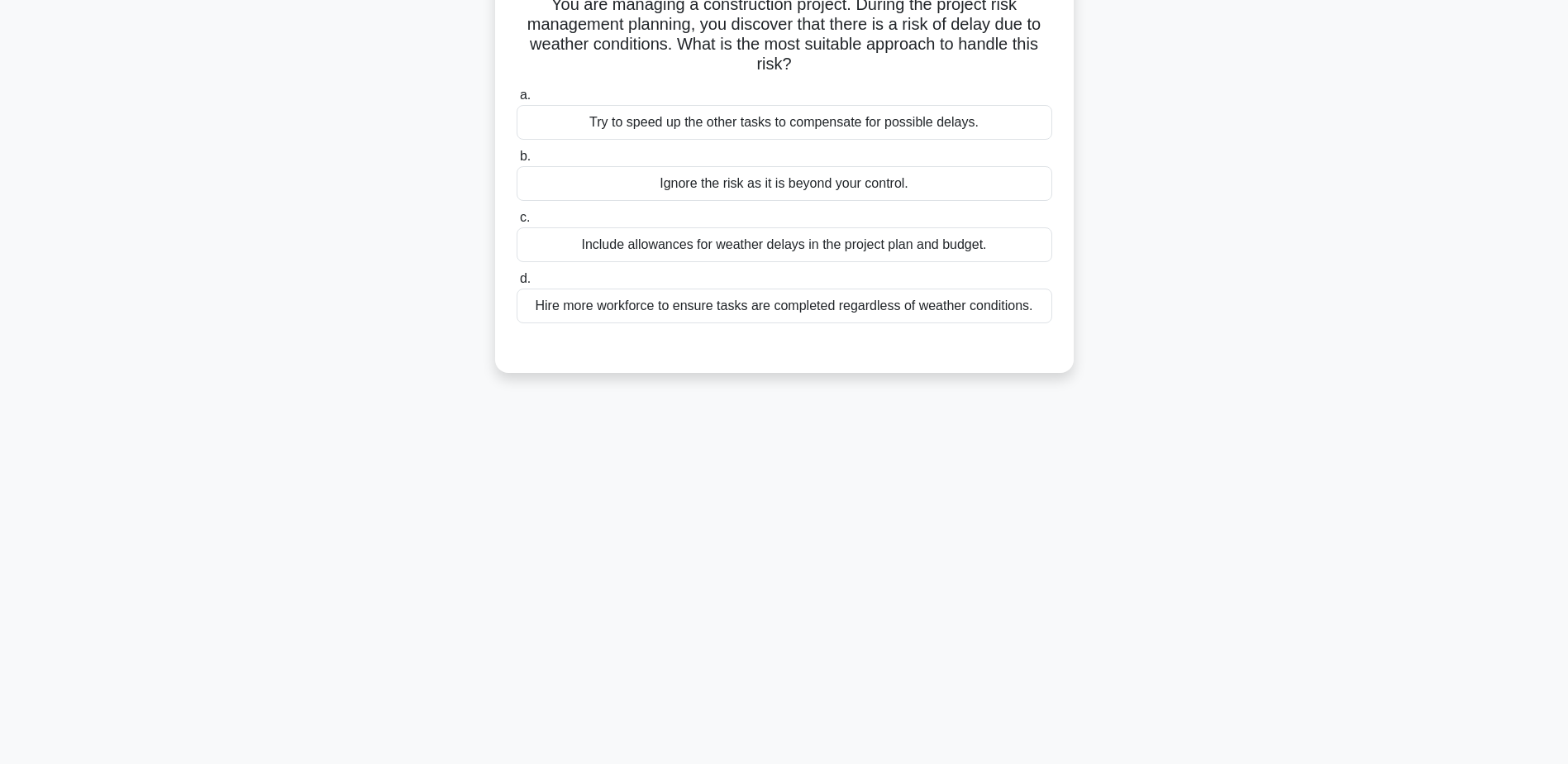
scroll to position [0, 0]
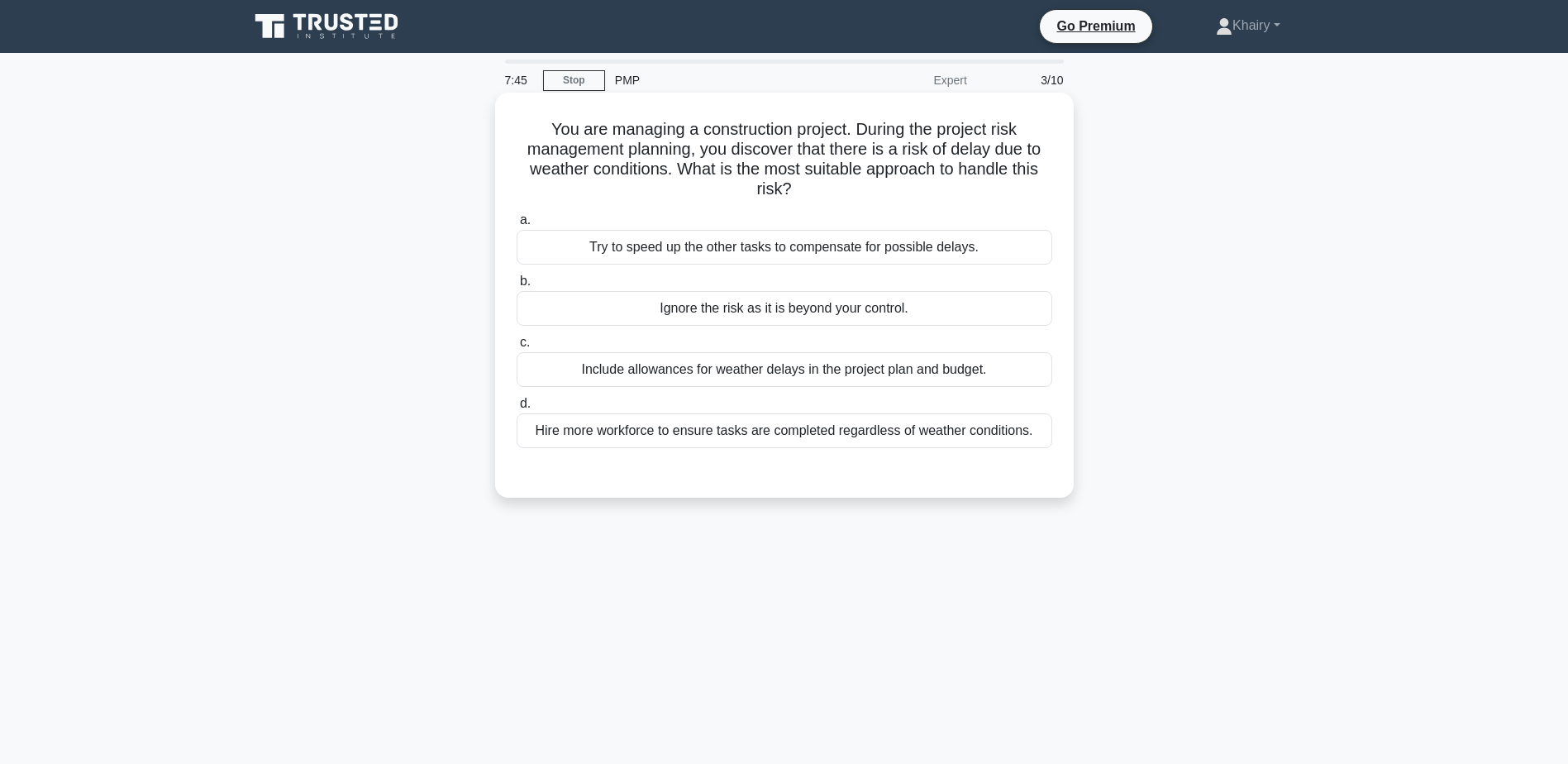
drag, startPoint x: 530, startPoint y: 130, endPoint x: 963, endPoint y: 190, distance: 437.1
click at [963, 190] on h5 "You are managing a construction project. During the project risk management pla…" at bounding box center [784, 160] width 539 height 81
copy h5 "You are managing a construction project. During the project risk management pla…"
click at [1048, 246] on div "Try to speed up the other tasks to compensate for possible delays." at bounding box center [784, 247] width 536 height 35
click at [516, 226] on input "a. Try to speed up the other tasks to compensate for possible delays." at bounding box center [516, 220] width 0 height 11
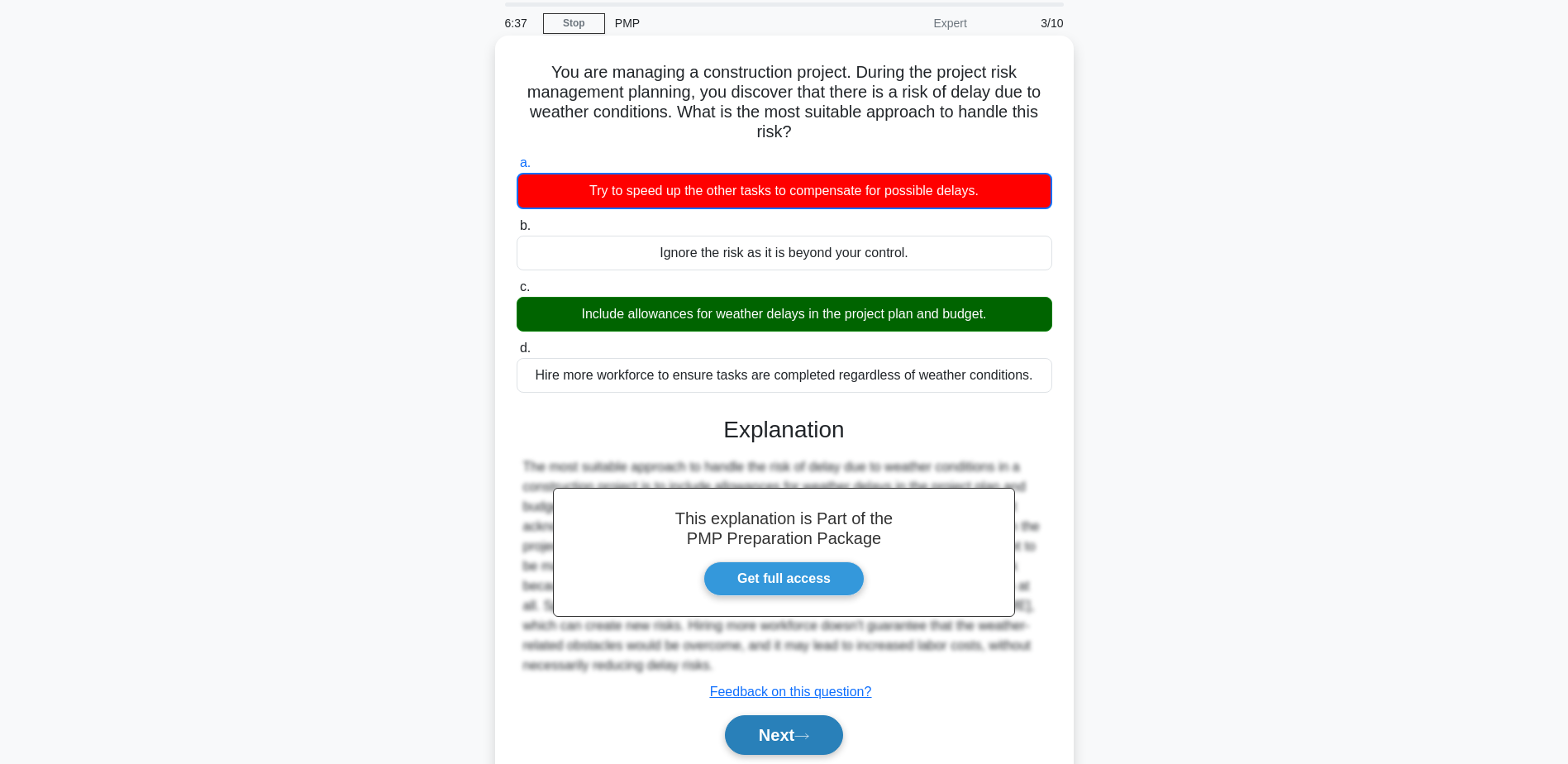
scroll to position [129, 0]
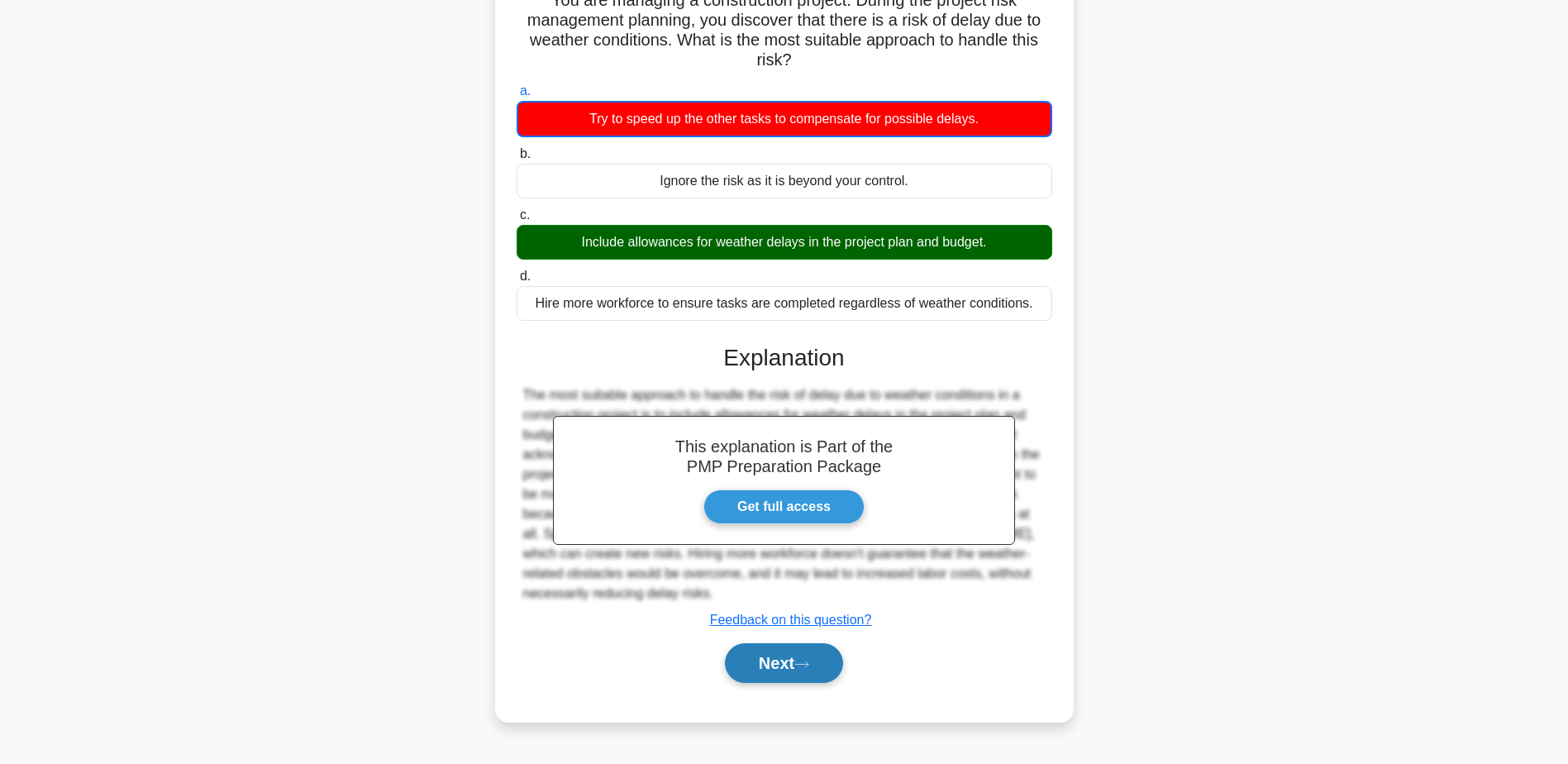
click at [782, 658] on button "Next" at bounding box center [784, 663] width 118 height 40
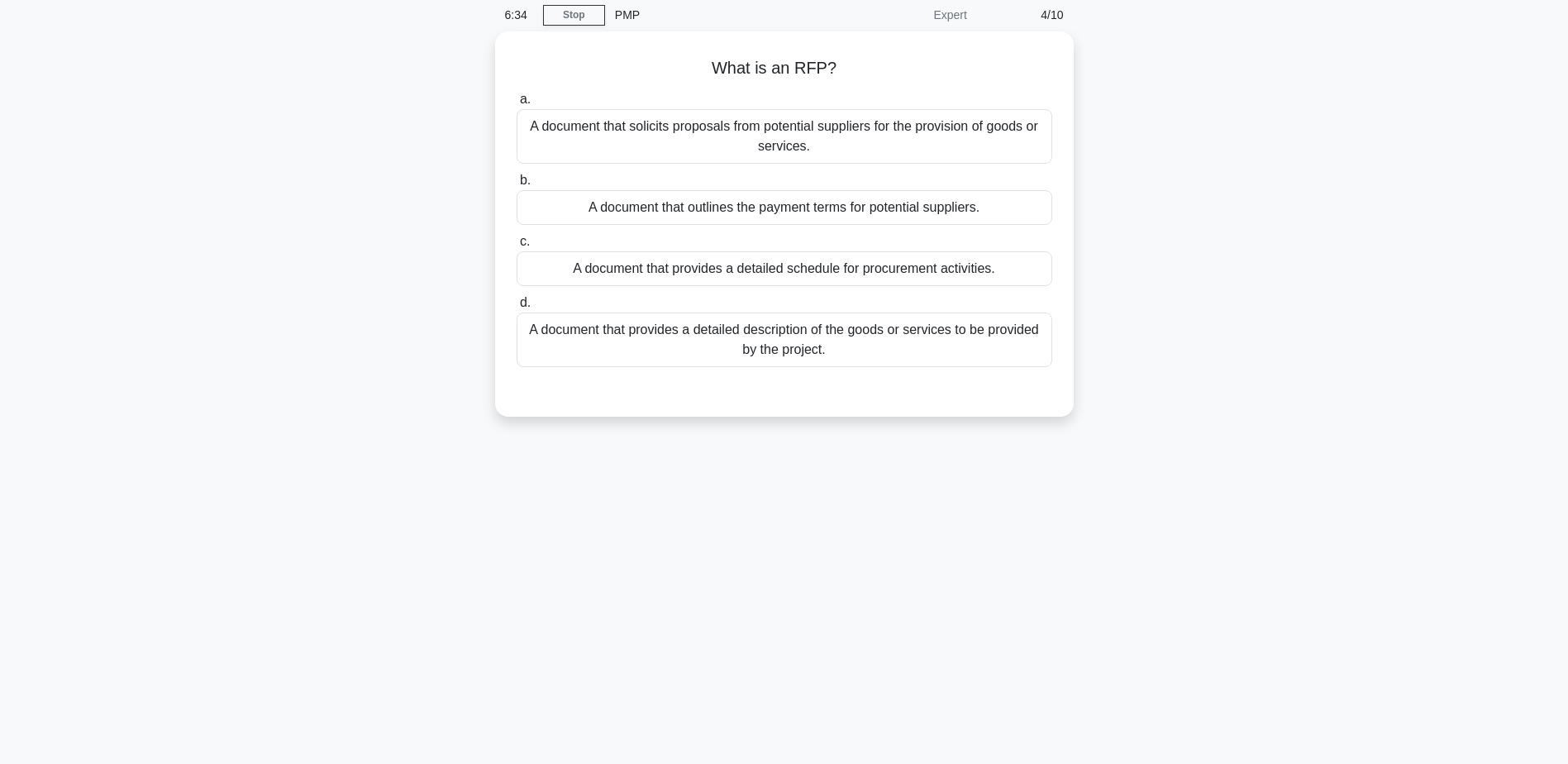
scroll to position [0, 0]
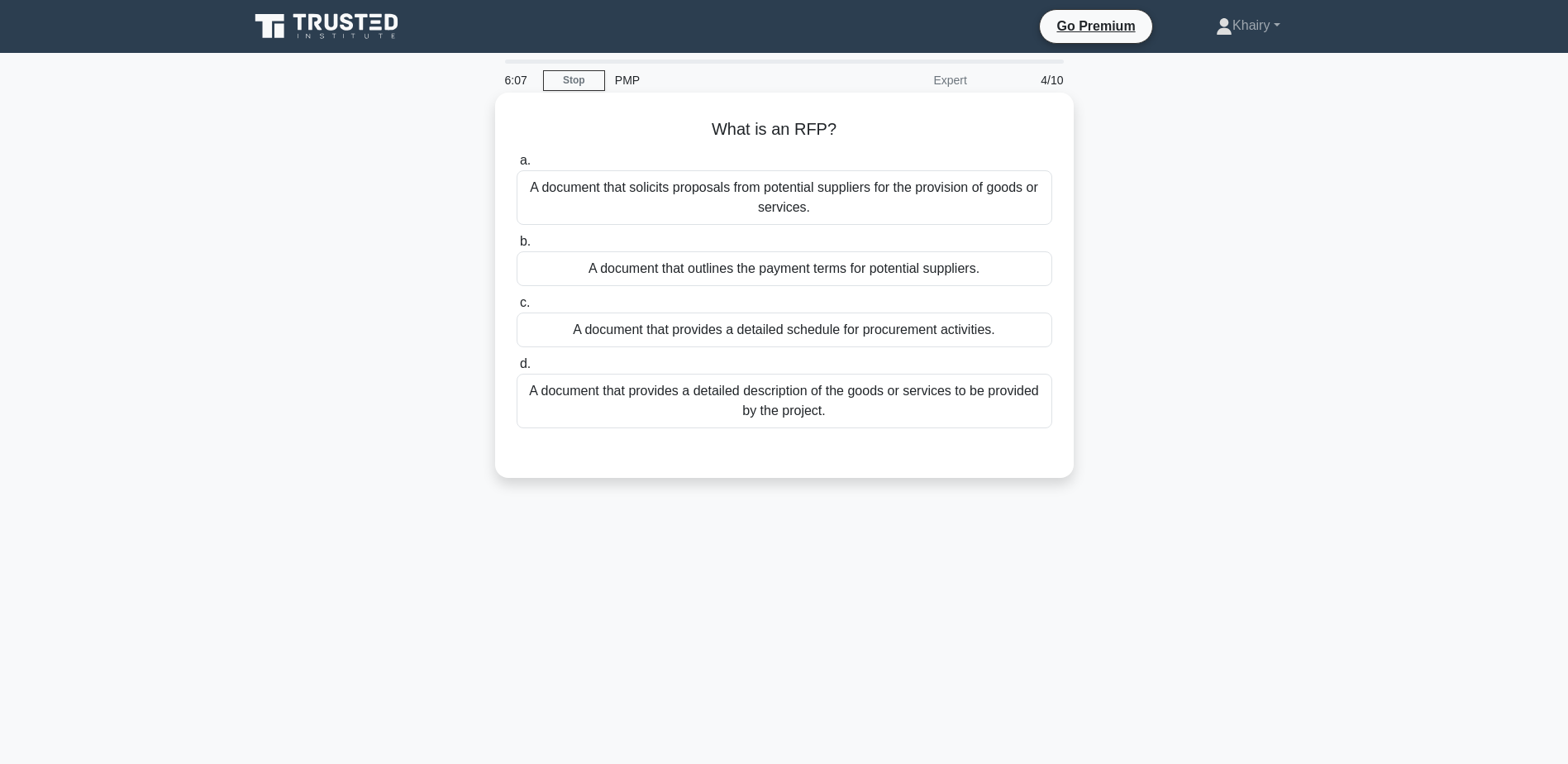
click at [1036, 191] on div "A document that solicits proposals from potential suppliers for the provision o…" at bounding box center [784, 197] width 536 height 55
click at [516, 167] on input "a. A document that solicits proposals from potential suppliers for the provisio…" at bounding box center [516, 161] width 0 height 11
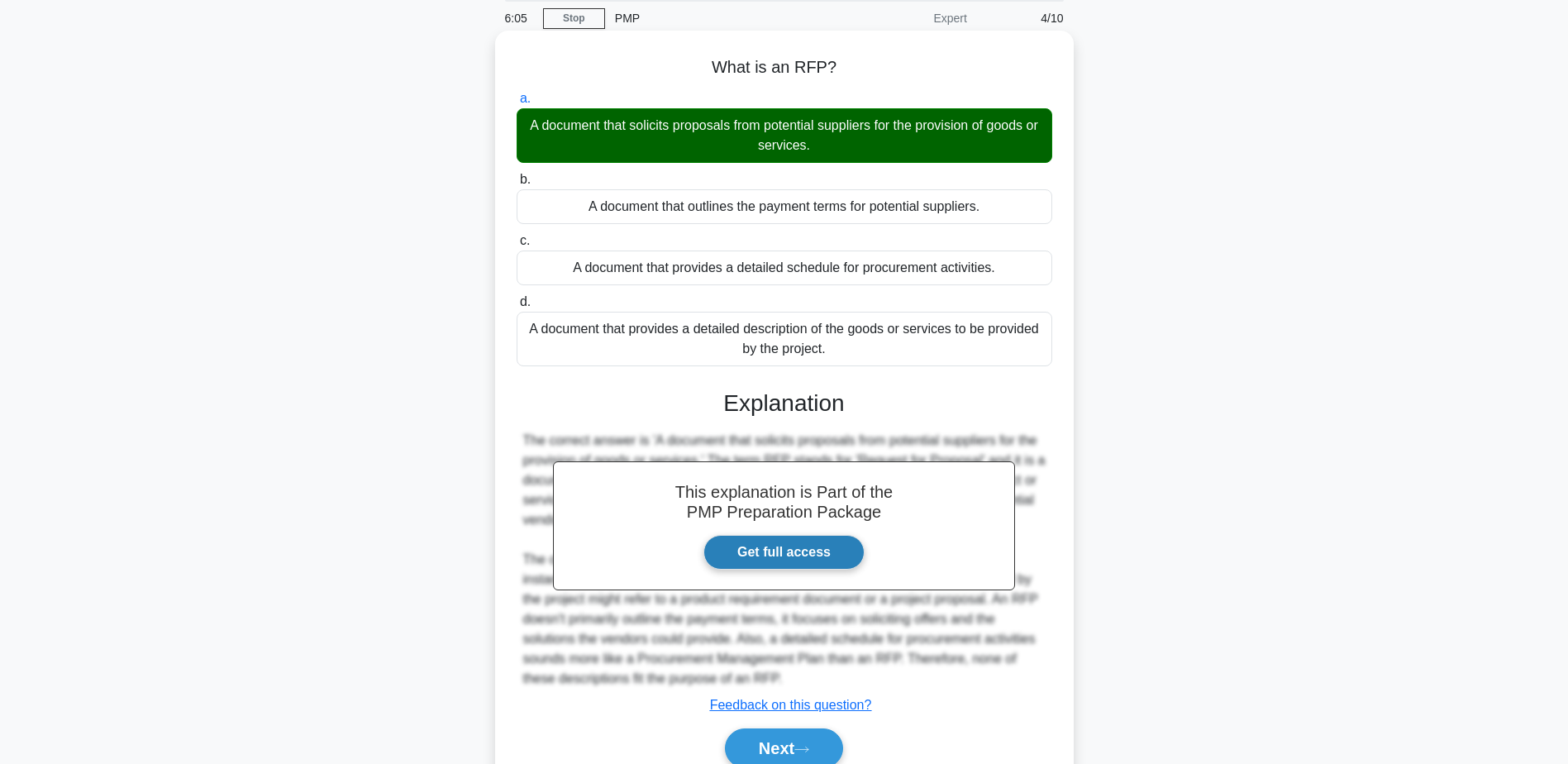
scroll to position [137, 0]
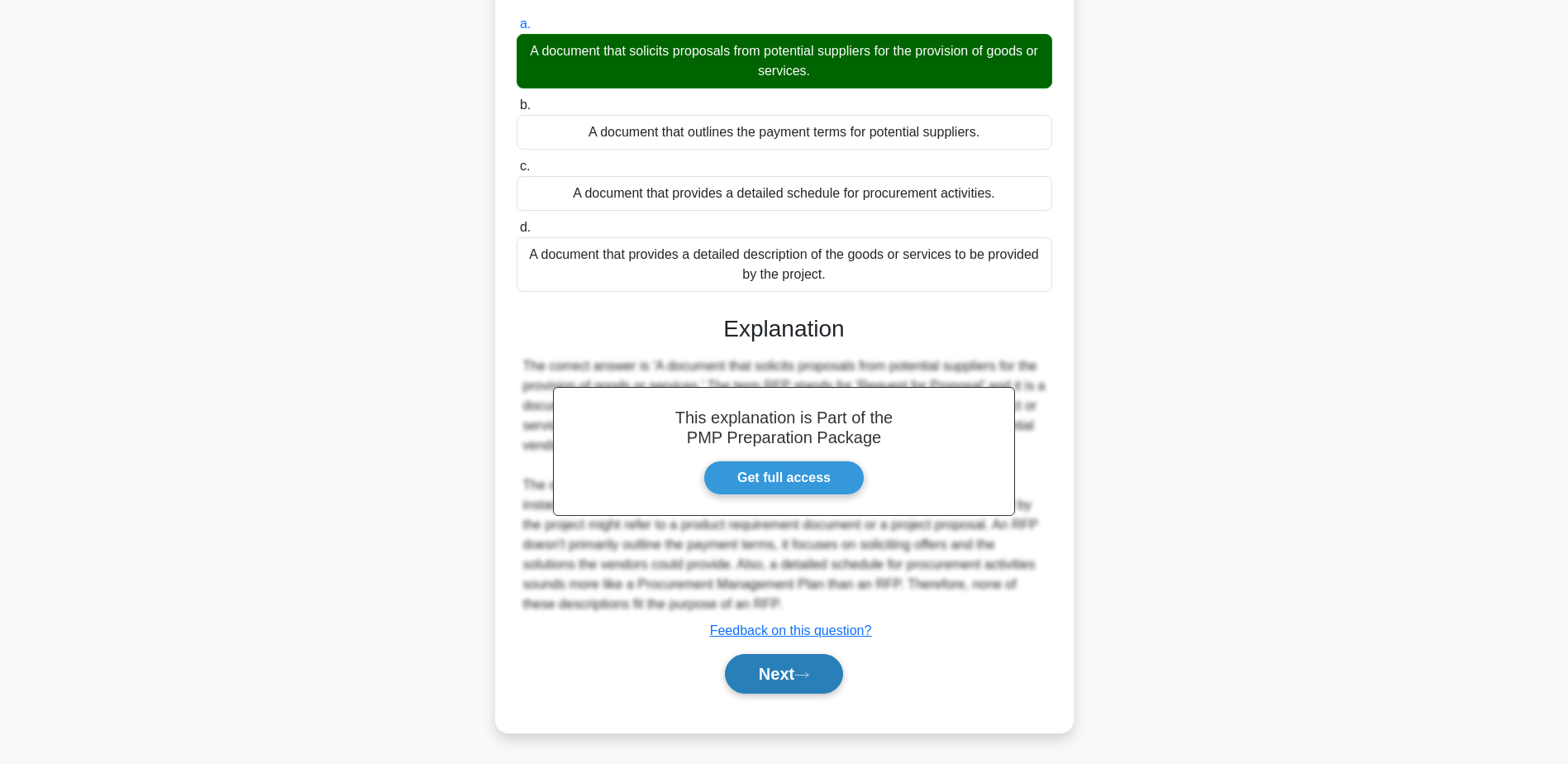
click at [772, 670] on button "Next" at bounding box center [784, 673] width 118 height 40
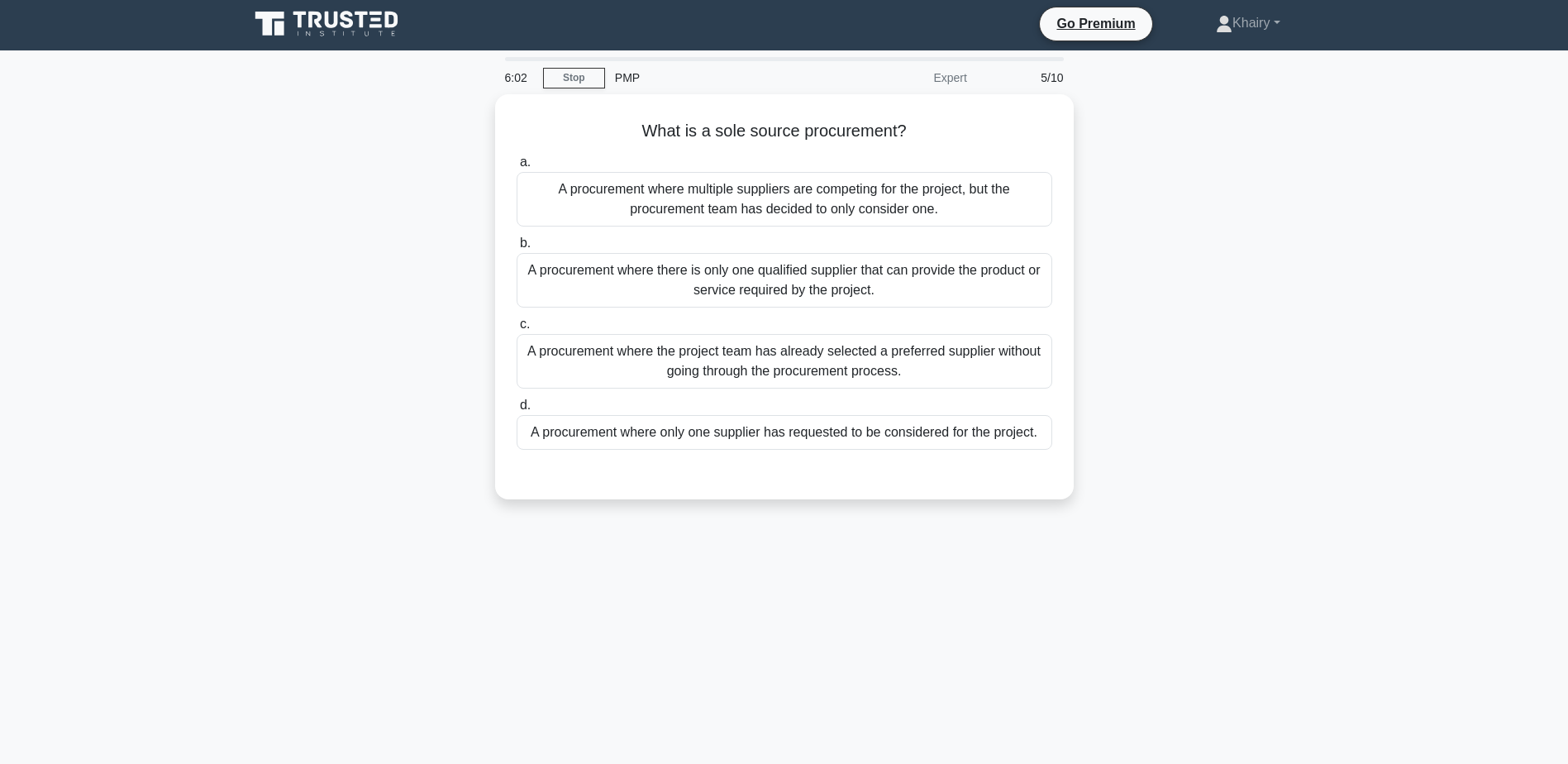
scroll to position [0, 0]
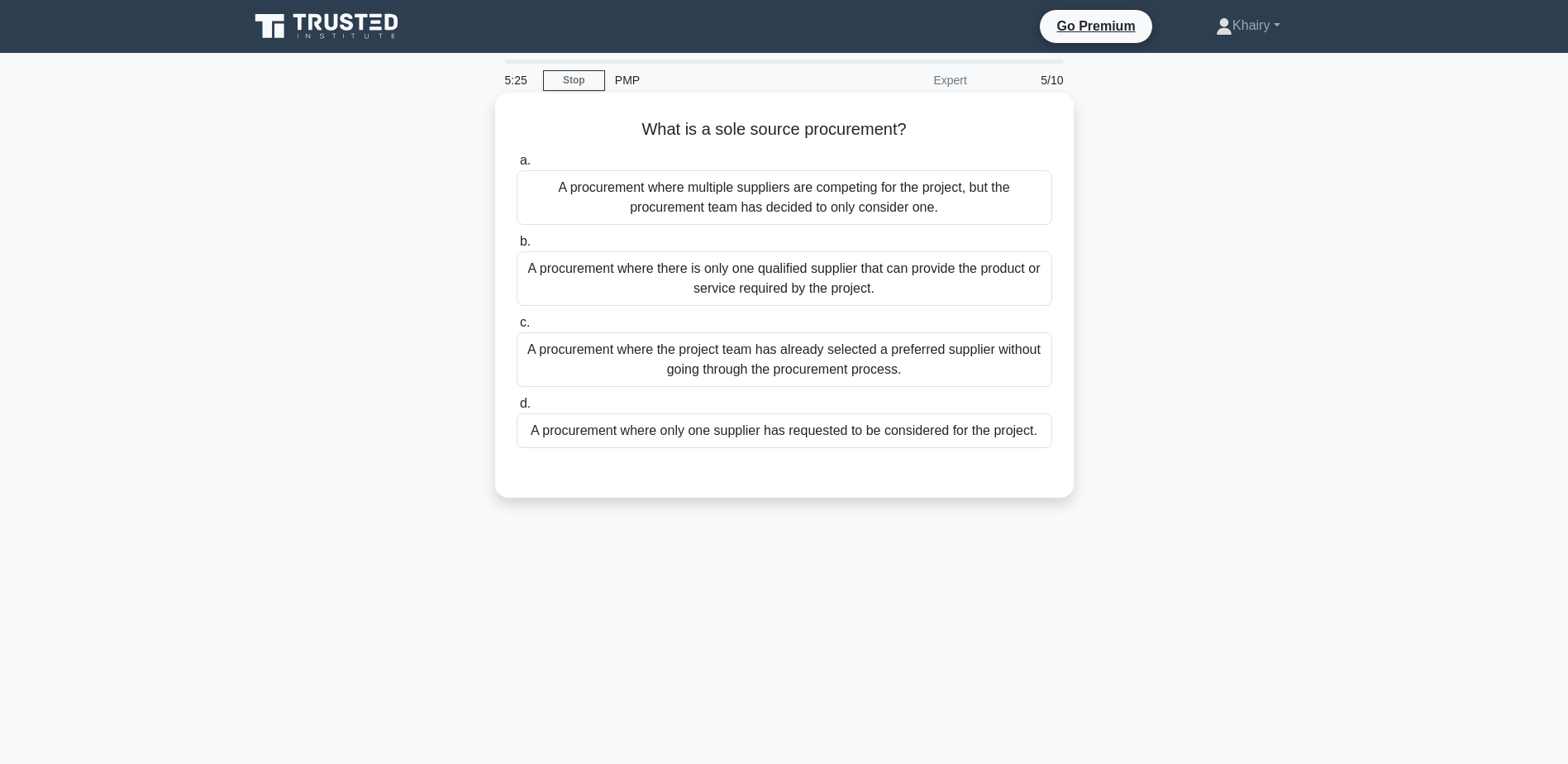
click at [1042, 437] on div "A procurement where only one supplier has requested to be considered for the pr…" at bounding box center [784, 432] width 536 height 35
click at [516, 409] on input "d. A procurement where only one supplier has requested to be considered for the…" at bounding box center [516, 404] width 0 height 11
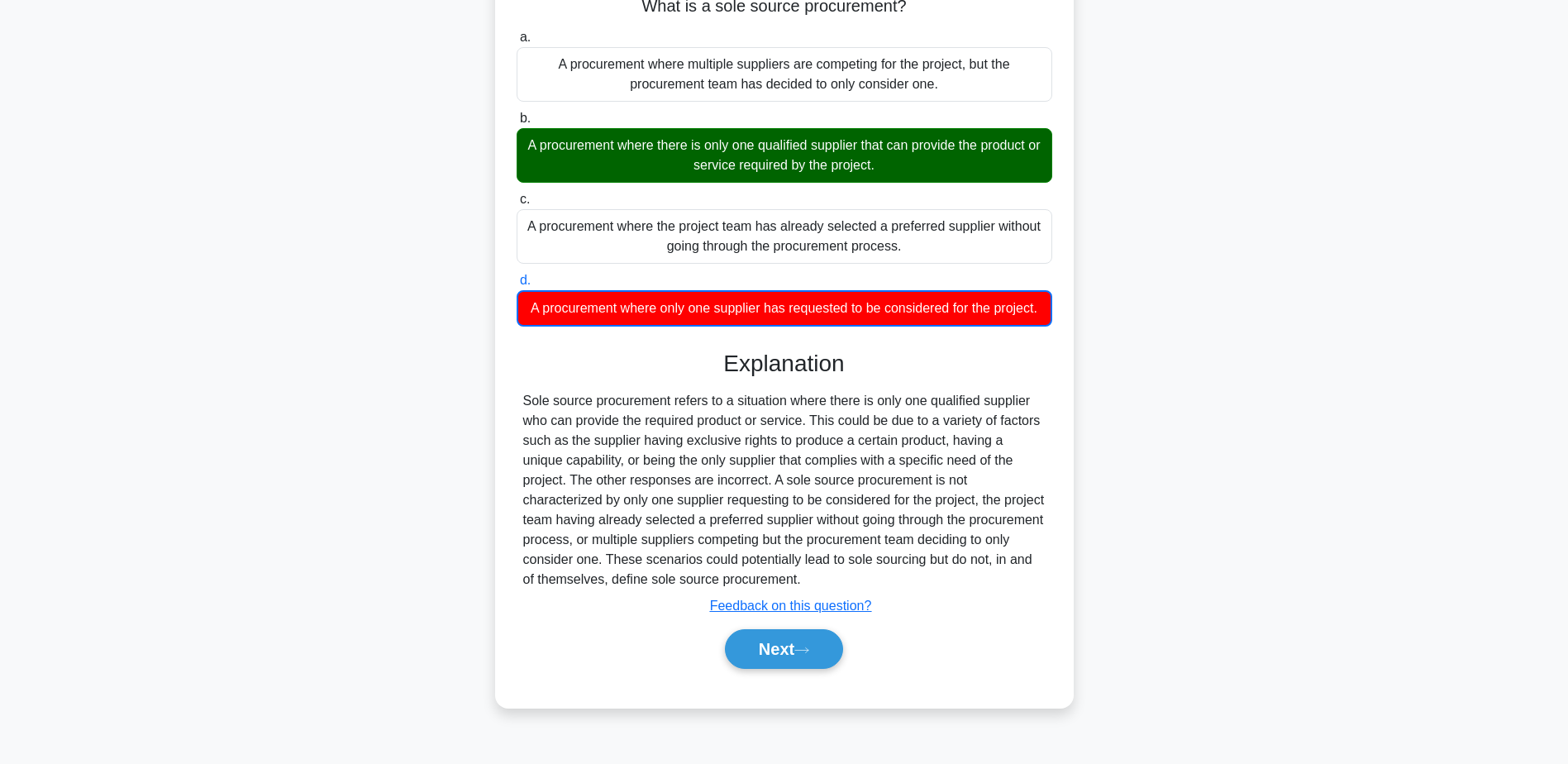
scroll to position [129, 0]
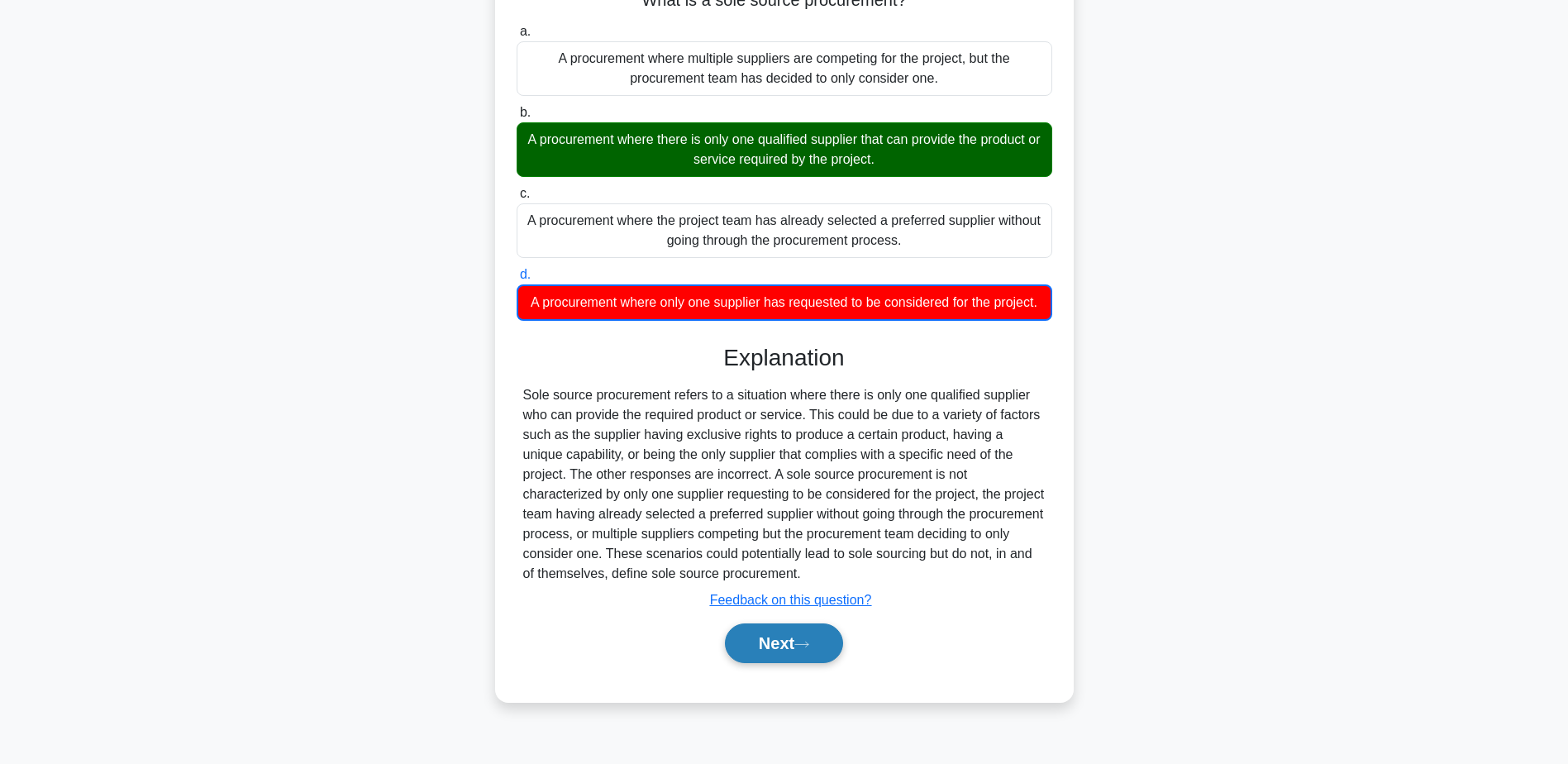
click at [776, 660] on button "Next" at bounding box center [784, 643] width 118 height 40
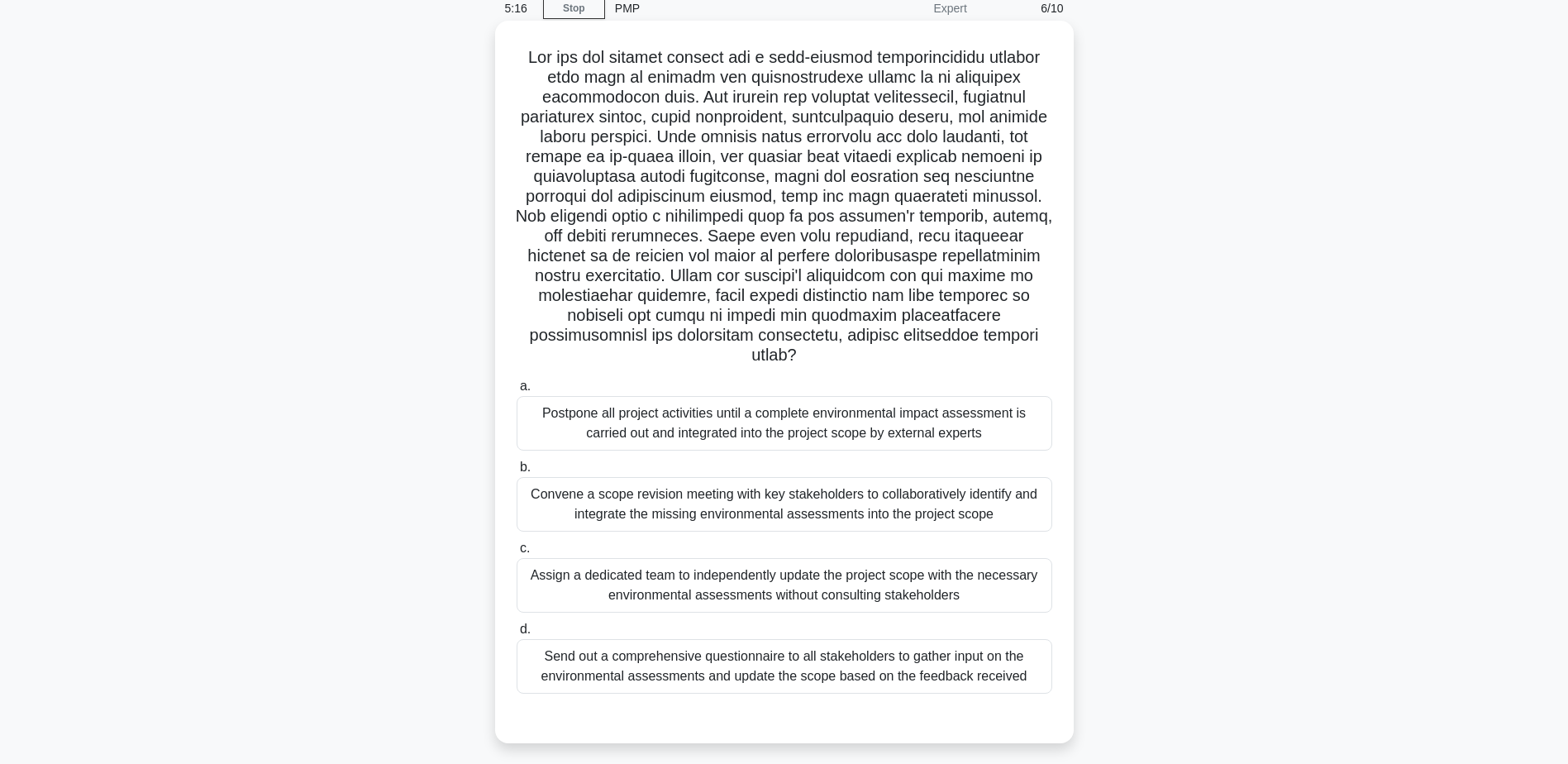
scroll to position [0, 0]
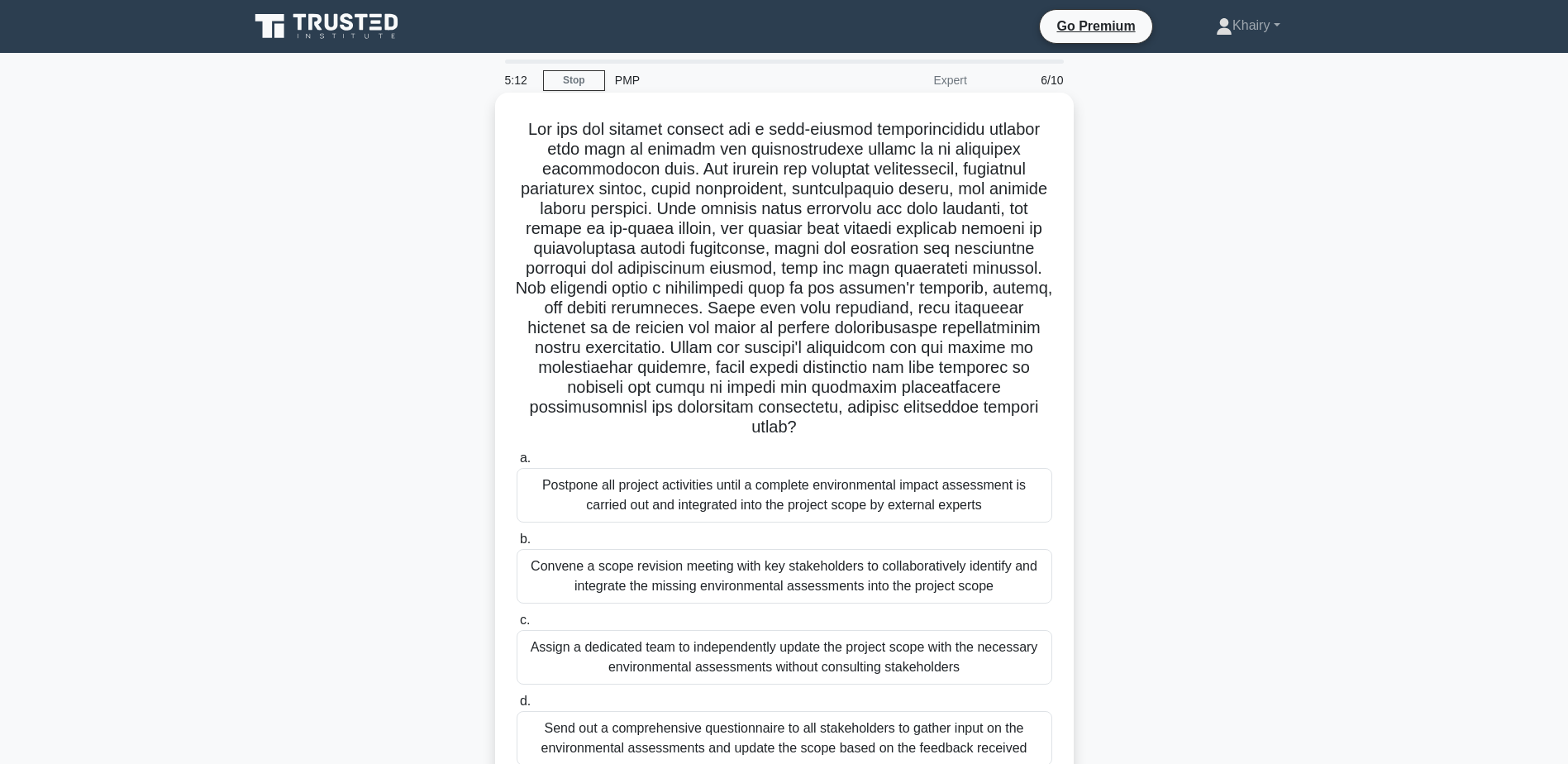
drag, startPoint x: 523, startPoint y: 121, endPoint x: 1007, endPoint y: 435, distance: 576.9
click at [1007, 435] on h5 ".spinner_0XTQ{transform-origin:center;animation:spinner_y6GP .75s linear infini…" at bounding box center [784, 279] width 539 height 319
copy h5 "You are the project manager for a high-profile infrastructure project that aims…"
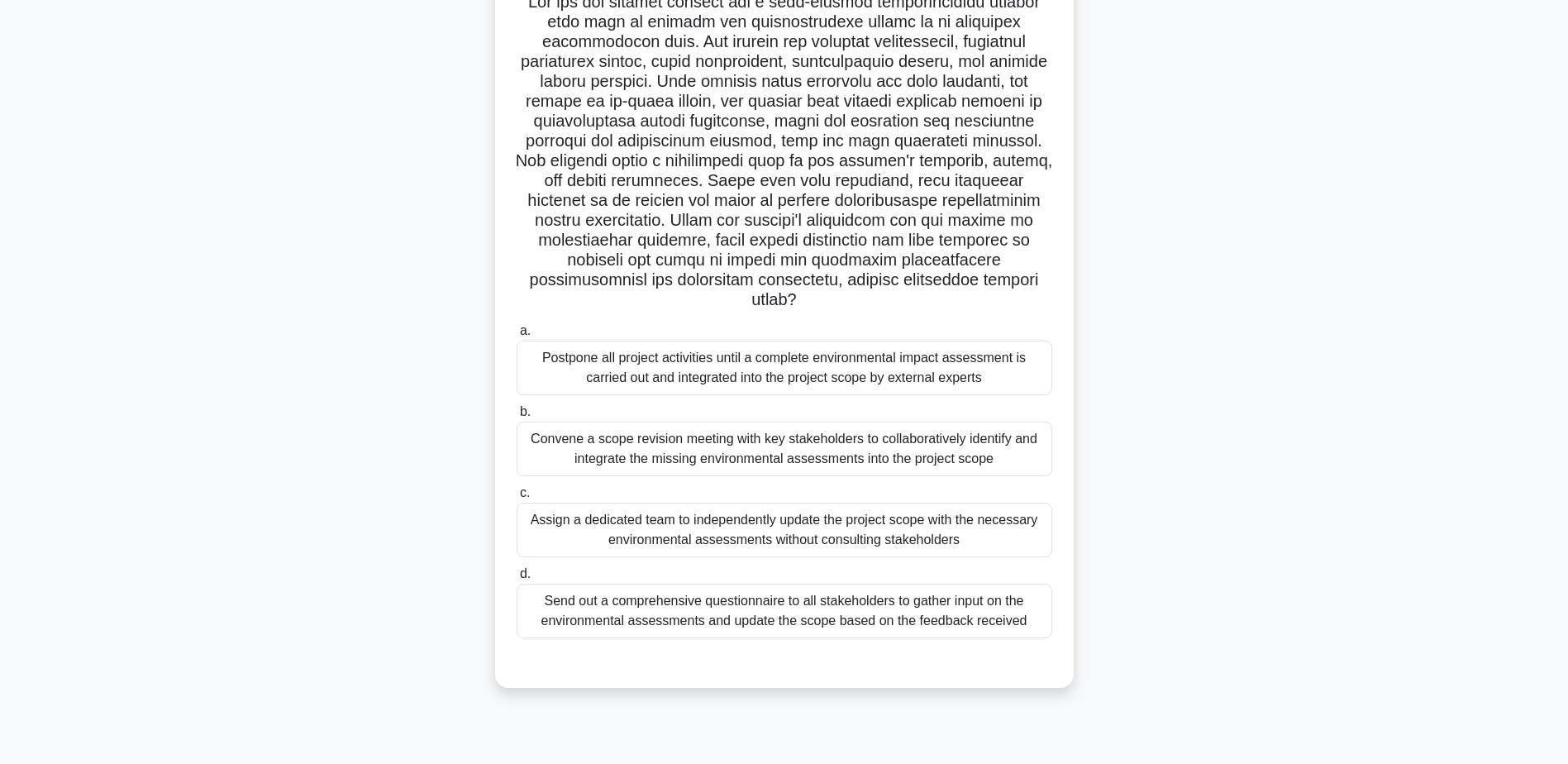
scroll to position [129, 0]
click at [1033, 449] on div "Convene a scope revision meeting with key stakeholders to collaboratively ident…" at bounding box center [784, 447] width 536 height 55
click at [516, 416] on input "b. Convene a scope revision meeting with key stakeholders to collaboratively id…" at bounding box center [516, 411] width 0 height 11
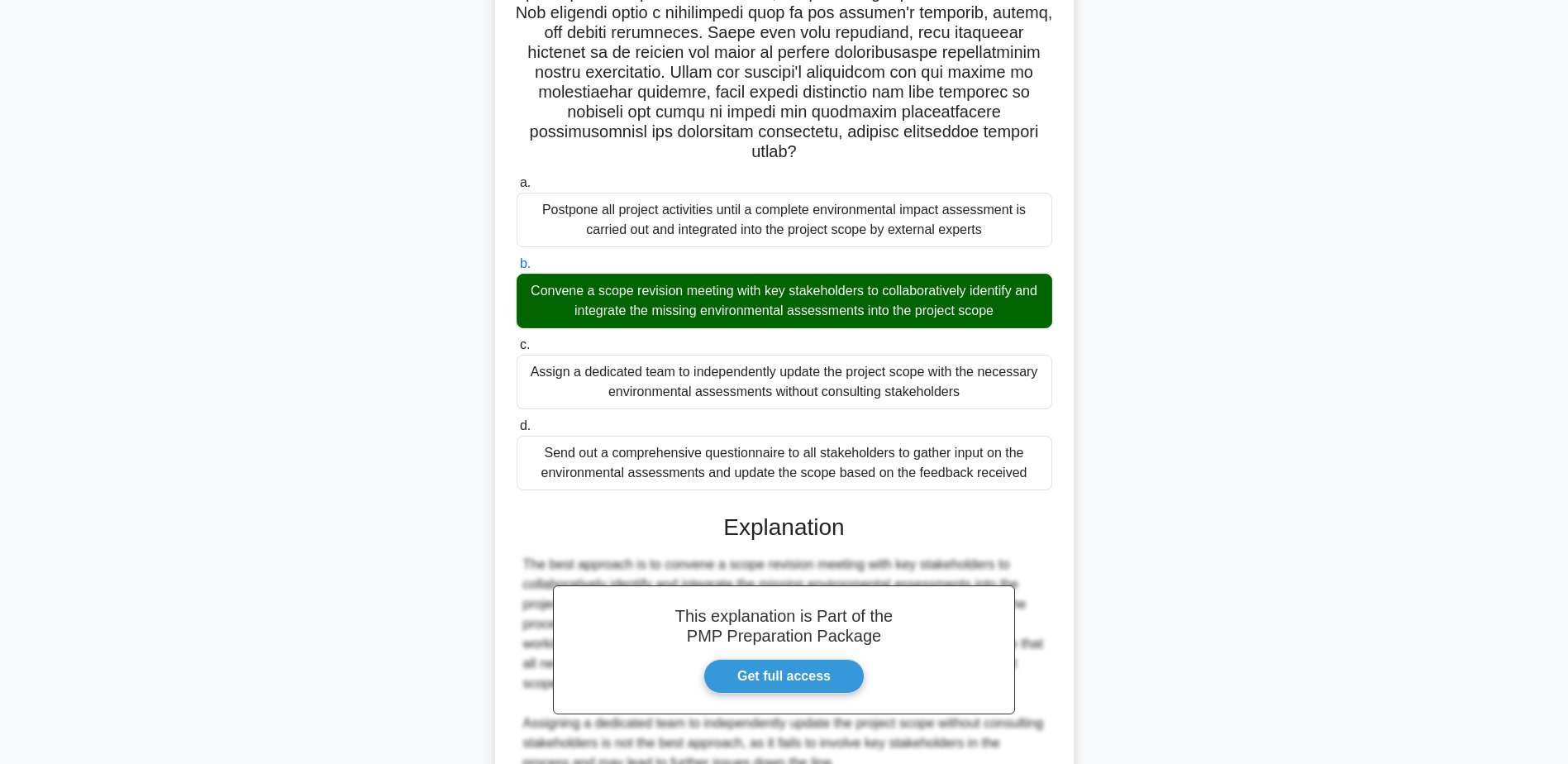
scroll to position [614, 0]
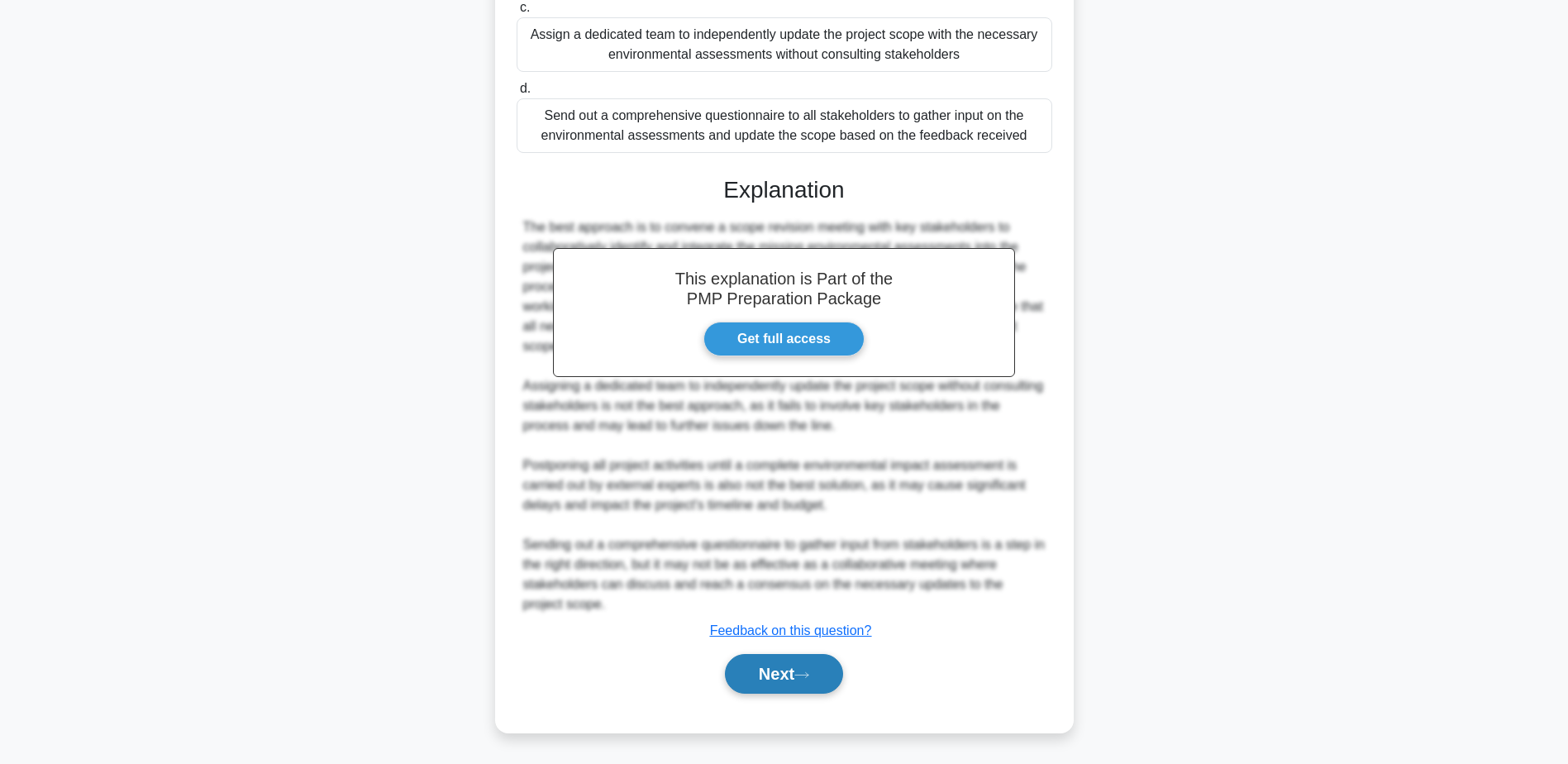
click at [780, 664] on button "Next" at bounding box center [784, 673] width 118 height 40
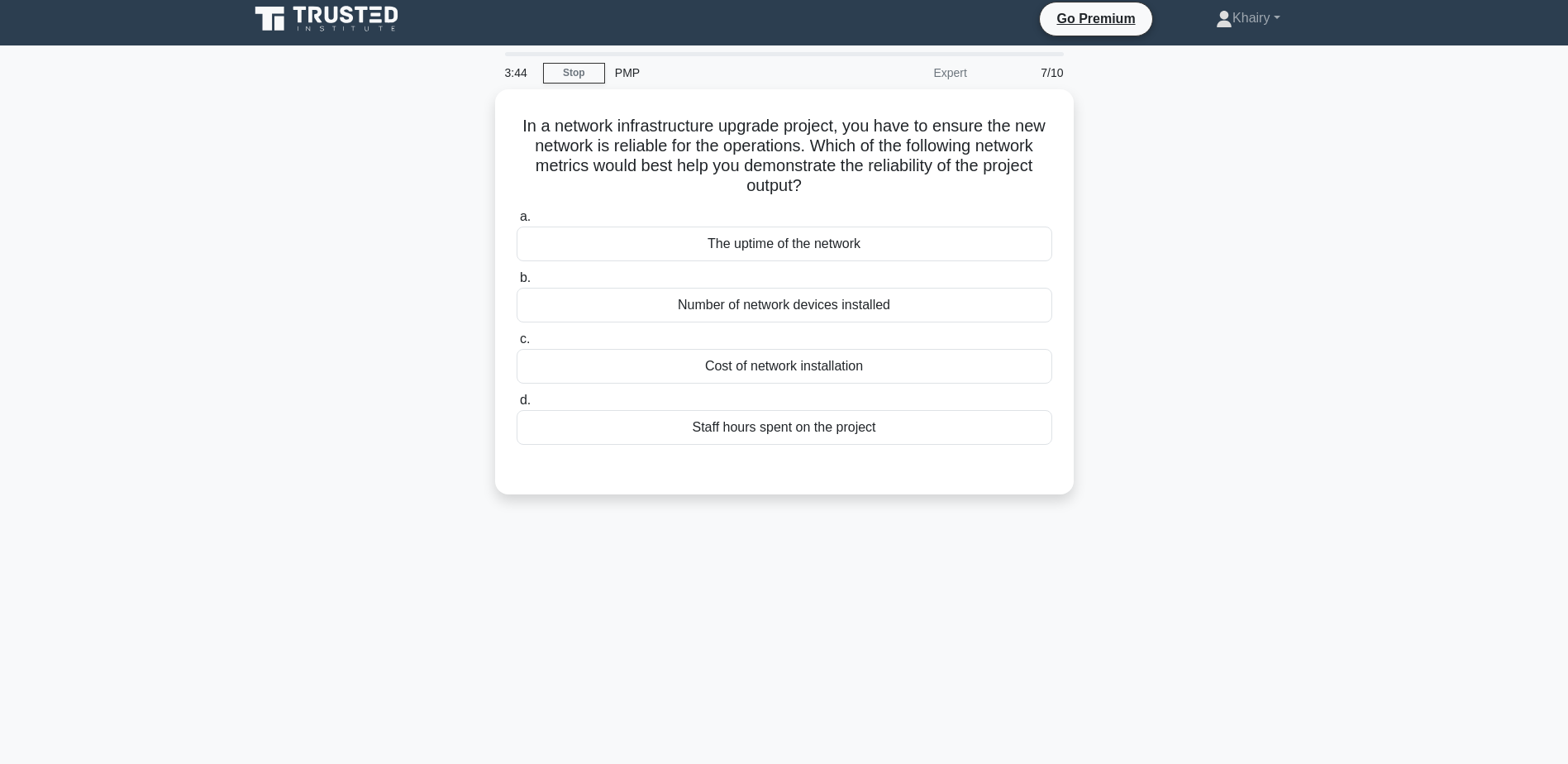
scroll to position [0, 0]
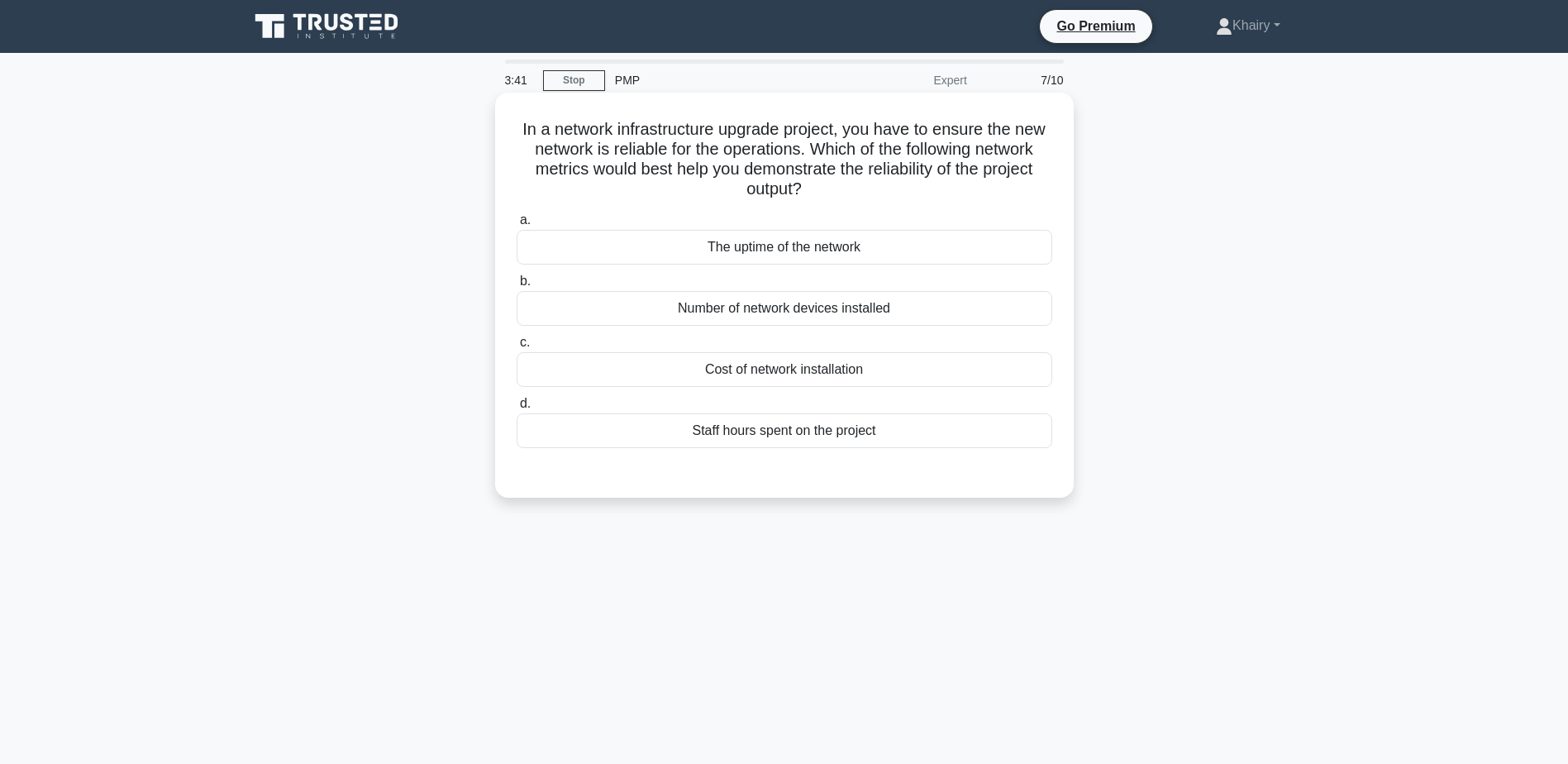
drag, startPoint x: 526, startPoint y: 119, endPoint x: 975, endPoint y: 187, distance: 454.1
click at [975, 187] on div "In a network infrastructure upgrade project, you have to ensure the new network…" at bounding box center [784, 294] width 566 height 392
copy h5 "In a network infrastructure upgrade project, you have to ensure the new network…"
click at [1039, 245] on div "The uptime of the network" at bounding box center [784, 247] width 536 height 35
click at [516, 226] on input "a. The uptime of the network" at bounding box center [516, 220] width 0 height 11
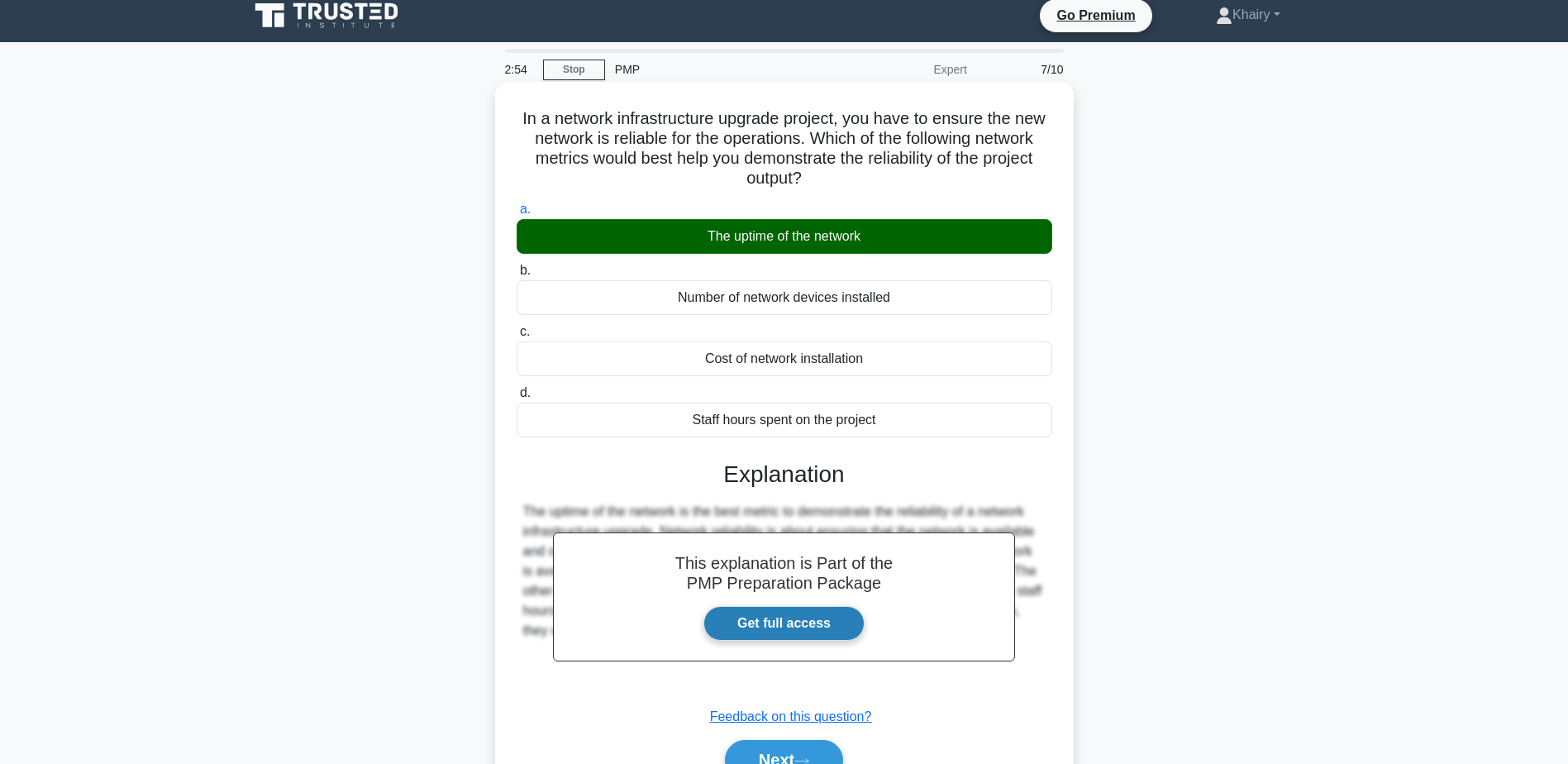
scroll to position [129, 0]
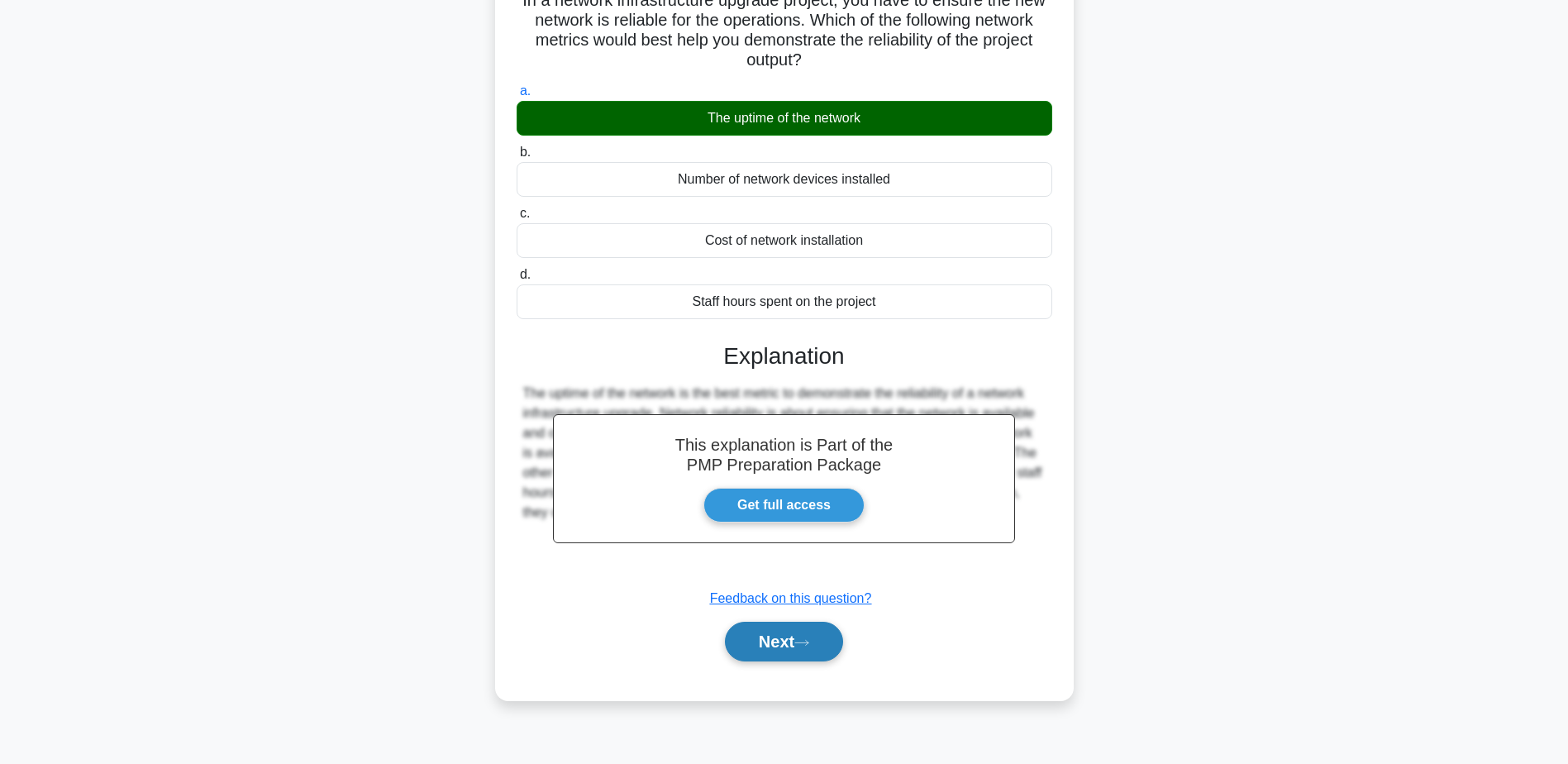
click at [802, 632] on button "Next" at bounding box center [784, 642] width 118 height 40
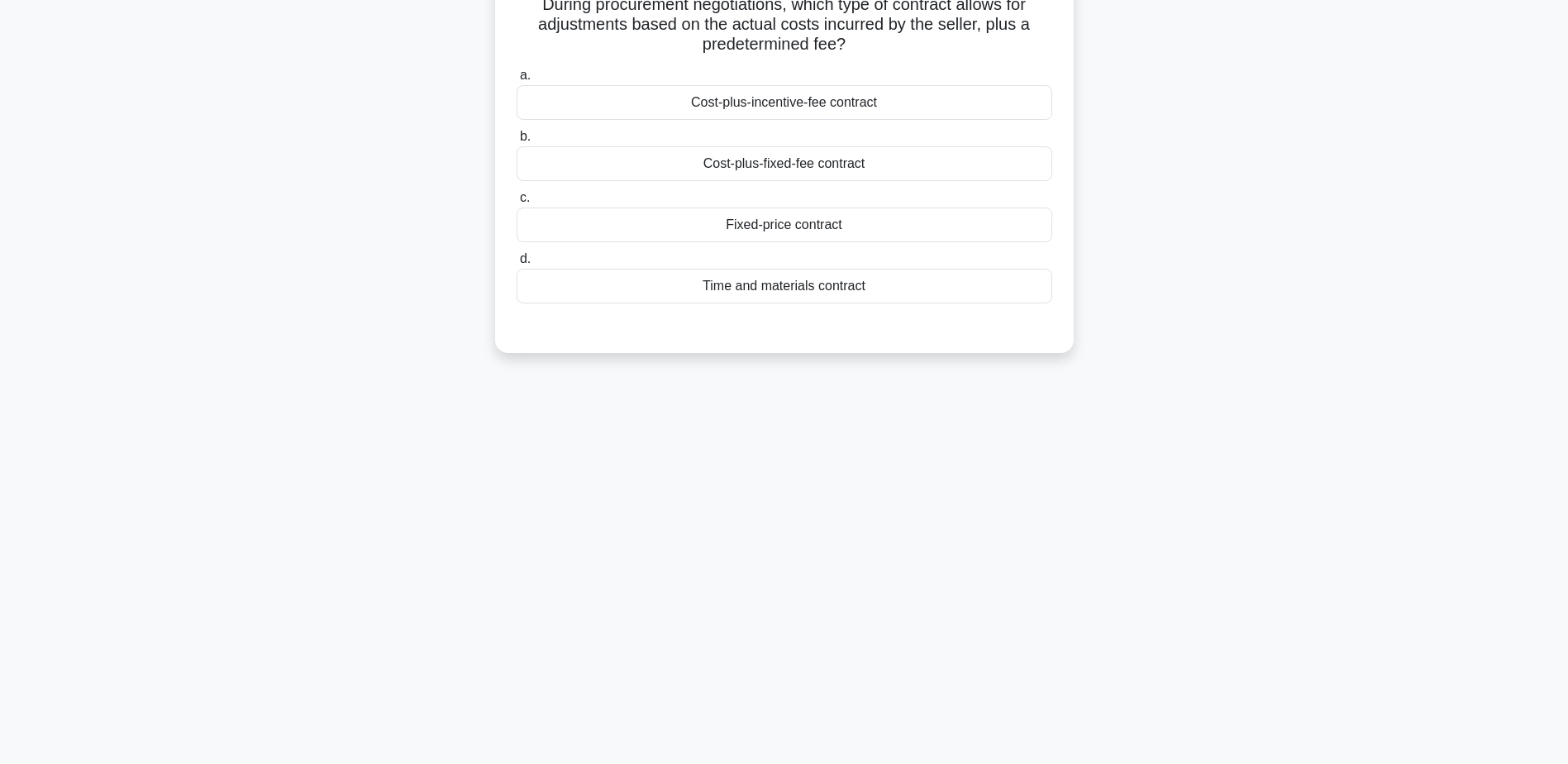
scroll to position [0, 0]
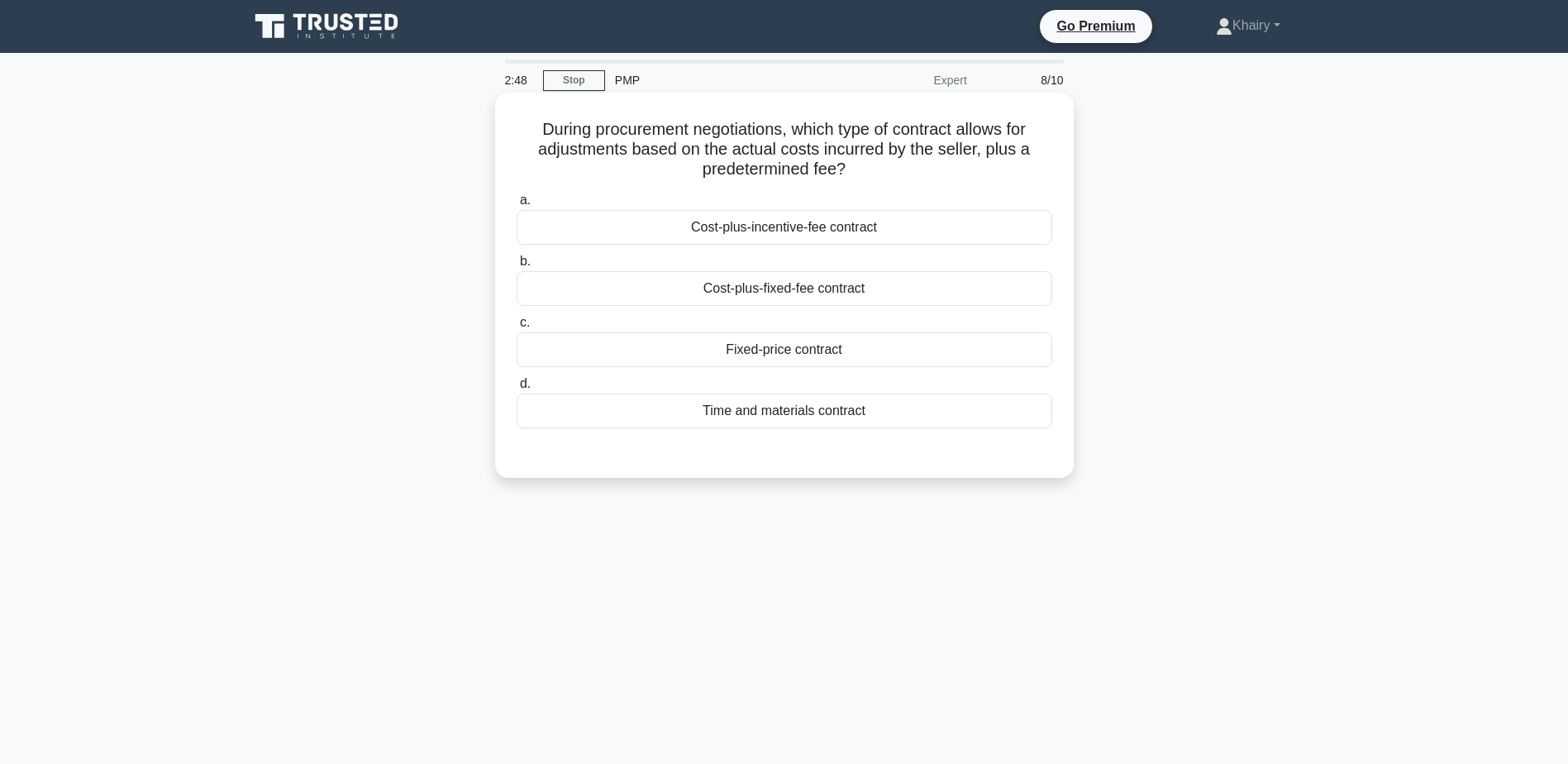
drag, startPoint x: 521, startPoint y: 117, endPoint x: 977, endPoint y: 181, distance: 460.5
click at [977, 181] on div "During procurement negotiations, which type of contract allows for adjustments …" at bounding box center [784, 285] width 566 height 372
copy h5 "During procurement negotiations, which type of contract allows for adjustments …"
click at [888, 231] on div "Cost-plus-incentive-fee contract" at bounding box center [784, 228] width 536 height 35
click at [516, 206] on input "a. Cost-plus-incentive-fee contract" at bounding box center [516, 201] width 0 height 11
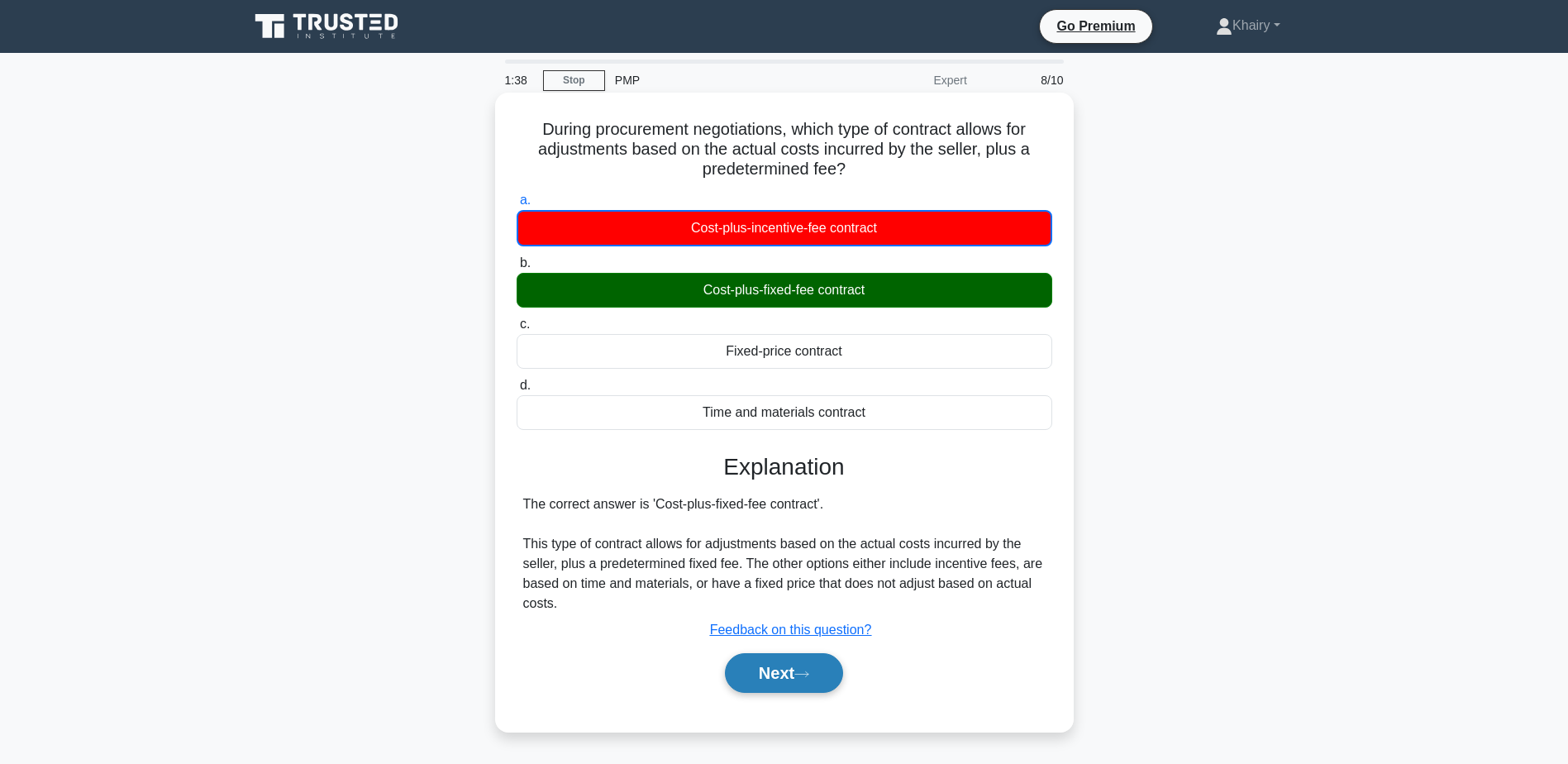
click at [791, 671] on button "Next" at bounding box center [784, 673] width 118 height 40
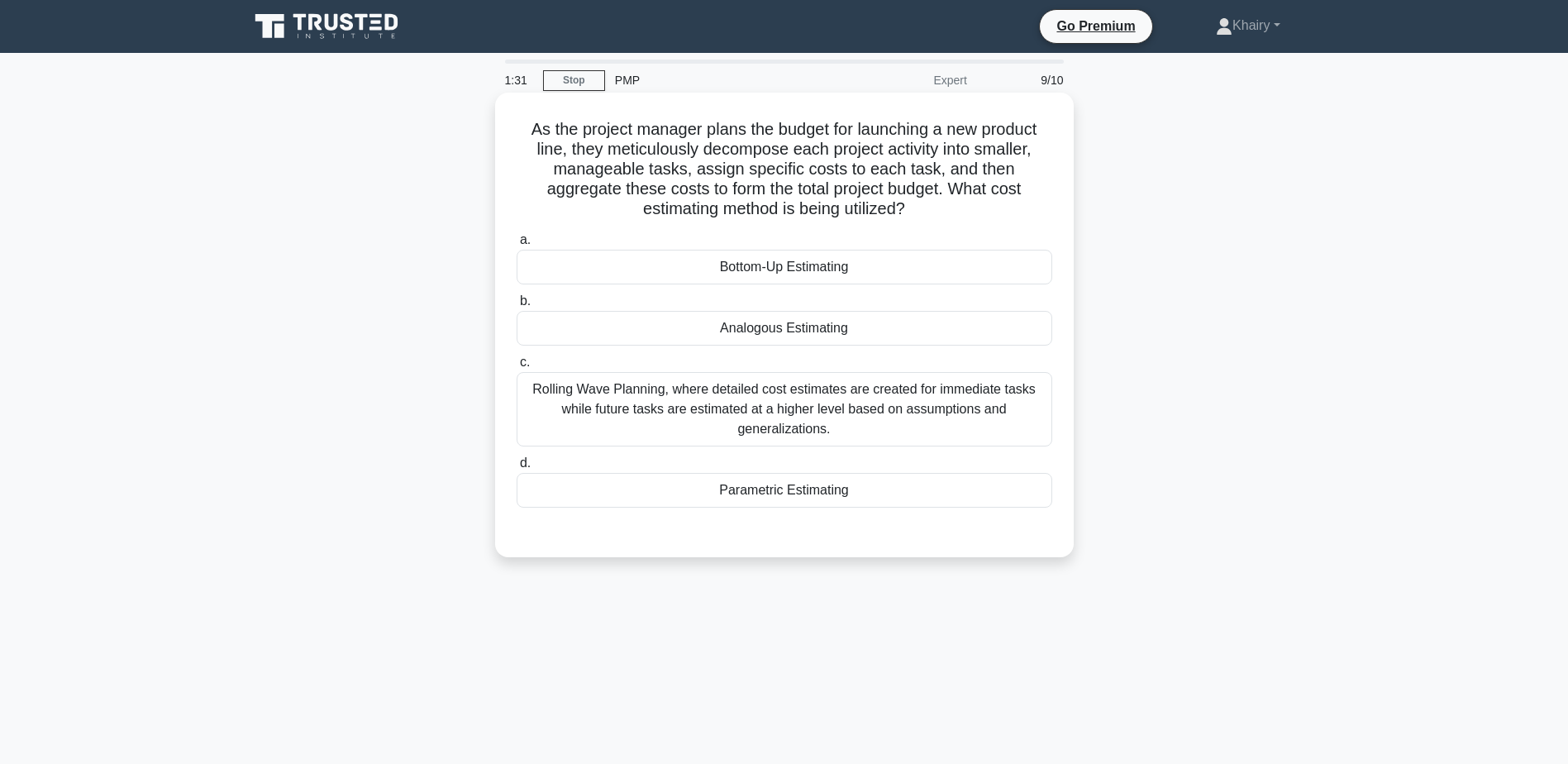
drag, startPoint x: 516, startPoint y: 117, endPoint x: 942, endPoint y: 215, distance: 437.1
click at [942, 215] on div "As the project manager plans the budget for launching a new product line, they …" at bounding box center [784, 325] width 566 height 452
copy h5 "As the project manager plans the budget for launching a new product line, they …"
click at [1025, 270] on div "Bottom-Up Estimating" at bounding box center [784, 268] width 536 height 35
click at [516, 245] on input "a. Bottom-Up Estimating" at bounding box center [516, 241] width 0 height 11
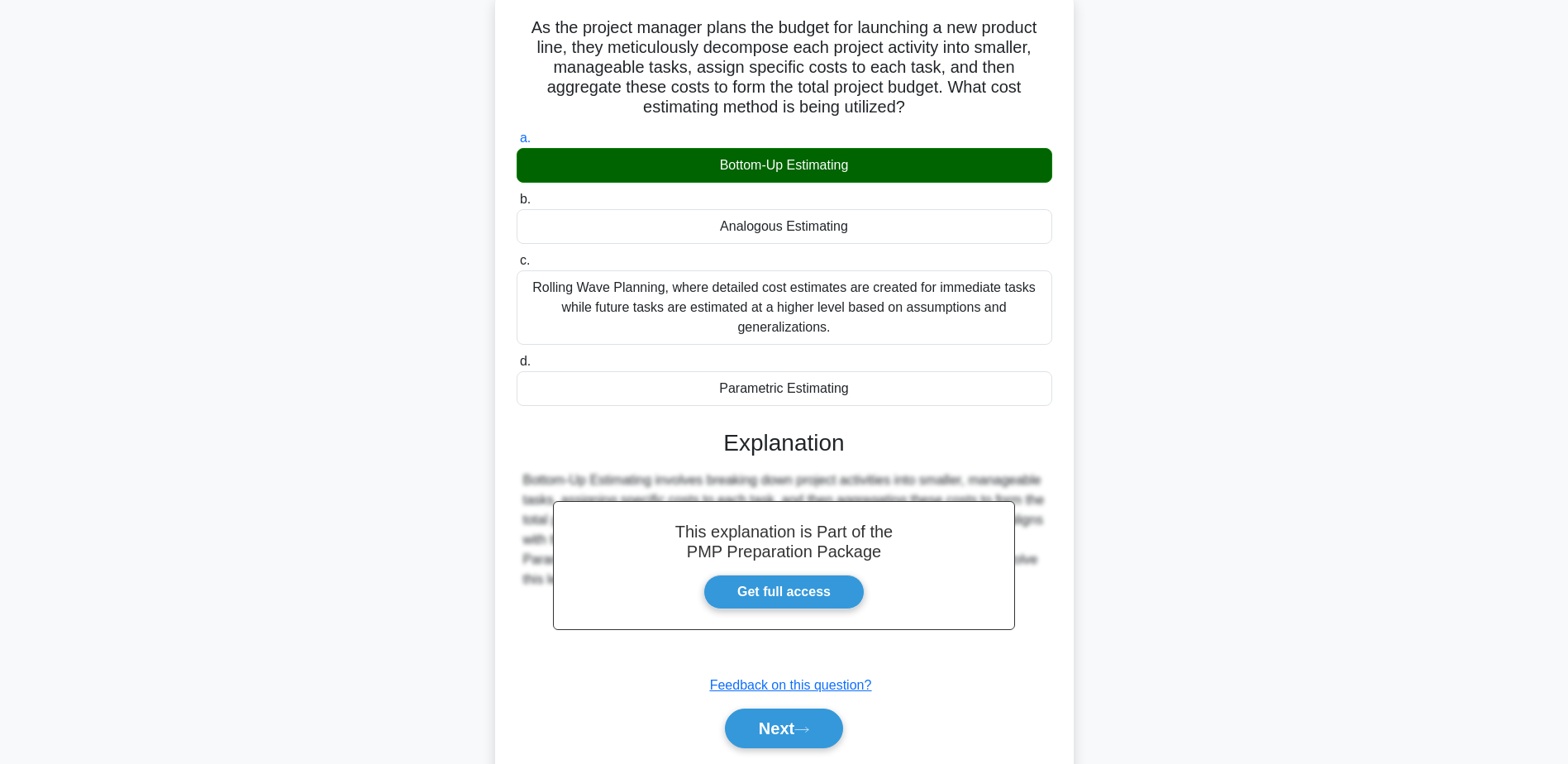
scroll to position [157, 0]
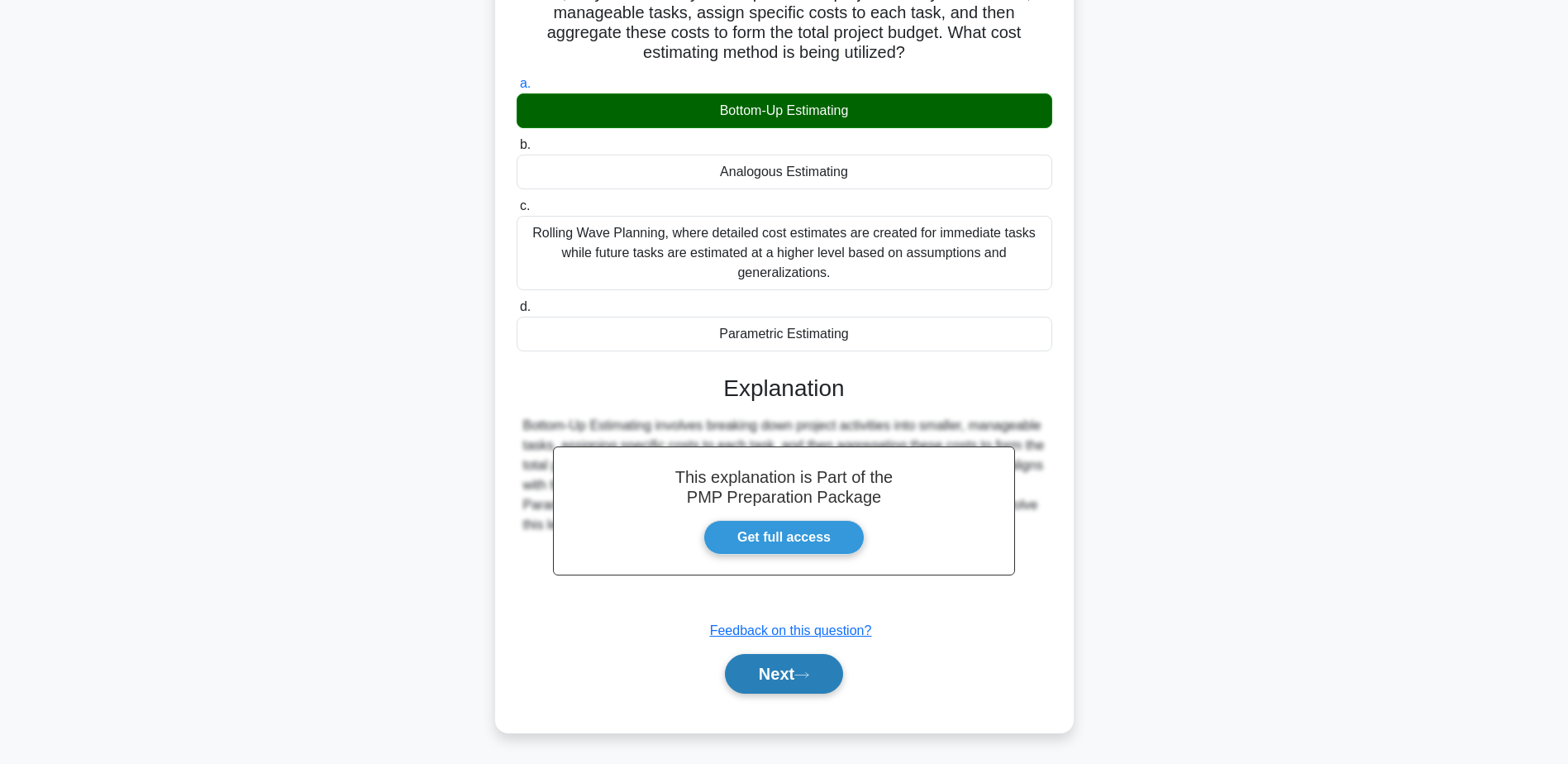
click at [786, 673] on button "Next" at bounding box center [784, 673] width 118 height 40
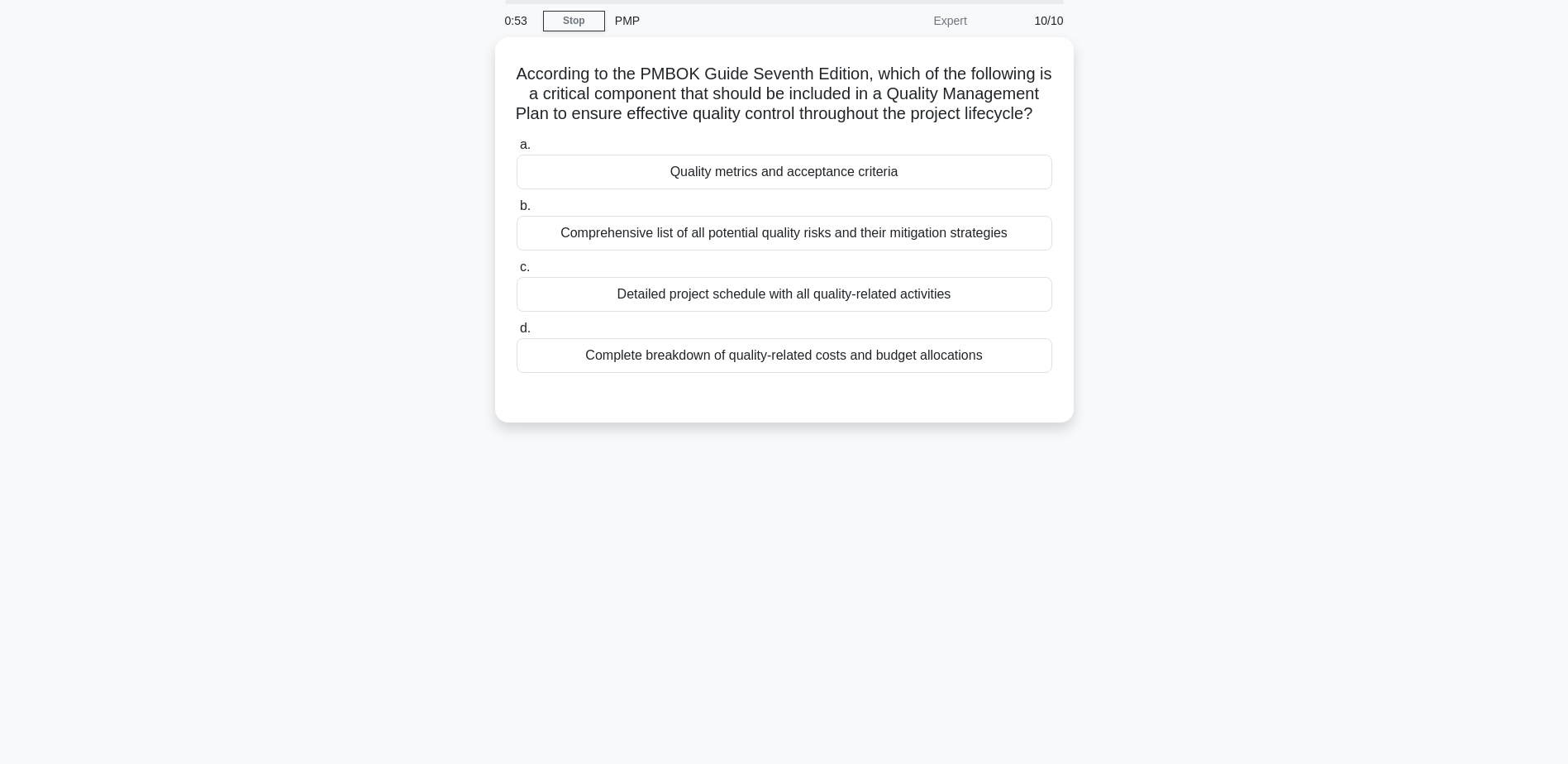
scroll to position [0, 0]
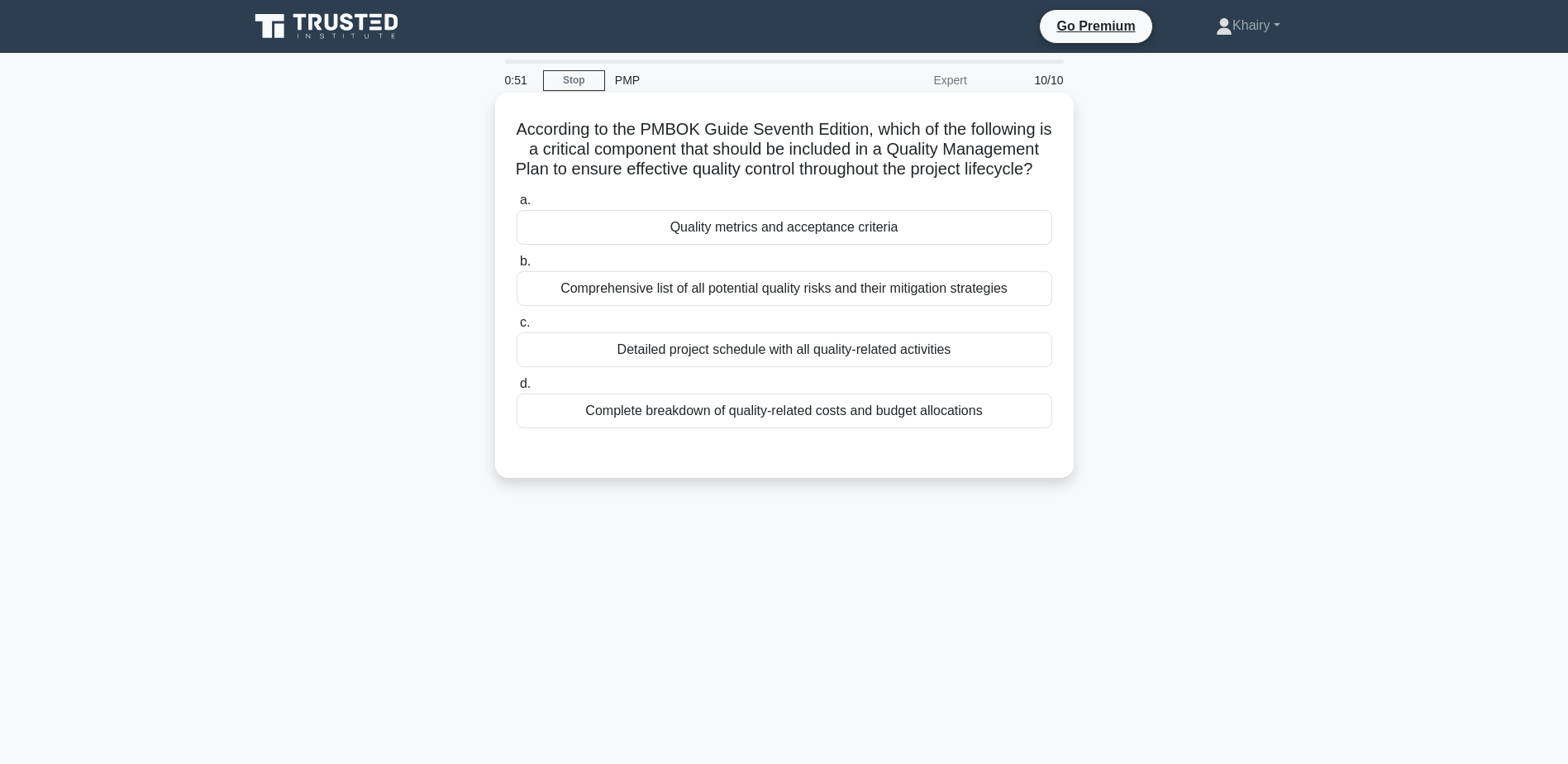
drag, startPoint x: 506, startPoint y: 119, endPoint x: 941, endPoint y: 202, distance: 442.8
click at [941, 202] on div "According to the PMBOK Guide Seventh Edition, which of the following is a criti…" at bounding box center [784, 285] width 566 height 372
copy h5 "According to the PMBOK Guide Seventh Edition, which of the following is a criti…"
click at [1036, 306] on div "Comprehensive list of all potential quality risks and their mitigation strategi…" at bounding box center [784, 289] width 536 height 35
click at [516, 267] on input "b. Comprehensive list of all potential quality risks and their mitigation strat…" at bounding box center [516, 262] width 0 height 11
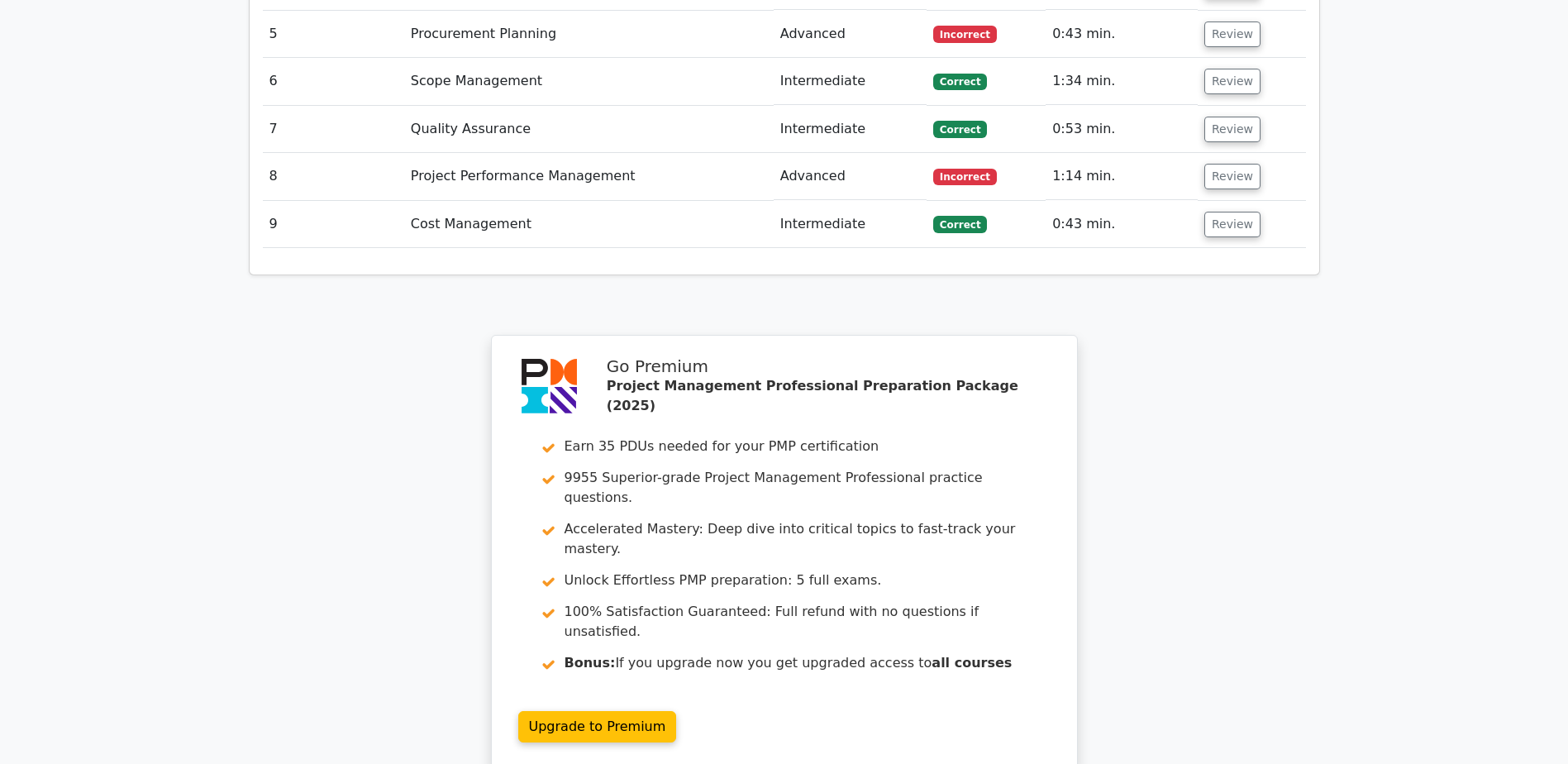
scroll to position [2655, 0]
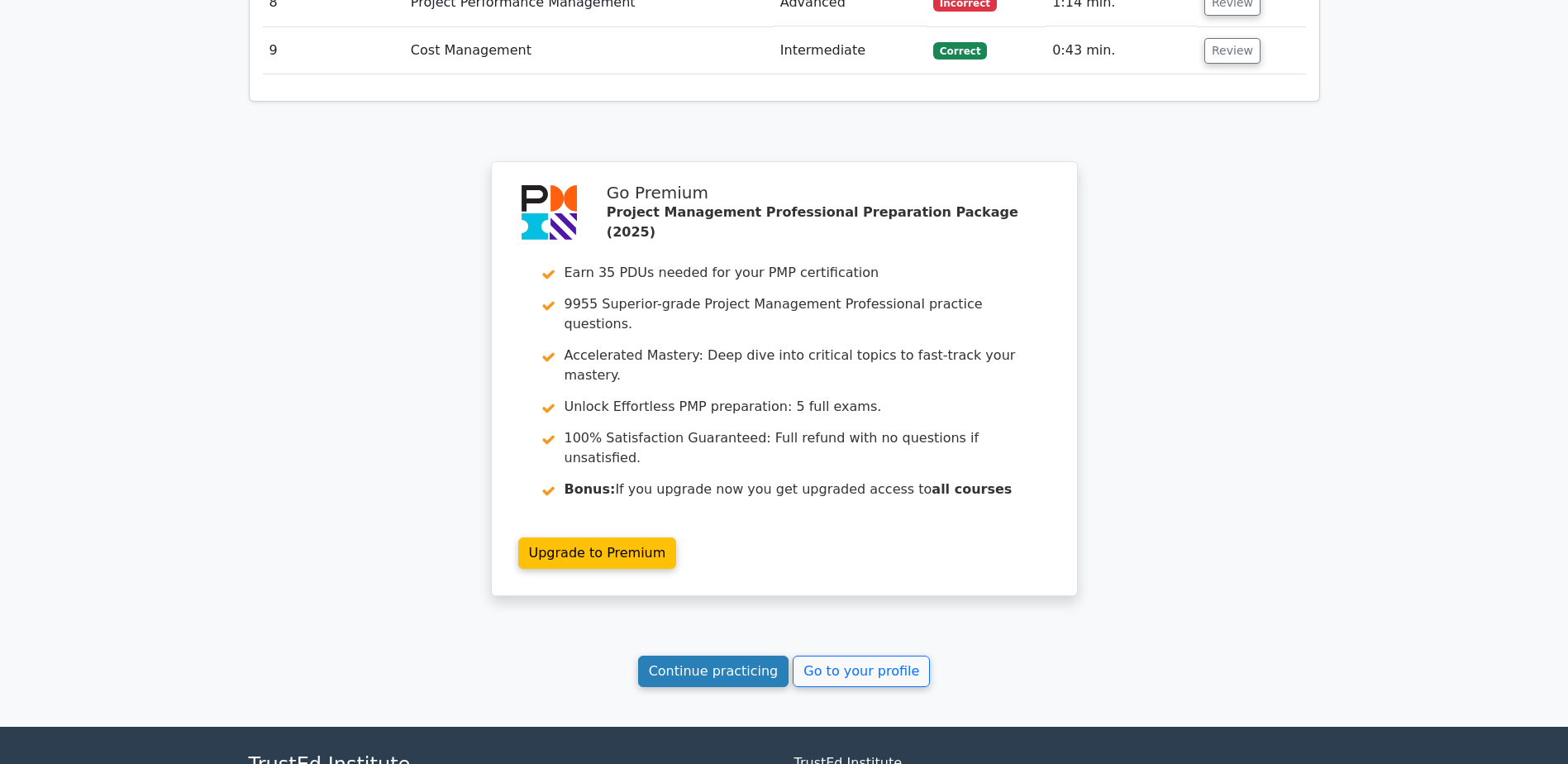
click at [686, 656] on link "Continue practicing" at bounding box center [713, 671] width 151 height 31
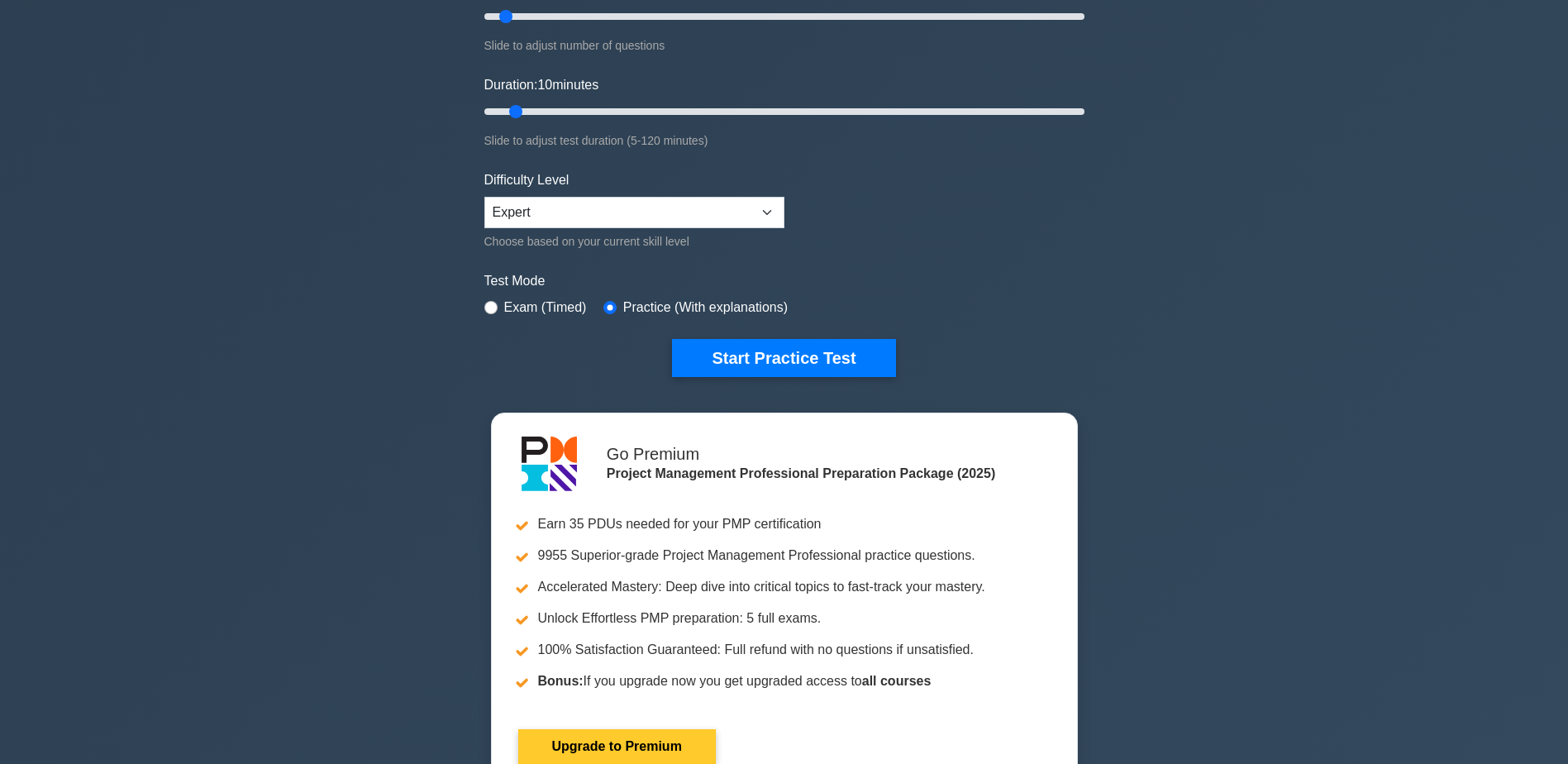
scroll to position [166, 0]
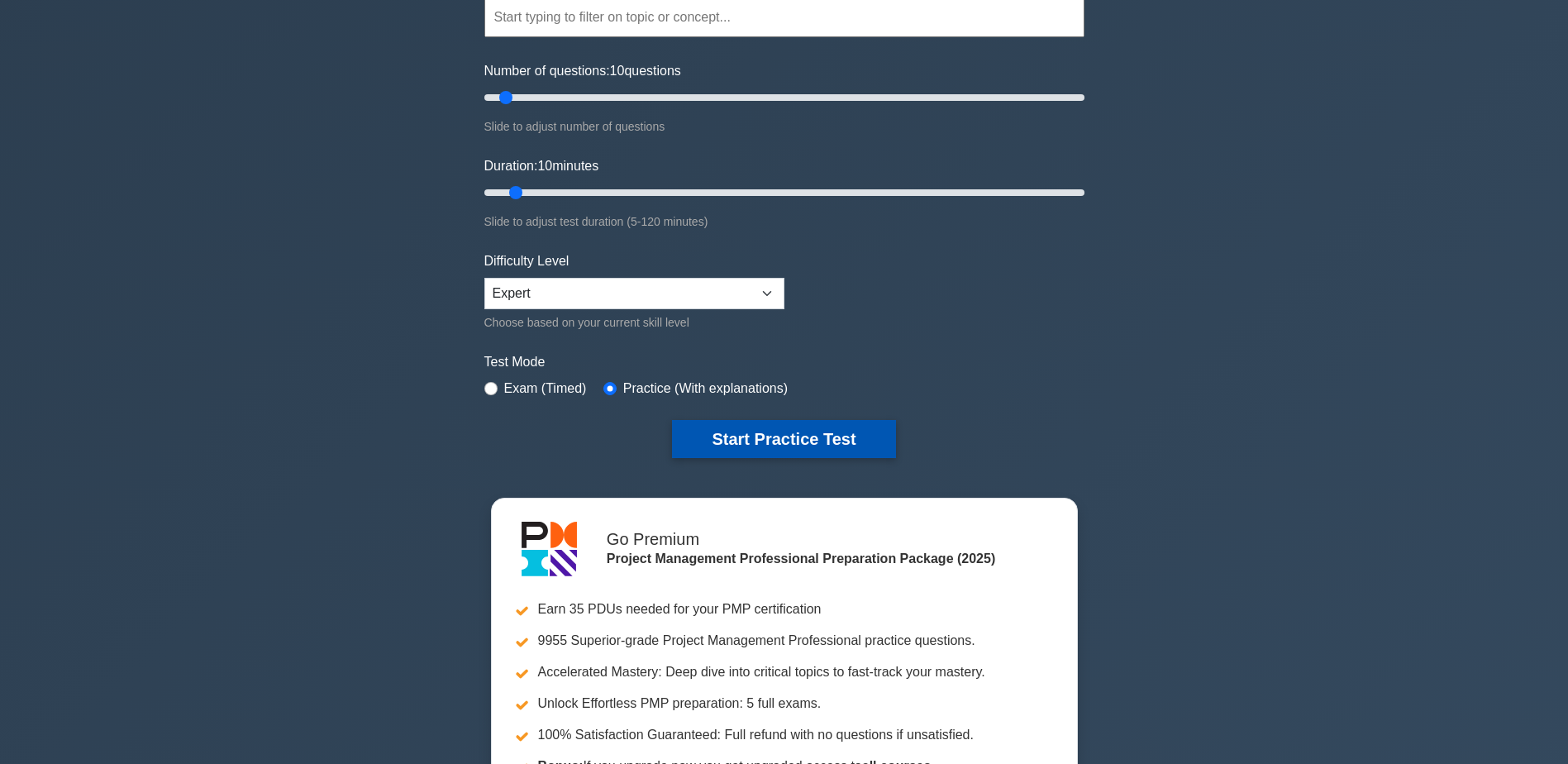
click at [790, 435] on button "Start Practice Test" at bounding box center [783, 439] width 223 height 38
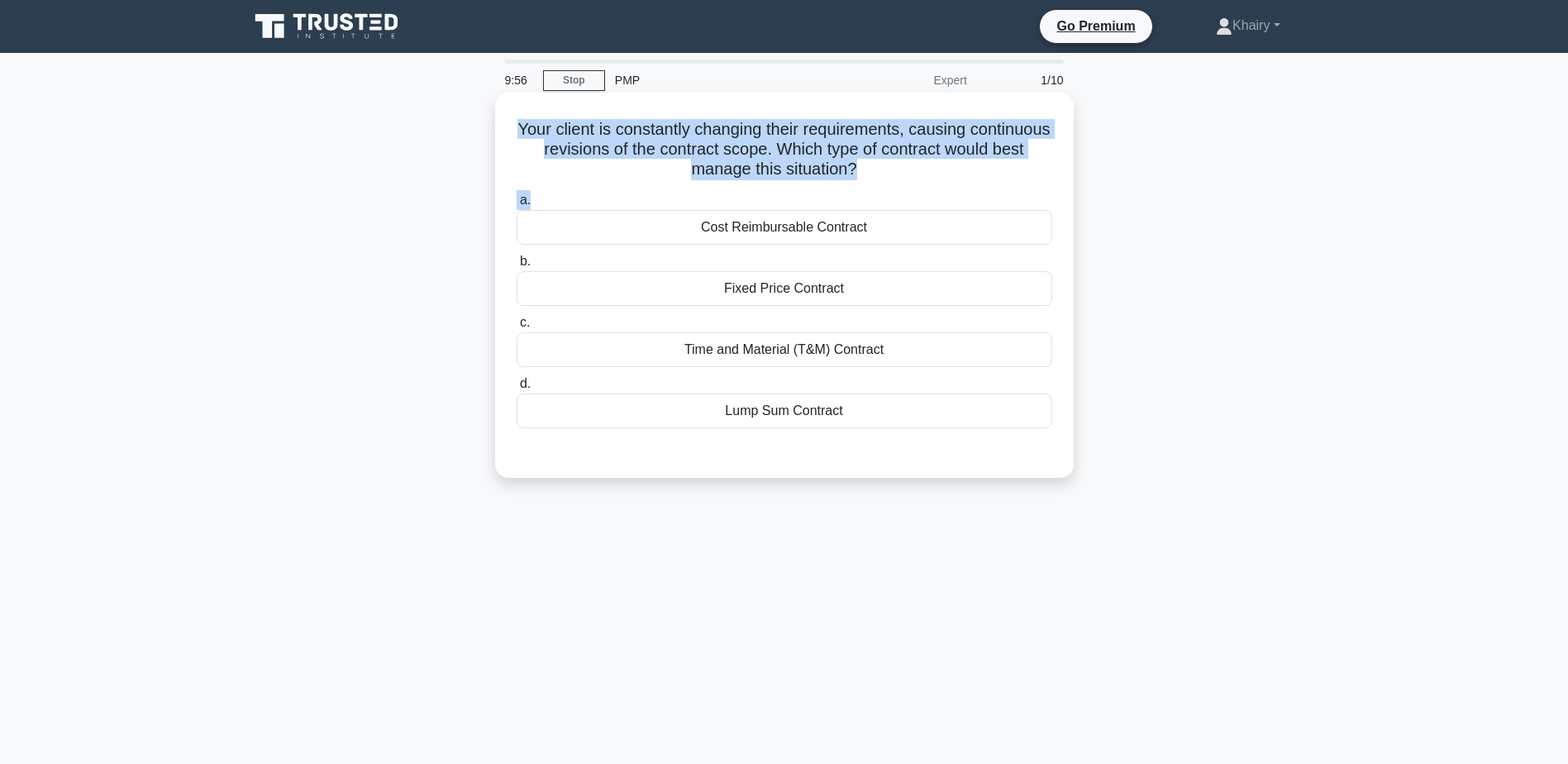
drag, startPoint x: 532, startPoint y: 120, endPoint x: 926, endPoint y: 184, distance: 399.2
click at [926, 184] on div "Your client is constantly changing their requirements, causing continuous revis…" at bounding box center [784, 285] width 566 height 372
copy div "Your client is constantly changing their requirements, causing continuous revis…"
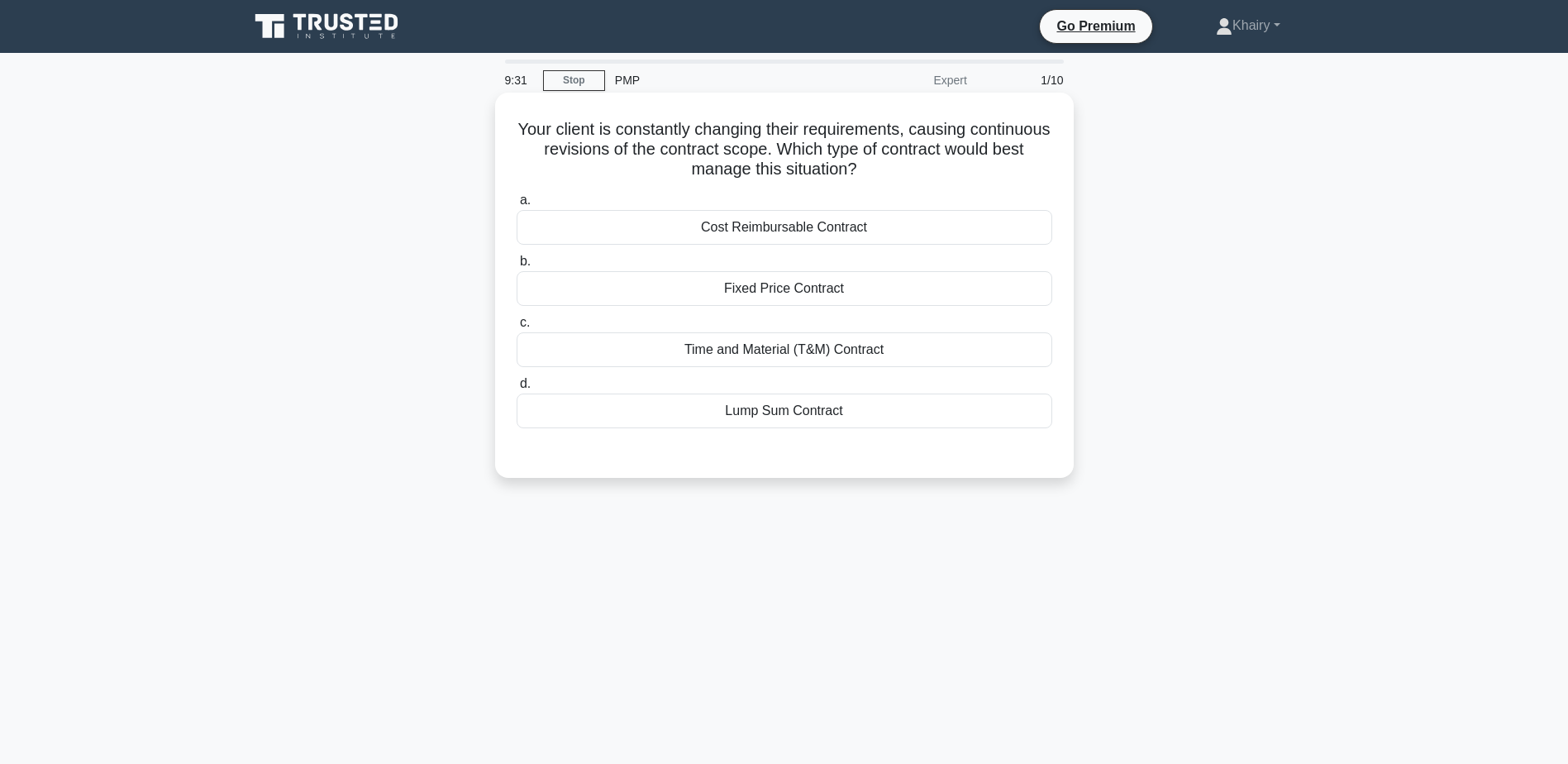
click at [889, 353] on div "Time and Material (T&M) Contract" at bounding box center [784, 350] width 536 height 35
click at [516, 329] on input "c. Time and Material (T&M) Contract" at bounding box center [516, 323] width 0 height 11
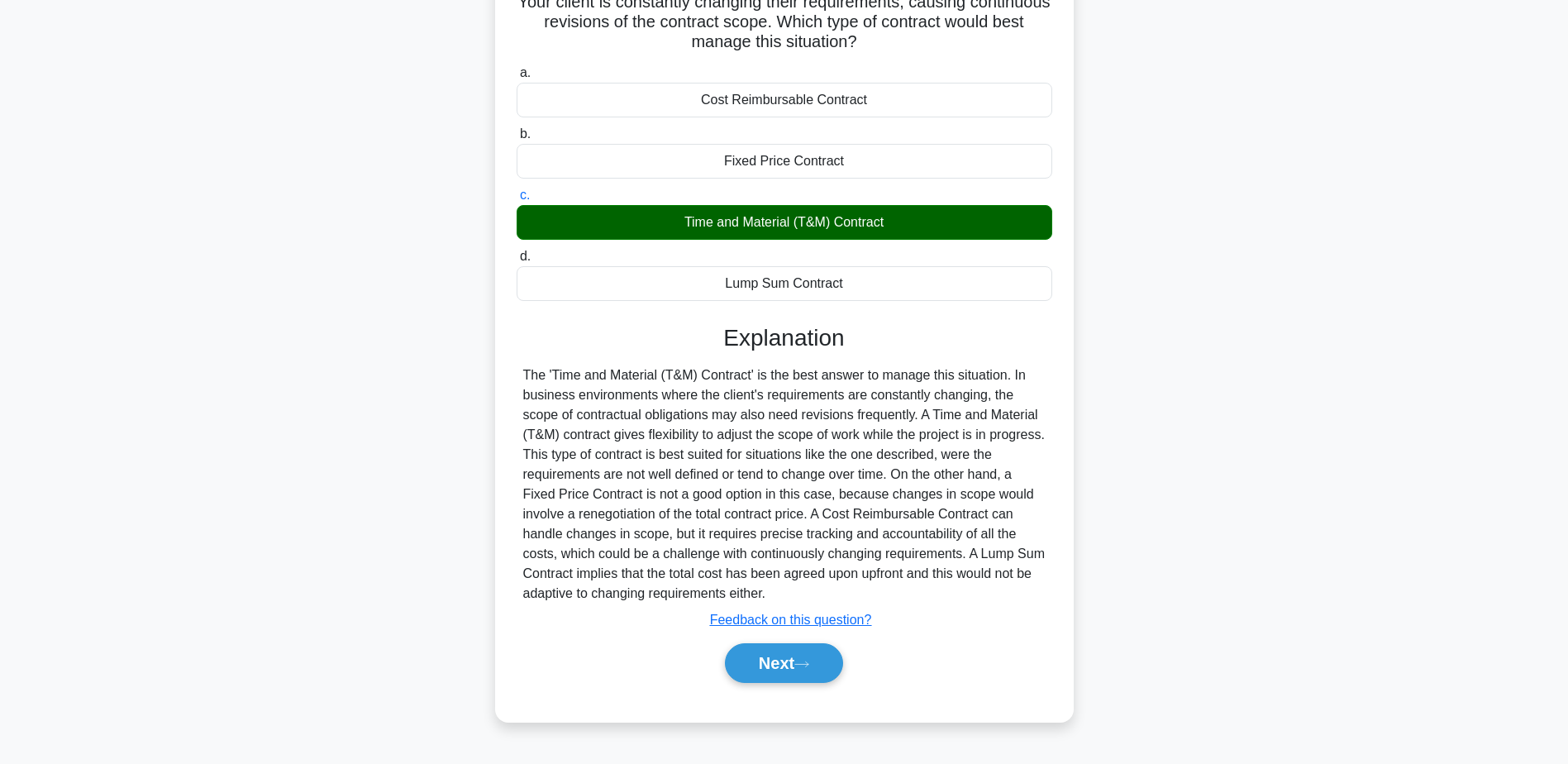
scroll to position [129, 0]
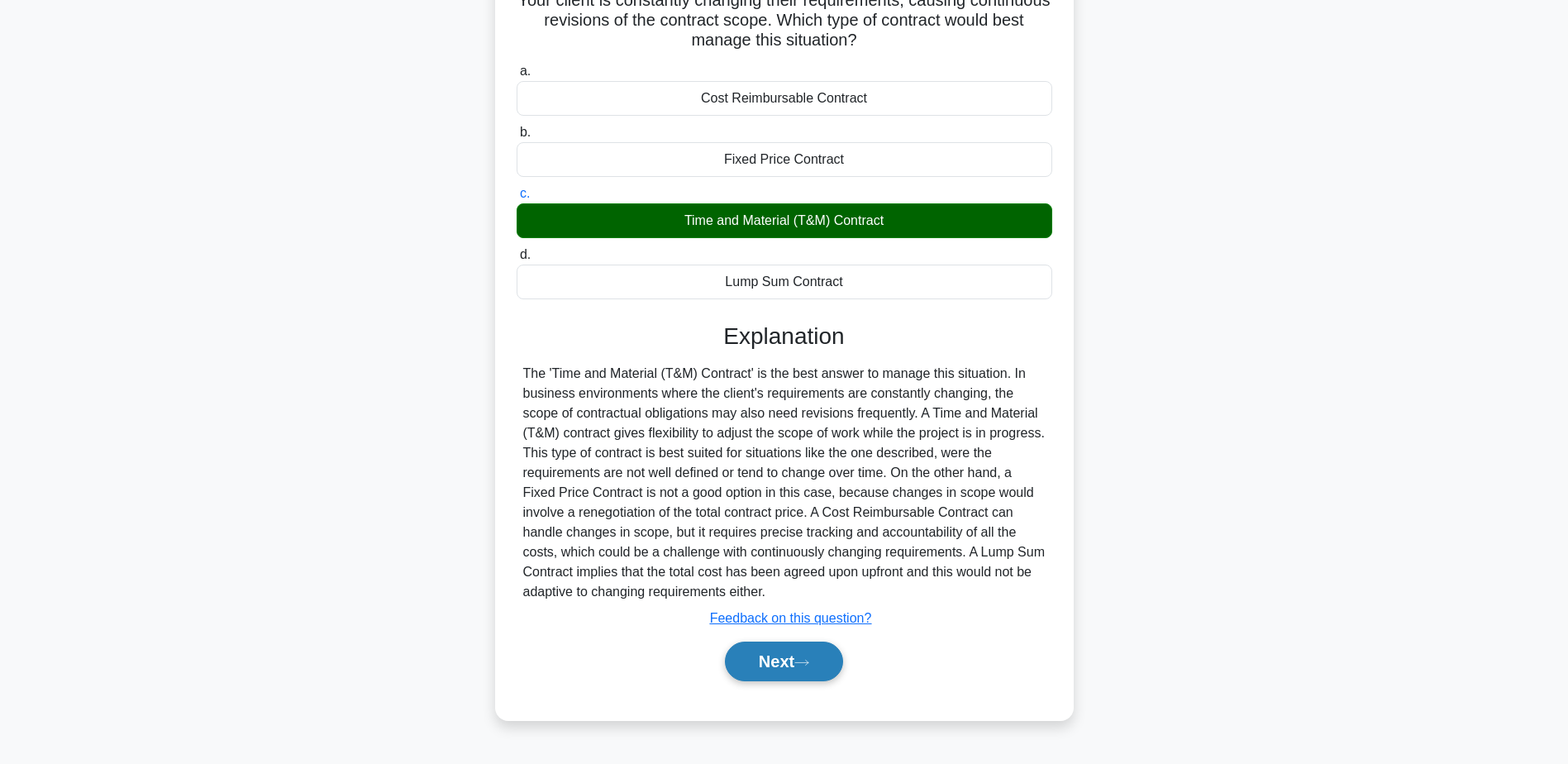
click at [795, 661] on button "Next" at bounding box center [784, 661] width 118 height 40
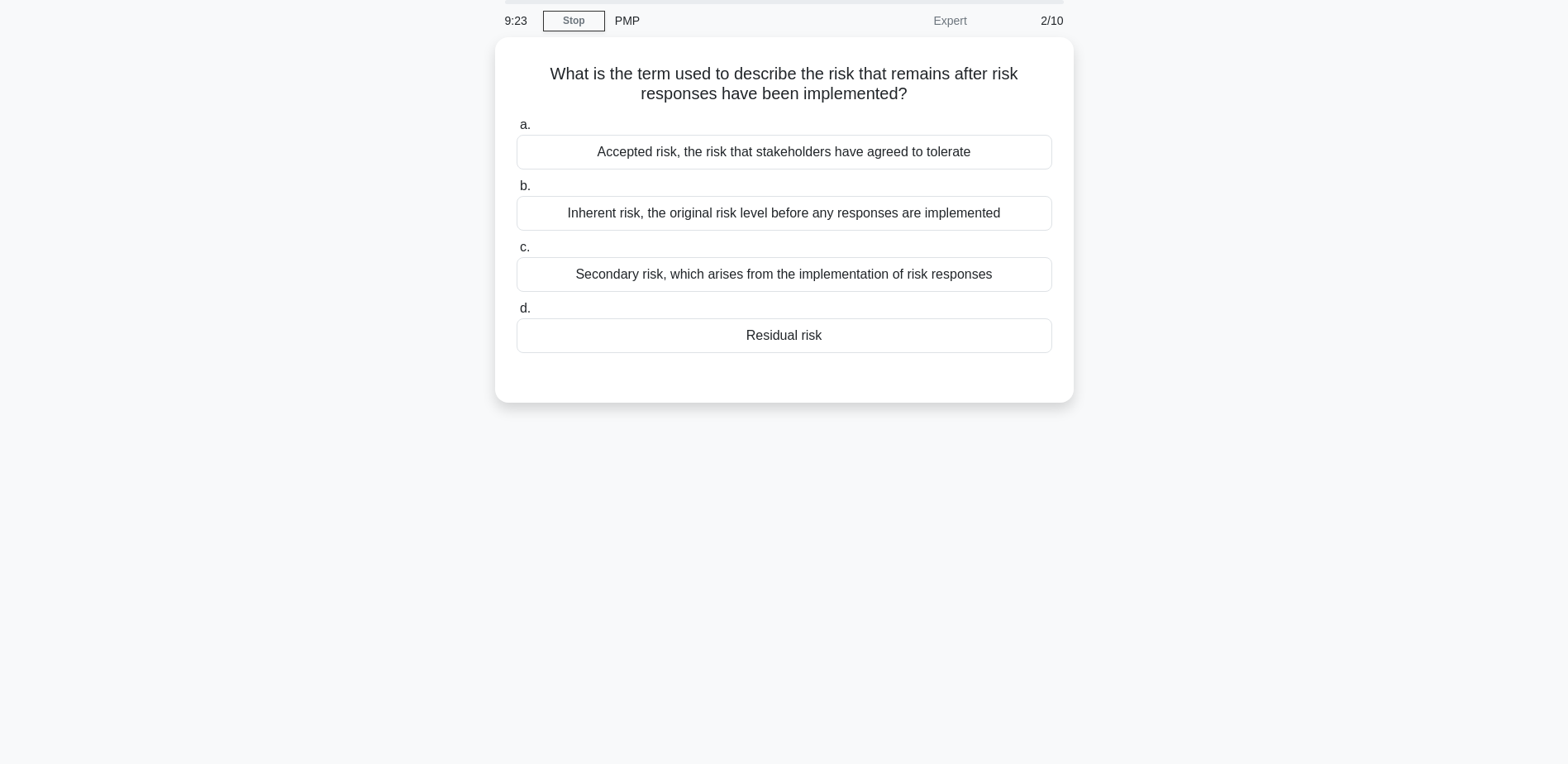
scroll to position [0, 0]
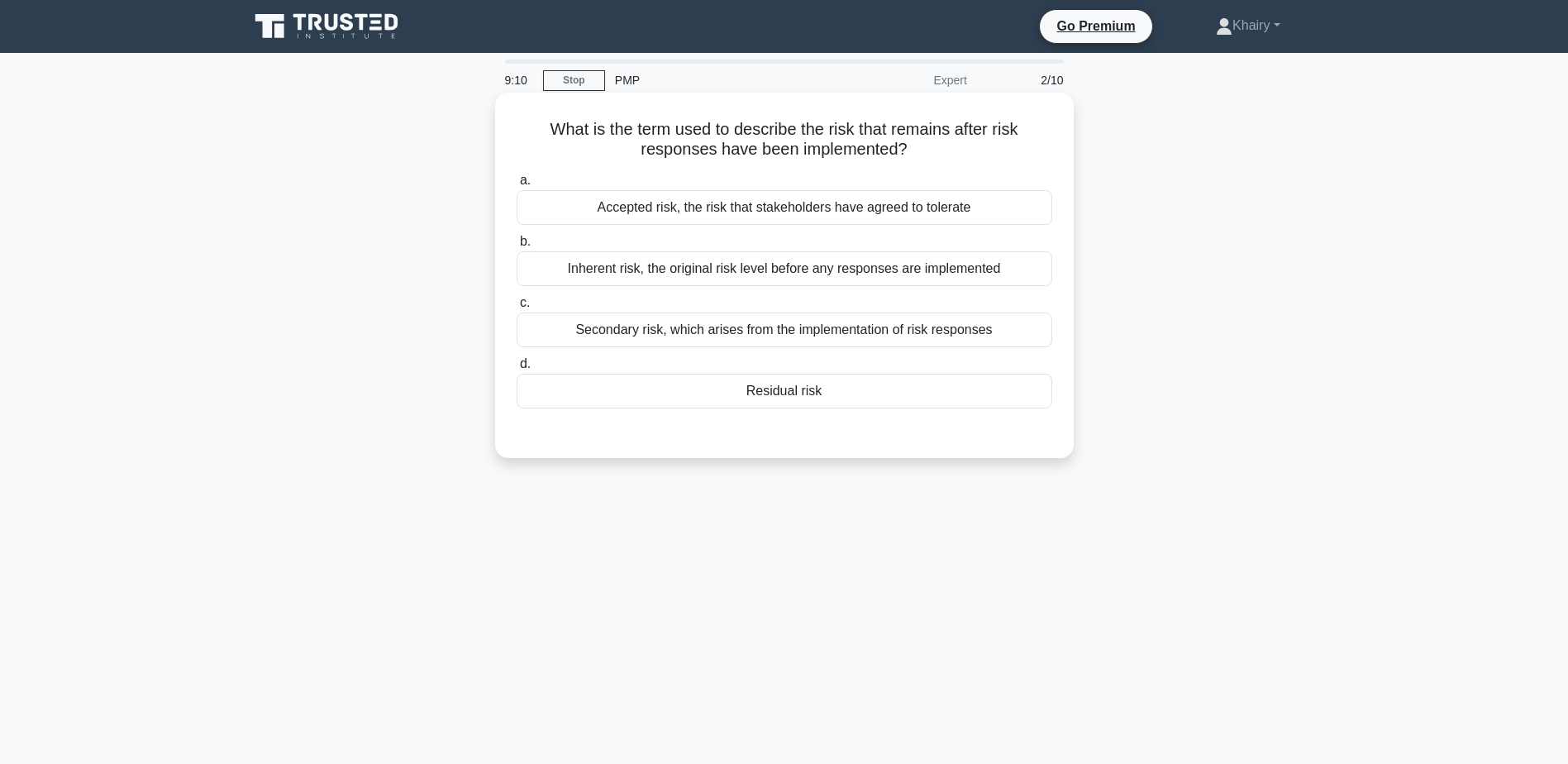
click at [1044, 391] on div "Residual risk" at bounding box center [784, 392] width 536 height 35
click at [516, 369] on input "d. Residual risk" at bounding box center [516, 365] width 0 height 11
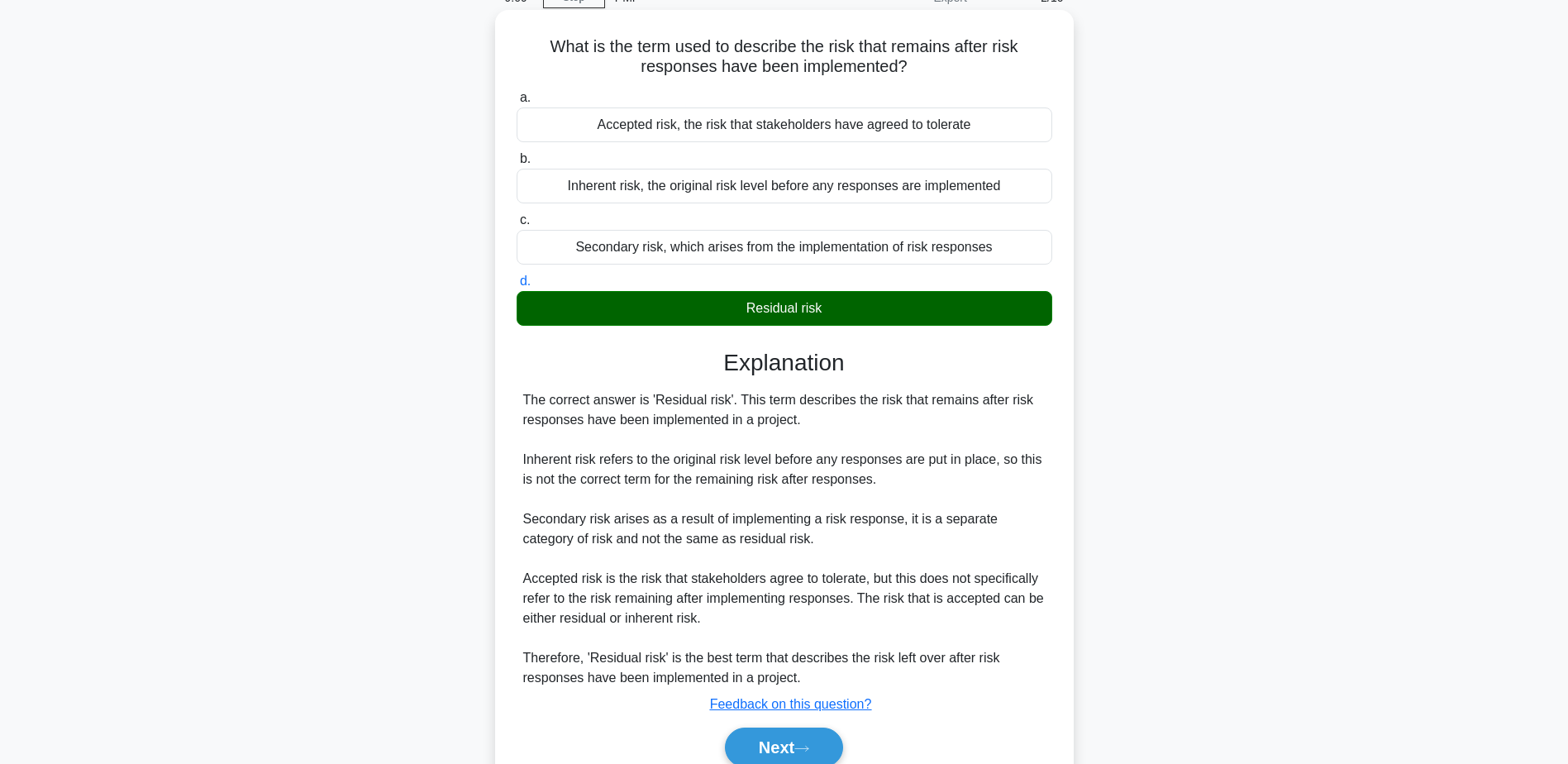
scroll to position [157, 0]
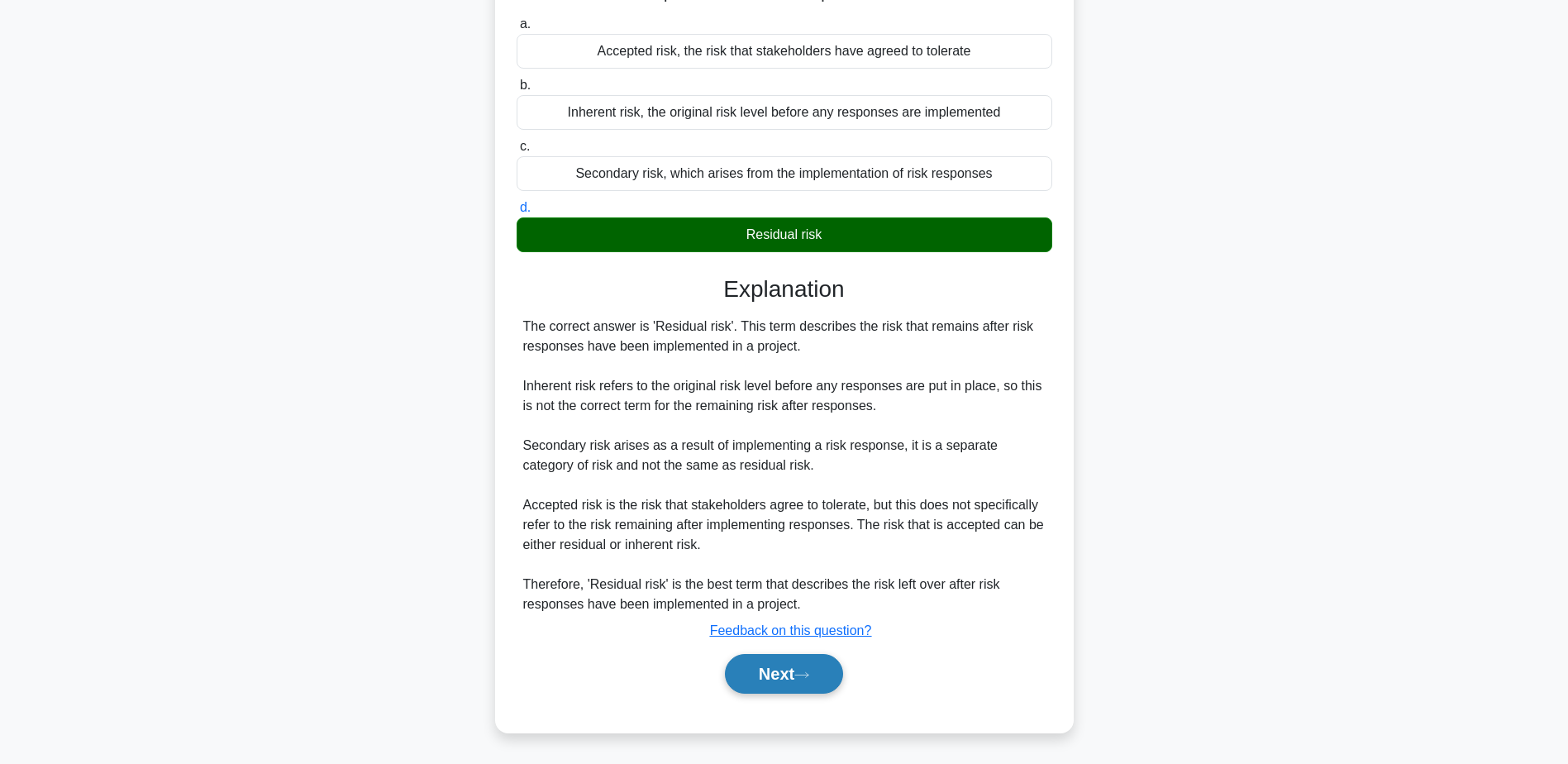
click at [773, 667] on button "Next" at bounding box center [784, 673] width 118 height 40
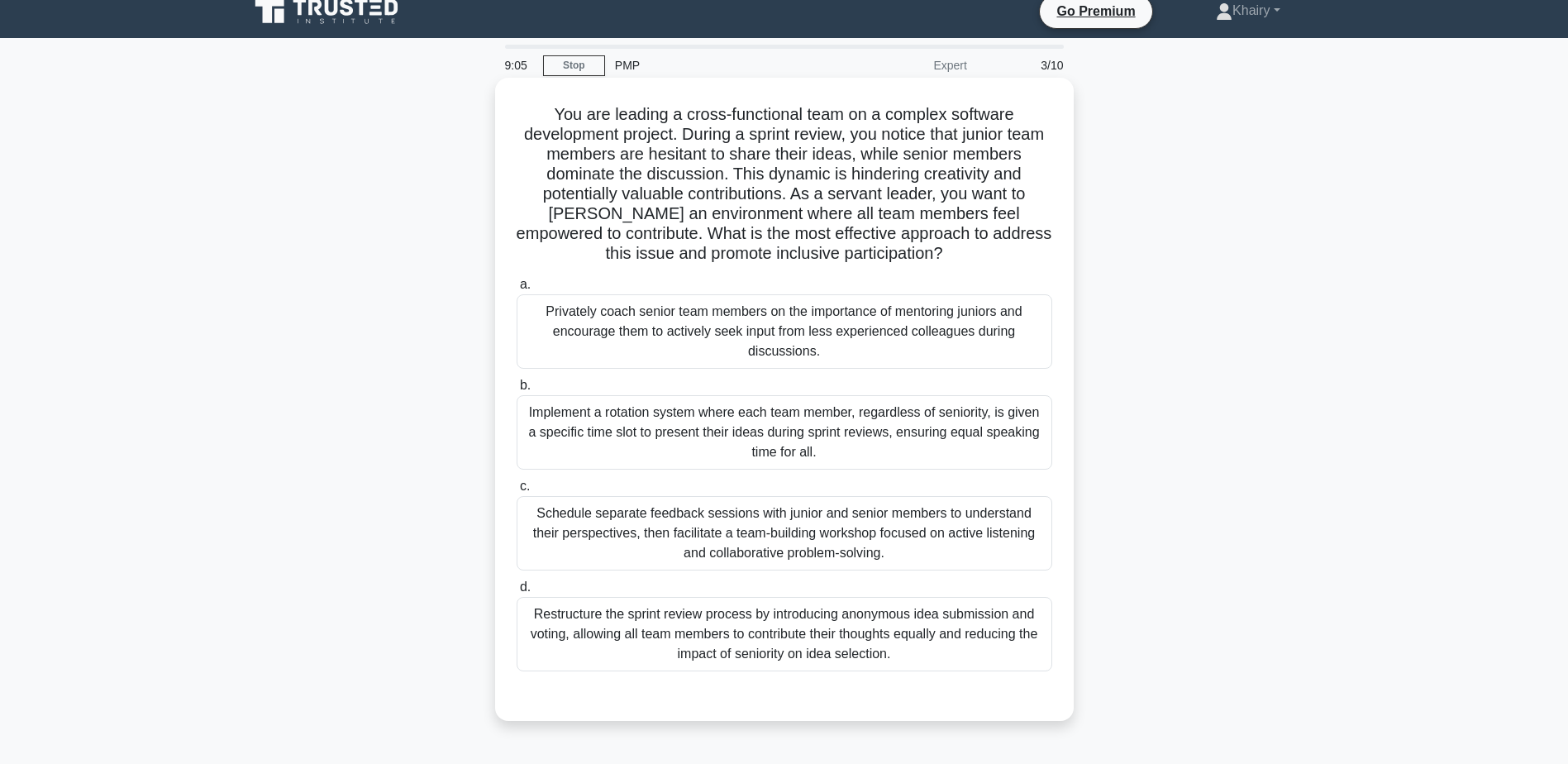
scroll to position [0, 0]
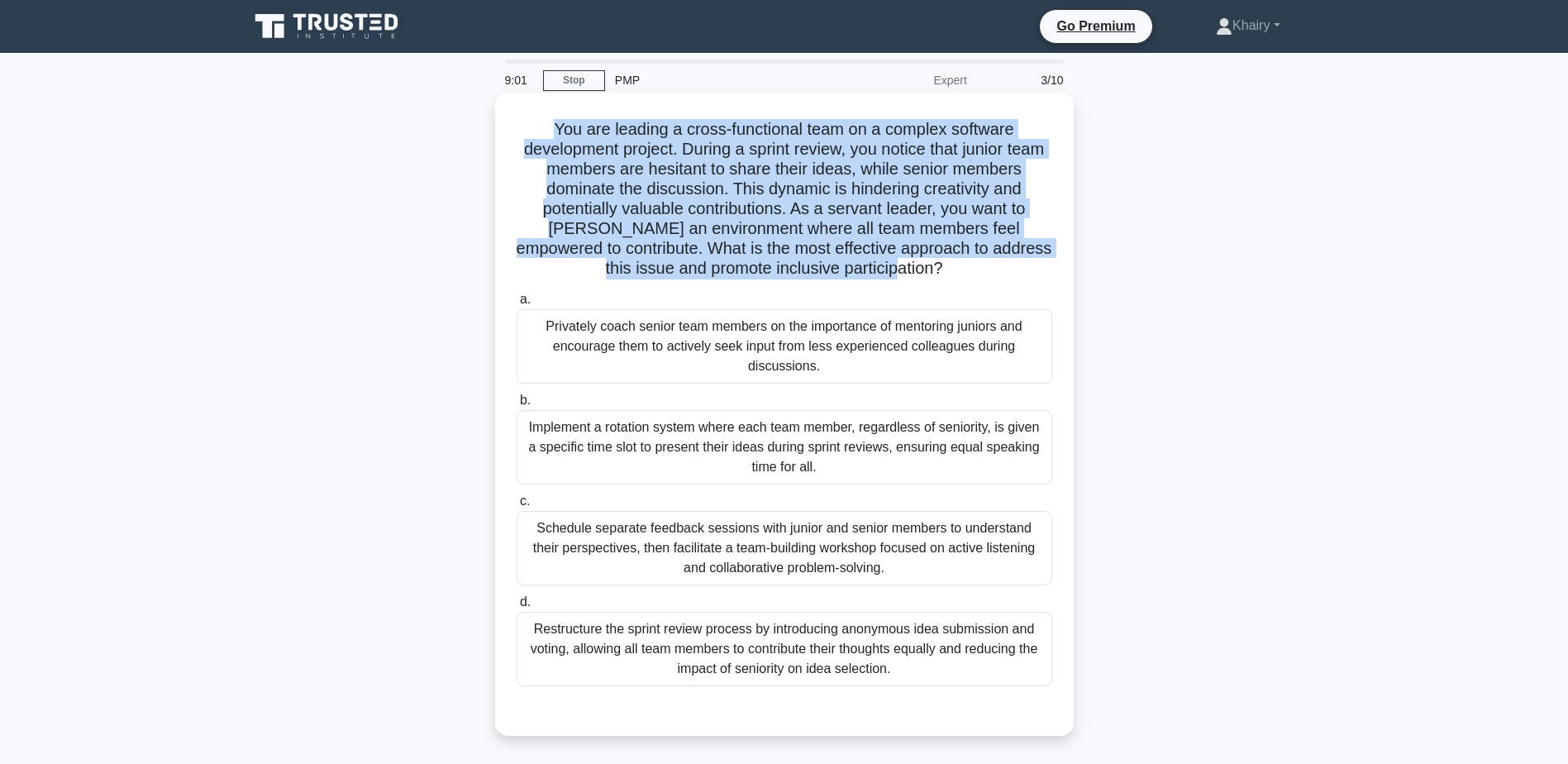
drag, startPoint x: 546, startPoint y: 120, endPoint x: 919, endPoint y: 270, distance: 402.0
click at [919, 270] on h5 "You are leading a cross-functional team on a complex software development proje…" at bounding box center [784, 199] width 539 height 160
copy h5 "You are leading a cross-functional team on a complex software development proje…"
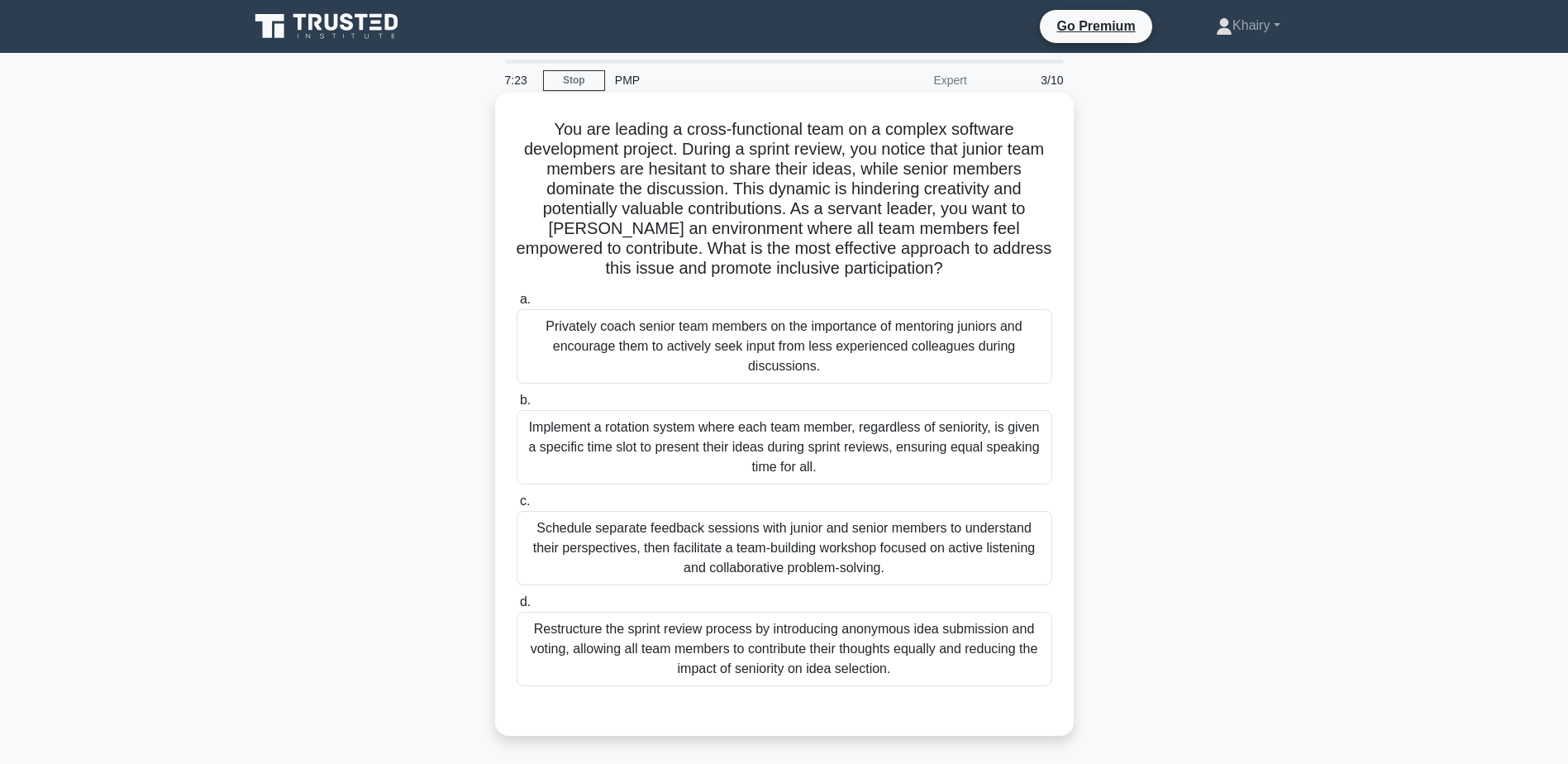
click at [1049, 434] on div "Implement a rotation system where each team member, regardless of seniority, is…" at bounding box center [784, 447] width 536 height 74
click at [516, 407] on input "b. Implement a rotation system where each team member, regardless of seniority,…" at bounding box center [516, 401] width 0 height 11
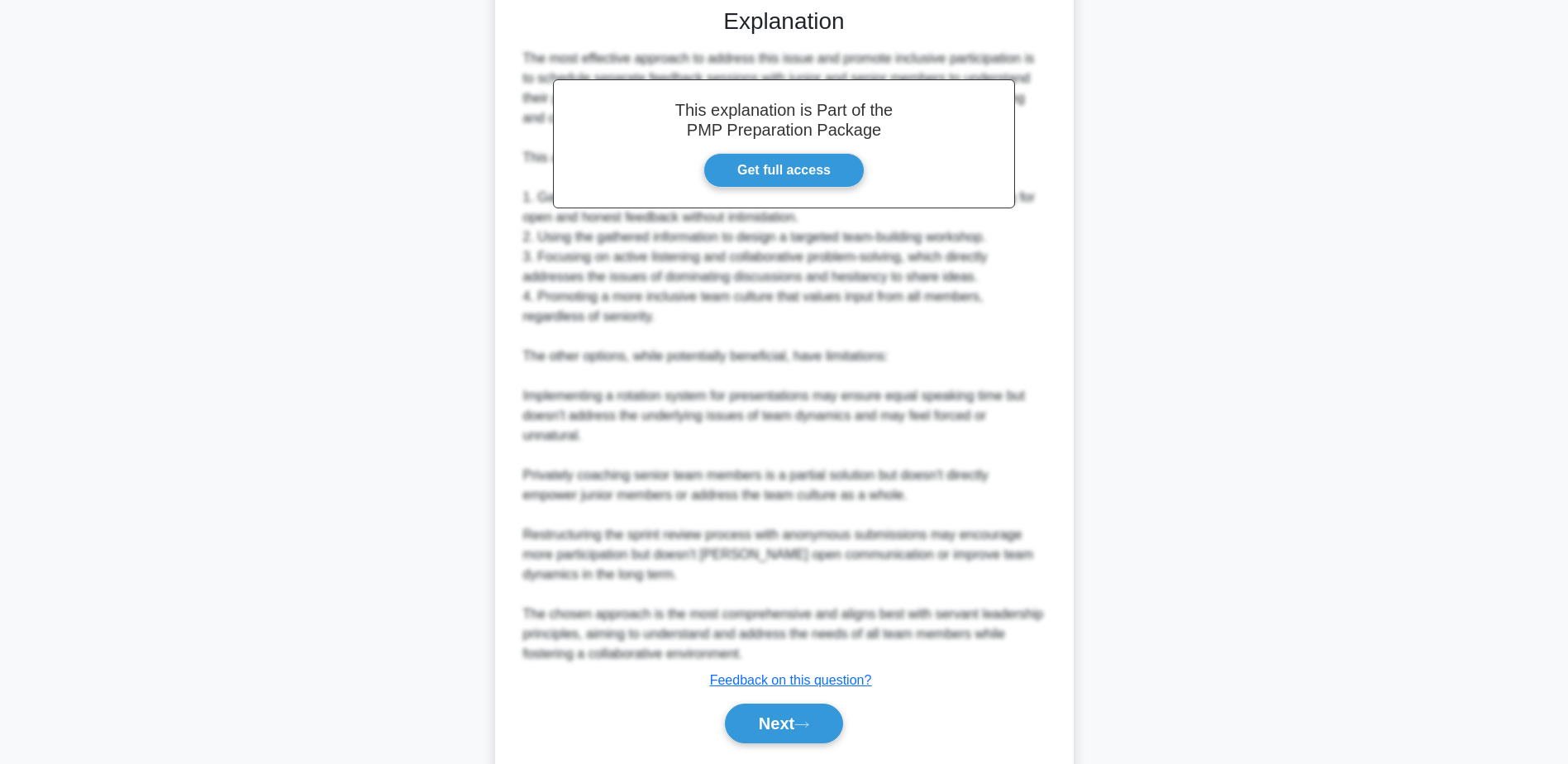
scroll to position [754, 0]
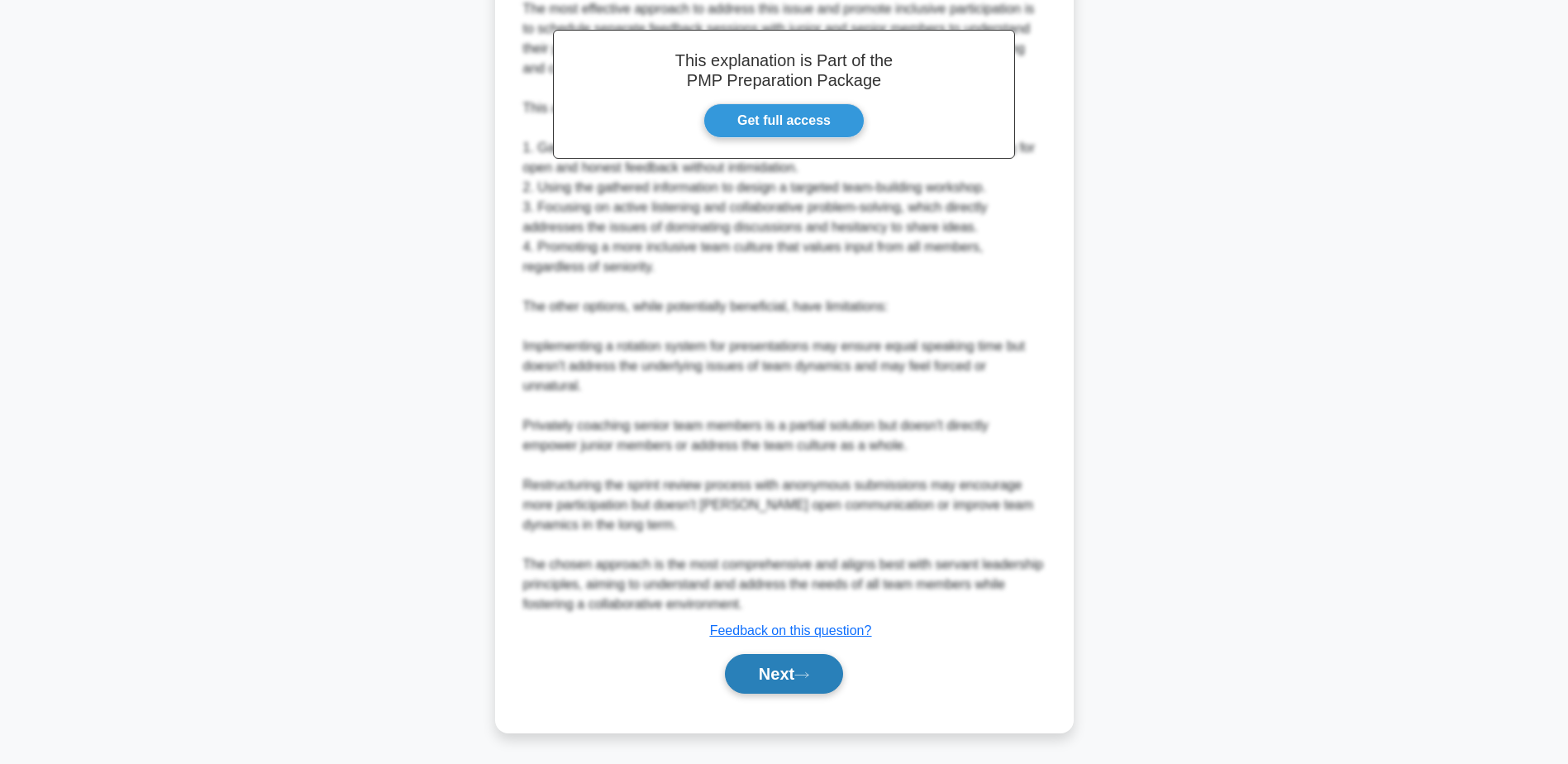
click at [817, 670] on button "Next" at bounding box center [784, 673] width 118 height 40
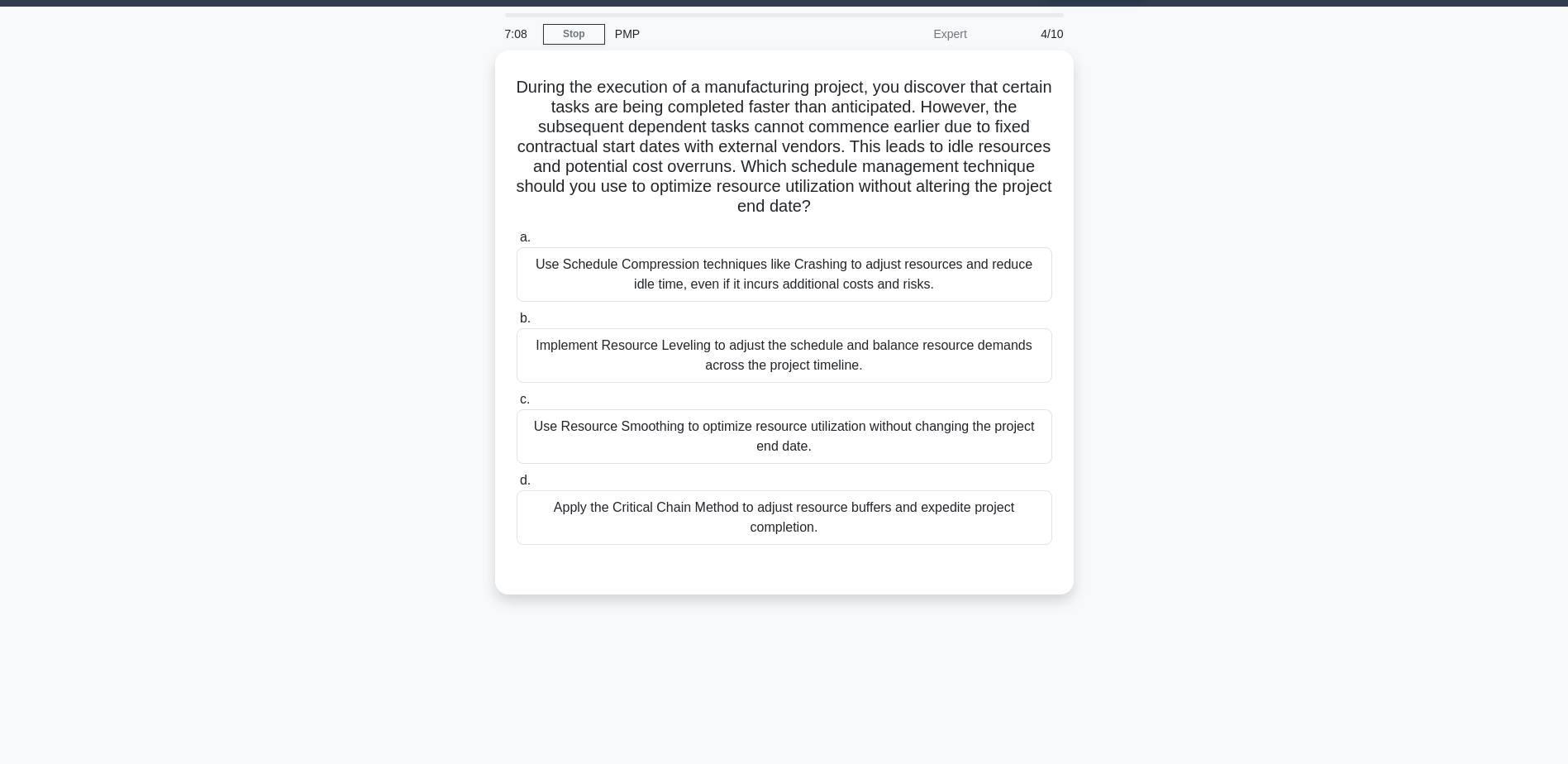
scroll to position [0, 0]
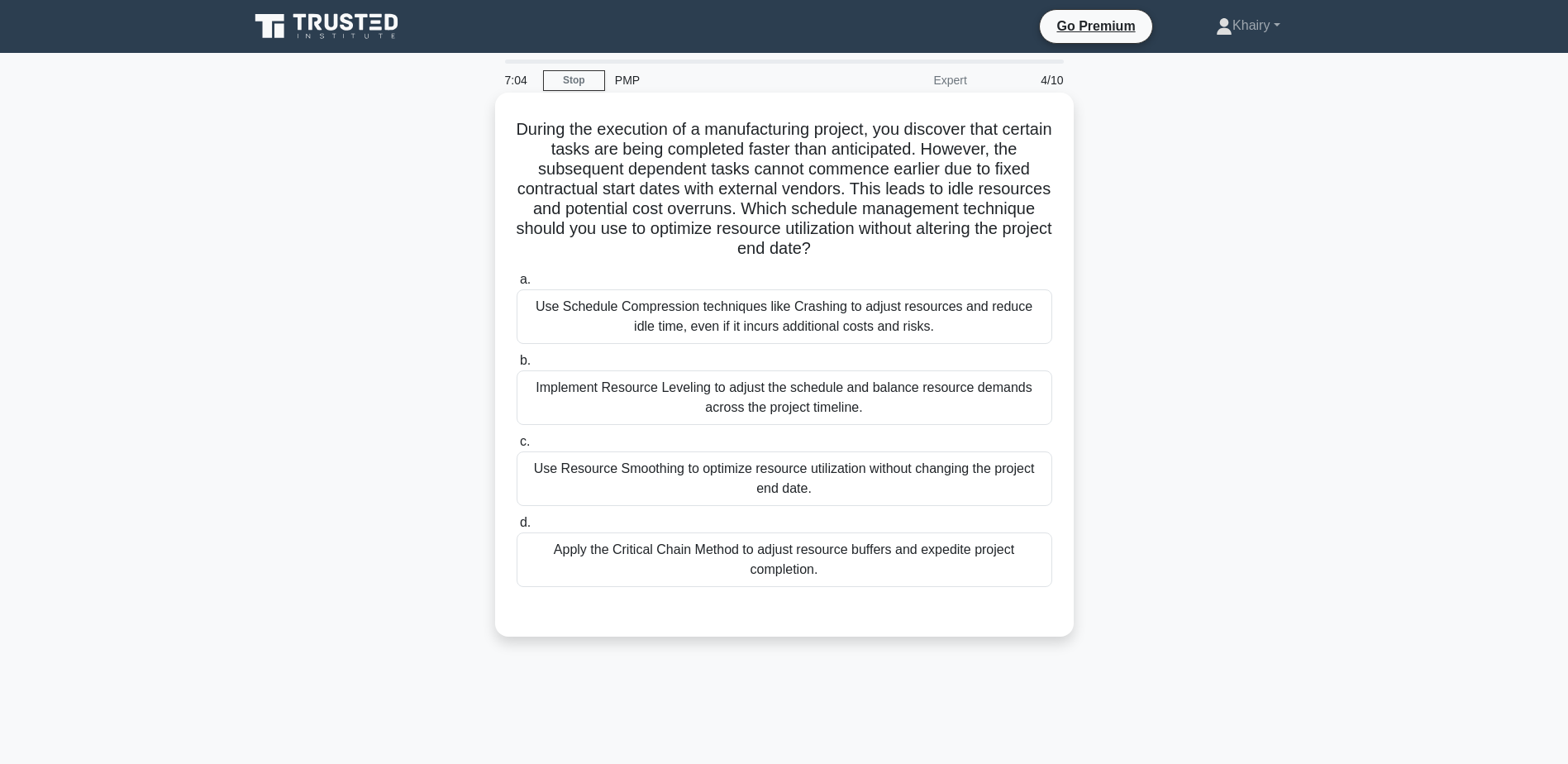
drag, startPoint x: 525, startPoint y: 116, endPoint x: 951, endPoint y: 251, distance: 446.9
click at [951, 251] on div "During the execution of a manufacturing project, you discover that certain task…" at bounding box center [784, 364] width 566 height 531
copy h5 "During the execution of a manufacturing project, you discover that certain task…"
click at [1042, 475] on div "Use Resource Smoothing to optimize resource utilization without changing the pr…" at bounding box center [784, 479] width 536 height 55
click at [516, 447] on input "c. Use Resource Smoothing to optimize resource utilization without changing the…" at bounding box center [516, 443] width 0 height 11
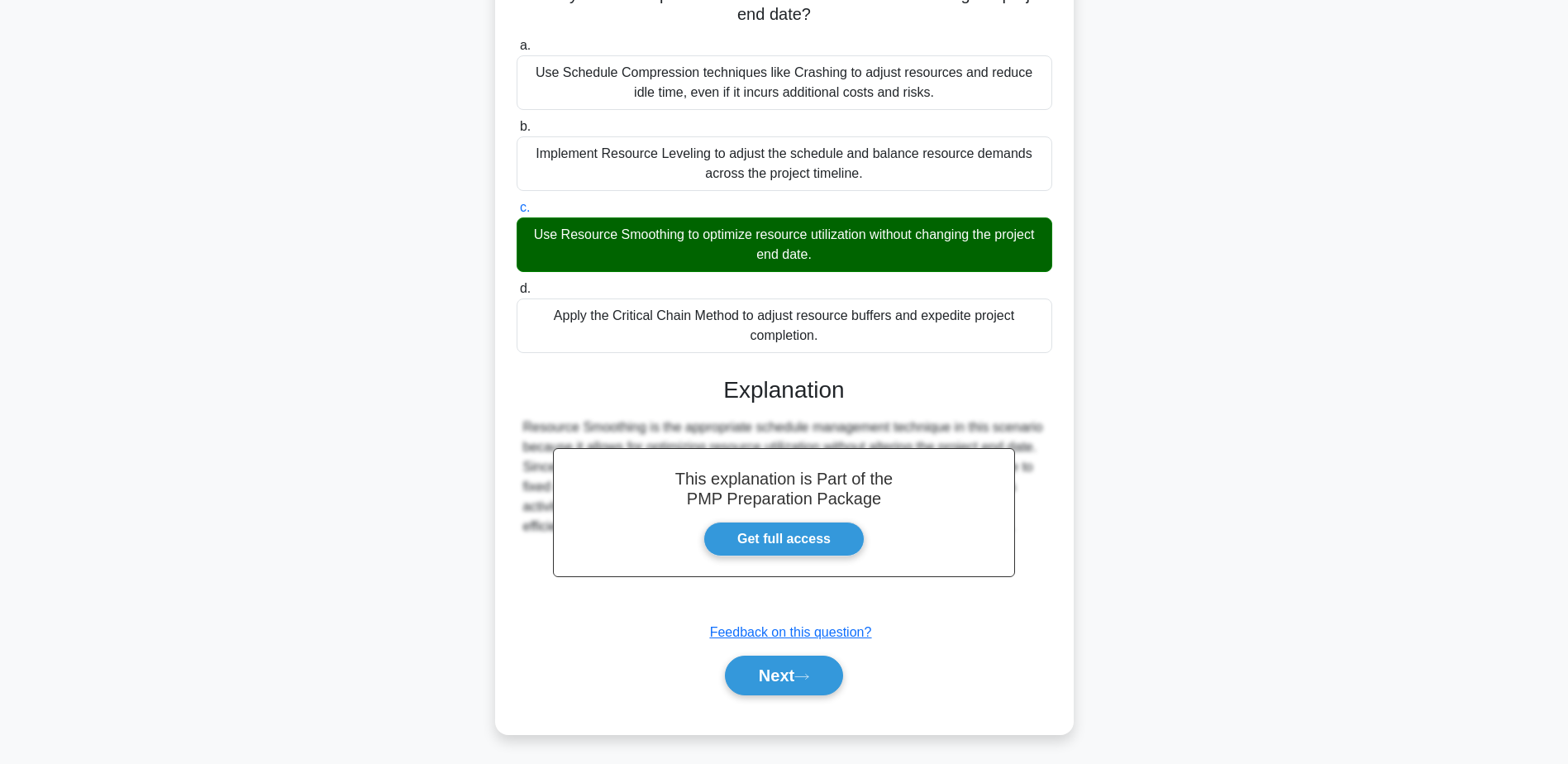
scroll to position [236, 0]
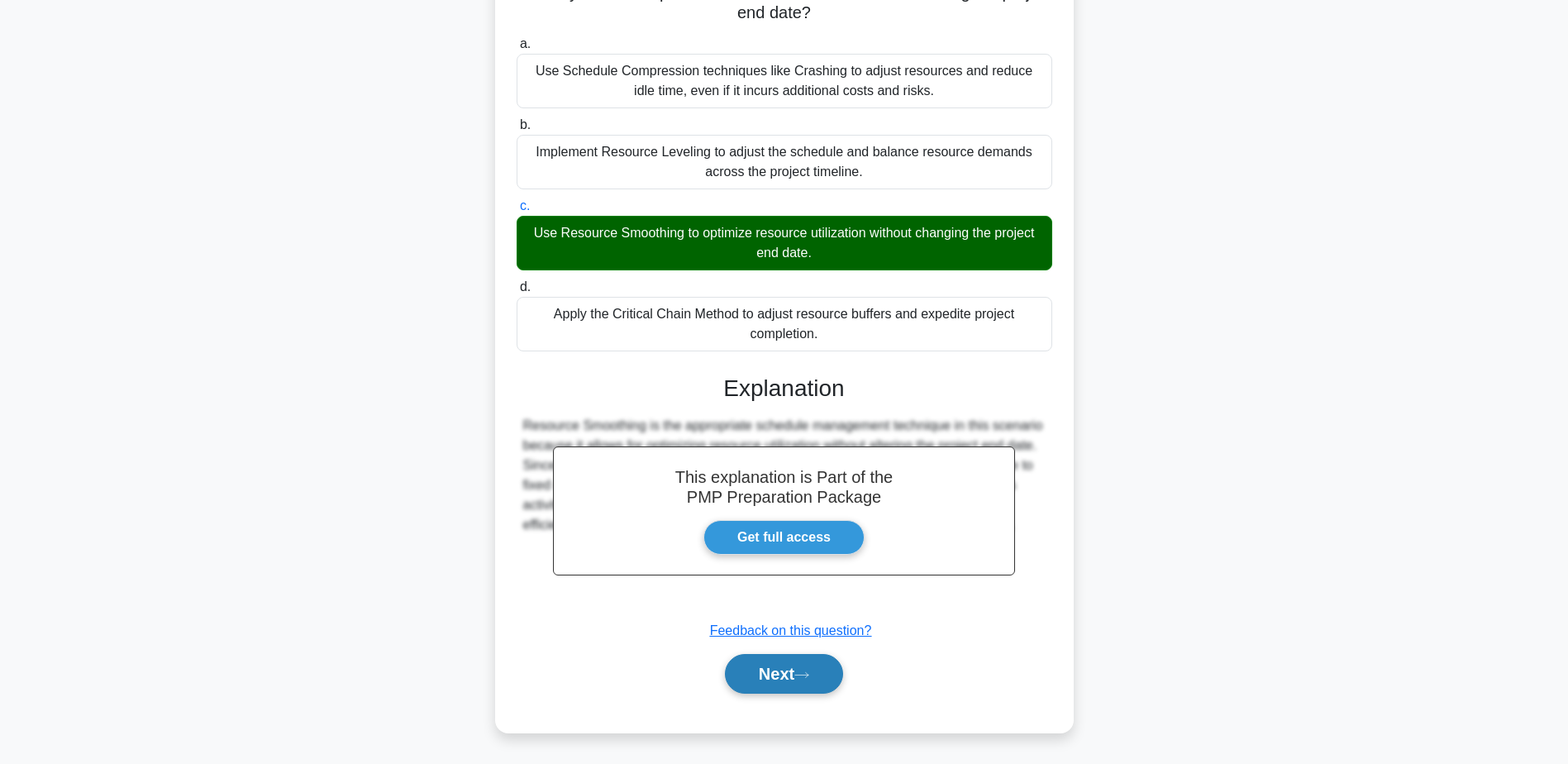
click at [764, 669] on button "Next" at bounding box center [784, 673] width 118 height 40
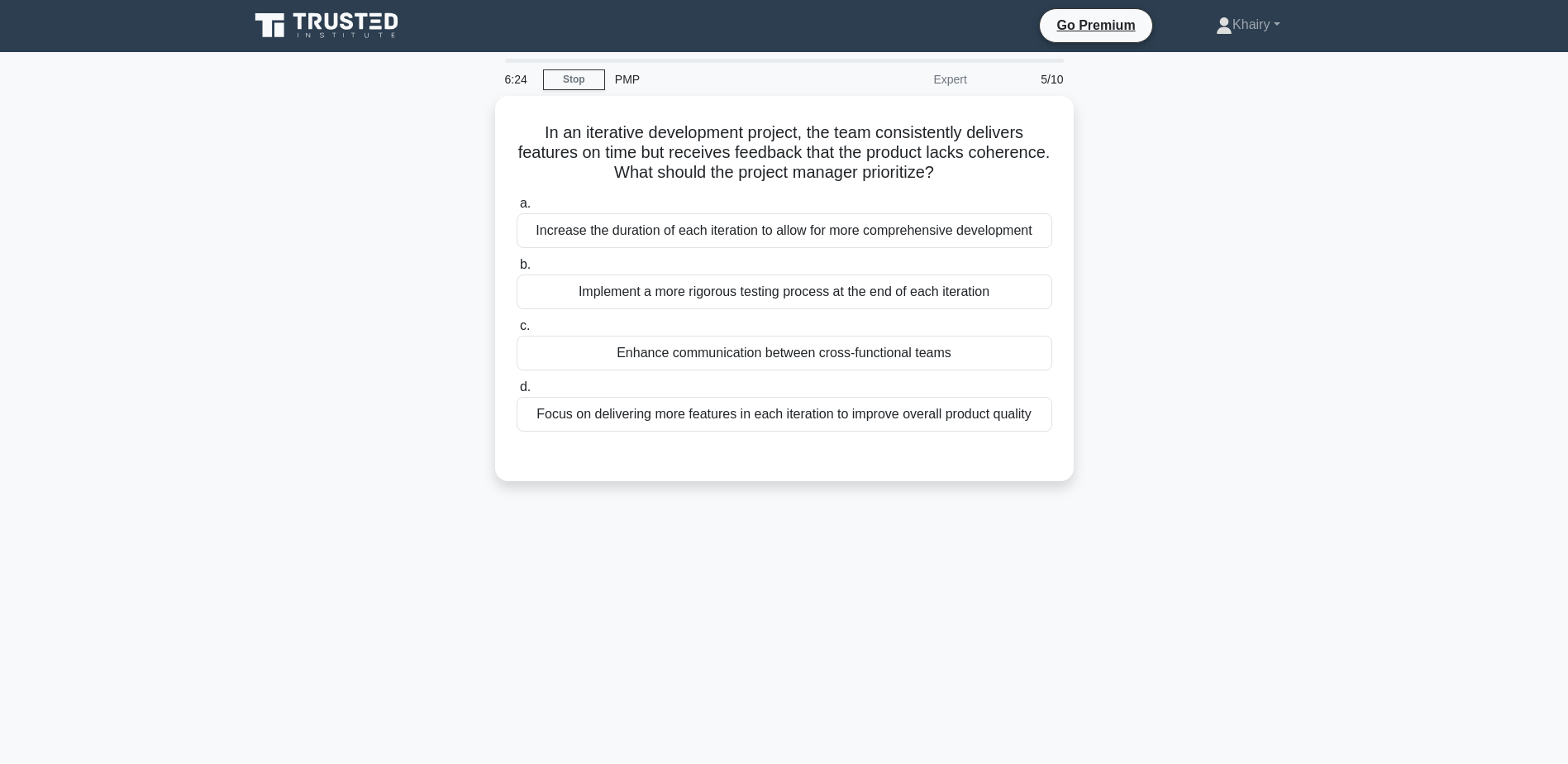
scroll to position [0, 0]
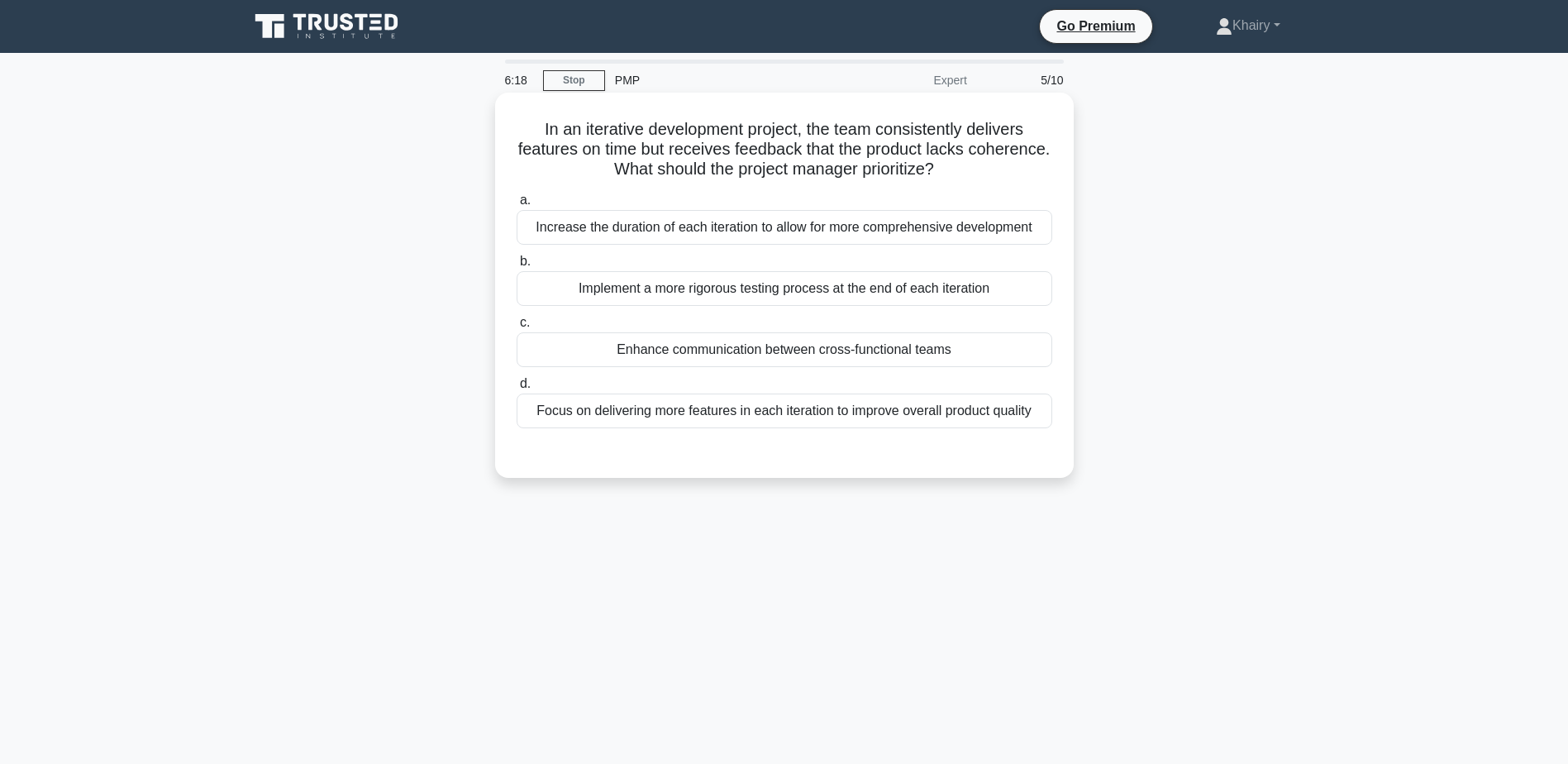
drag, startPoint x: 529, startPoint y: 124, endPoint x: 1007, endPoint y: 183, distance: 481.6
click at [1007, 183] on div "In an iterative development project, the team consistently delivers features on…" at bounding box center [784, 285] width 566 height 372
copy h5 "In an iterative development project, the team consistently delivers features on…"
click at [1039, 352] on div "Enhance communication between cross-functional teams" at bounding box center [784, 350] width 536 height 35
click at [516, 329] on input "c. Enhance communication between cross-functional teams" at bounding box center [516, 323] width 0 height 11
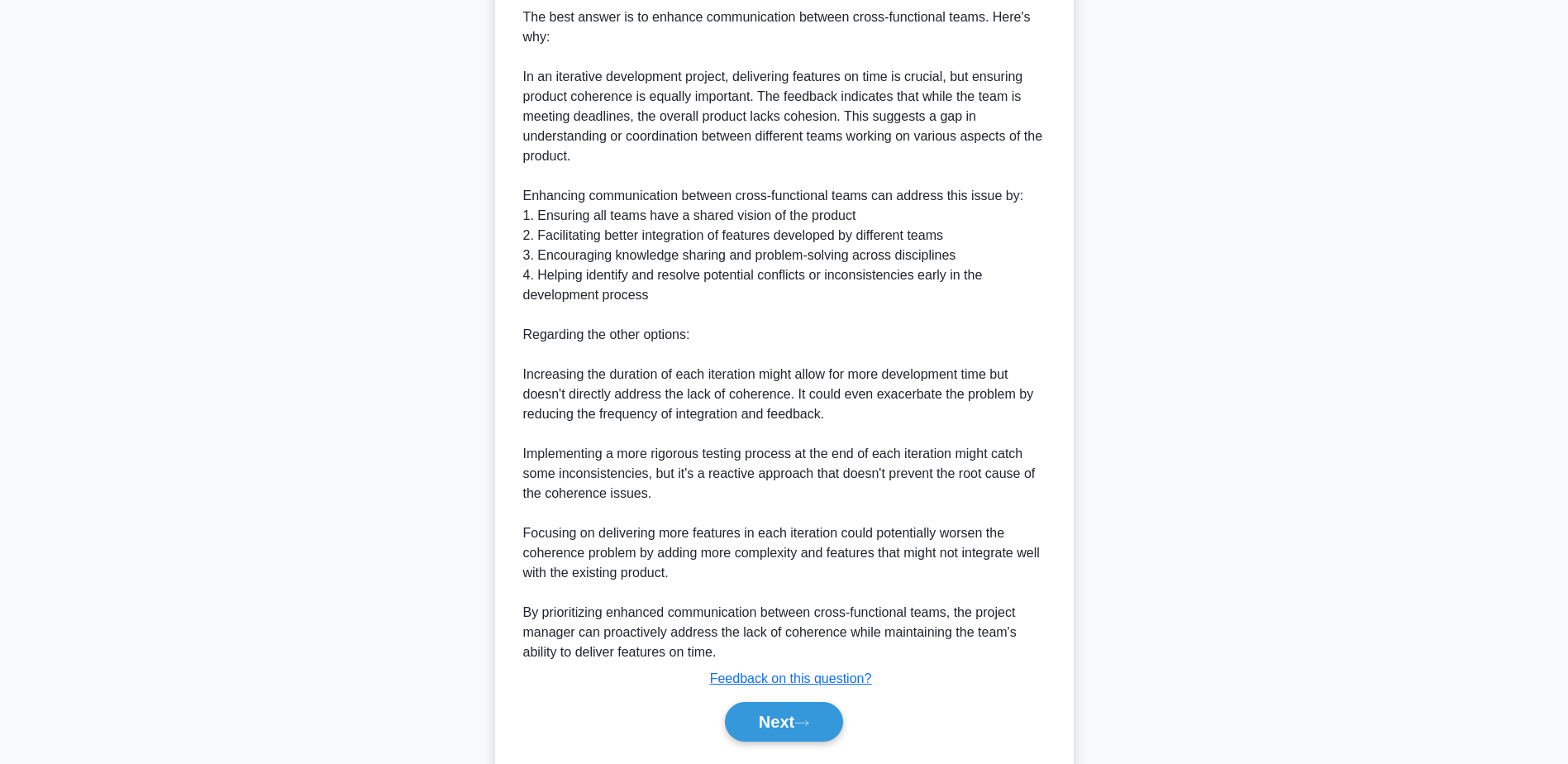
scroll to position [496, 0]
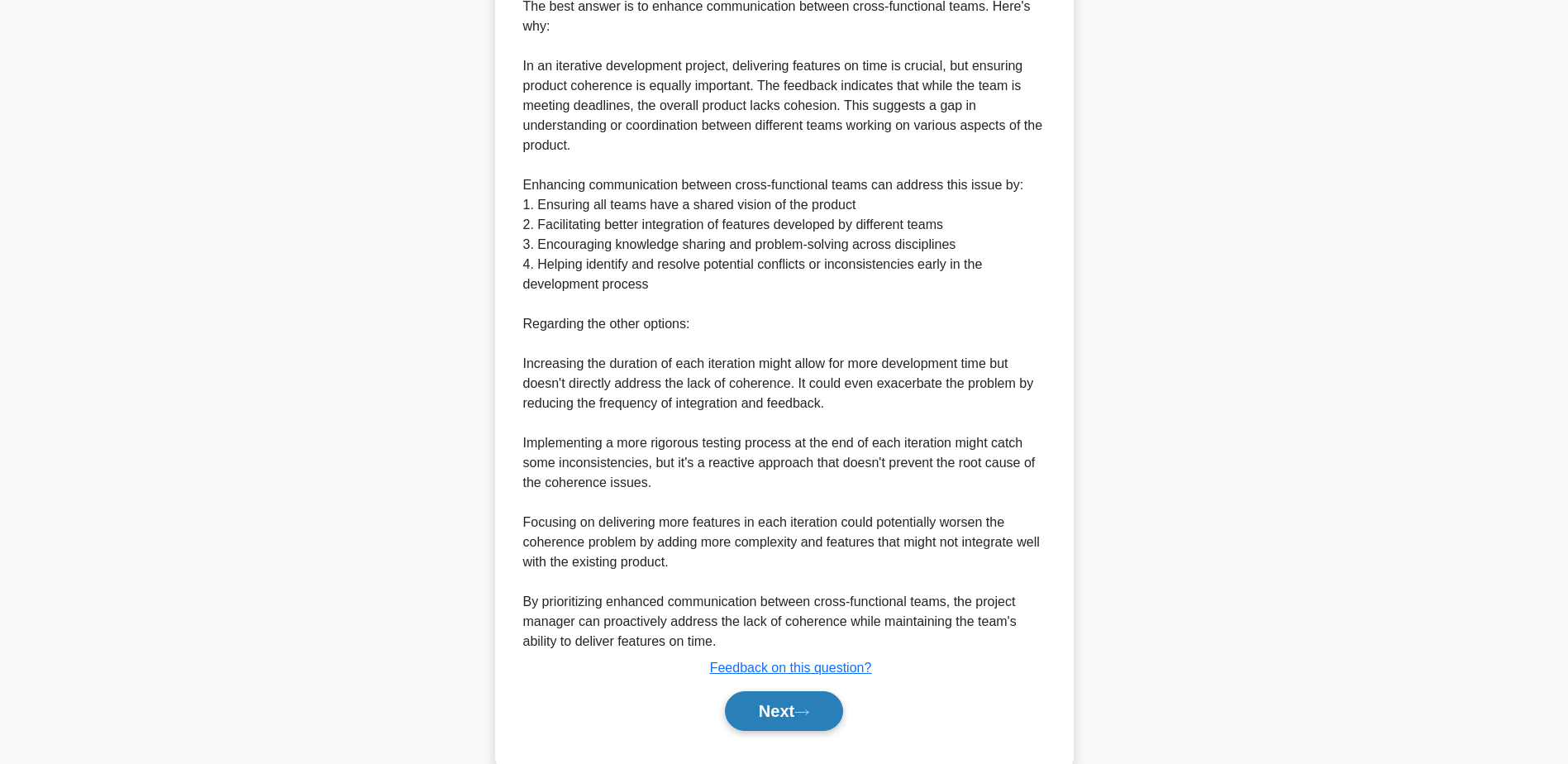
click at [790, 708] on button "Next" at bounding box center [784, 711] width 118 height 40
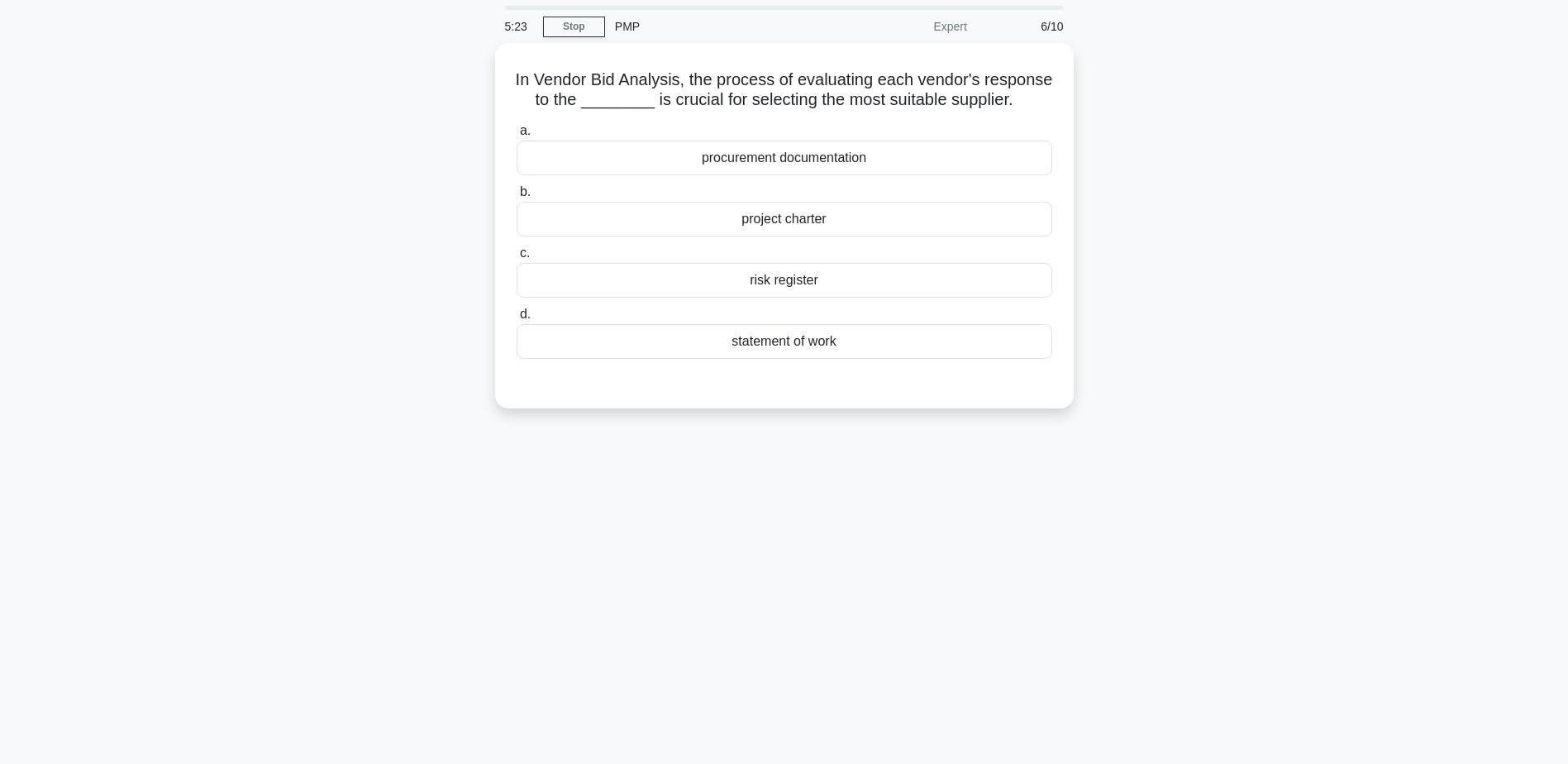
scroll to position [0, 0]
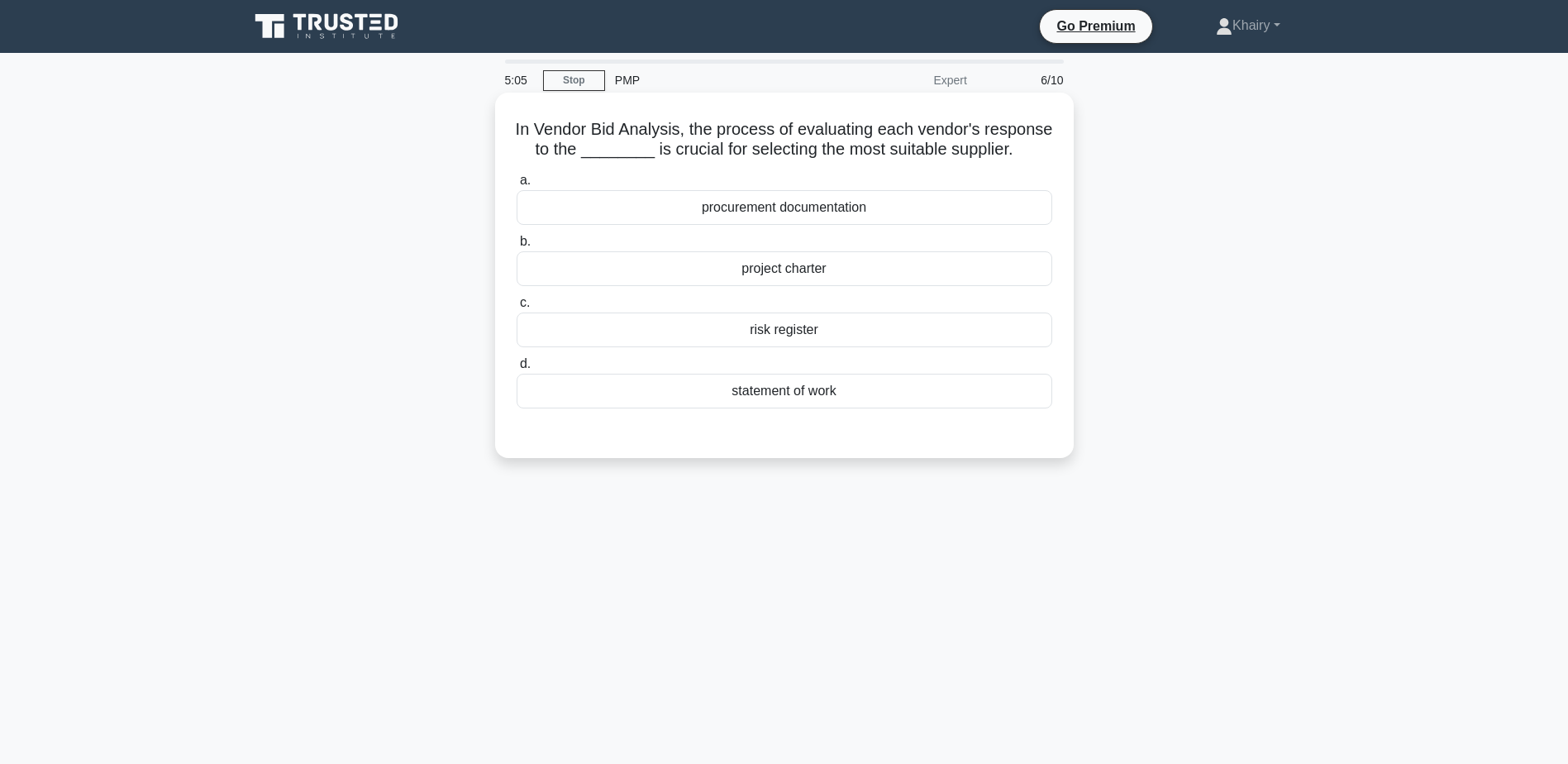
click at [1046, 220] on div "procurement documentation" at bounding box center [784, 207] width 536 height 35
click at [516, 186] on input "a. procurement documentation" at bounding box center [516, 181] width 0 height 11
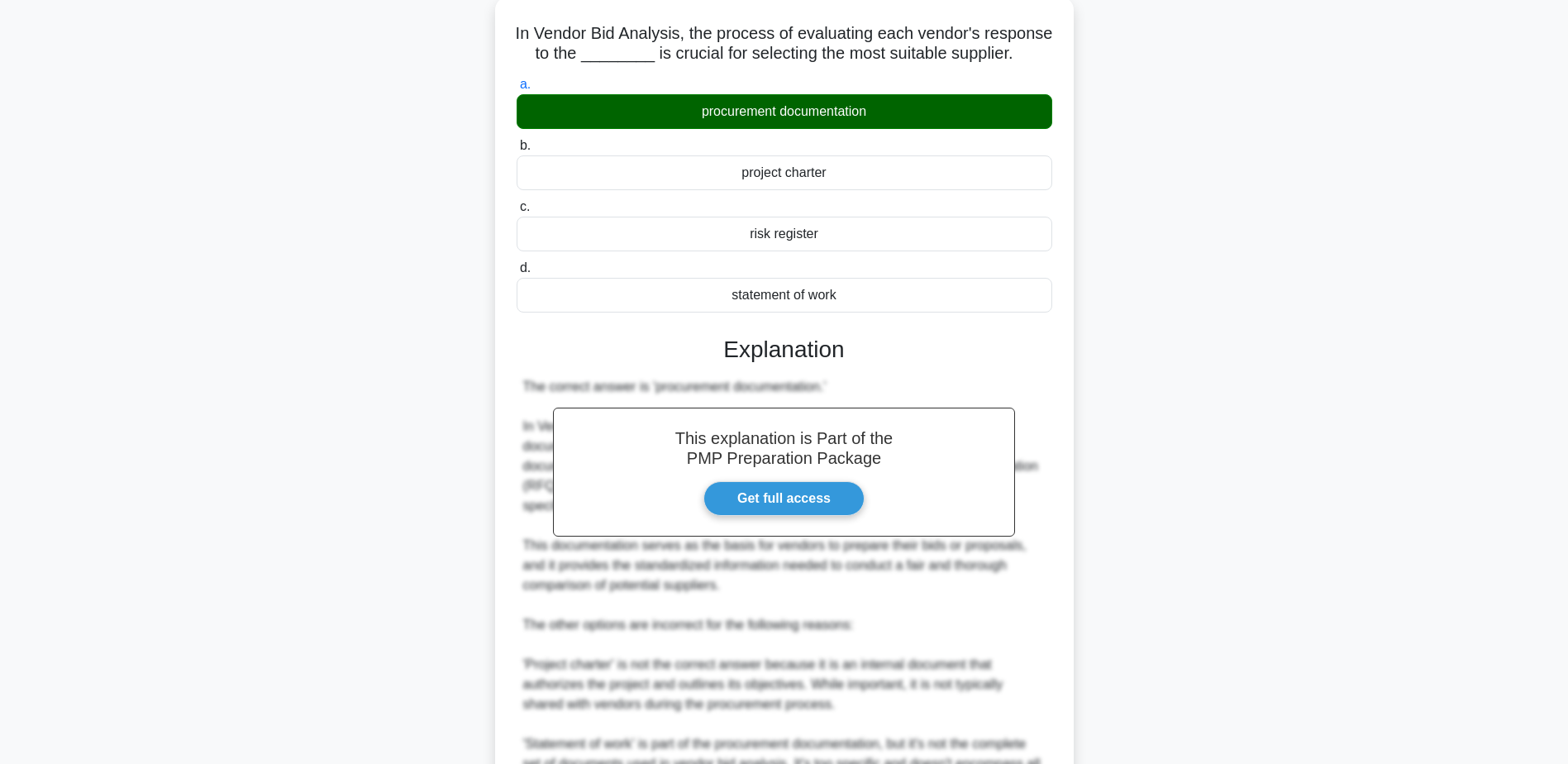
scroll to position [375, 0]
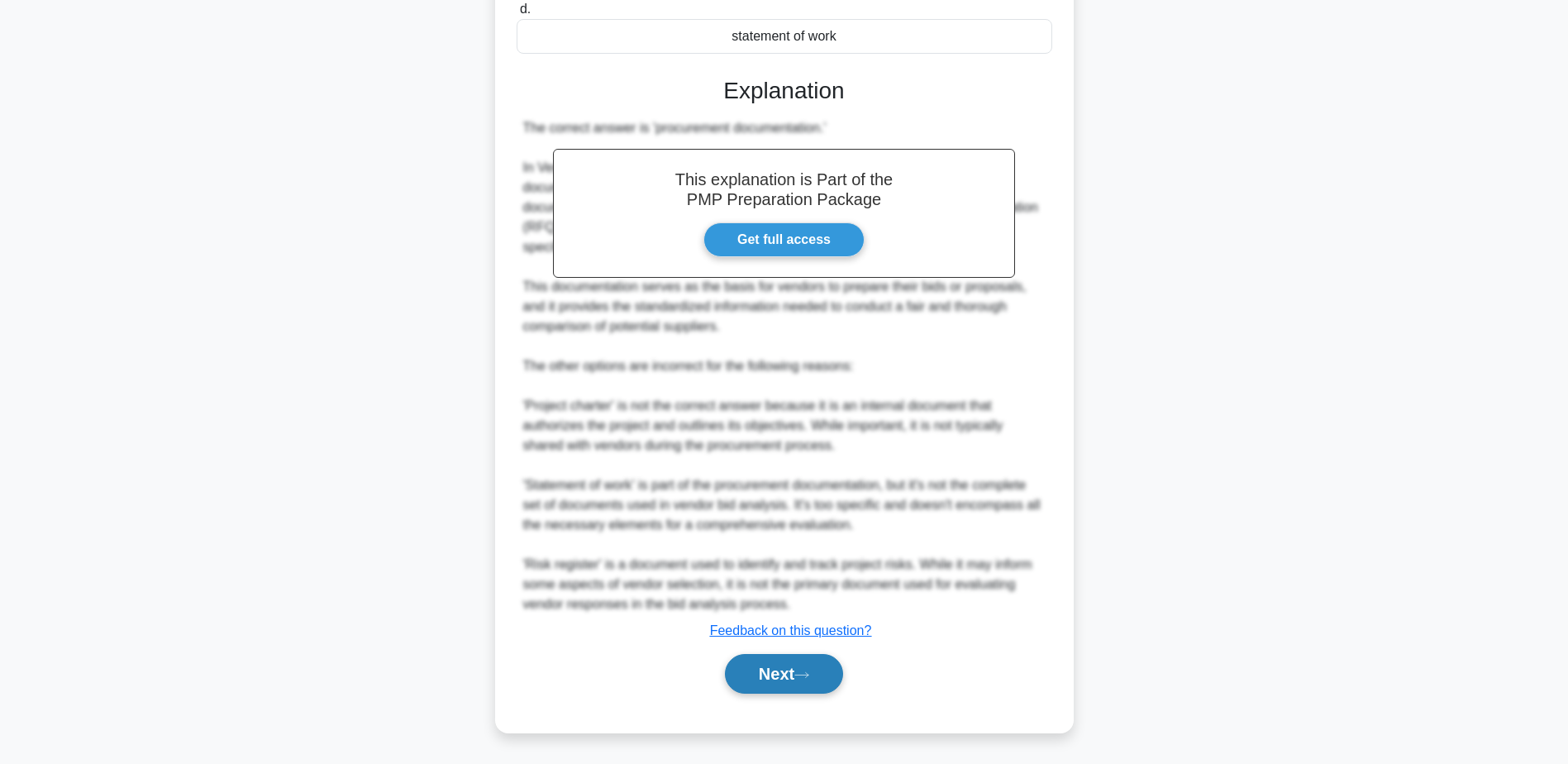
click at [775, 677] on button "Next" at bounding box center [784, 673] width 118 height 40
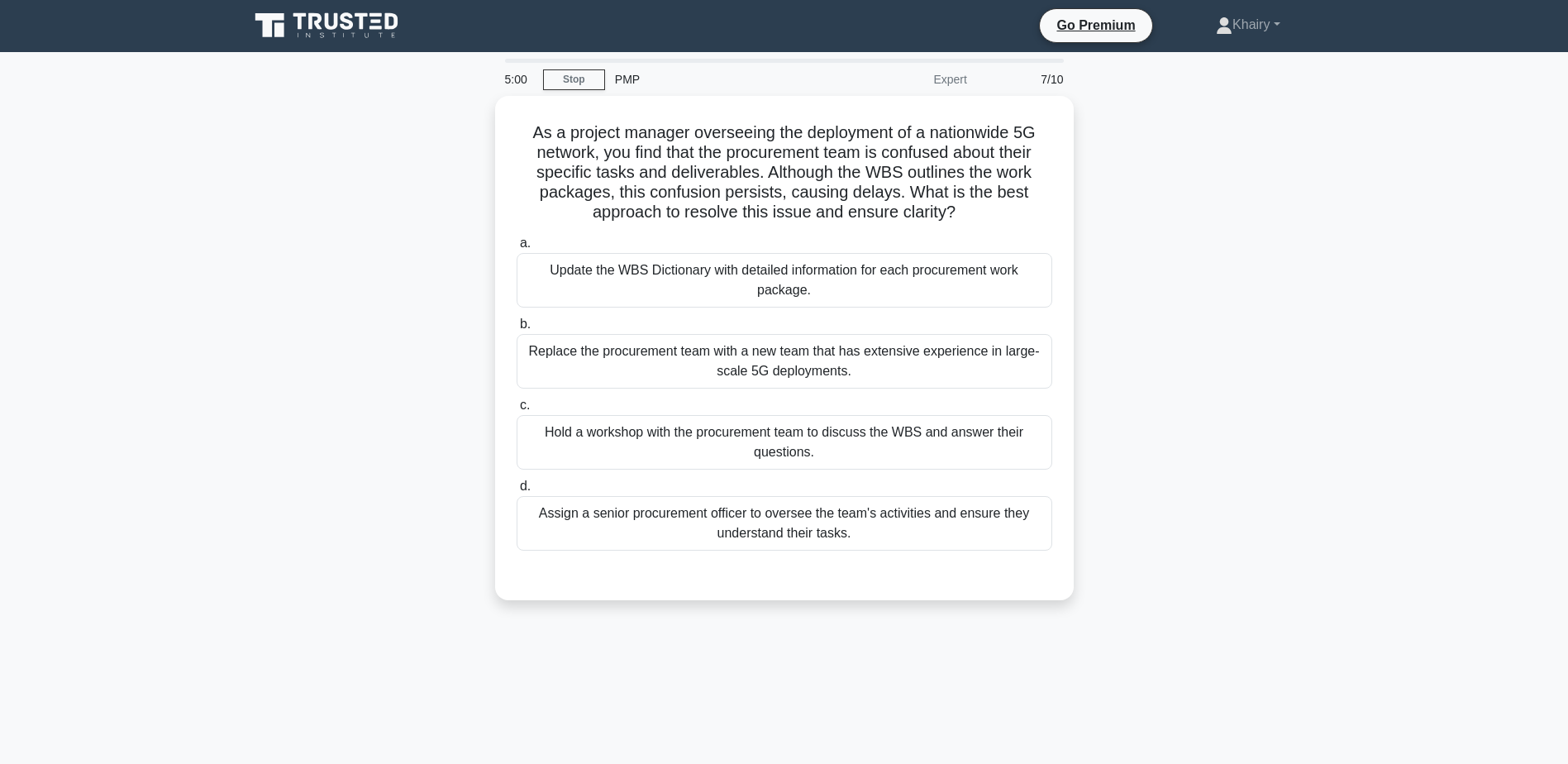
scroll to position [0, 0]
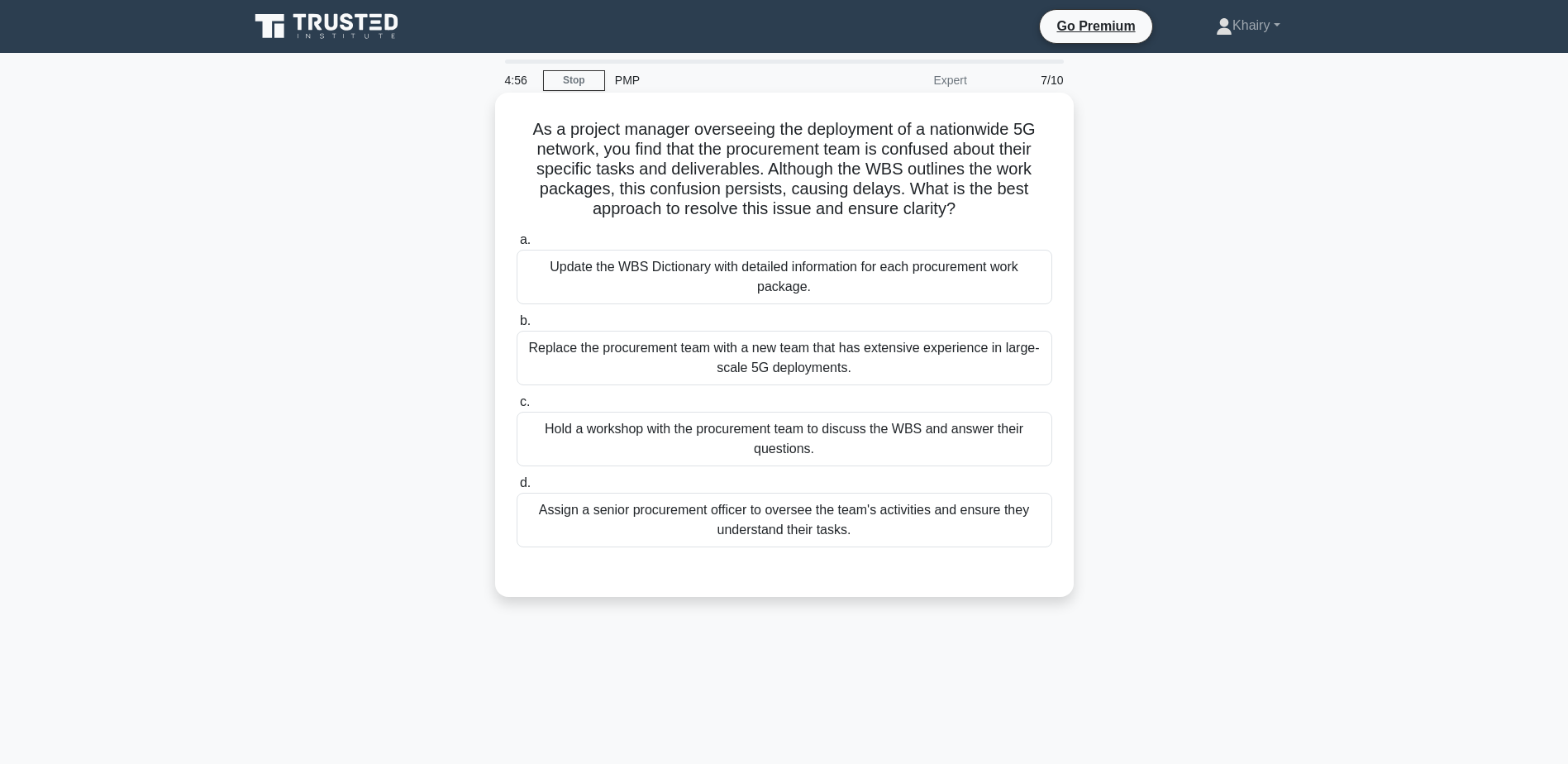
drag, startPoint x: 521, startPoint y: 131, endPoint x: 989, endPoint y: 210, distance: 474.6
click at [989, 210] on h5 "As a project manager overseeing the deployment of a nationwide 5G network, you …" at bounding box center [784, 169] width 539 height 101
copy h5 "As a project manager overseeing the deployment of a nationwide 5G network, you …"
click at [1050, 268] on div "Update the WBS Dictionary with detailed information for each procurement work p…" at bounding box center [784, 277] width 536 height 55
click at [516, 245] on input "a. Update the WBS Dictionary with detailed information for each procurement wor…" at bounding box center [516, 241] width 0 height 11
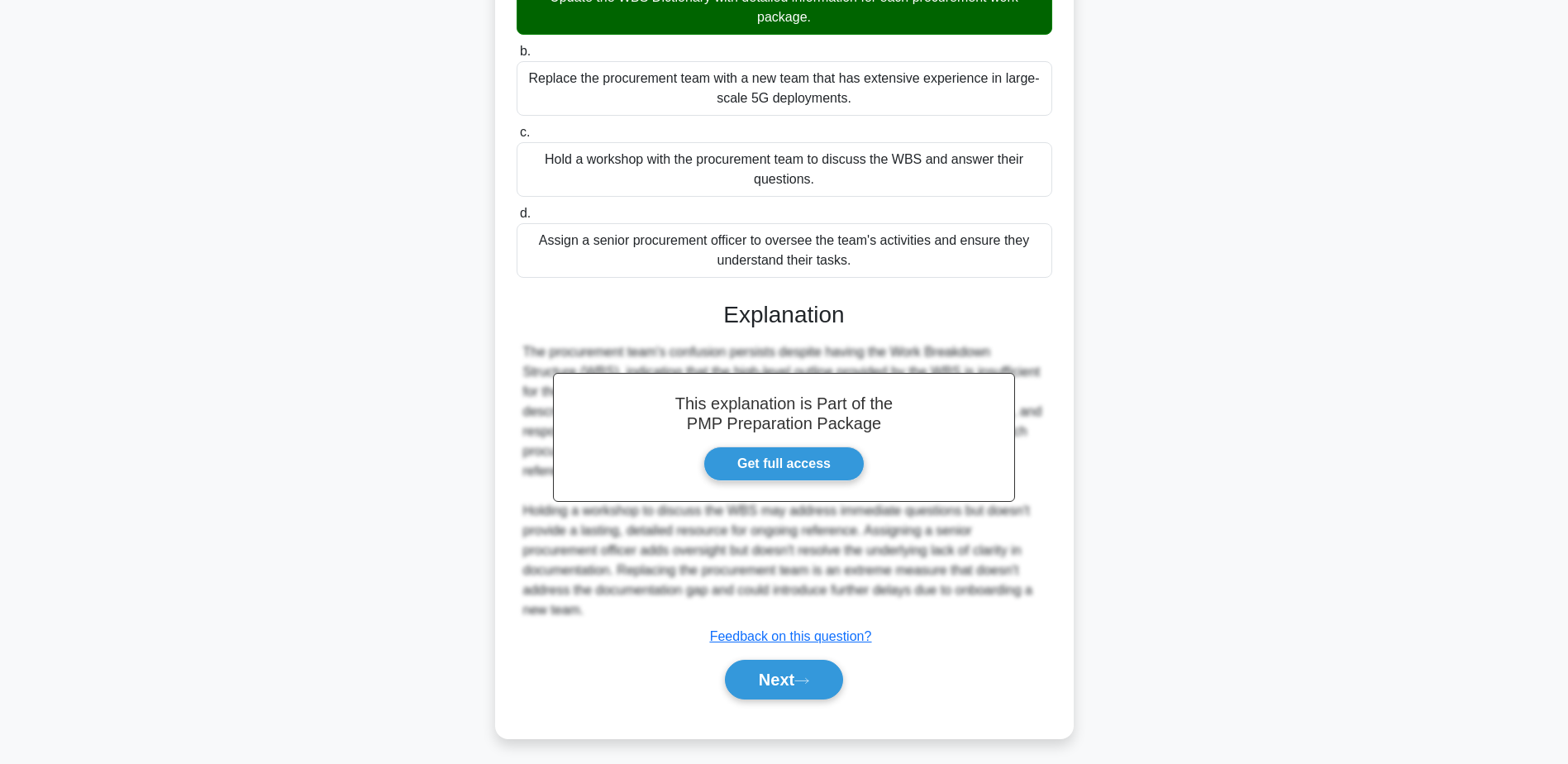
scroll to position [276, 0]
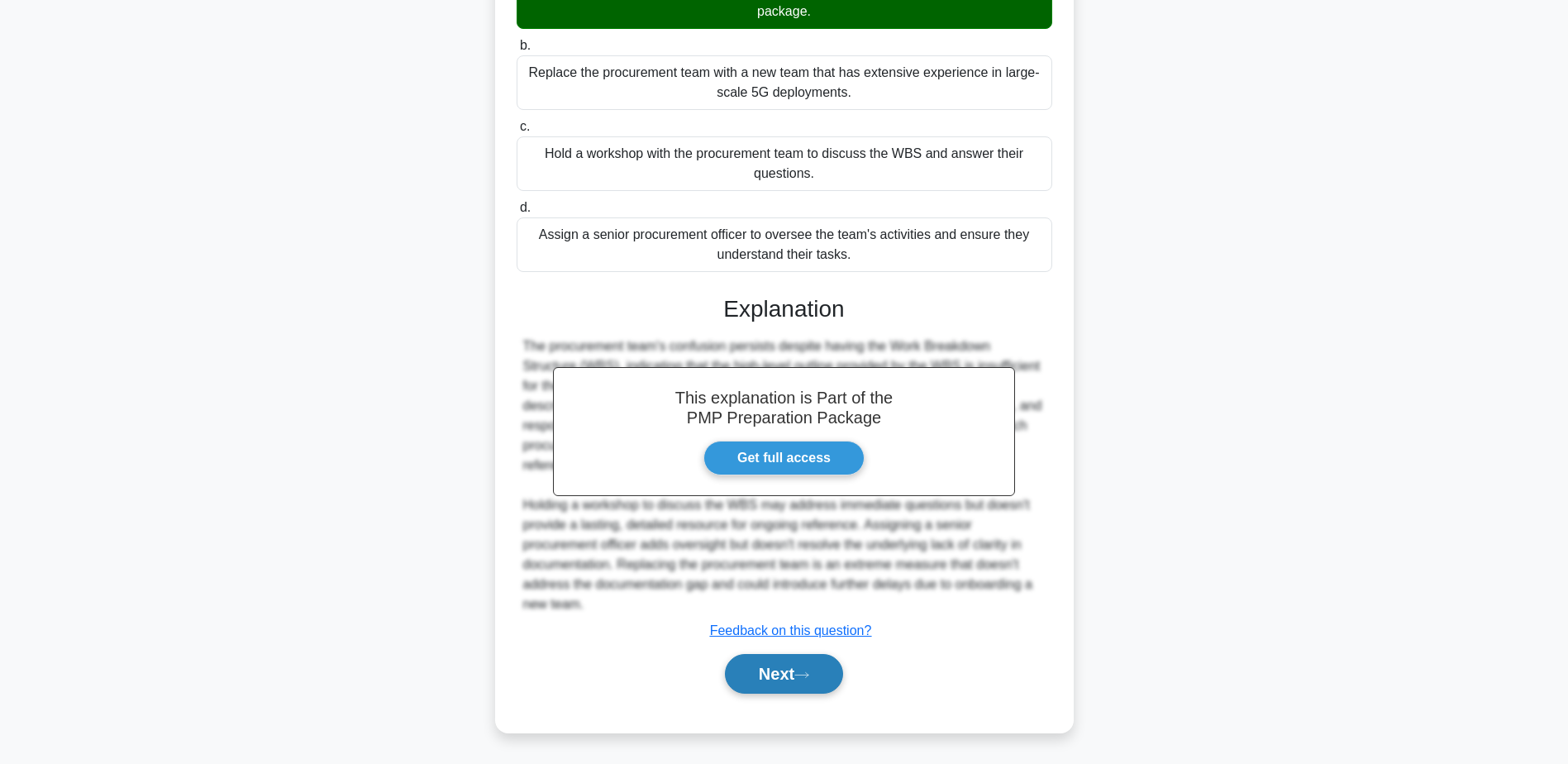
click at [782, 671] on button "Next" at bounding box center [784, 673] width 118 height 40
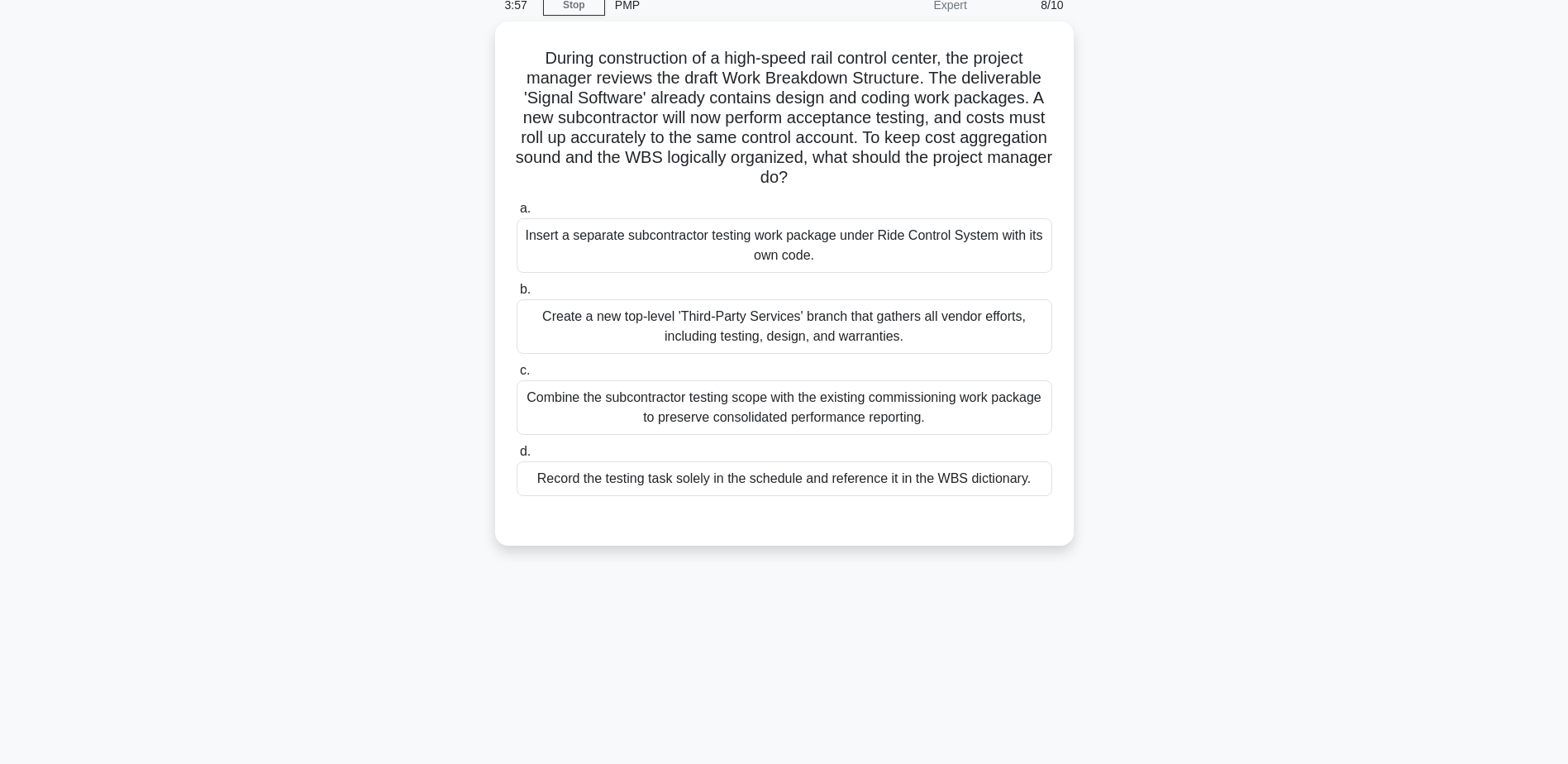
scroll to position [0, 0]
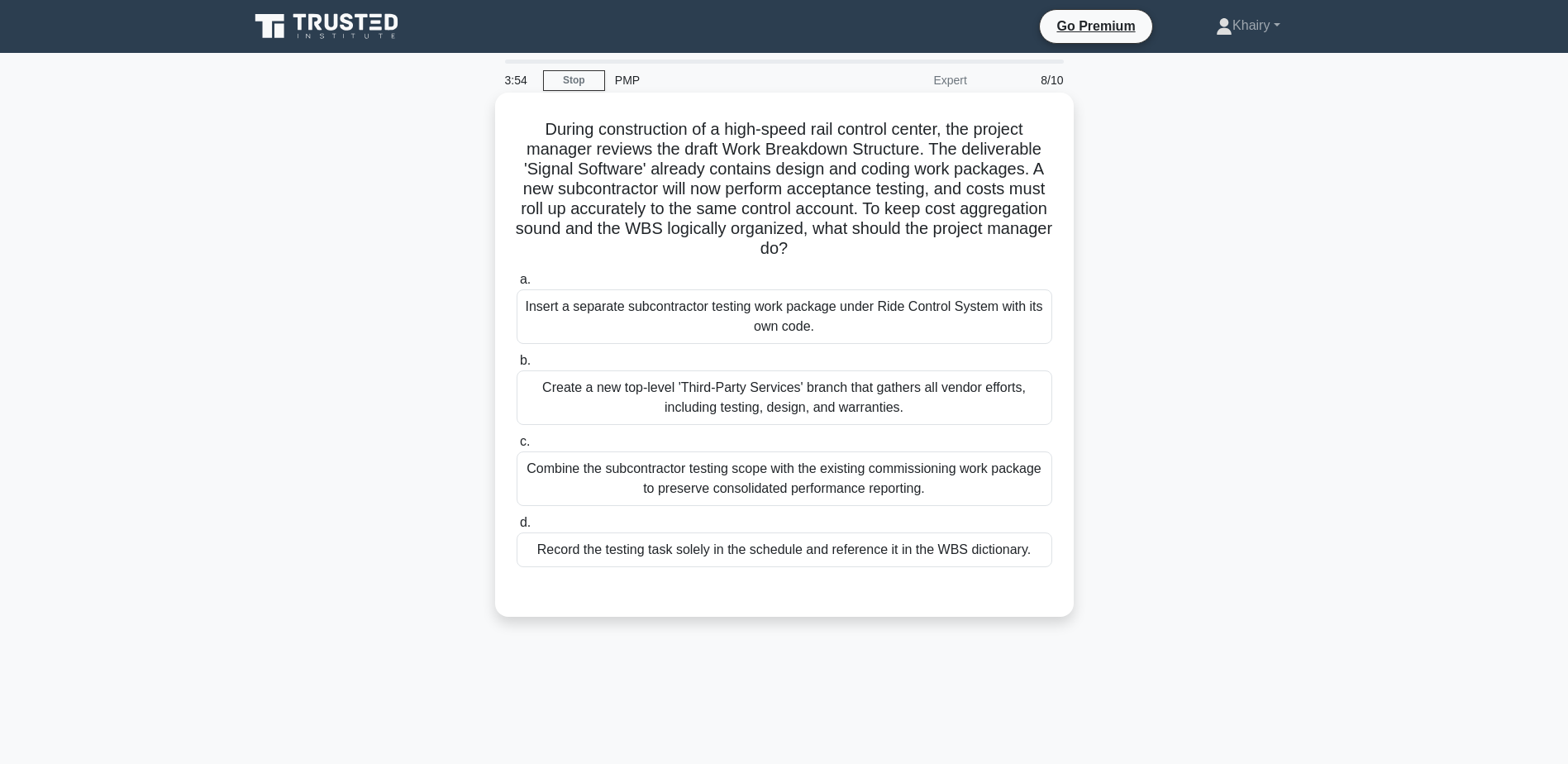
drag, startPoint x: 531, startPoint y: 123, endPoint x: 953, endPoint y: 249, distance: 440.4
click at [953, 249] on h5 "During construction of a high-speed rail control center, the project manager re…" at bounding box center [784, 190] width 539 height 141
copy h5 "During construction of a high-speed rail control center, the project manager re…"
click at [1036, 483] on div "Combine the subcontractor testing scope with the existing commissioning work pa…" at bounding box center [784, 479] width 536 height 55
click at [516, 447] on input "c. Combine the subcontractor testing scope with the existing commissioning work…" at bounding box center [516, 443] width 0 height 11
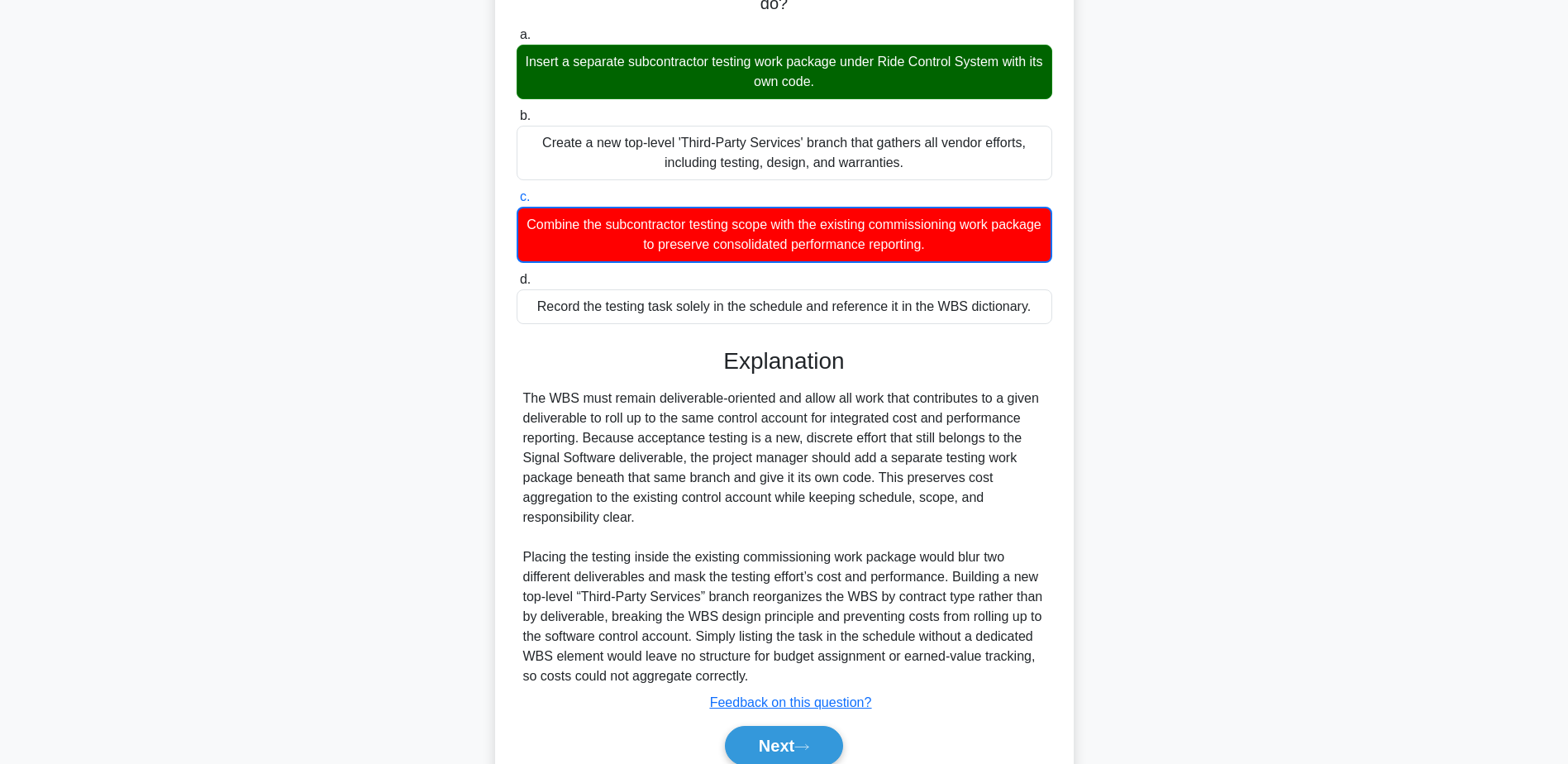
scroll to position [318, 0]
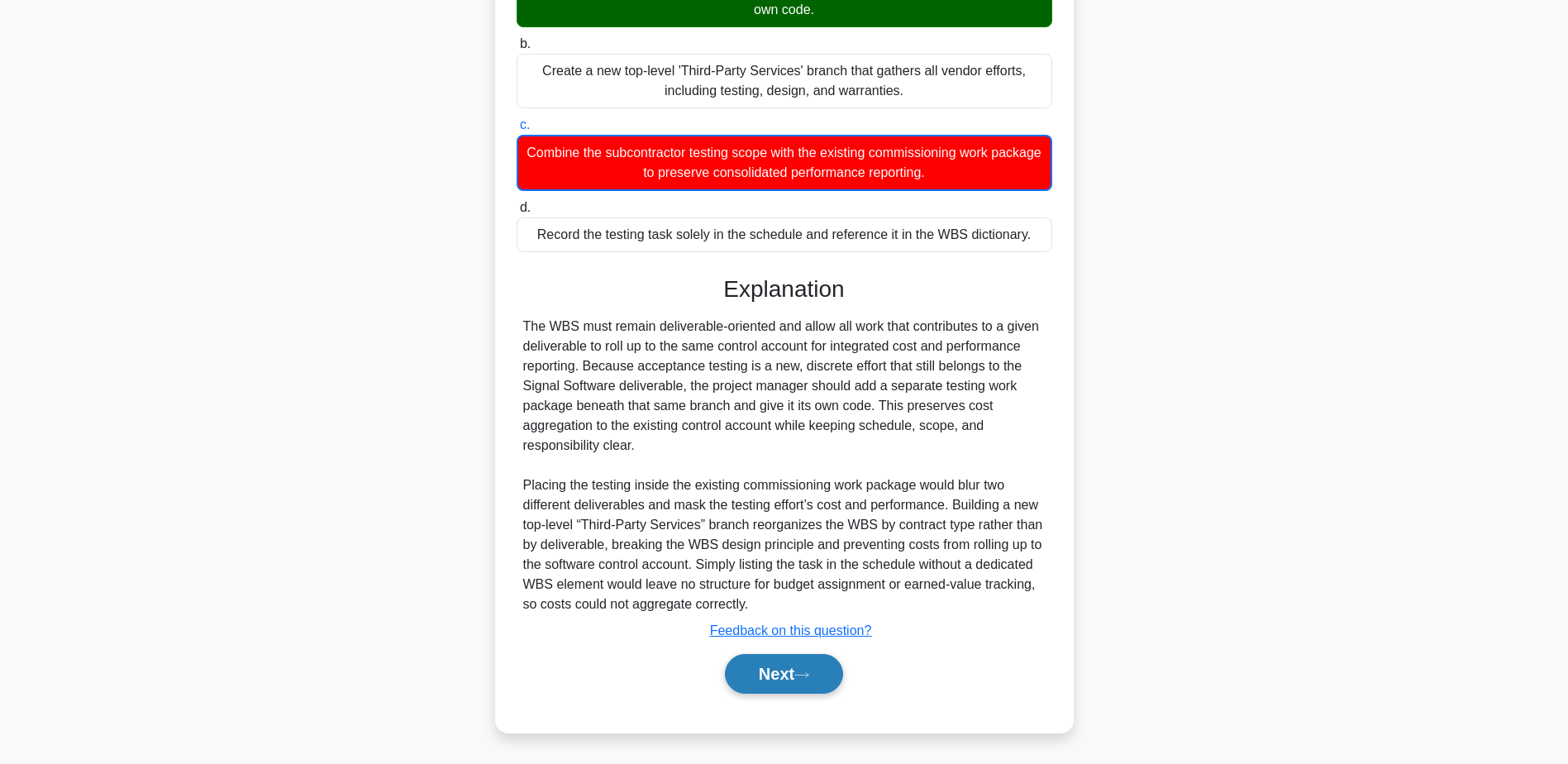
click at [787, 674] on button "Next" at bounding box center [784, 673] width 118 height 40
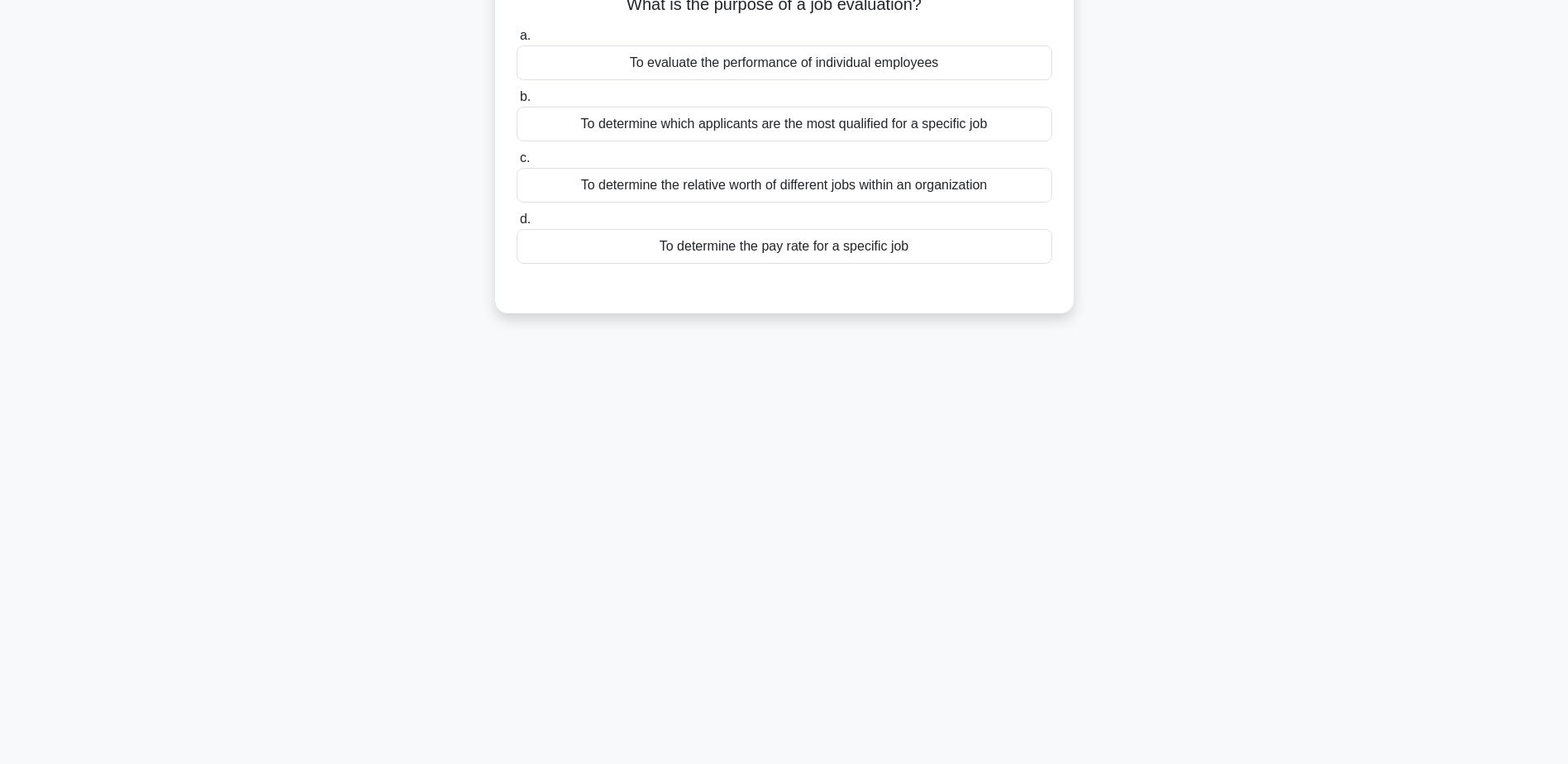
scroll to position [0, 0]
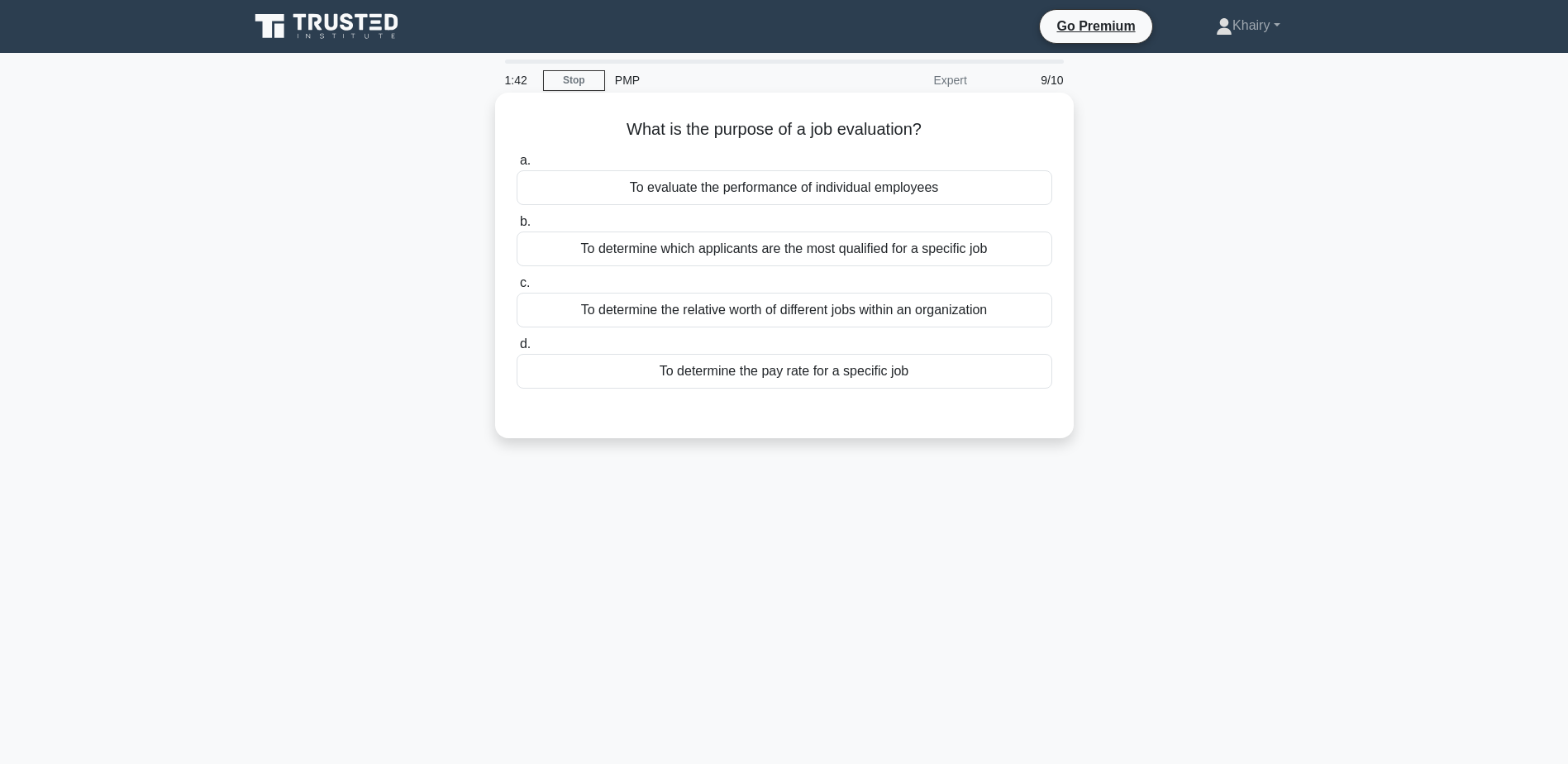
click at [1040, 375] on div "To determine the pay rate for a specific job" at bounding box center [784, 371] width 536 height 35
click at [516, 350] on input "d. To determine the pay rate for a specific job" at bounding box center [516, 344] width 0 height 11
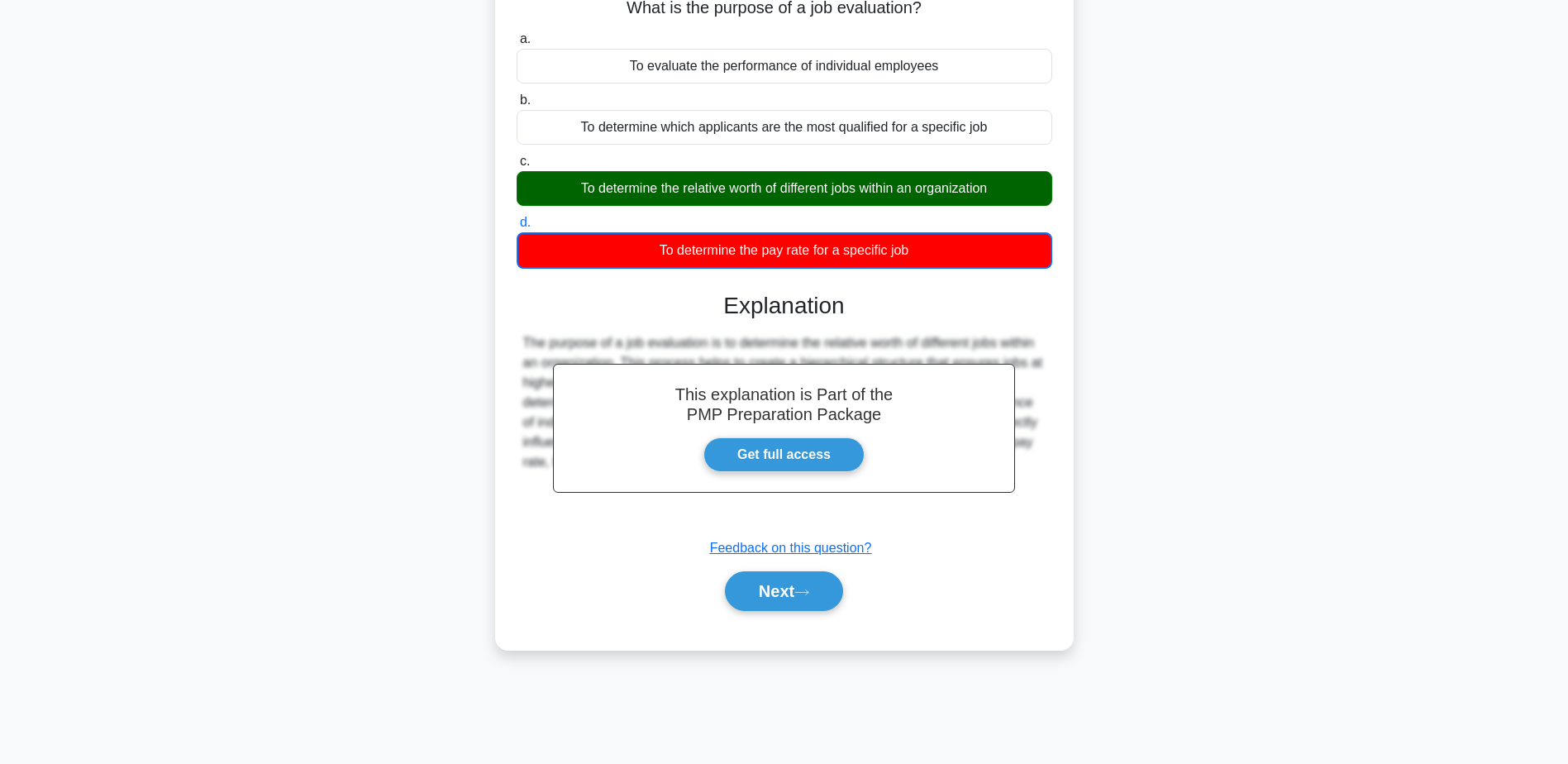
scroll to position [129, 0]
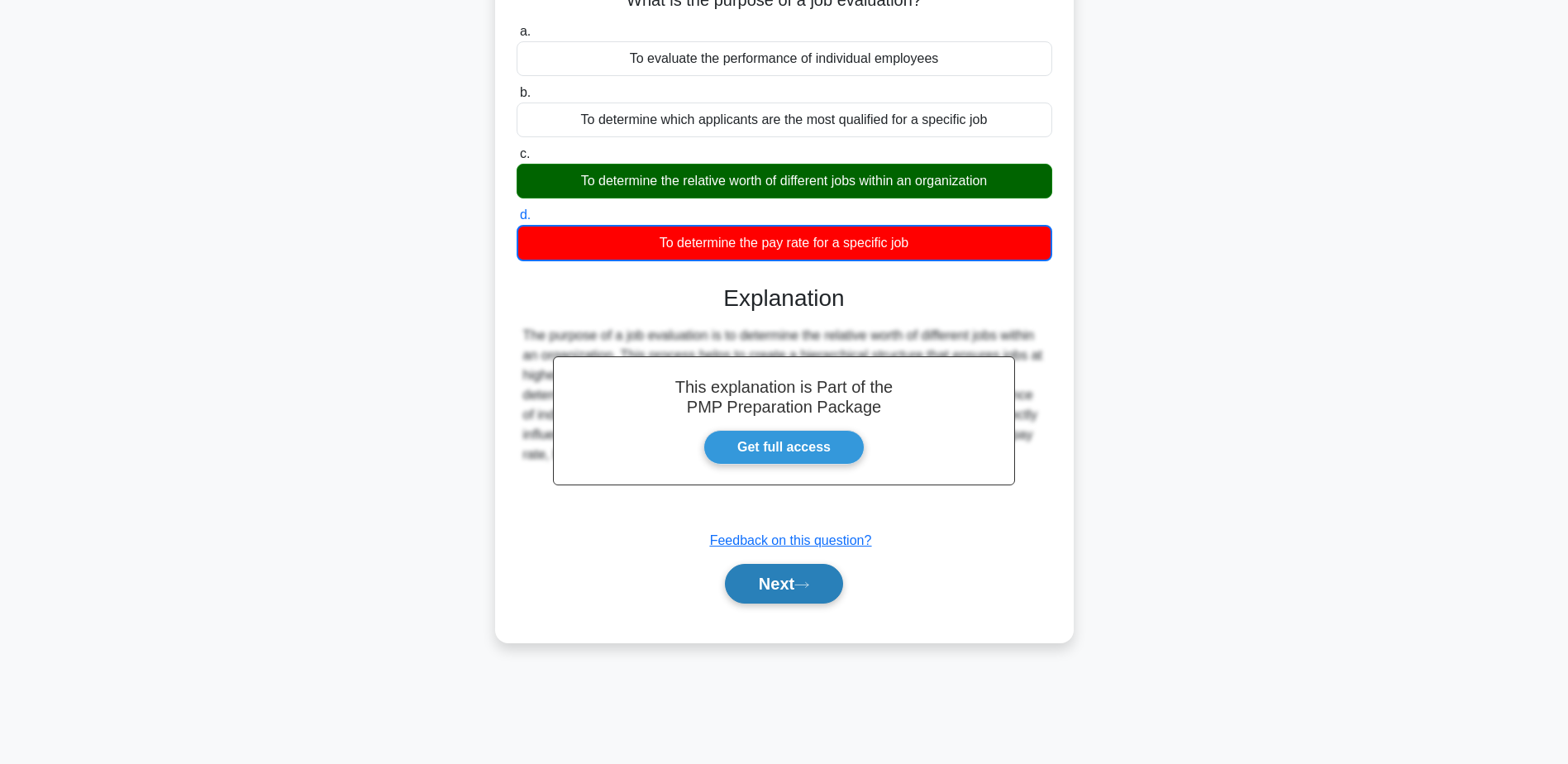
click at [801, 581] on button "Next" at bounding box center [784, 583] width 118 height 40
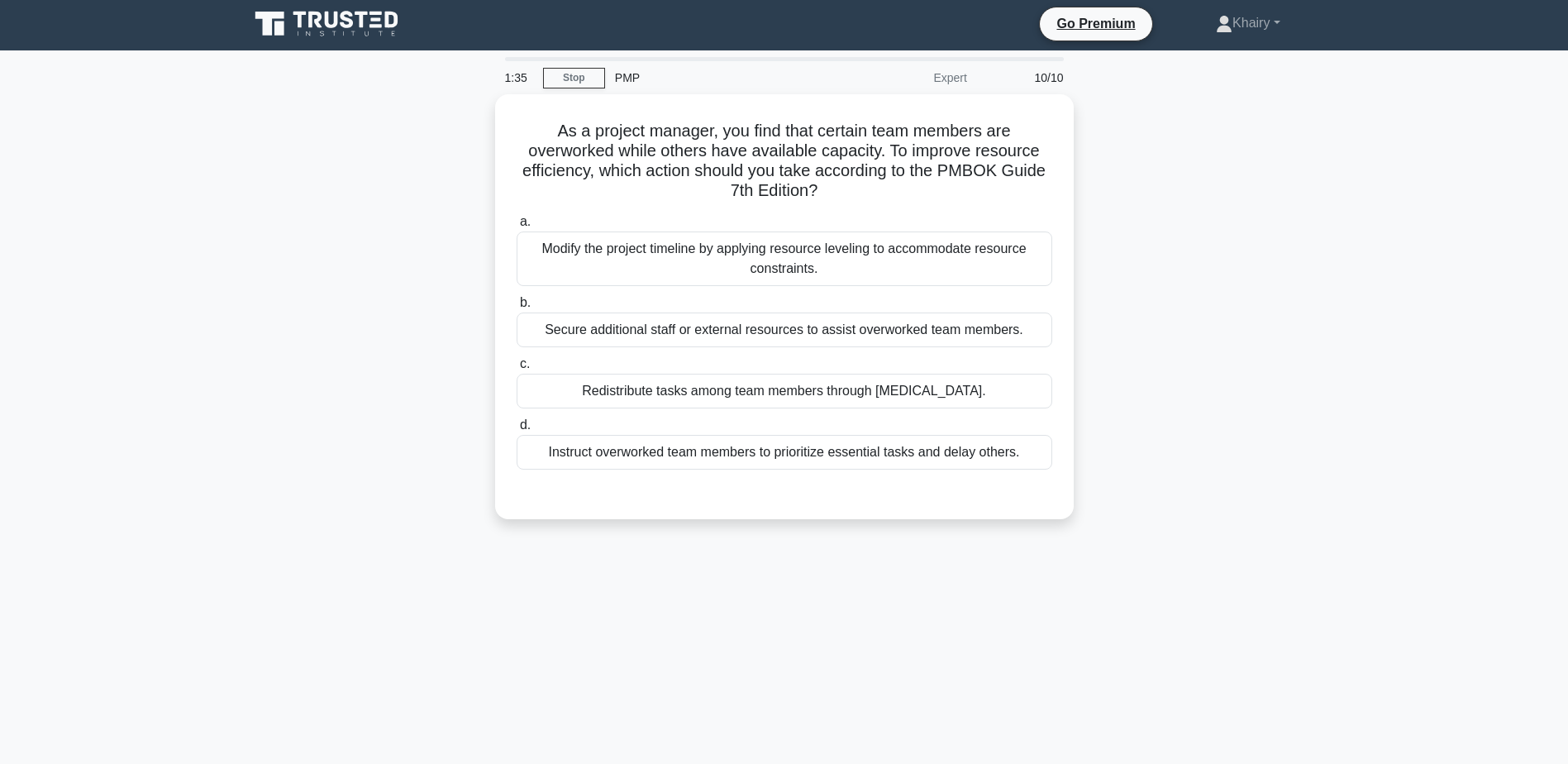
scroll to position [0, 0]
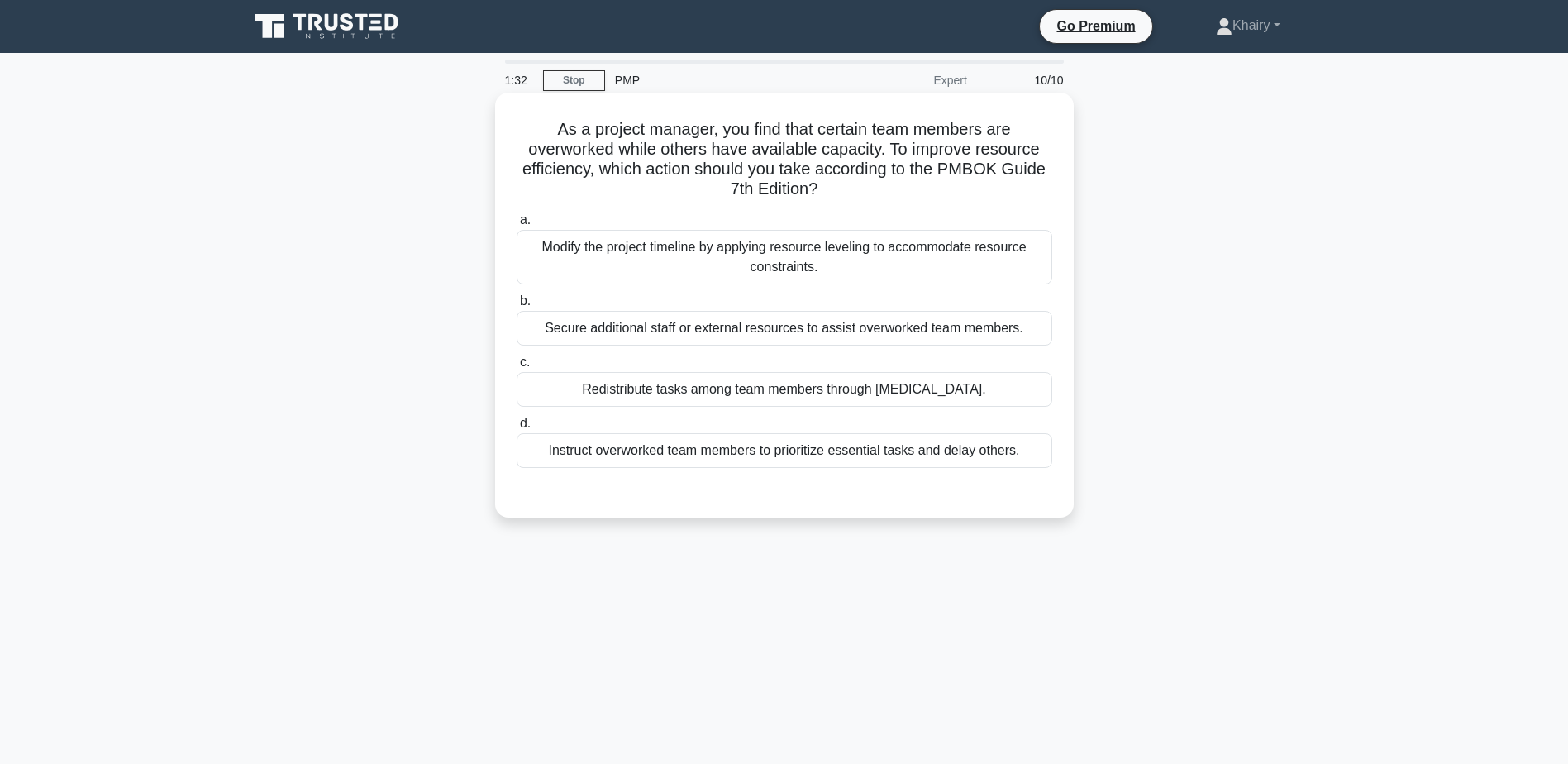
drag, startPoint x: 547, startPoint y: 119, endPoint x: 865, endPoint y: 188, distance: 325.4
click at [865, 188] on h5 "As a project manager, you find that certain team members are overworked while o…" at bounding box center [784, 160] width 539 height 81
copy h5 "As a project manager, you find that certain team members are overworked while o…"
click at [1043, 249] on div "Modify the project timeline by applying resource leveling to accommodate resour…" at bounding box center [784, 257] width 536 height 55
click at [516, 226] on input "a. Modify the project timeline by applying resource leveling to accommodate res…" at bounding box center [516, 220] width 0 height 11
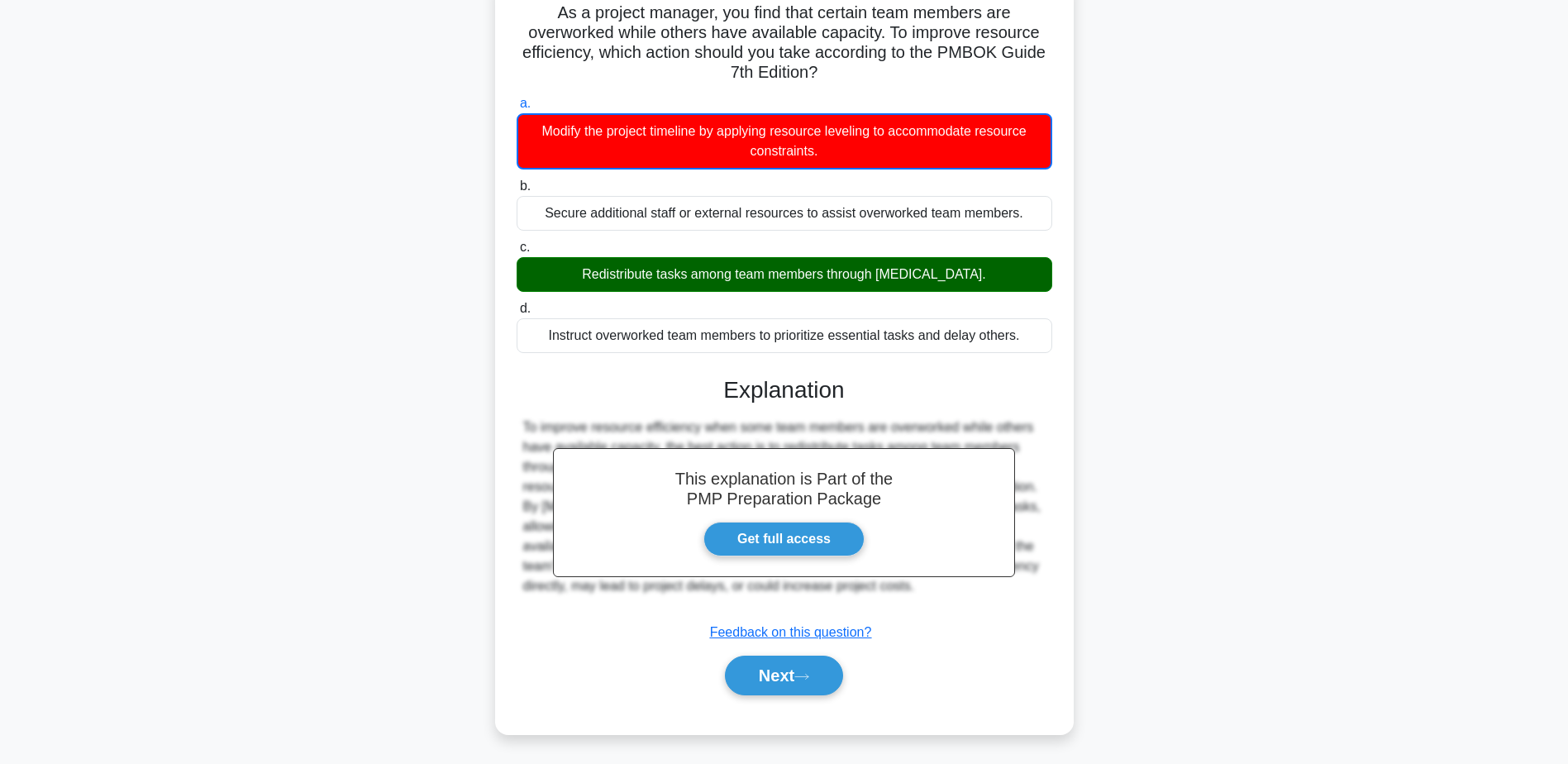
scroll to position [129, 0]
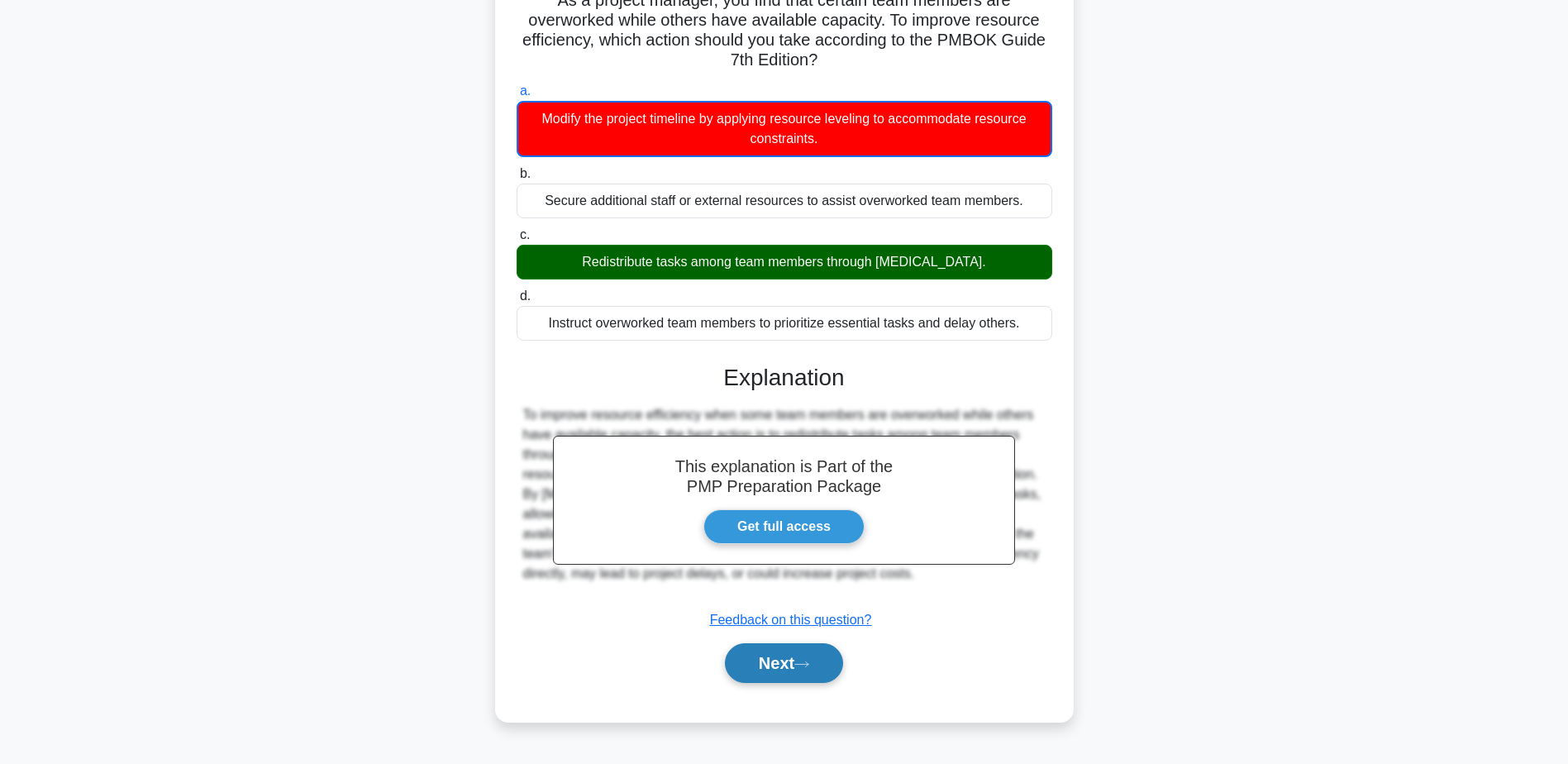
click at [789, 656] on button "Next" at bounding box center [784, 663] width 118 height 40
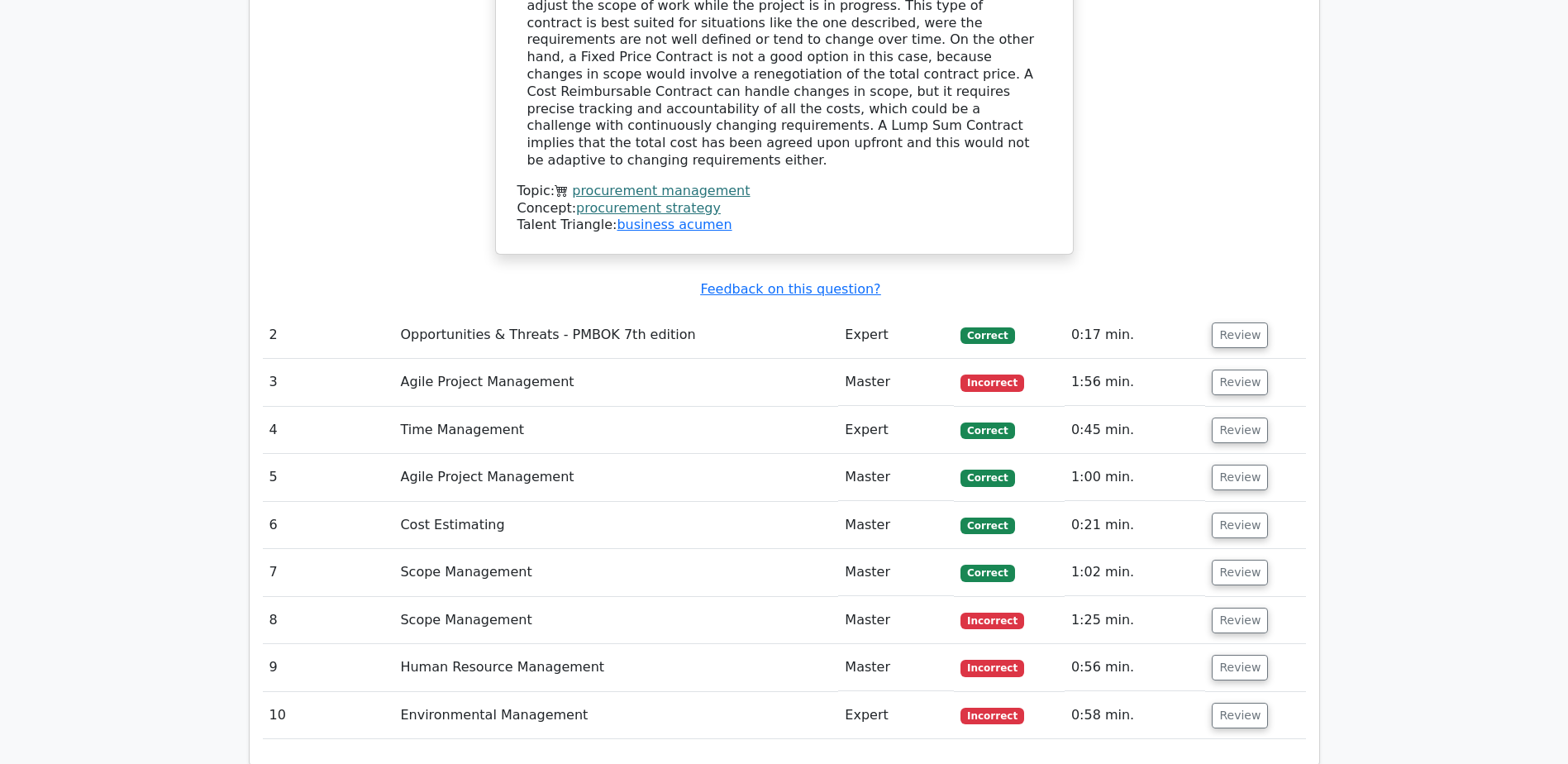
scroll to position [1902, 0]
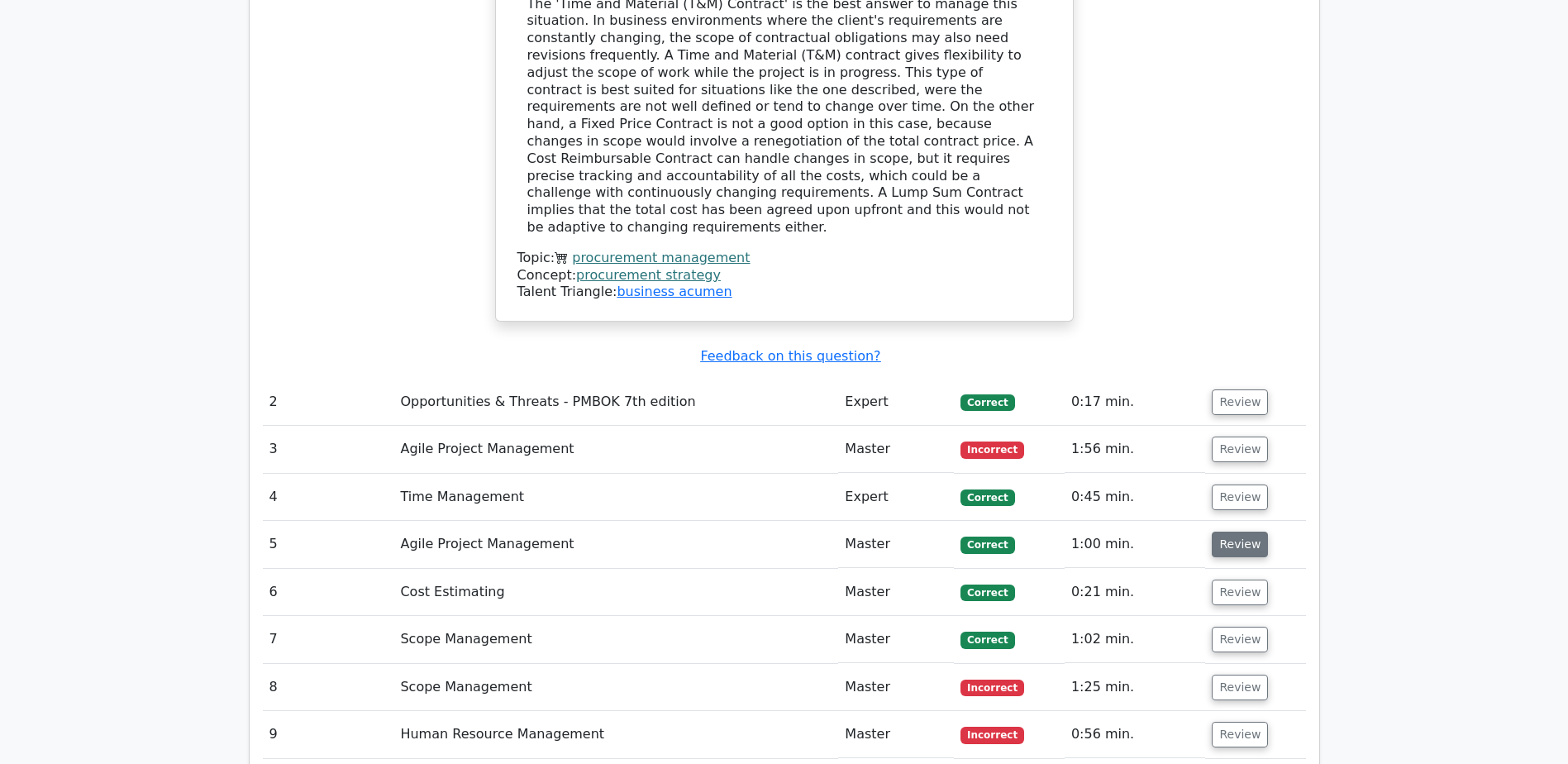
click at [1251, 532] on button "Review" at bounding box center [1239, 545] width 56 height 26
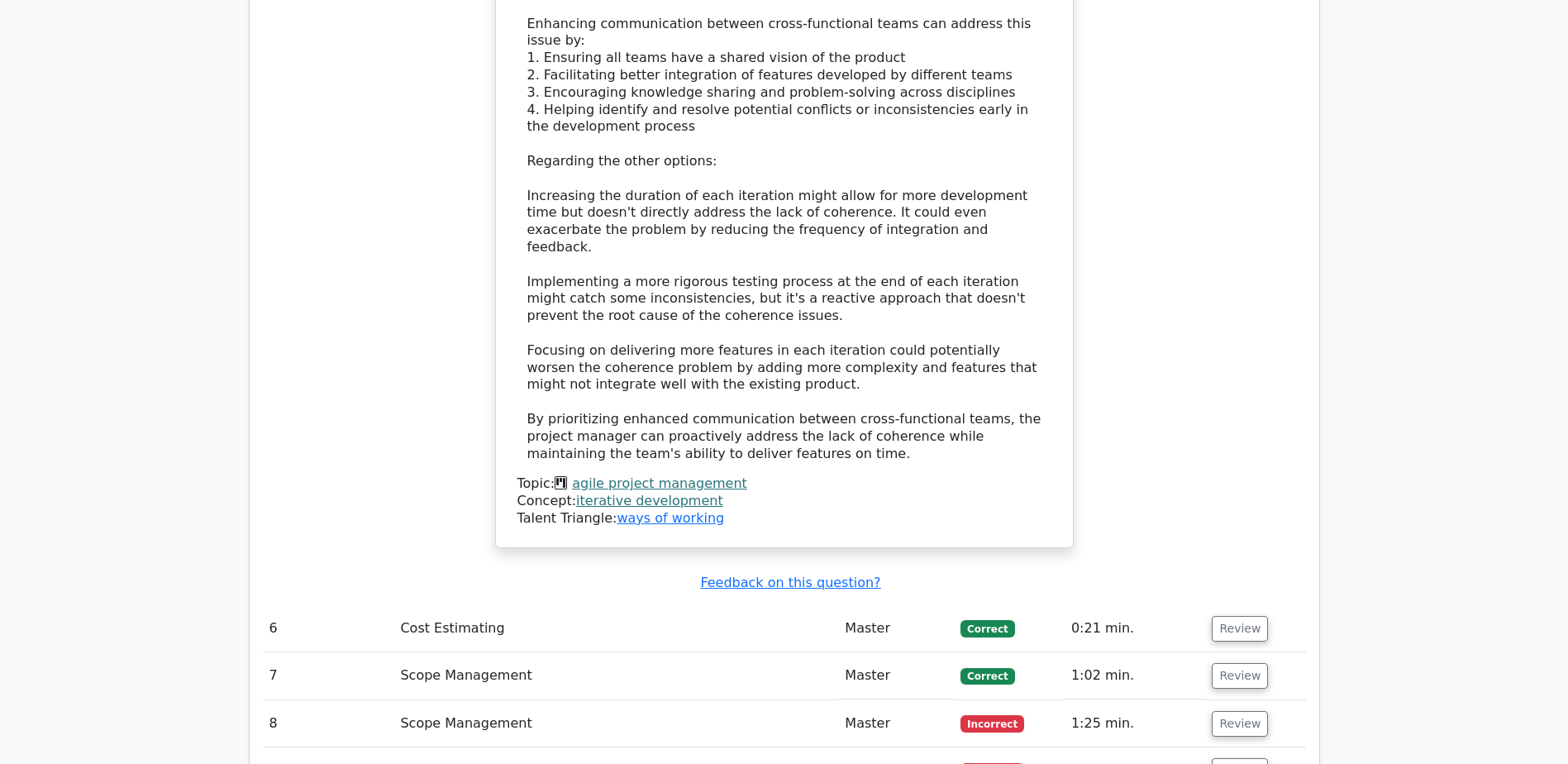
scroll to position [3060, 0]
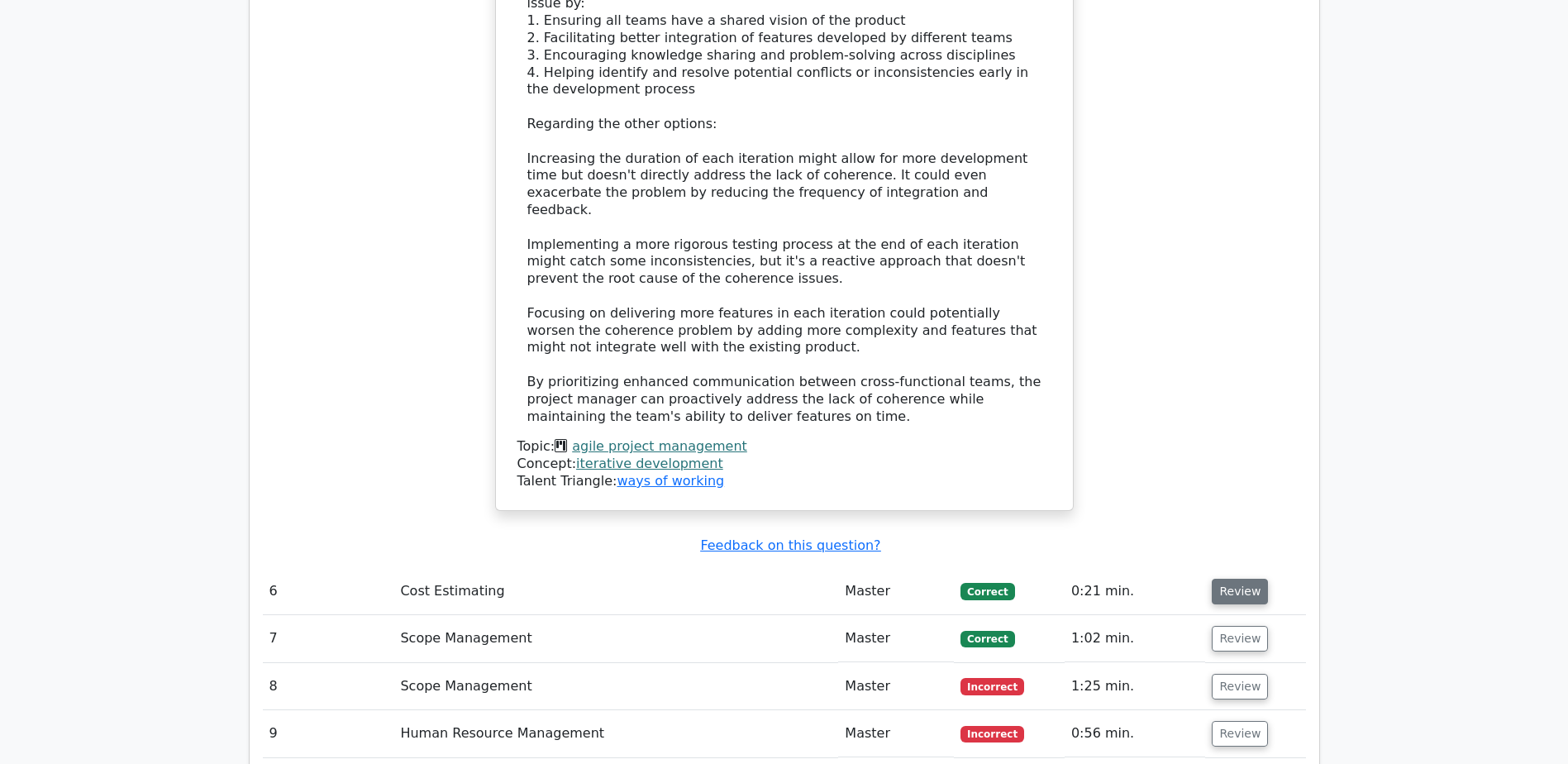
click at [1232, 579] on button "Review" at bounding box center [1239, 592] width 56 height 26
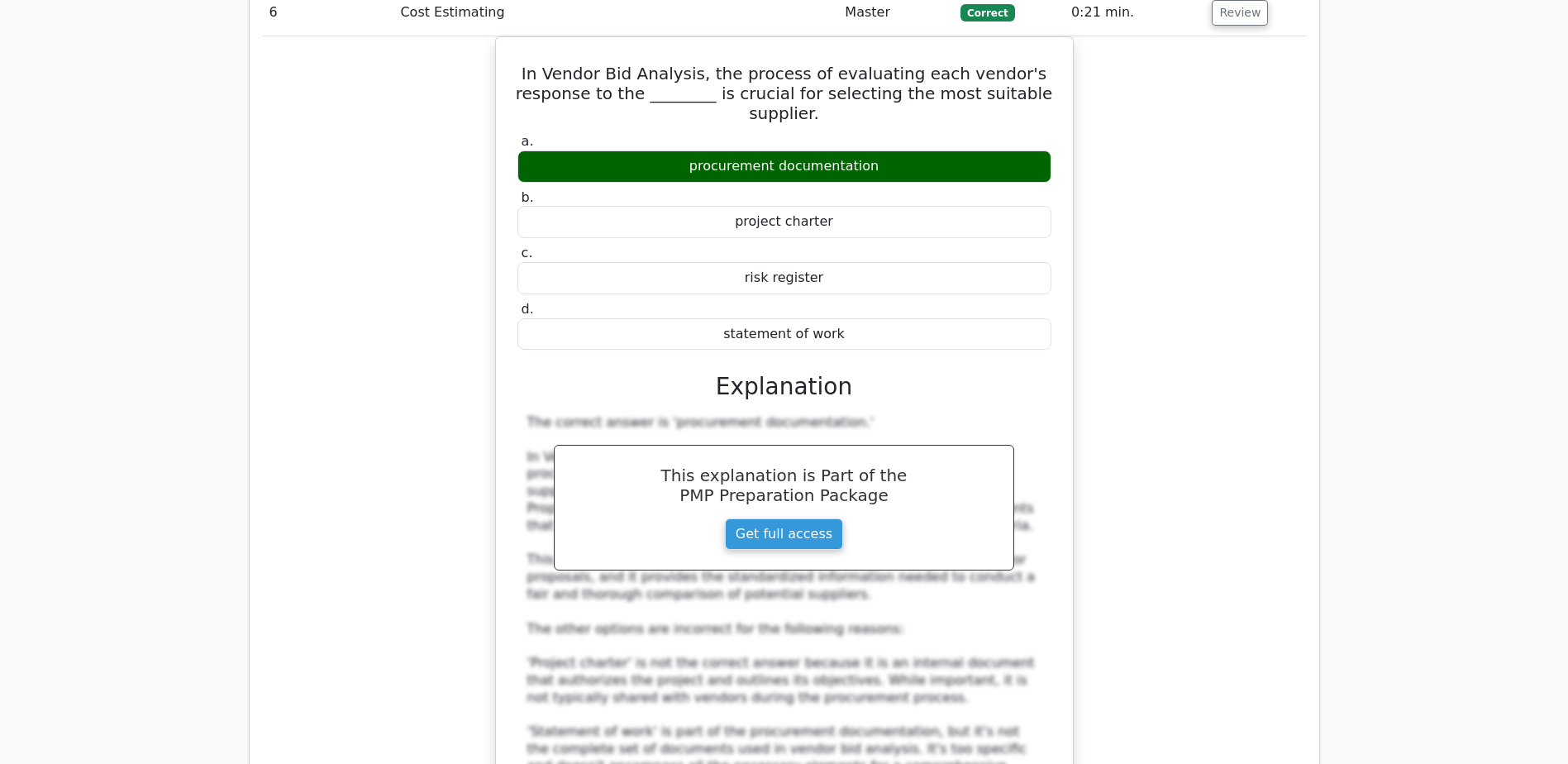
scroll to position [4052, 0]
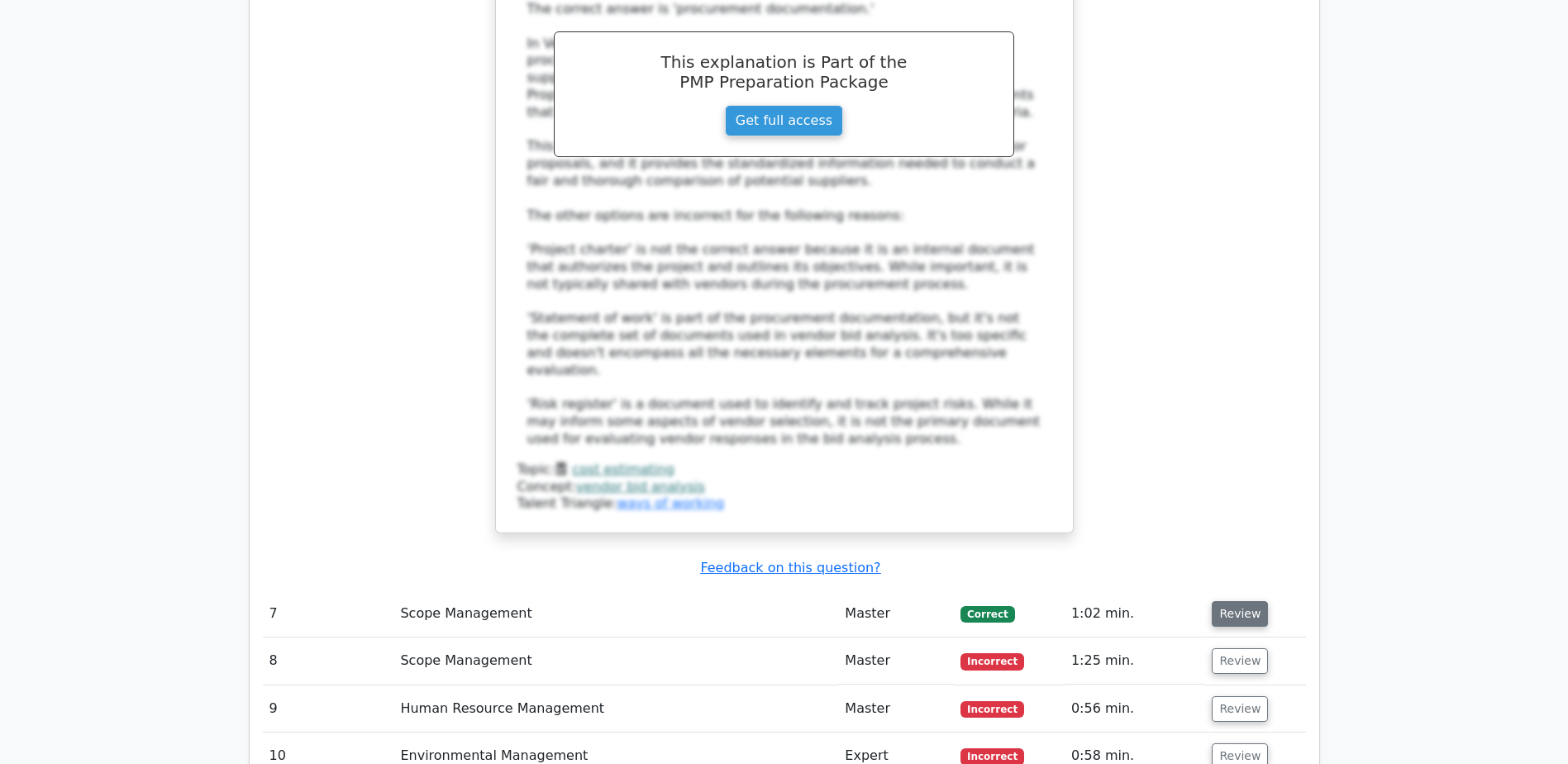
click at [1250, 601] on button "Review" at bounding box center [1239, 614] width 56 height 26
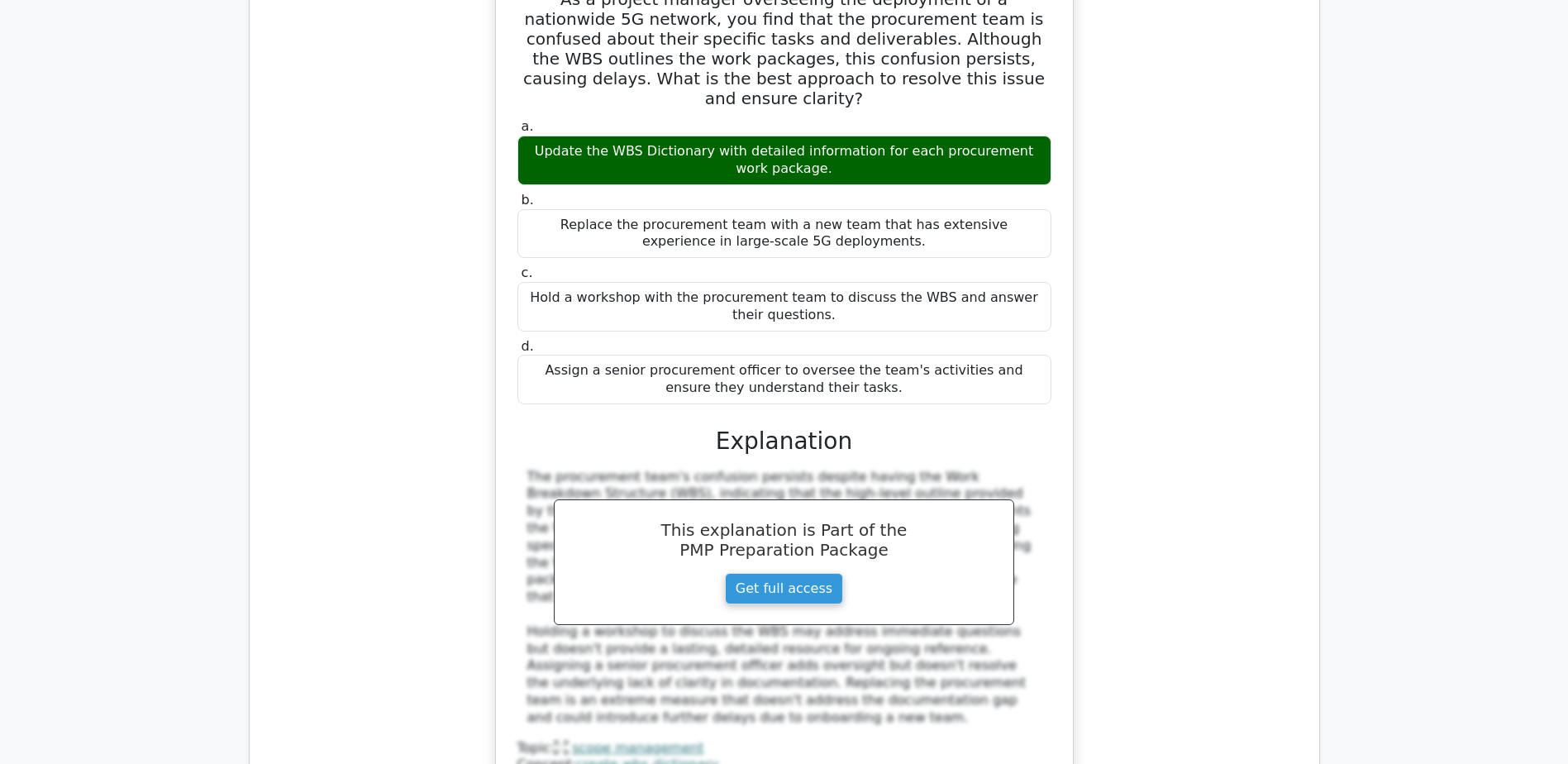
scroll to position [5128, 0]
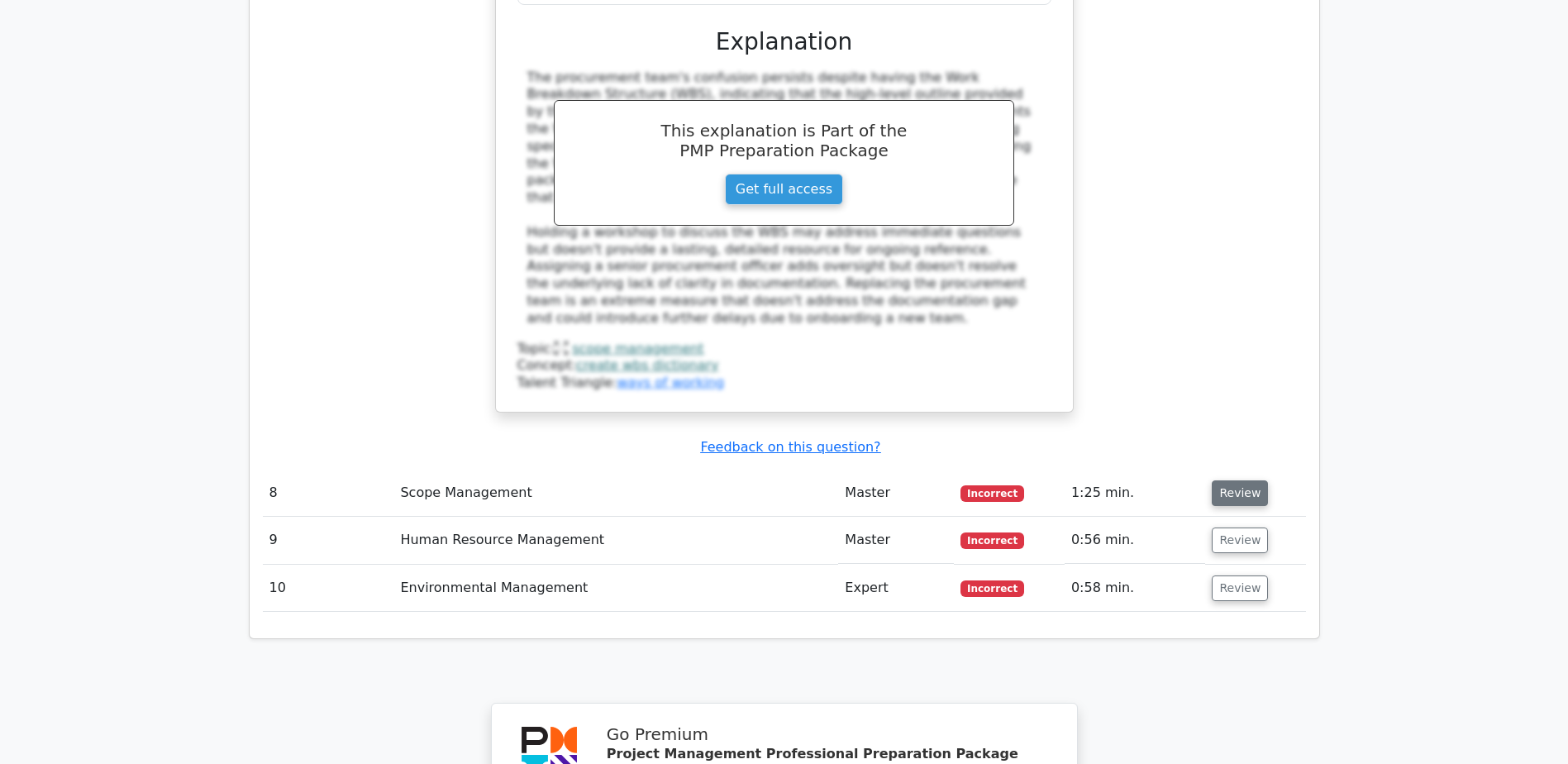
click at [1247, 481] on button "Review" at bounding box center [1239, 494] width 56 height 26
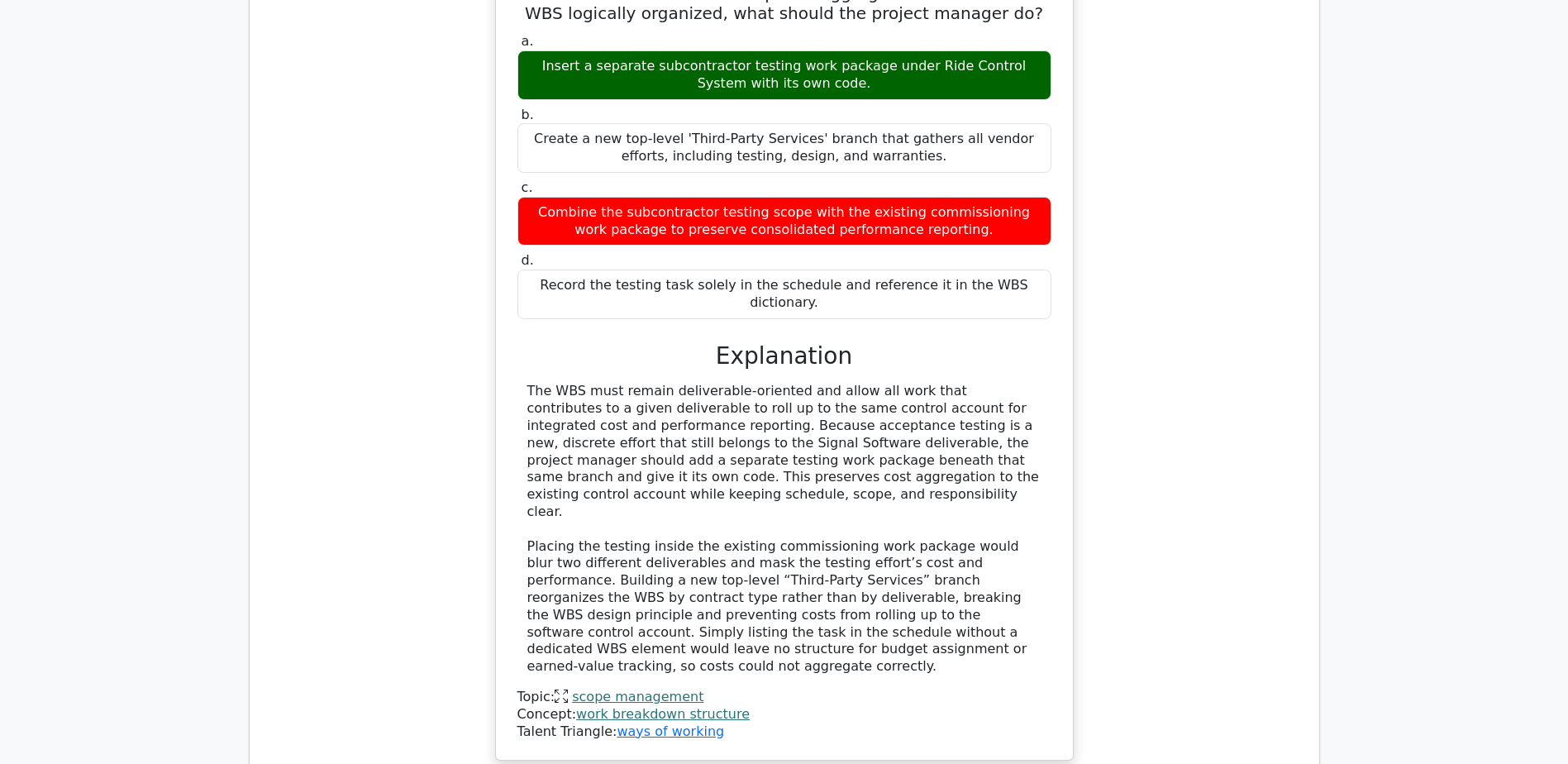
scroll to position [6038, 0]
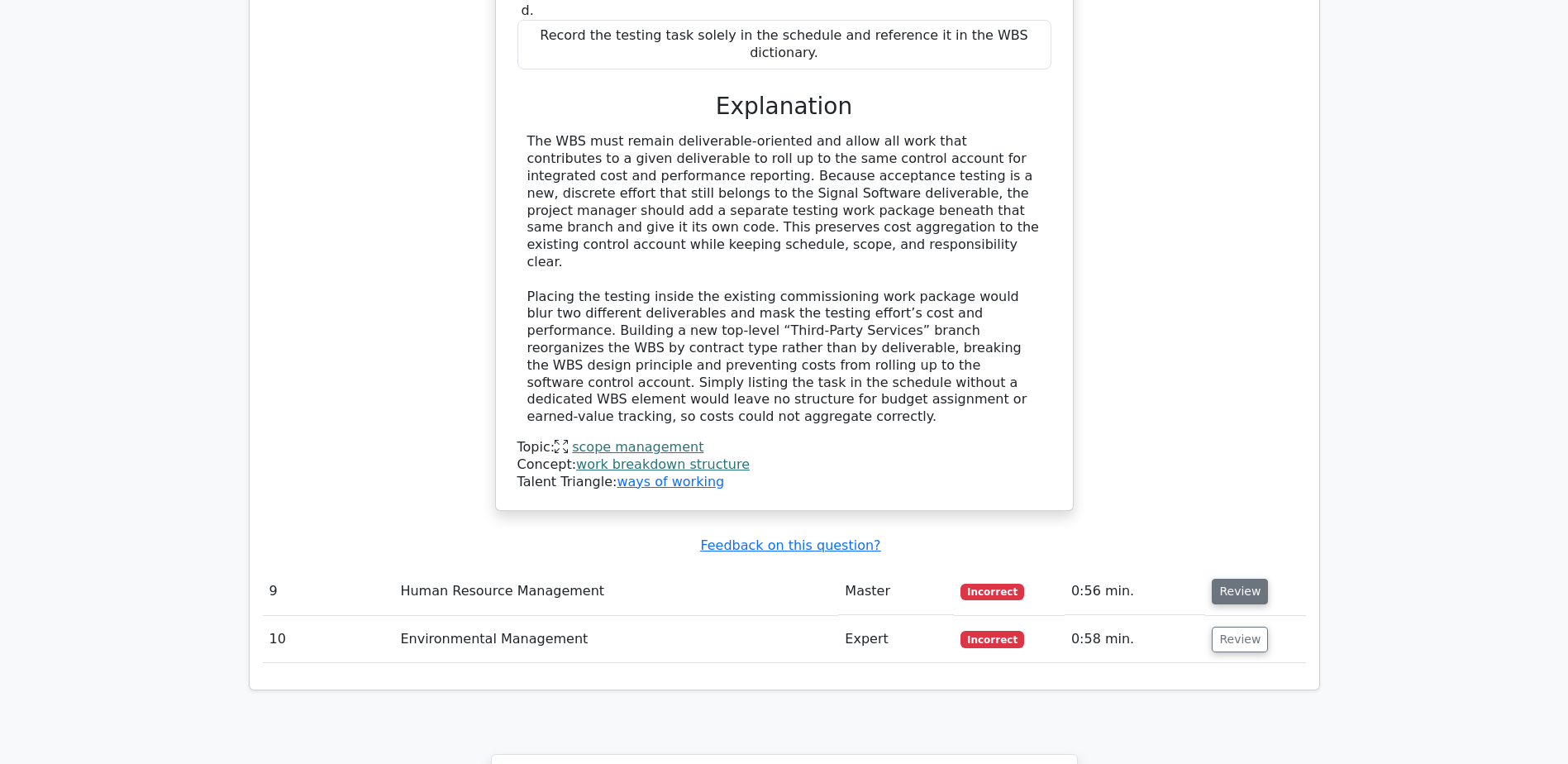
click at [1248, 579] on button "Review" at bounding box center [1239, 592] width 56 height 26
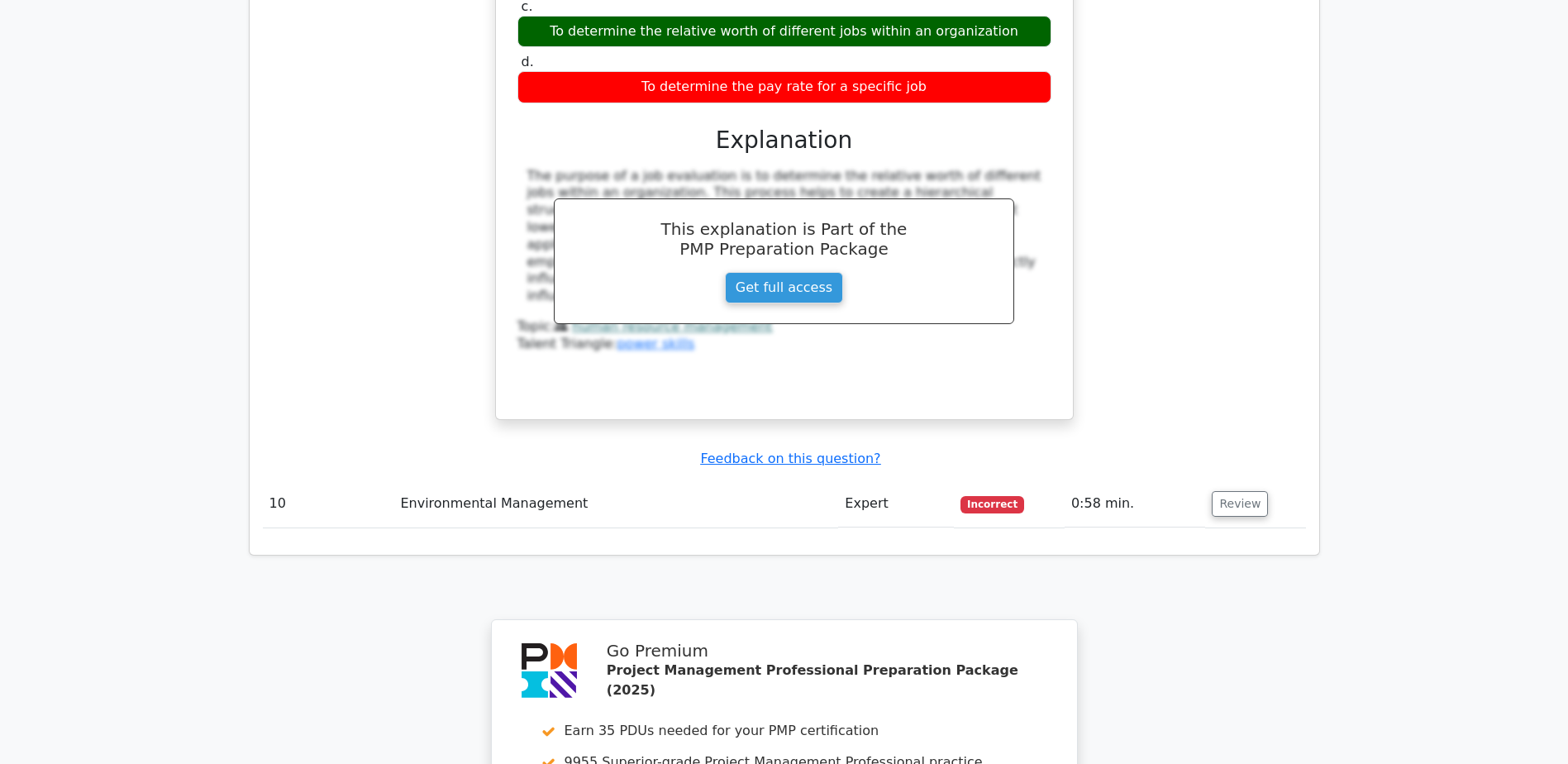
scroll to position [6865, 0]
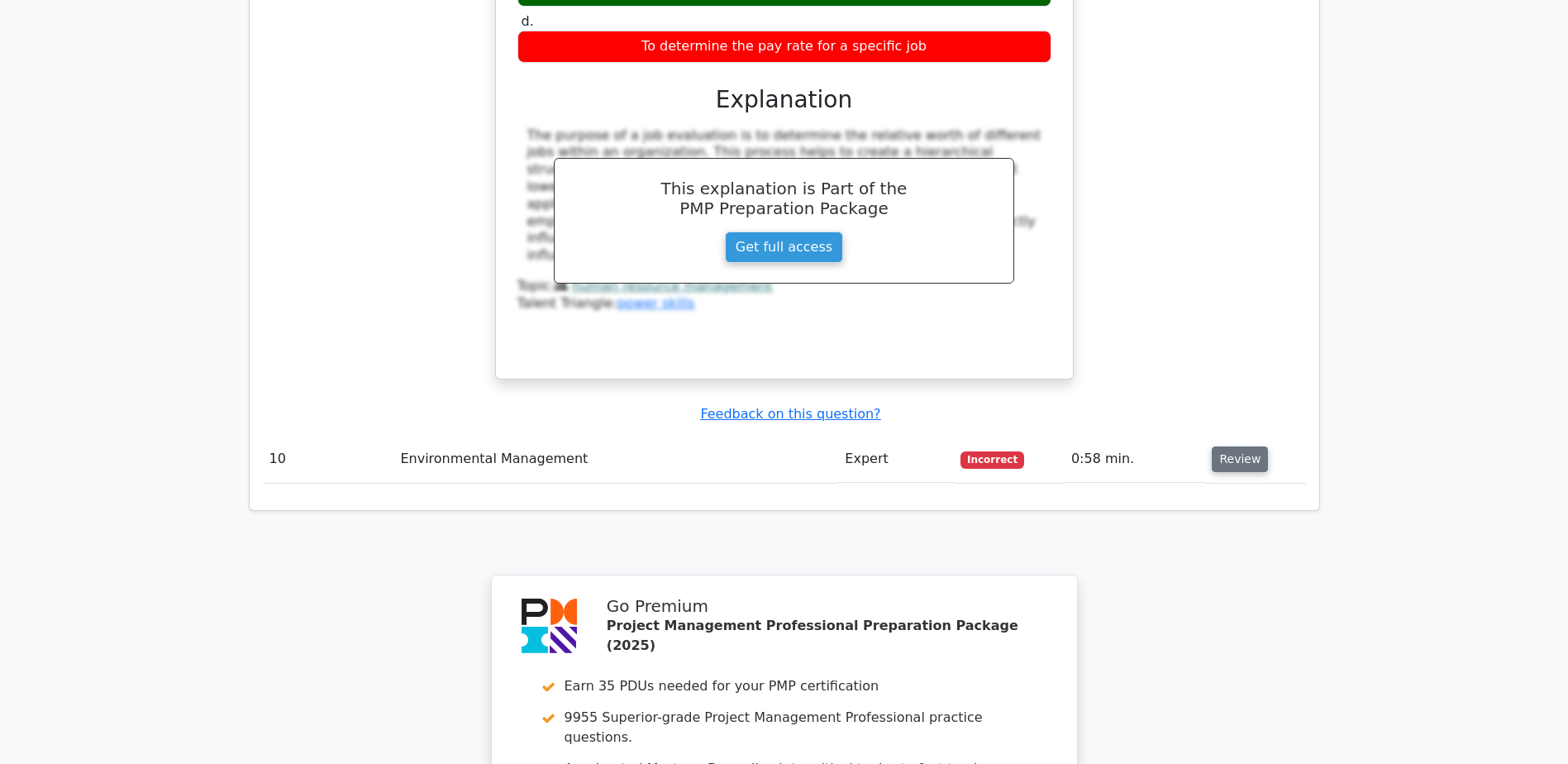
click at [1249, 446] on button "Review" at bounding box center [1239, 459] width 56 height 26
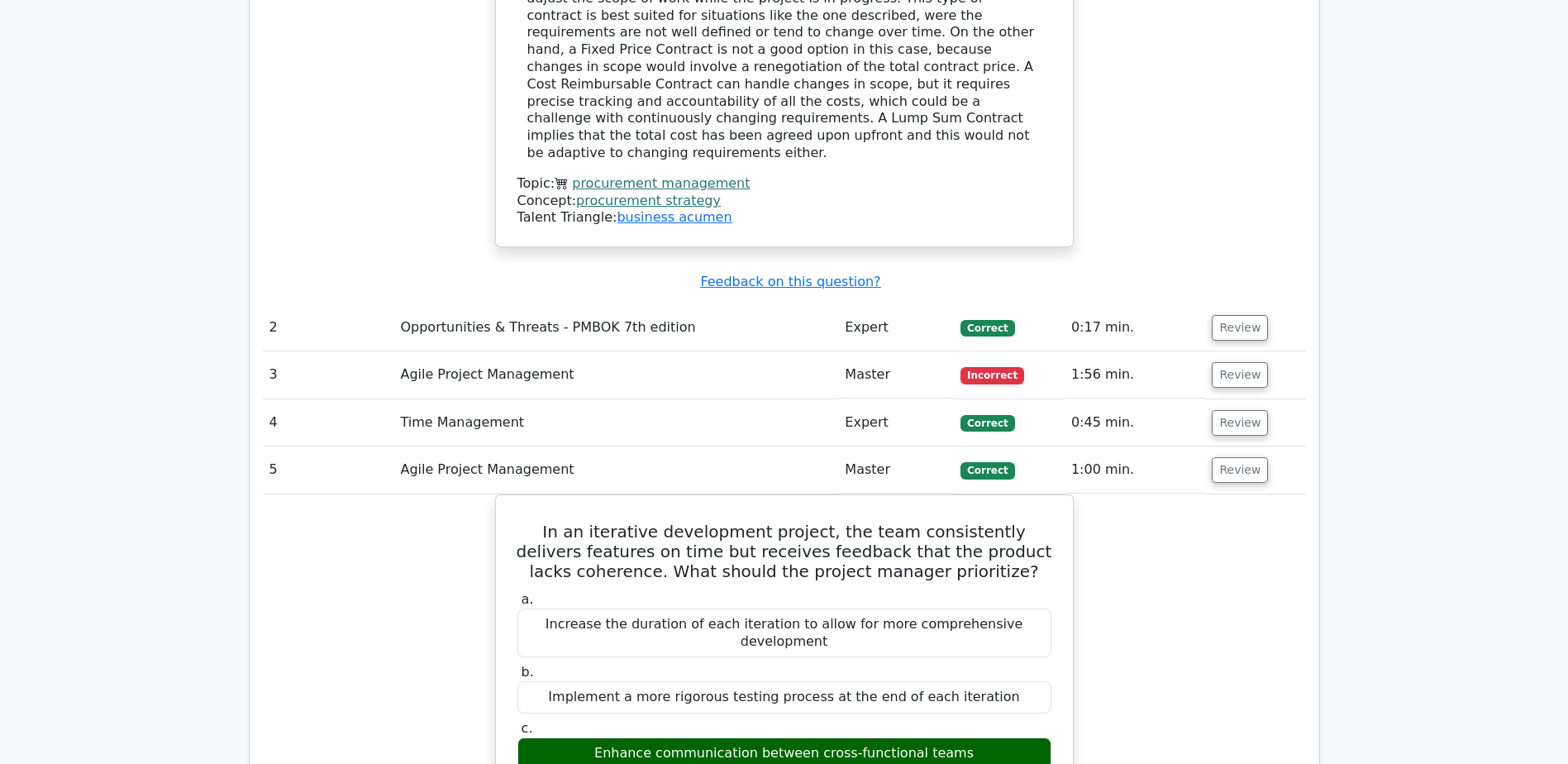
scroll to position [1973, 0]
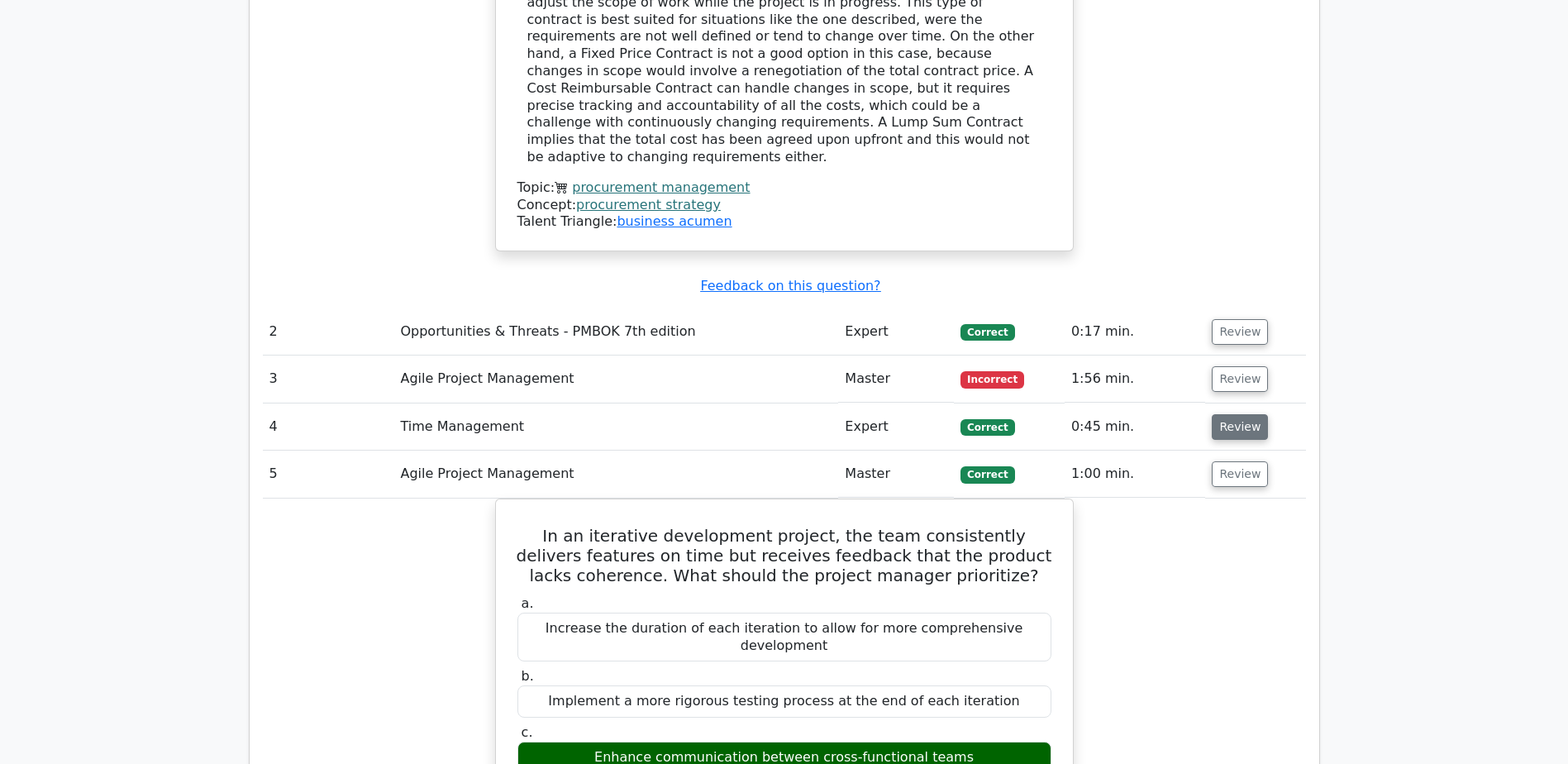
click at [1239, 414] on button "Review" at bounding box center [1239, 427] width 56 height 26
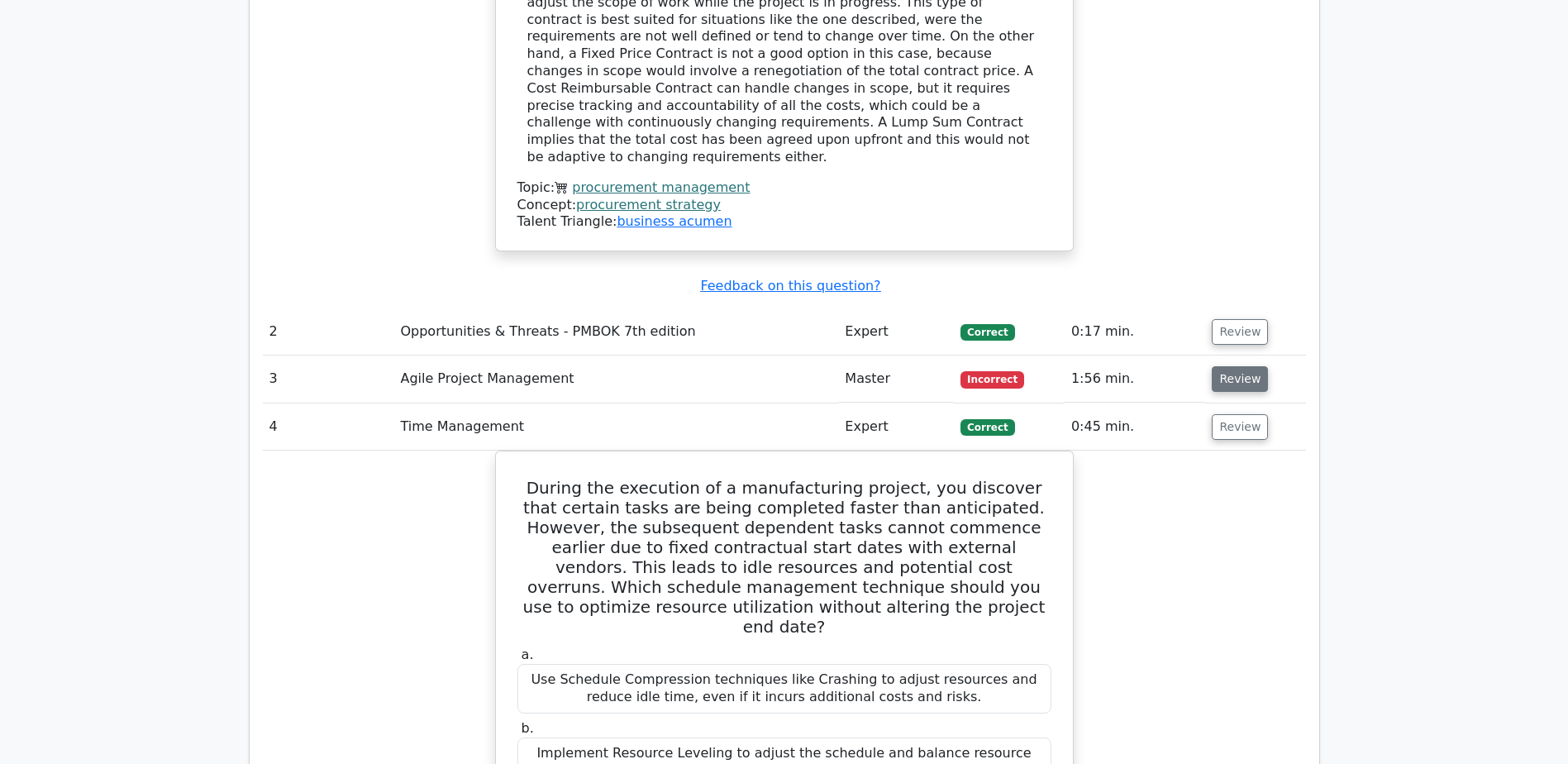
click at [1242, 367] on button "Review" at bounding box center [1239, 380] width 56 height 26
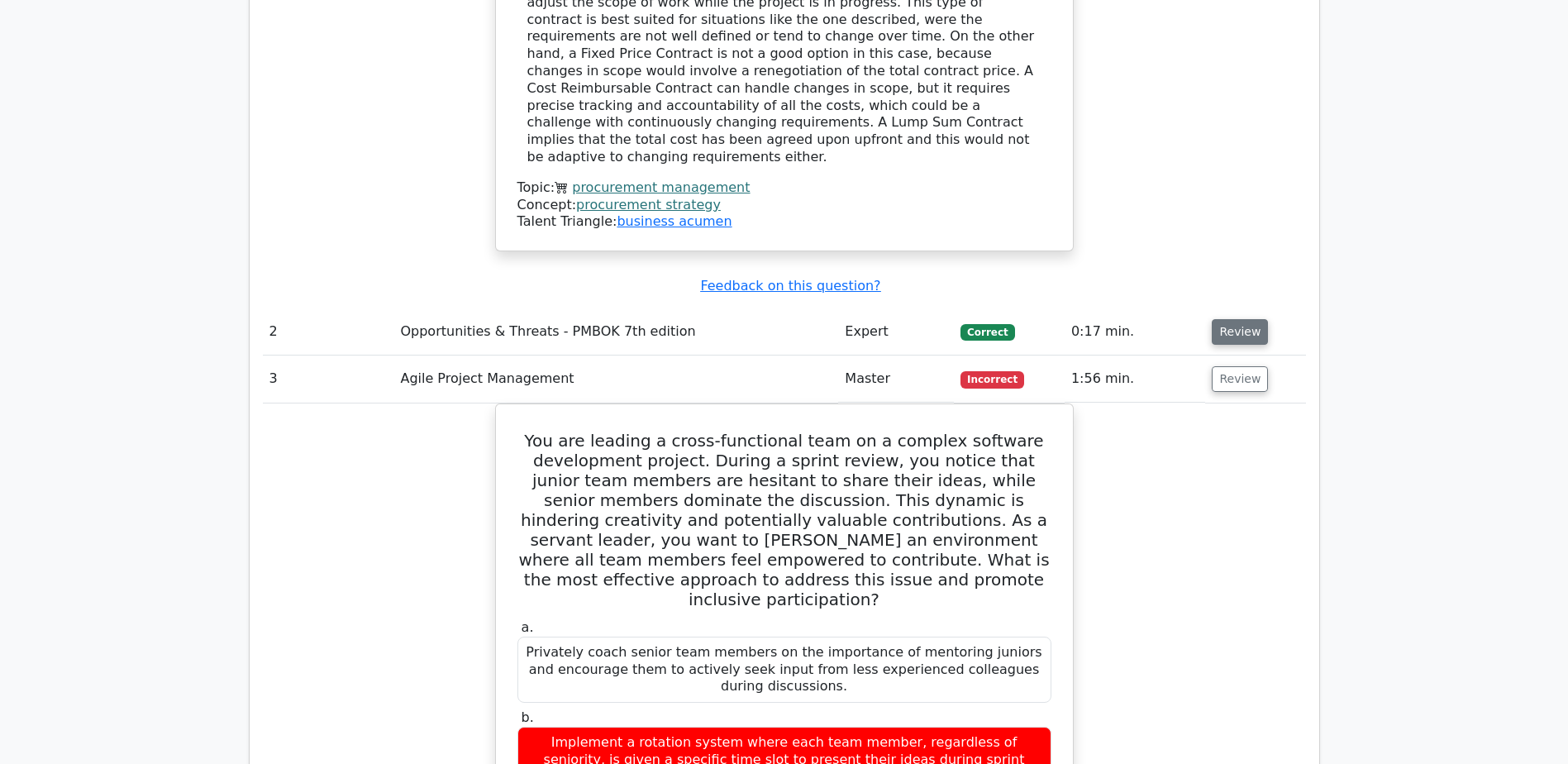
click at [1238, 319] on button "Review" at bounding box center [1239, 332] width 56 height 26
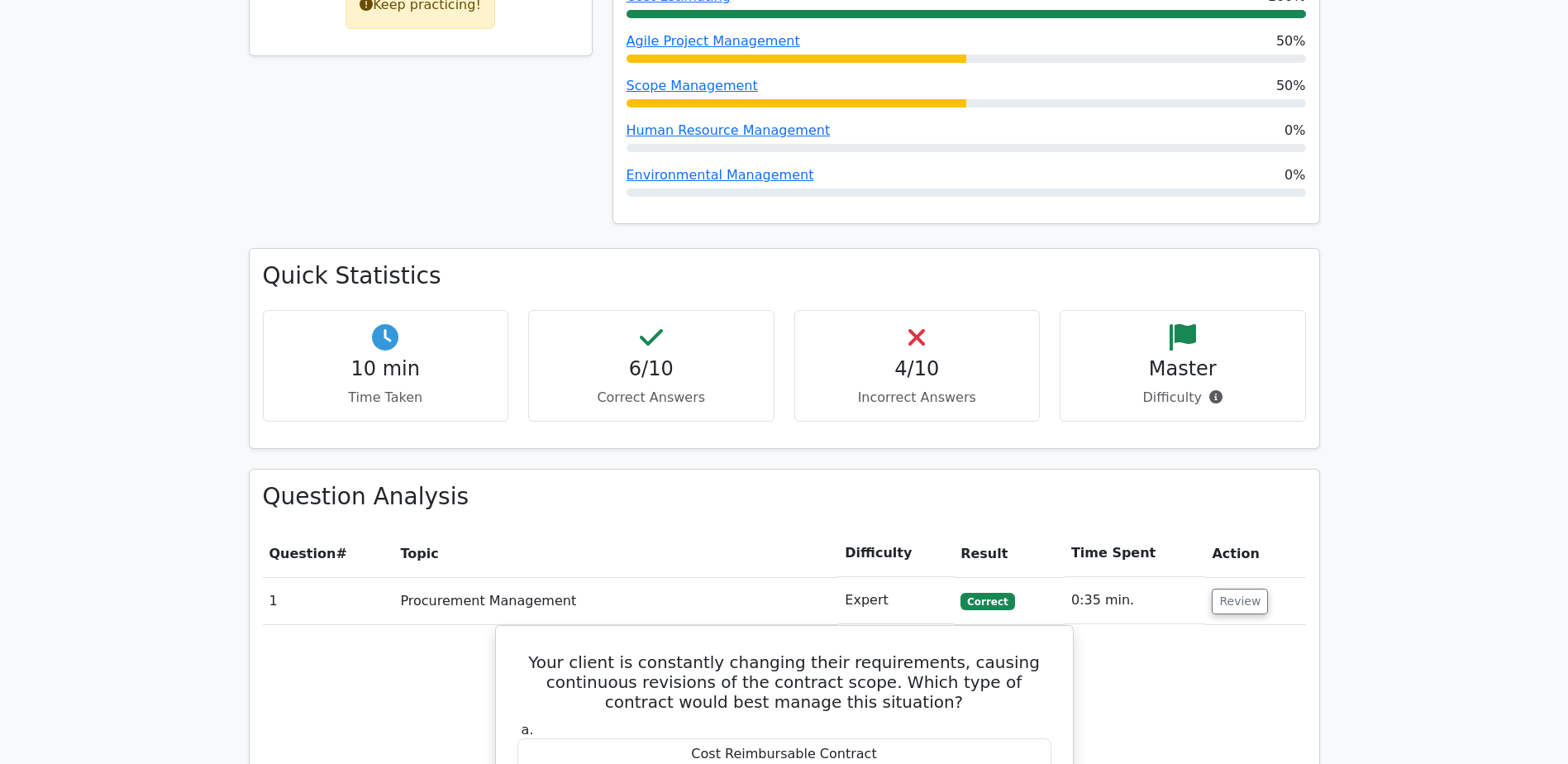
scroll to position [897, 0]
